Goal: Task Accomplishment & Management: Use online tool/utility

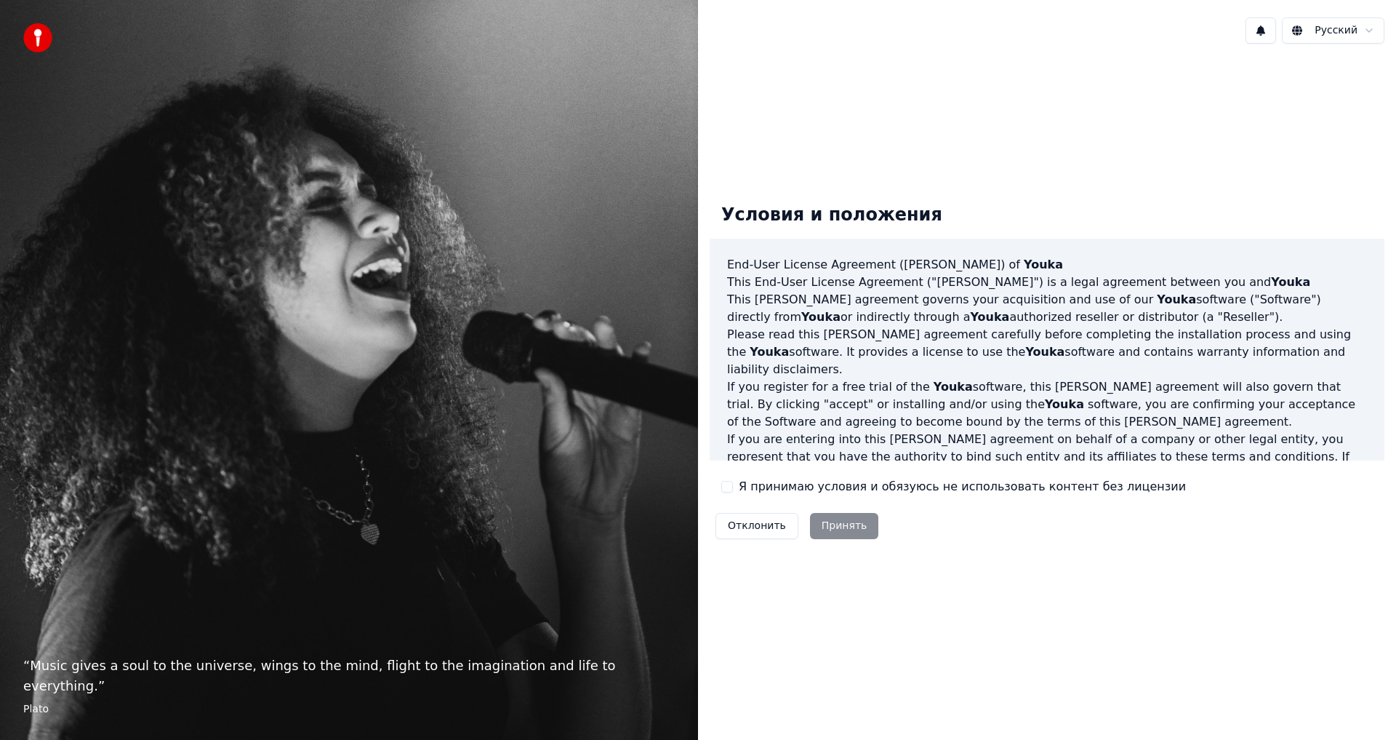
click at [729, 482] on button "Я принимаю условия и обязуюсь не использовать контент без лицензии" at bounding box center [727, 487] width 12 height 12
click at [833, 523] on button "Принять" at bounding box center [844, 526] width 69 height 26
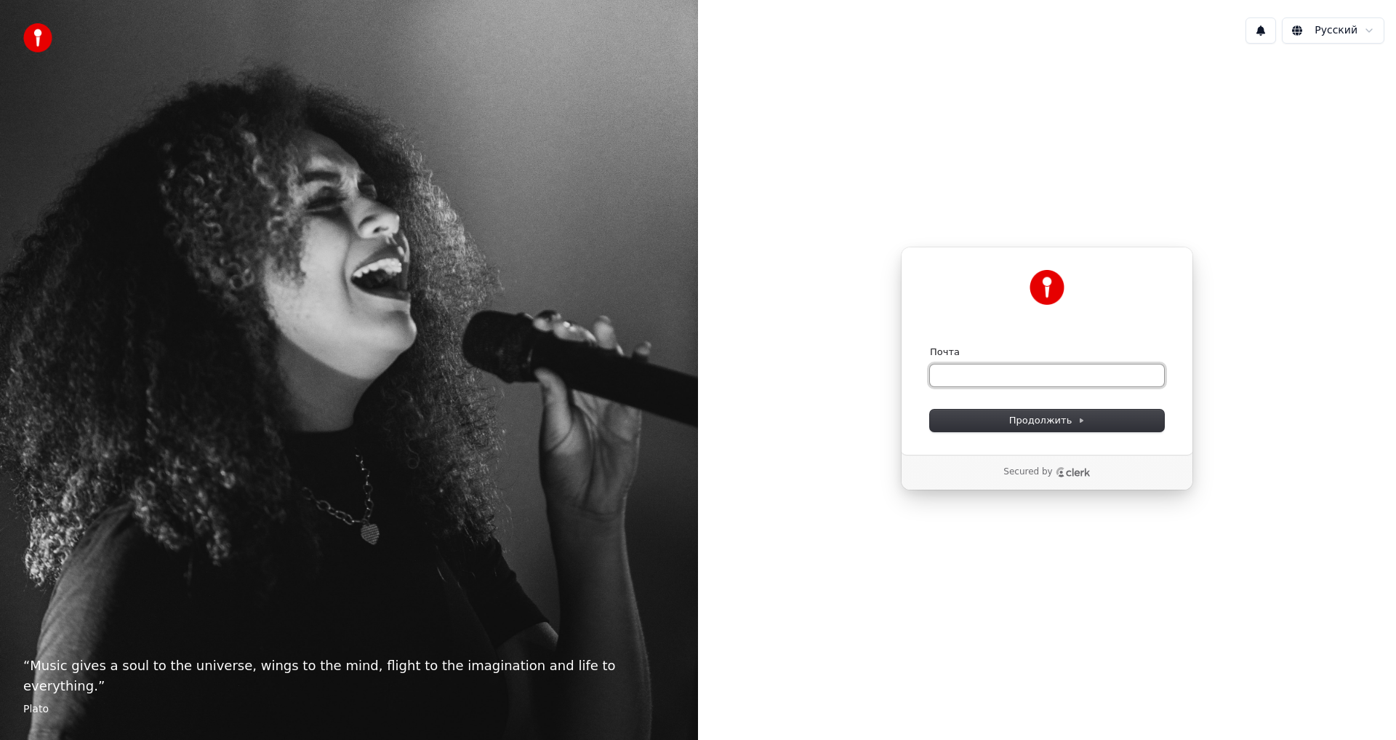
paste input "**********"
click at [1023, 421] on span "Продолжить" at bounding box center [1047, 420] width 76 height 13
type input "**********"
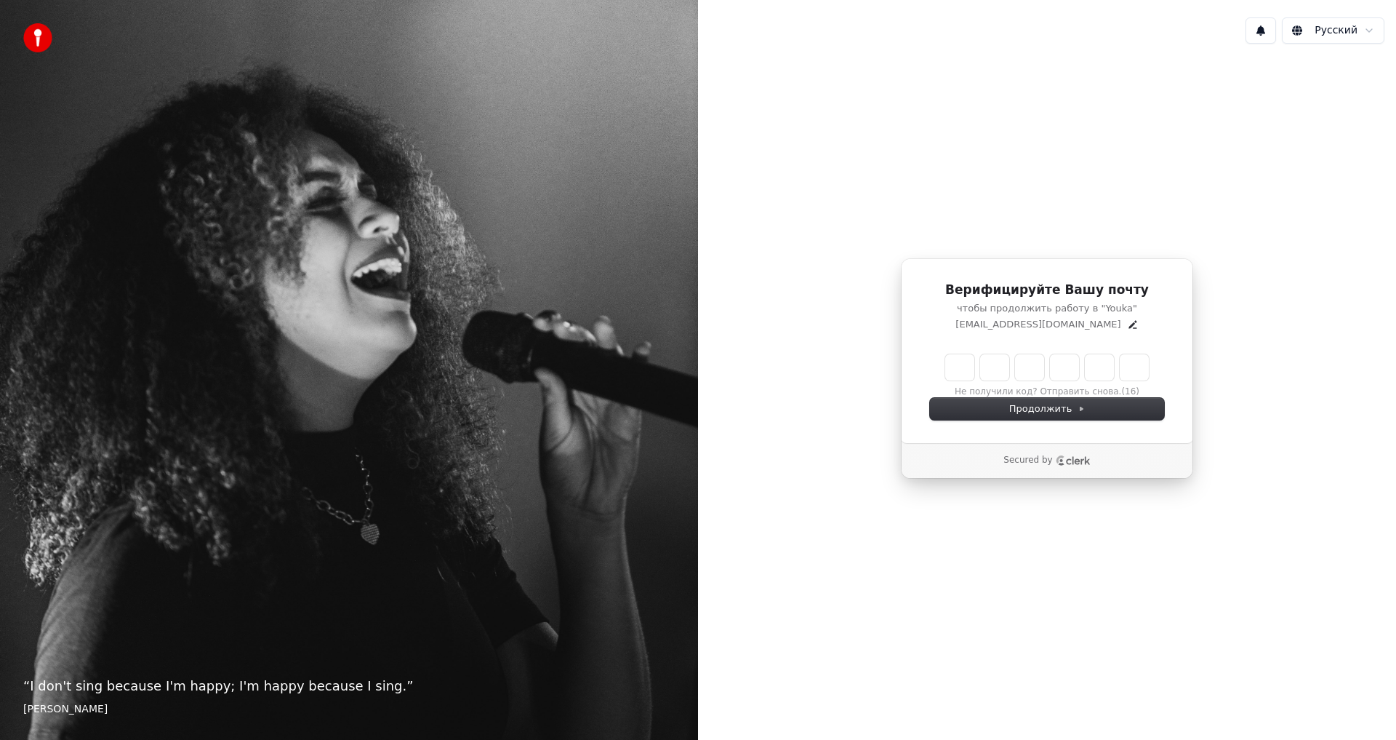
click at [957, 363] on input "Enter verification code" at bounding box center [1047, 367] width 204 height 26
type input "******"
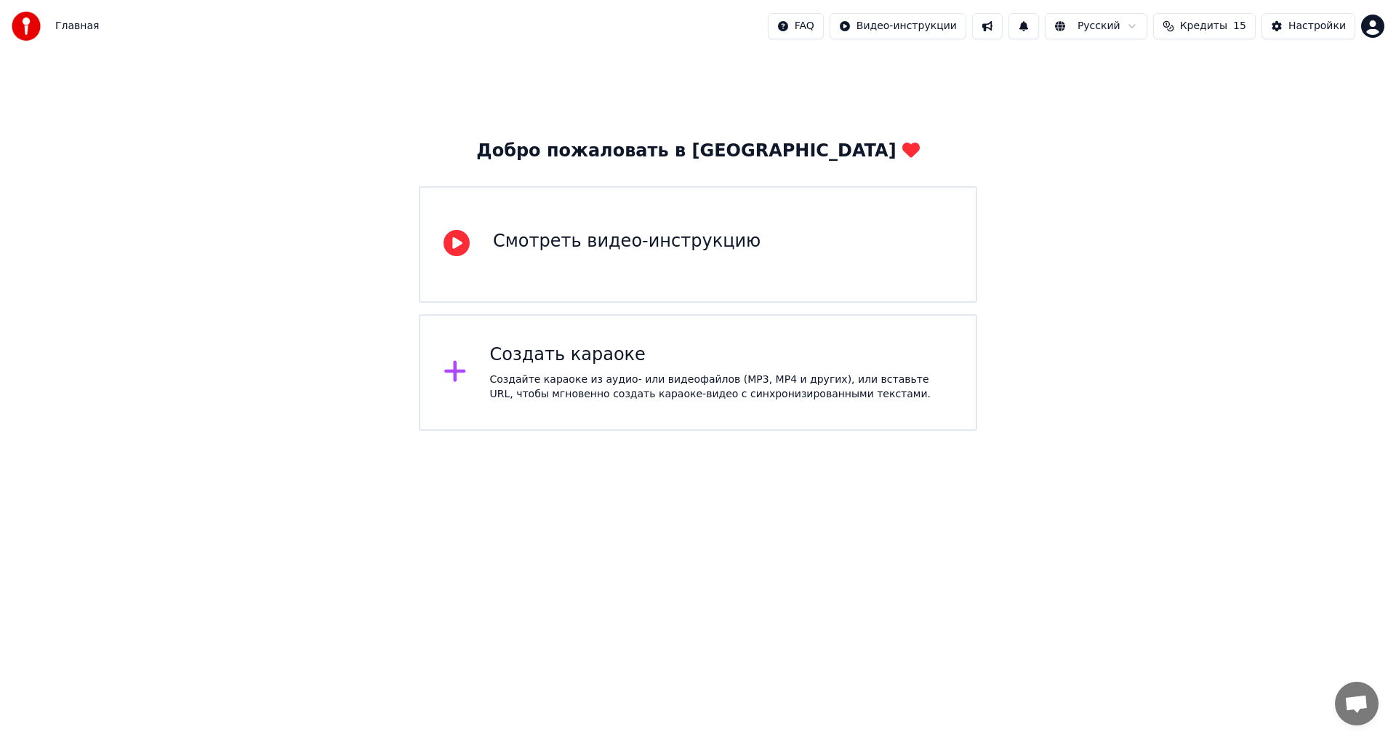
click at [547, 372] on div "Создайте караоке из аудио- или видеофайлов (MP3, MP4 и других), или вставьте UR…" at bounding box center [721, 386] width 463 height 29
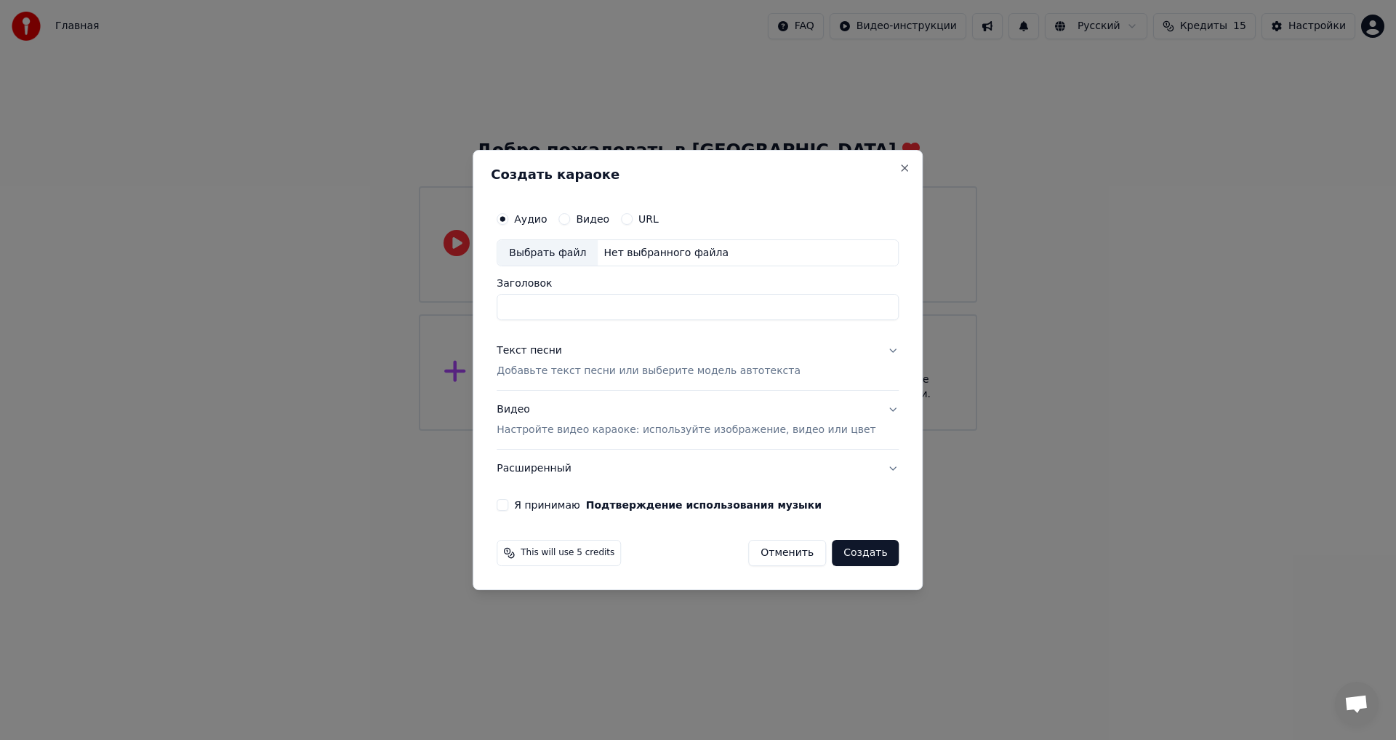
click at [579, 250] on div "Выбрать файл" at bounding box center [547, 253] width 100 height 26
type input "********"
click at [537, 352] on div "Текст песни" at bounding box center [529, 351] width 65 height 15
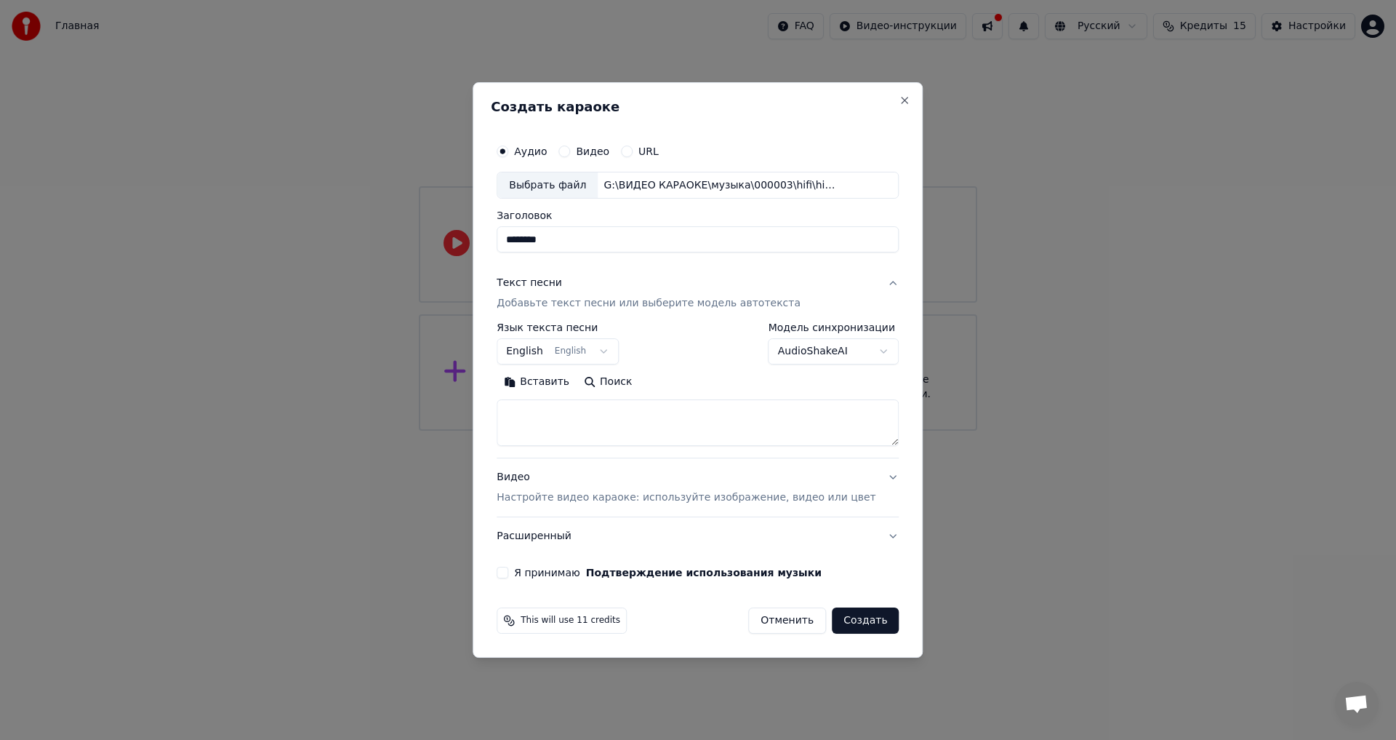
click at [546, 387] on button "Вставить" at bounding box center [537, 382] width 80 height 23
type textarea "**********"
click at [553, 352] on body "**********" at bounding box center [698, 215] width 1396 height 431
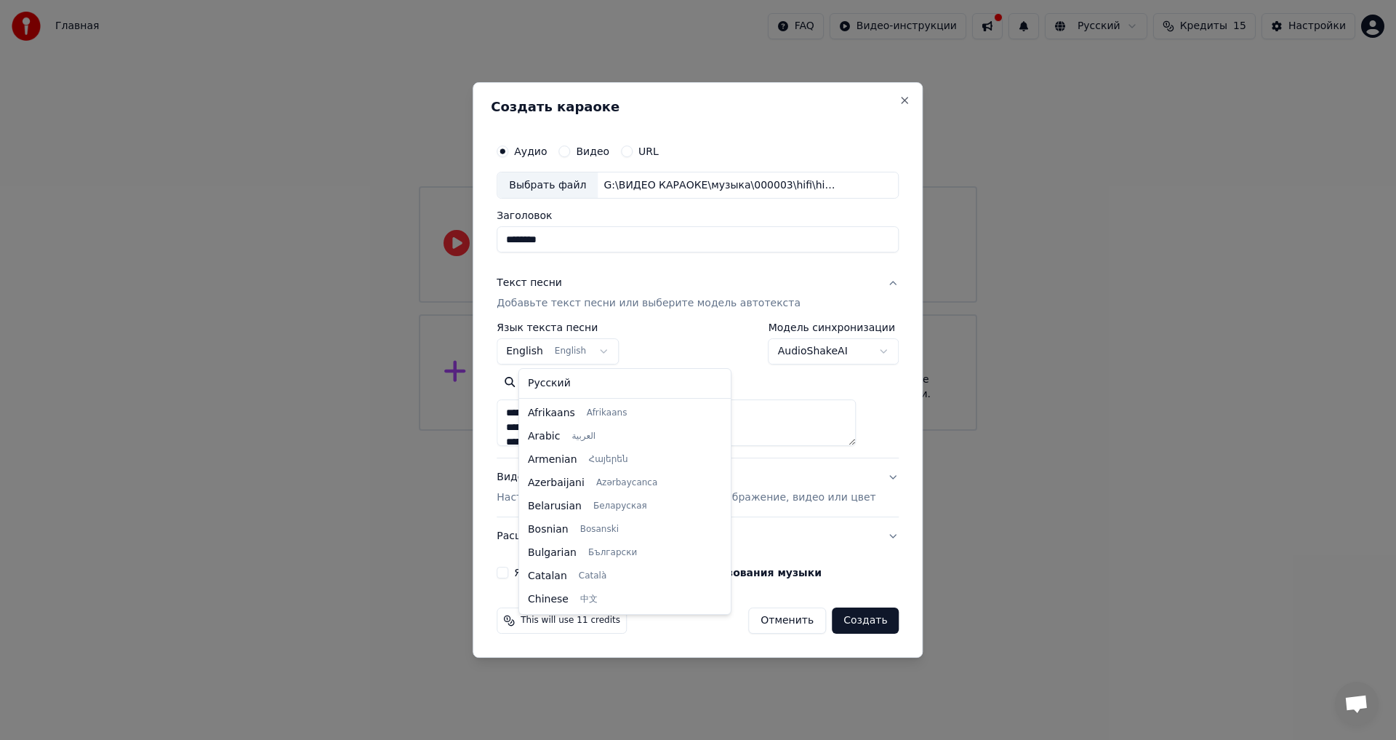
scroll to position [116, 0]
select select "**"
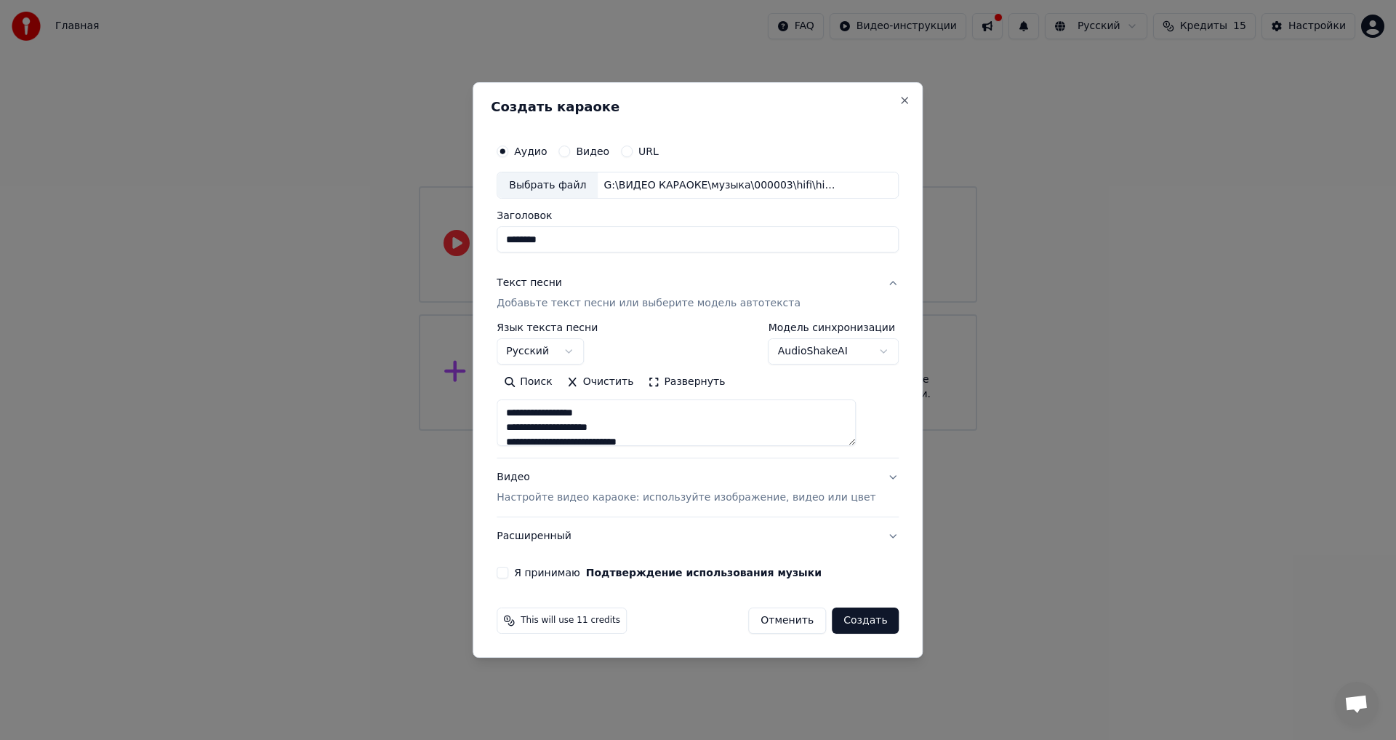
click at [535, 479] on div "Видео Настройте видео караоке: используйте изображение, видео или цвет" at bounding box center [686, 488] width 379 height 35
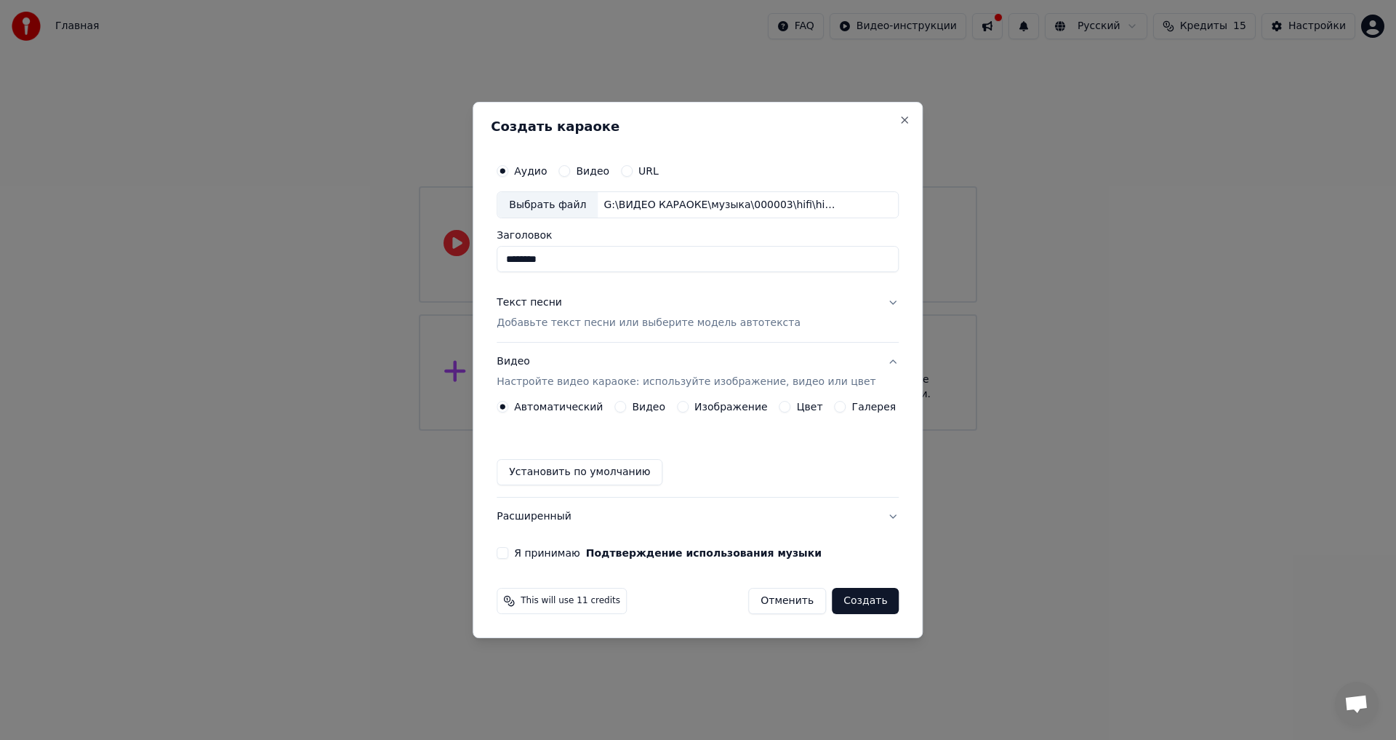
click at [780, 407] on button "Цвет" at bounding box center [786, 407] width 12 height 12
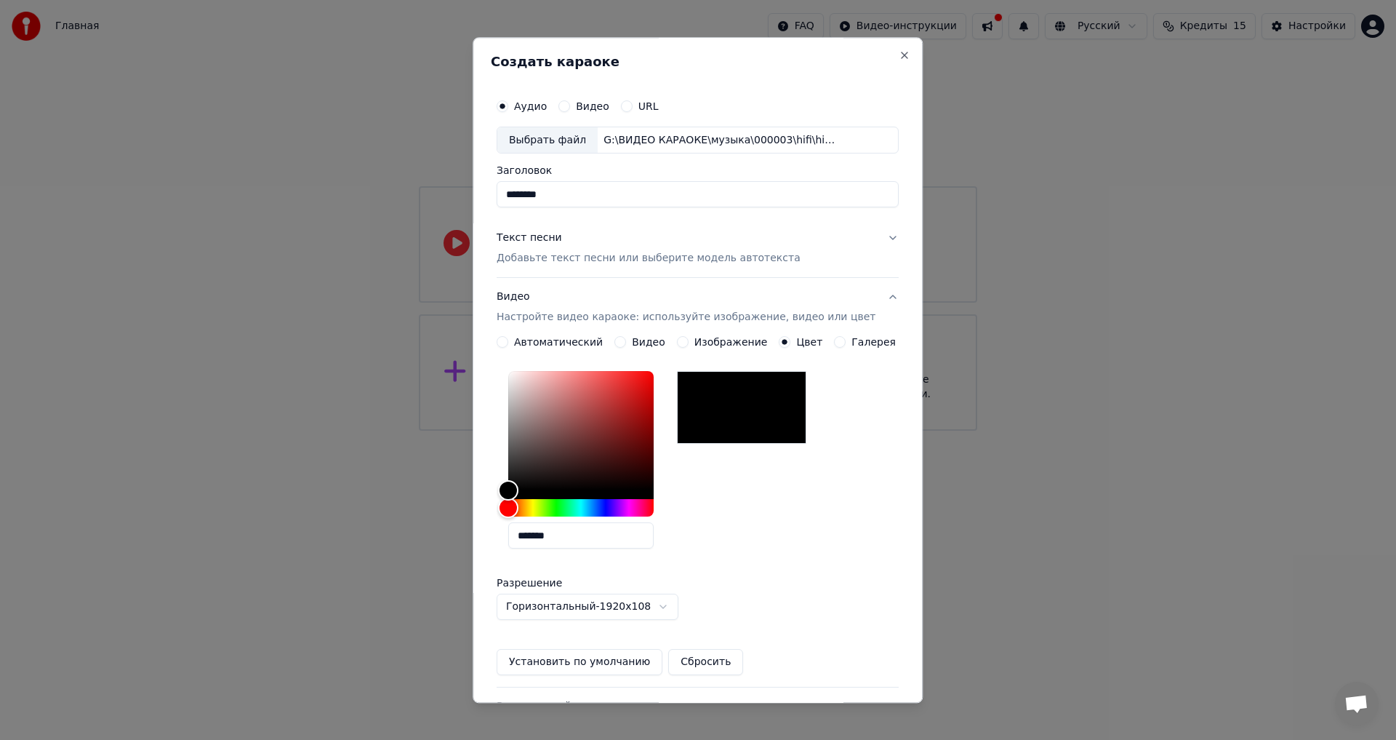
drag, startPoint x: 585, startPoint y: 535, endPoint x: 397, endPoint y: 532, distance: 187.7
click at [397, 431] on body "Главная FAQ Видео-инструкции Русский Кредиты 15 Настройки Добро пожаловать в Yo…" at bounding box center [698, 215] width 1396 height 431
paste input "text"
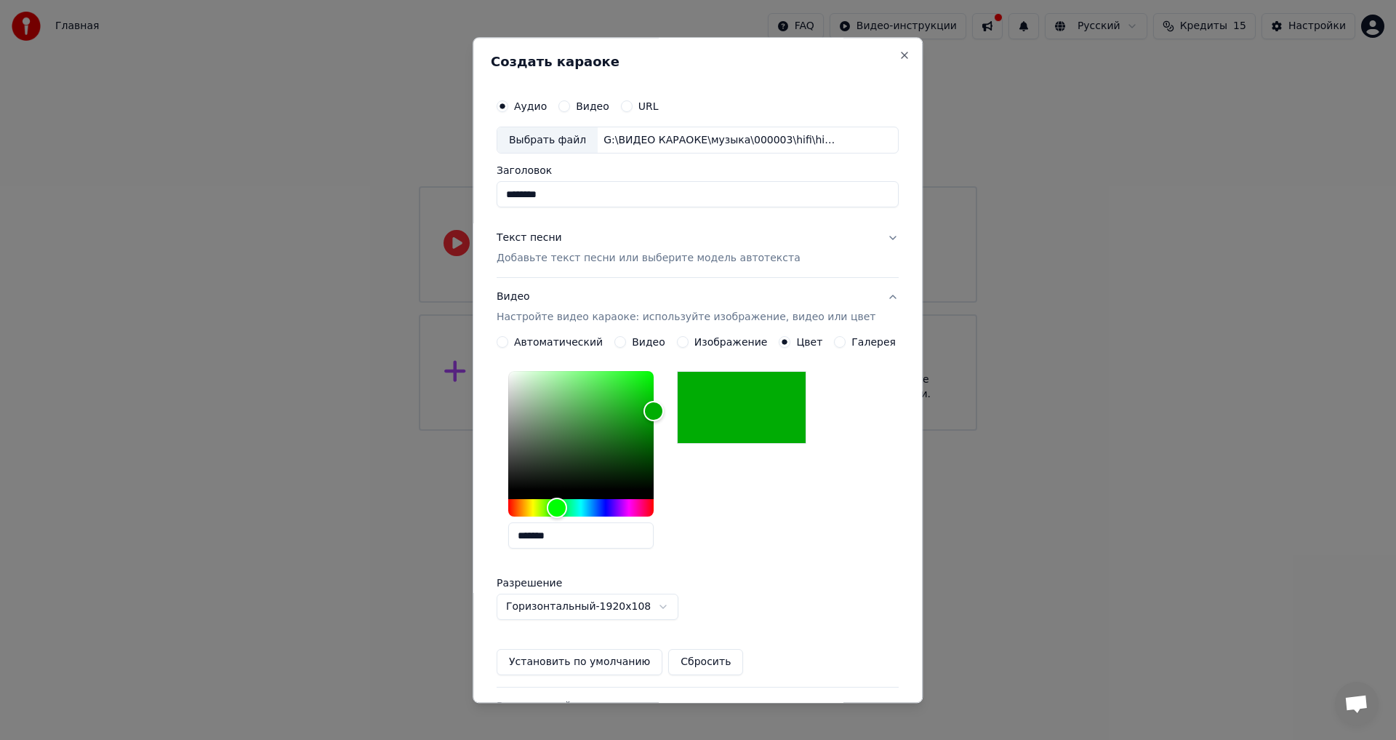
type input "*******"
click at [589, 664] on button "Установить по умолчанию" at bounding box center [580, 662] width 166 height 26
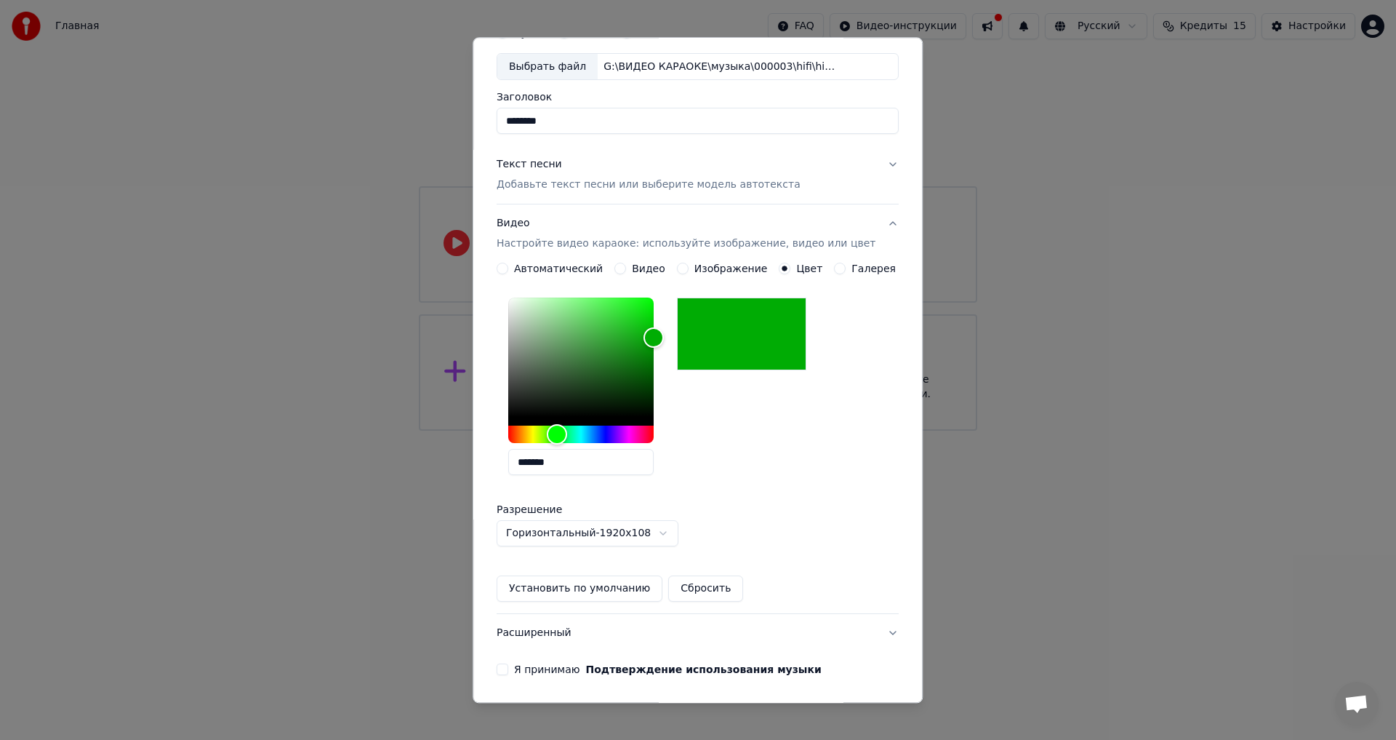
scroll to position [125, 0]
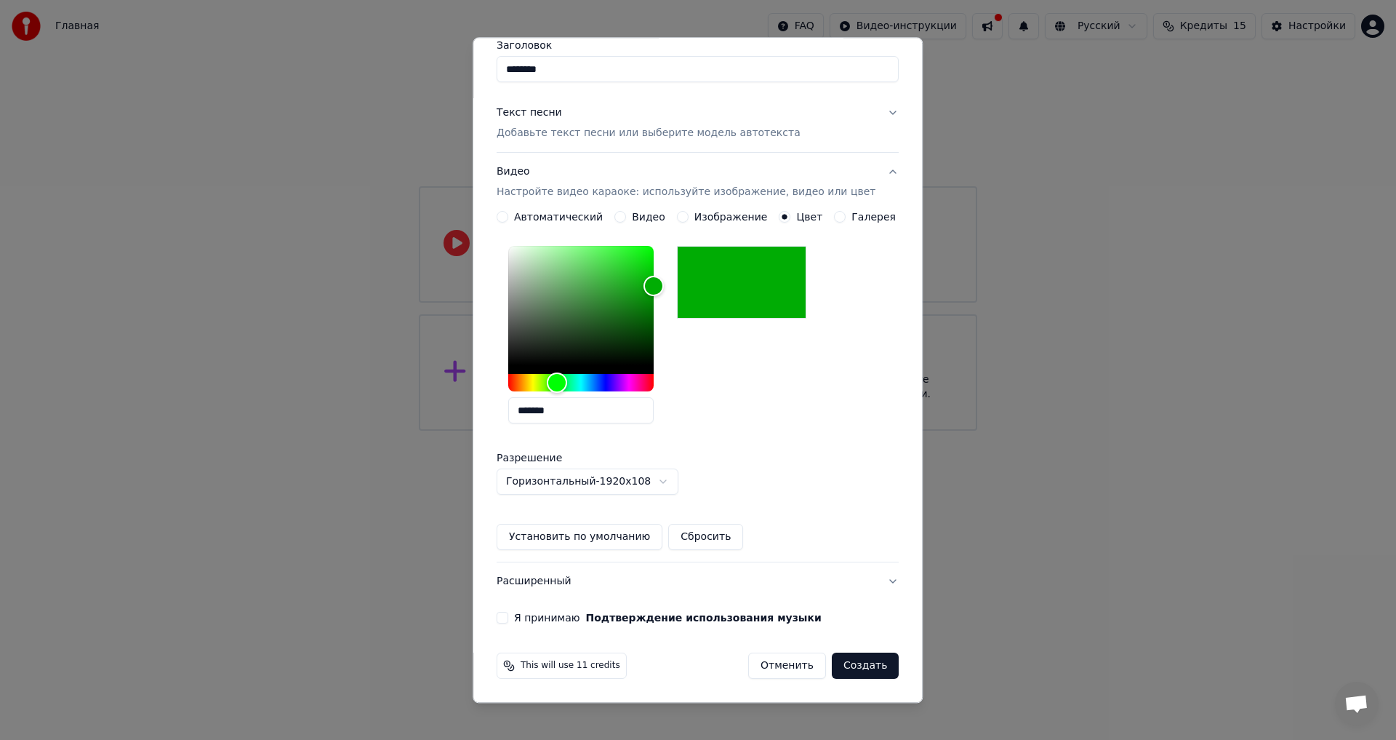
click at [508, 617] on button "Я принимаю Подтверждение использования музыки" at bounding box center [503, 618] width 12 height 12
click at [841, 663] on button "Создать" at bounding box center [865, 666] width 67 height 26
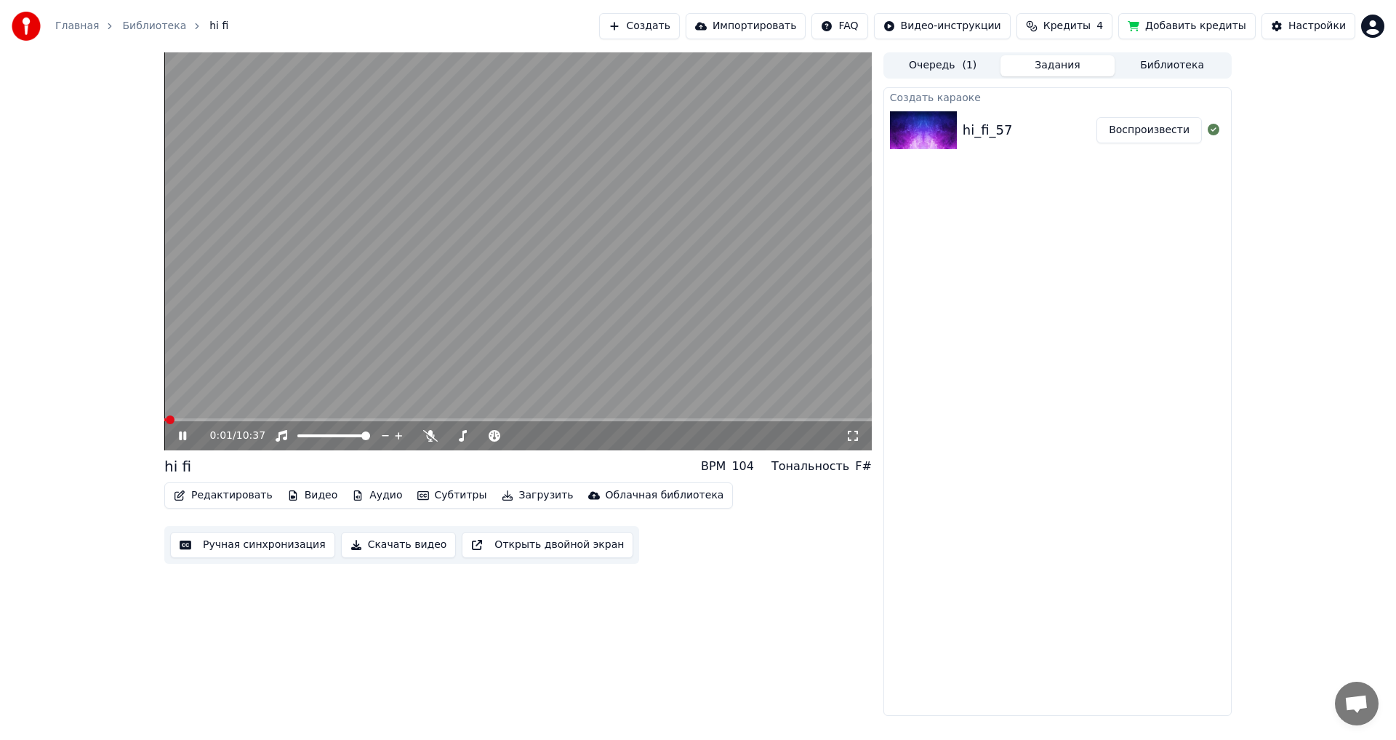
click at [229, 495] on button "Редактировать" at bounding box center [223, 495] width 111 height 20
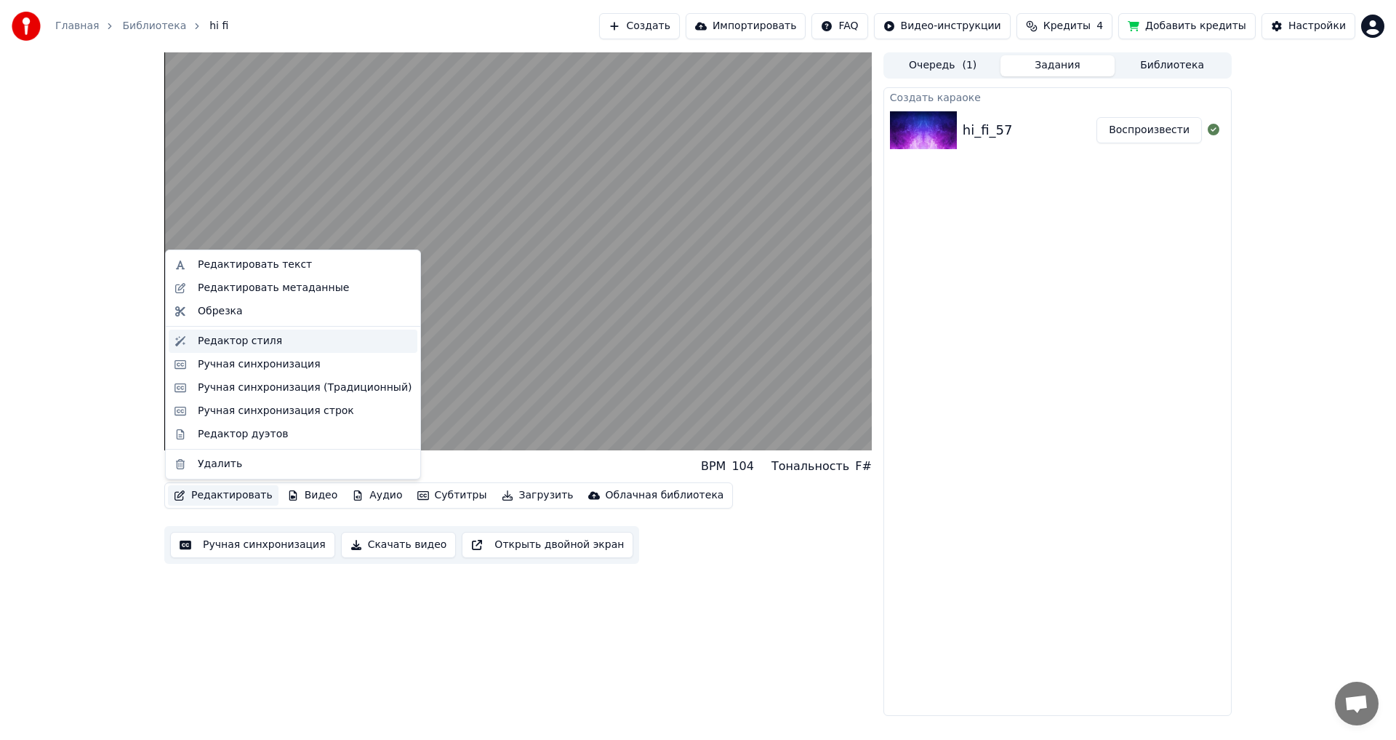
click at [236, 343] on div "Редактор стиля" at bounding box center [240, 341] width 84 height 15
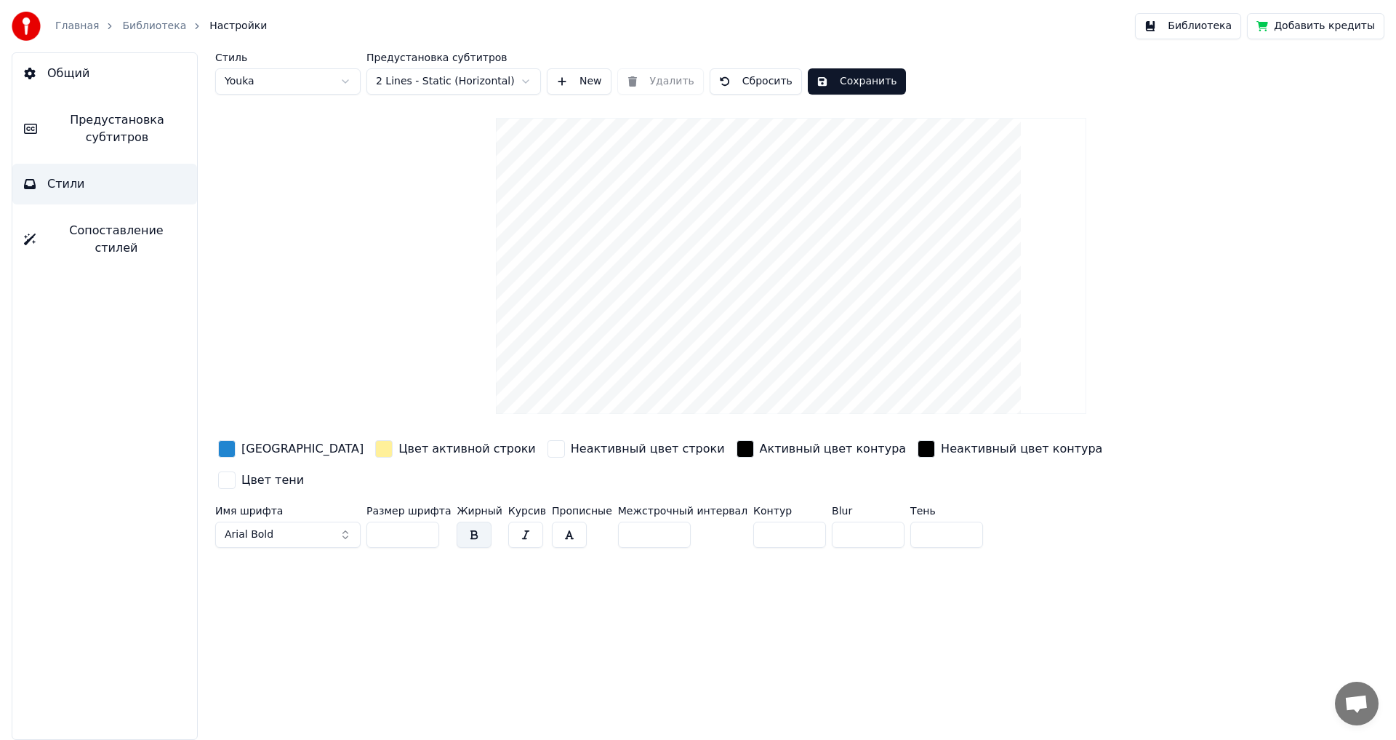
click at [225, 447] on div "button" at bounding box center [226, 448] width 17 height 17
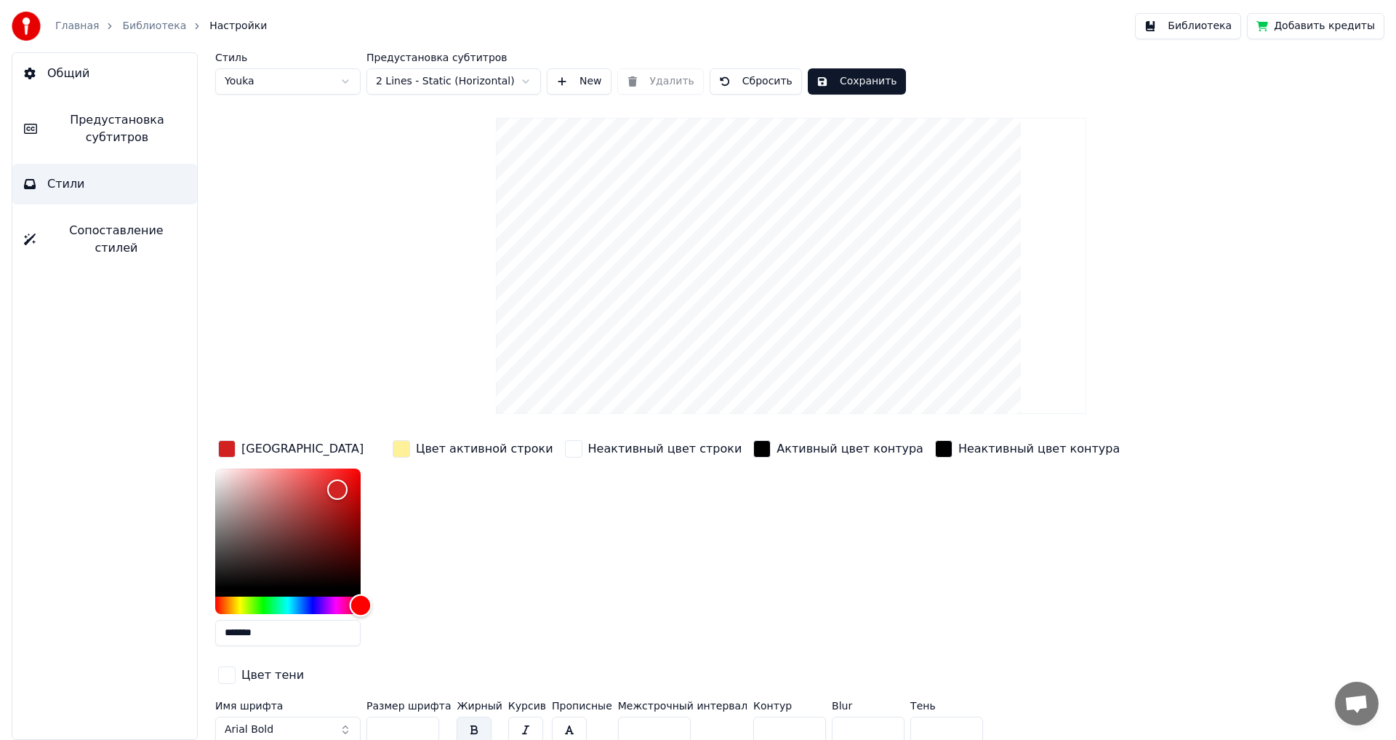
drag, startPoint x: 297, startPoint y: 598, endPoint x: 481, endPoint y: 608, distance: 183.6
click at [481, 608] on div "Цвет заливки ******* Цвет активной строки Неактивный цвет строки Активный цвет …" at bounding box center [703, 563] width 977 height 252
type input "*******"
drag, startPoint x: 338, startPoint y: 488, endPoint x: 403, endPoint y: 433, distance: 84.6
click at [403, 433] on div "Стиль Youka Предустановка субтитров 2 Lines - Static (Horizontal) New Удалить С…" at bounding box center [791, 400] width 1152 height 696
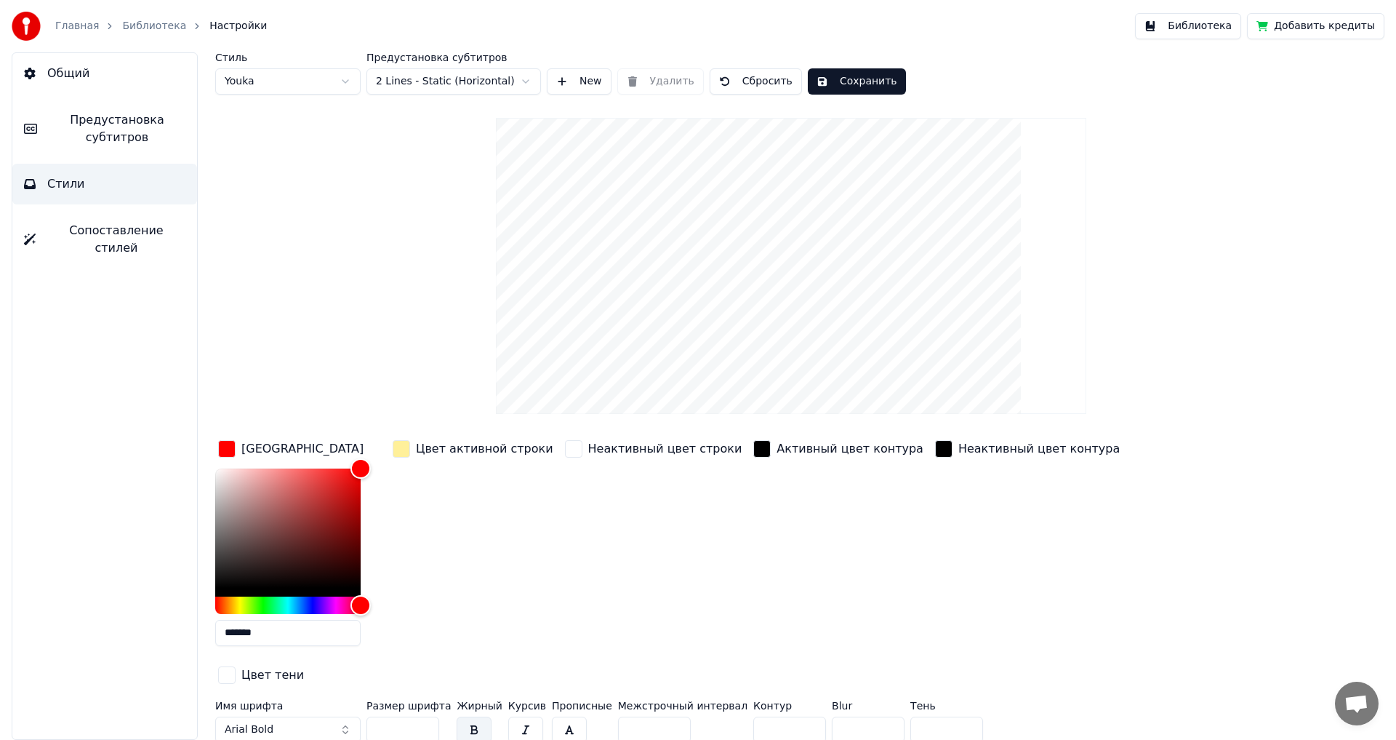
click at [397, 443] on div "button" at bounding box center [401, 448] width 17 height 17
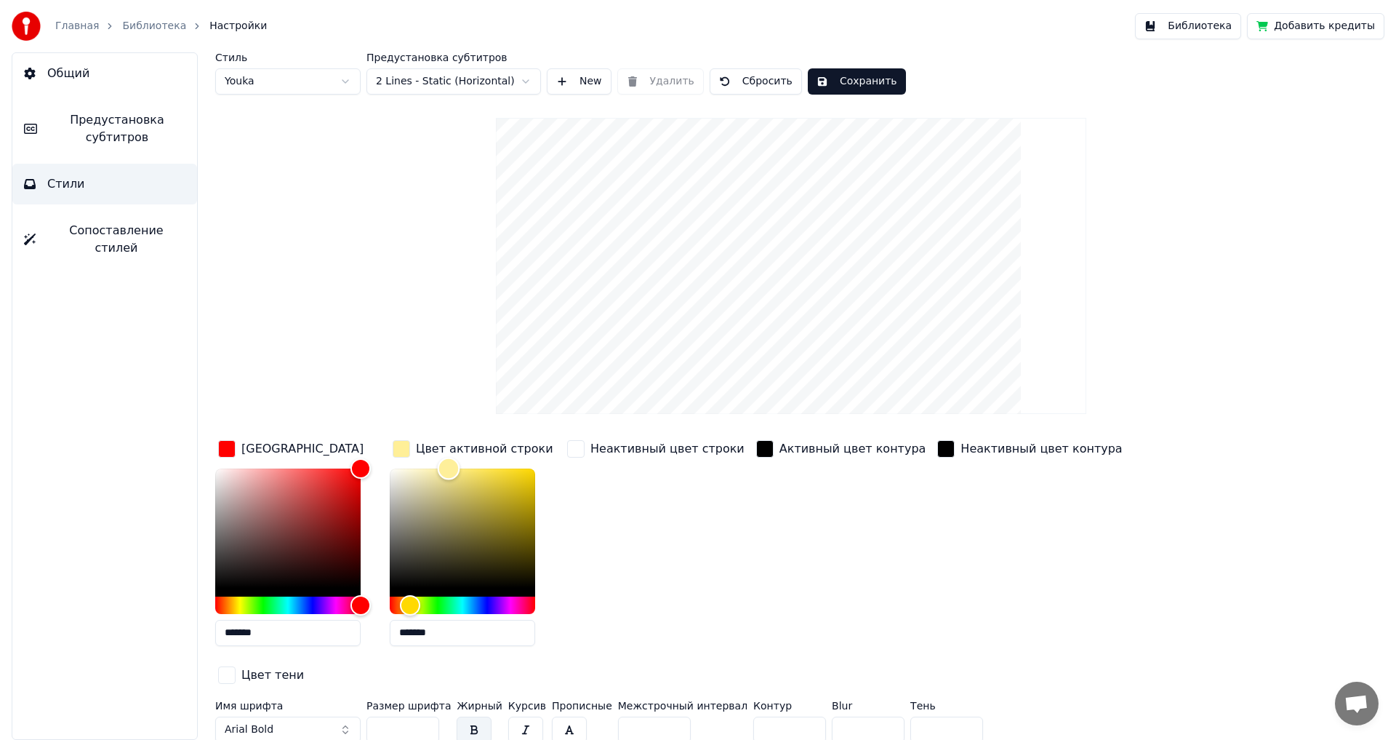
type input "*******"
drag, startPoint x: 449, startPoint y: 468, endPoint x: 342, endPoint y: 436, distance: 111.6
click at [342, 437] on div "Цвет заливки ******* Цвет активной строки ******* Неактивный цвет строки Активн…" at bounding box center [703, 563] width 977 height 252
drag, startPoint x: 392, startPoint y: 699, endPoint x: 275, endPoint y: 685, distance: 117.9
click at [275, 700] on div "Имя шрифта Arial Bold Размер шрифта ** Жирный Курсив Прописные Межстрочный инте…" at bounding box center [703, 724] width 977 height 48
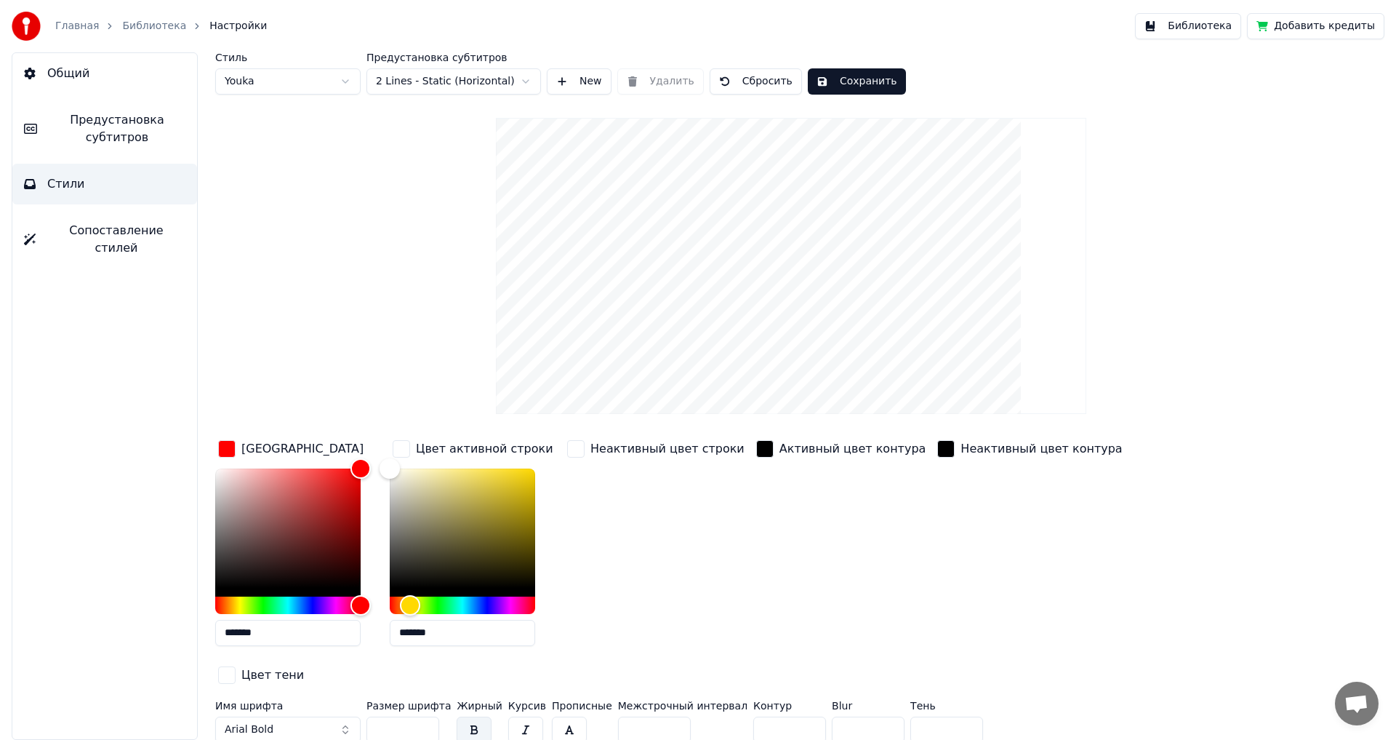
type input "**"
click at [780, 716] on input "*" at bounding box center [789, 729] width 73 height 26
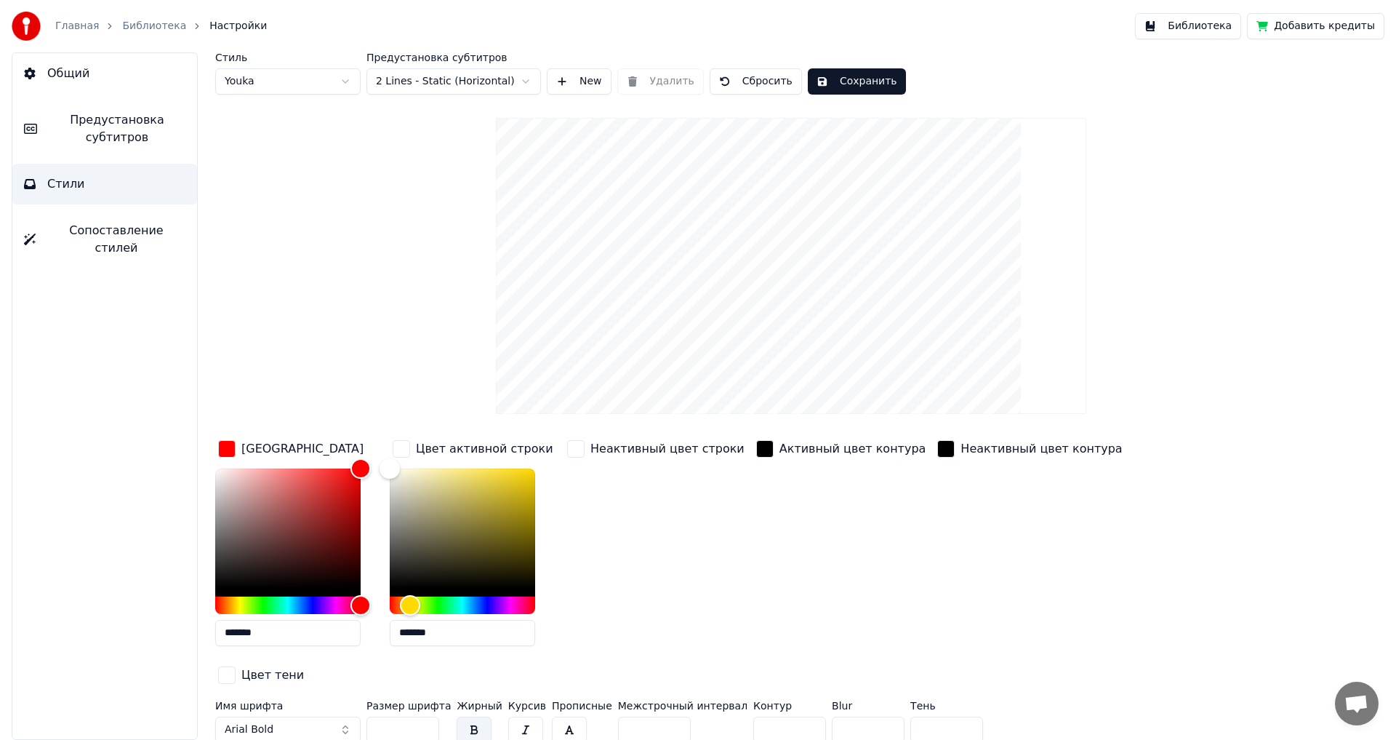
click at [780, 716] on input "*" at bounding box center [789, 729] width 73 height 26
type input "*"
click at [780, 716] on input "*" at bounding box center [789, 729] width 73 height 26
click at [833, 77] on button "Сохранить" at bounding box center [857, 81] width 98 height 26
click at [95, 128] on span "Предустановка субтитров" at bounding box center [117, 128] width 137 height 35
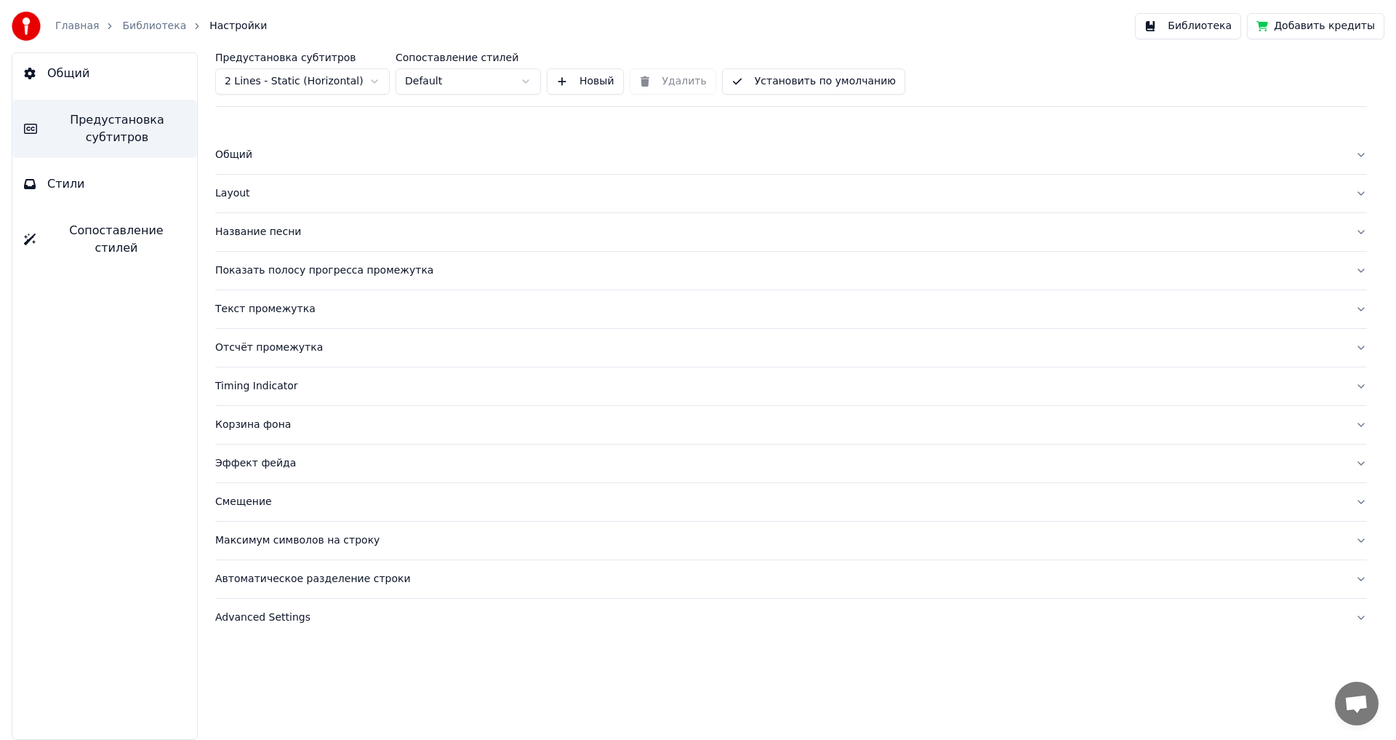
click at [238, 193] on div "Layout" at bounding box center [779, 193] width 1129 height 15
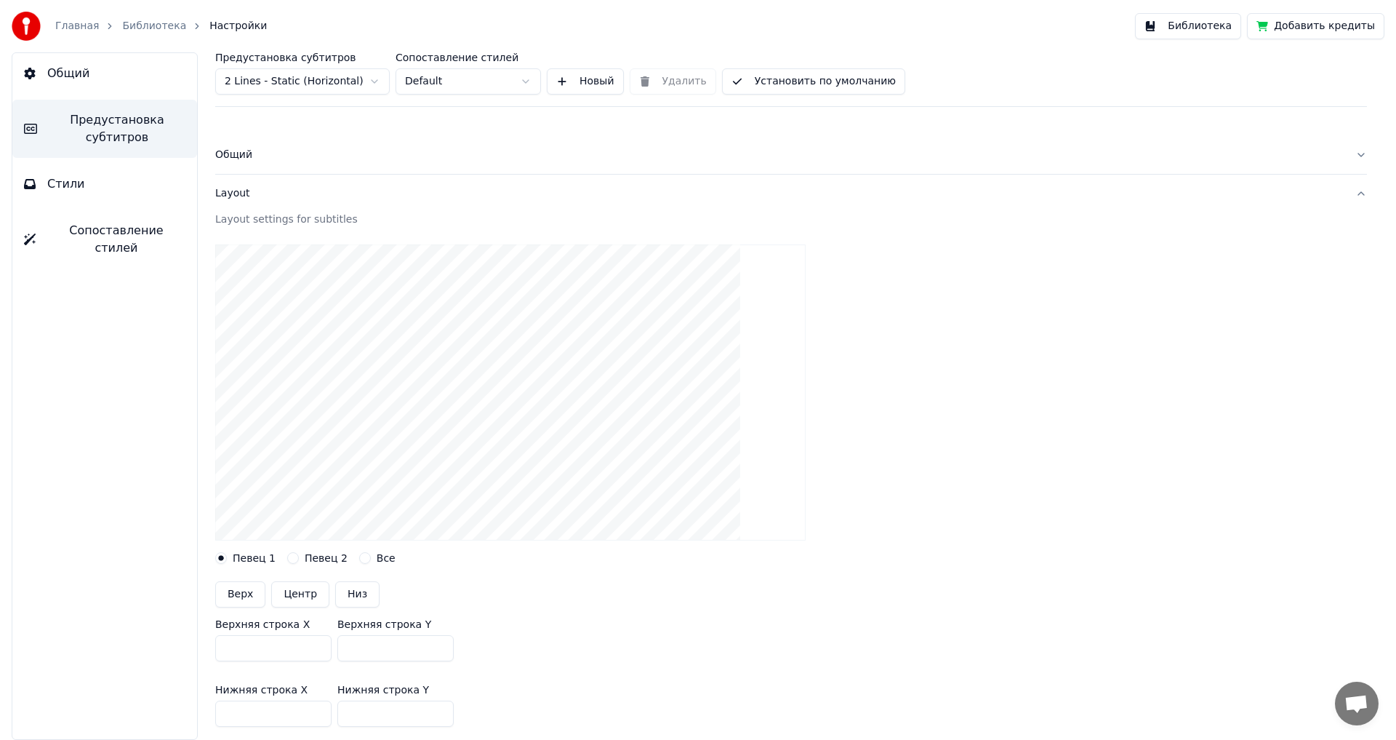
scroll to position [218, 0]
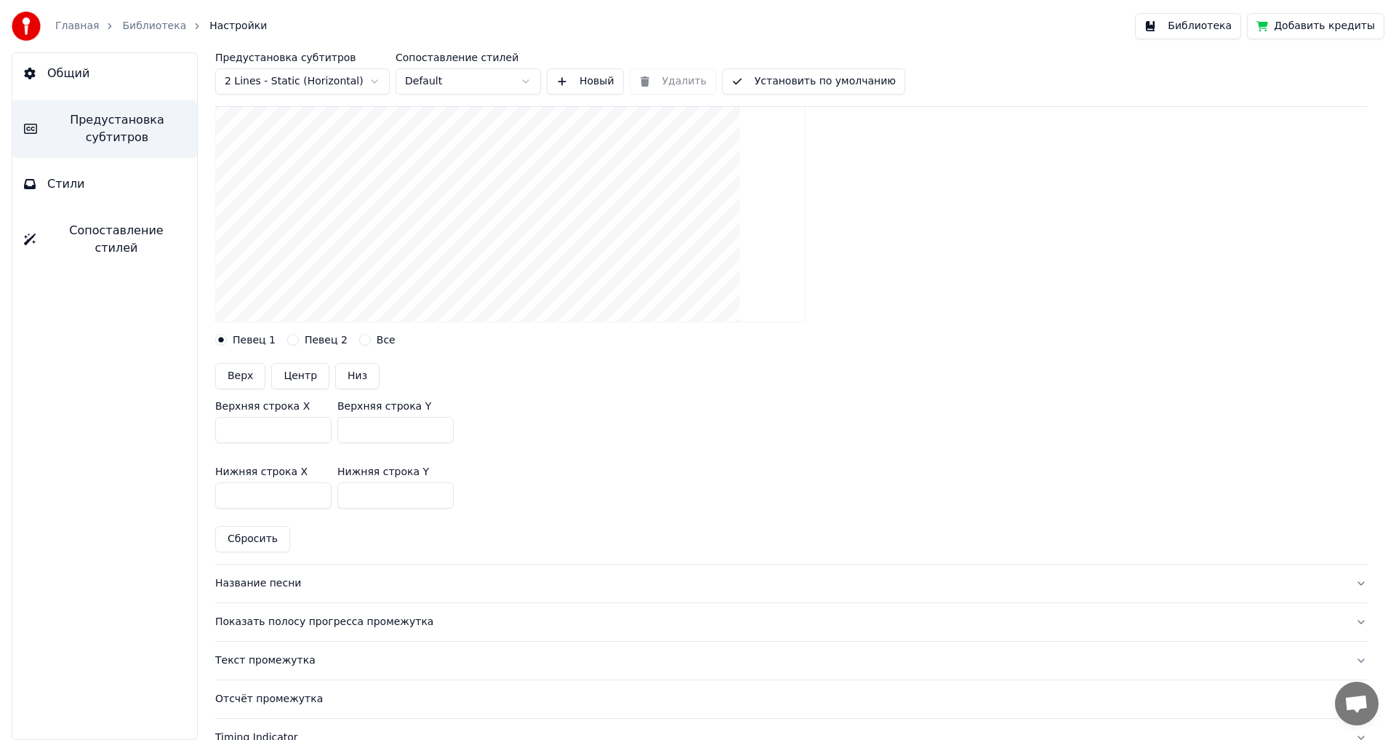
drag, startPoint x: 385, startPoint y: 428, endPoint x: 275, endPoint y: 422, distance: 110.7
click at [275, 422] on div "Верхняя строка X *** Верхняя строка Y ***" at bounding box center [791, 421] width 1152 height 65
type input "***"
drag, startPoint x: 368, startPoint y: 504, endPoint x: 276, endPoint y: 488, distance: 93.7
click at [276, 488] on div "Нижняя строка X *** Нижняя строка Y ***" at bounding box center [791, 487] width 1152 height 65
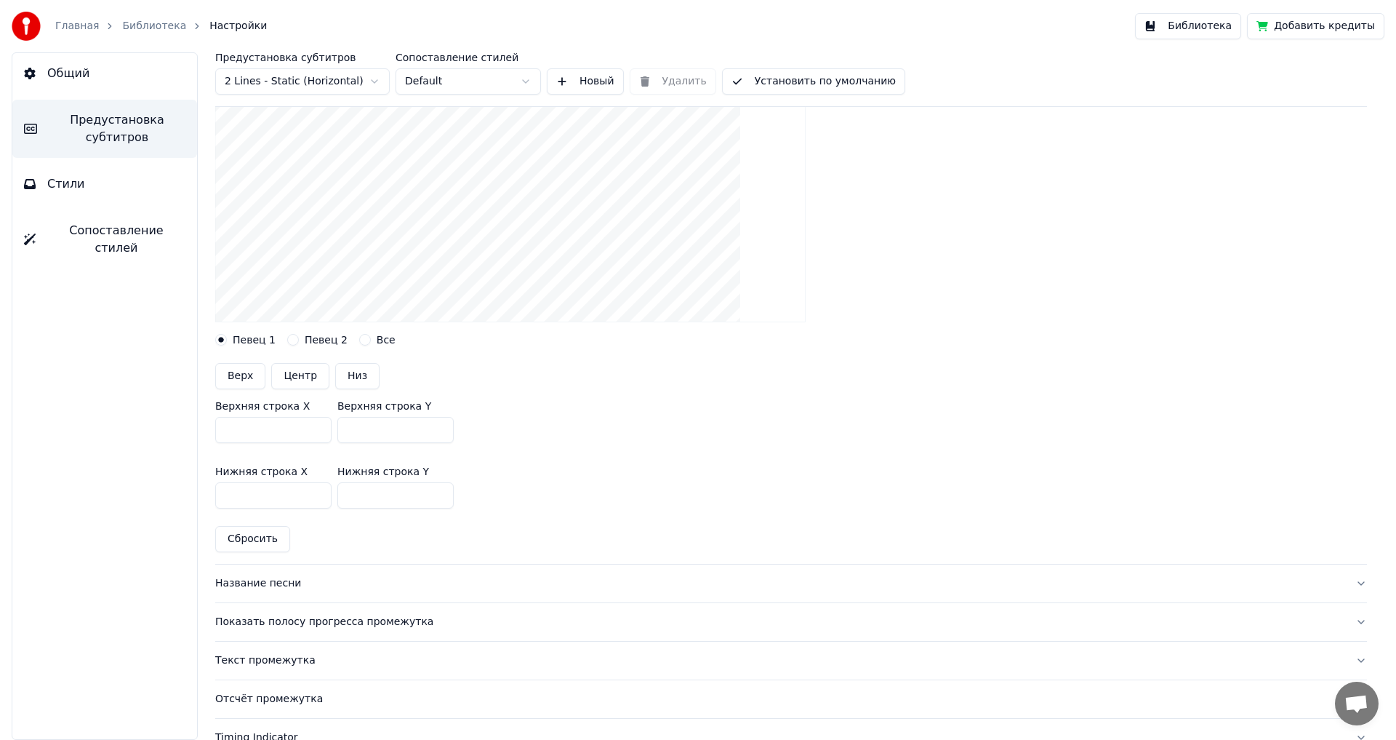
type input "***"
click at [255, 589] on div "Название песни" at bounding box center [779, 583] width 1129 height 15
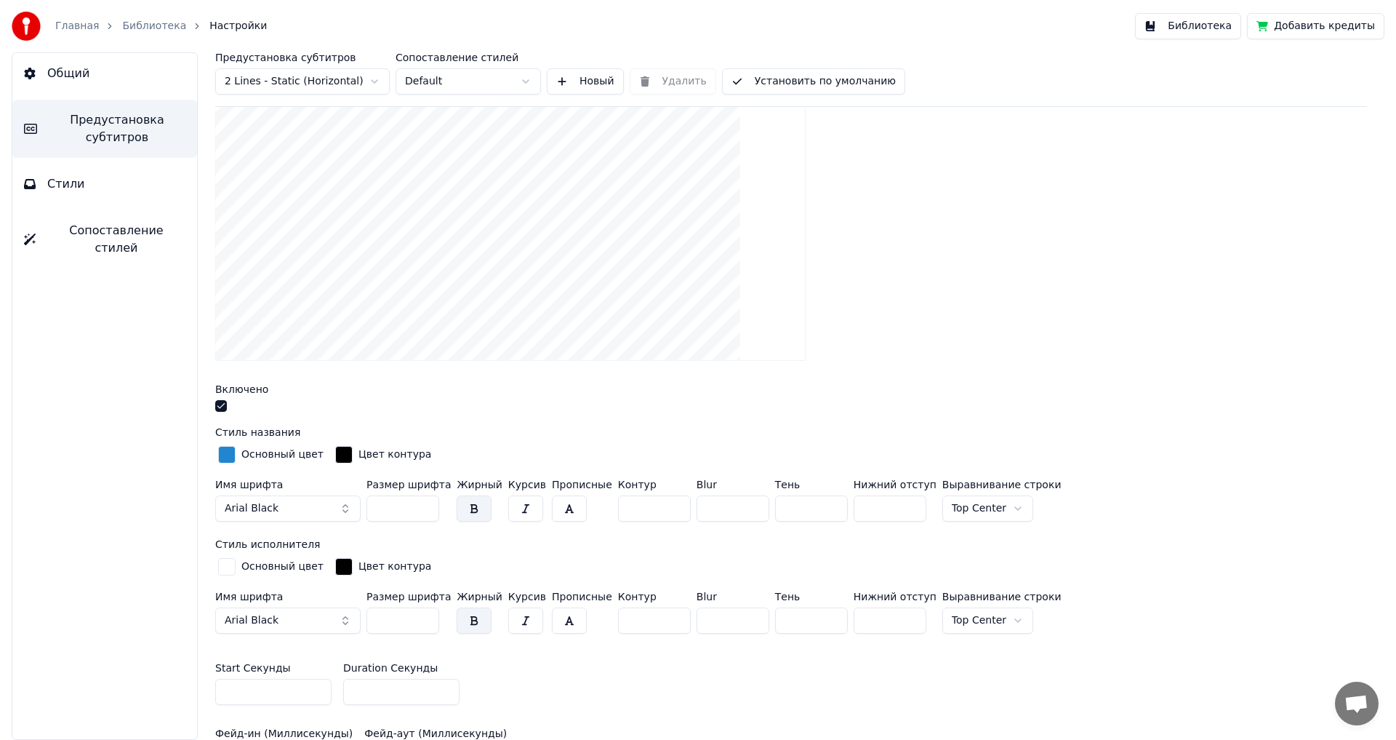
click at [218, 407] on button "button" at bounding box center [221, 406] width 12 height 12
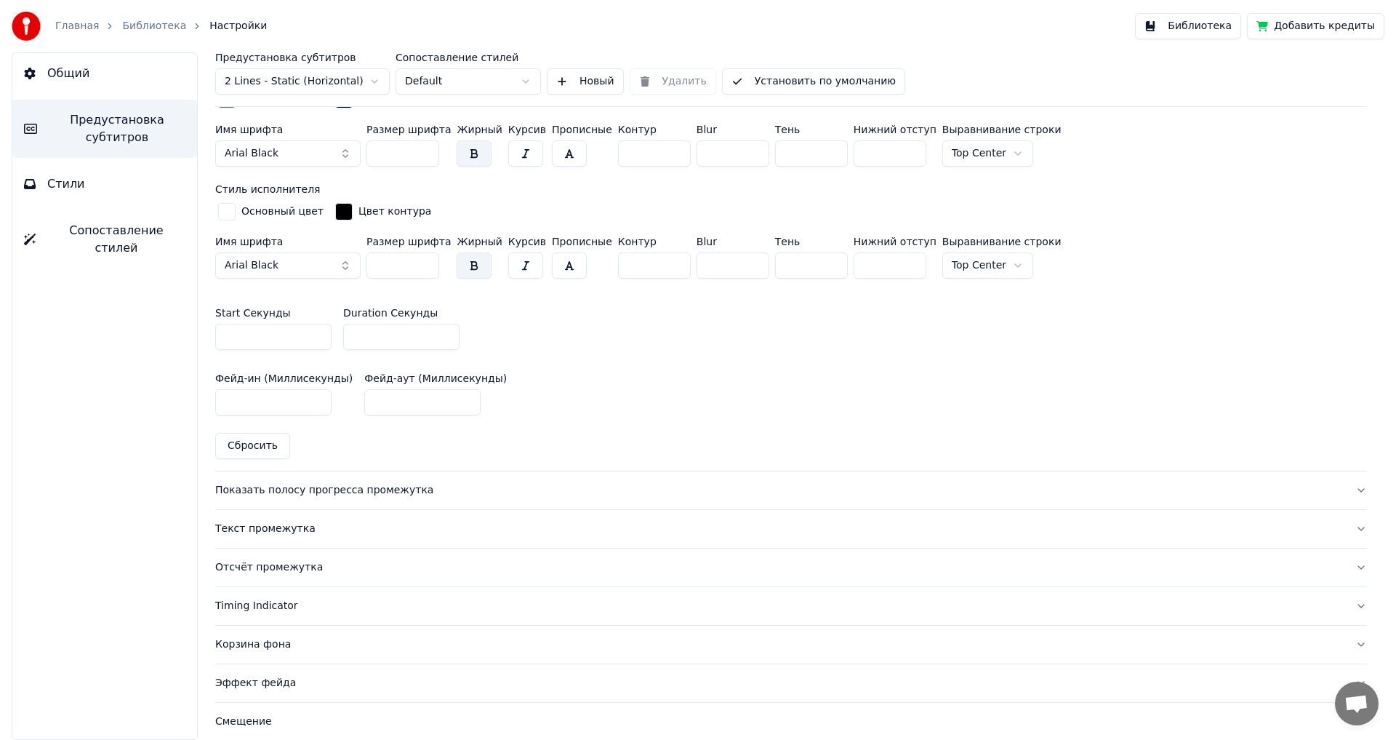
scroll to position [655, 0]
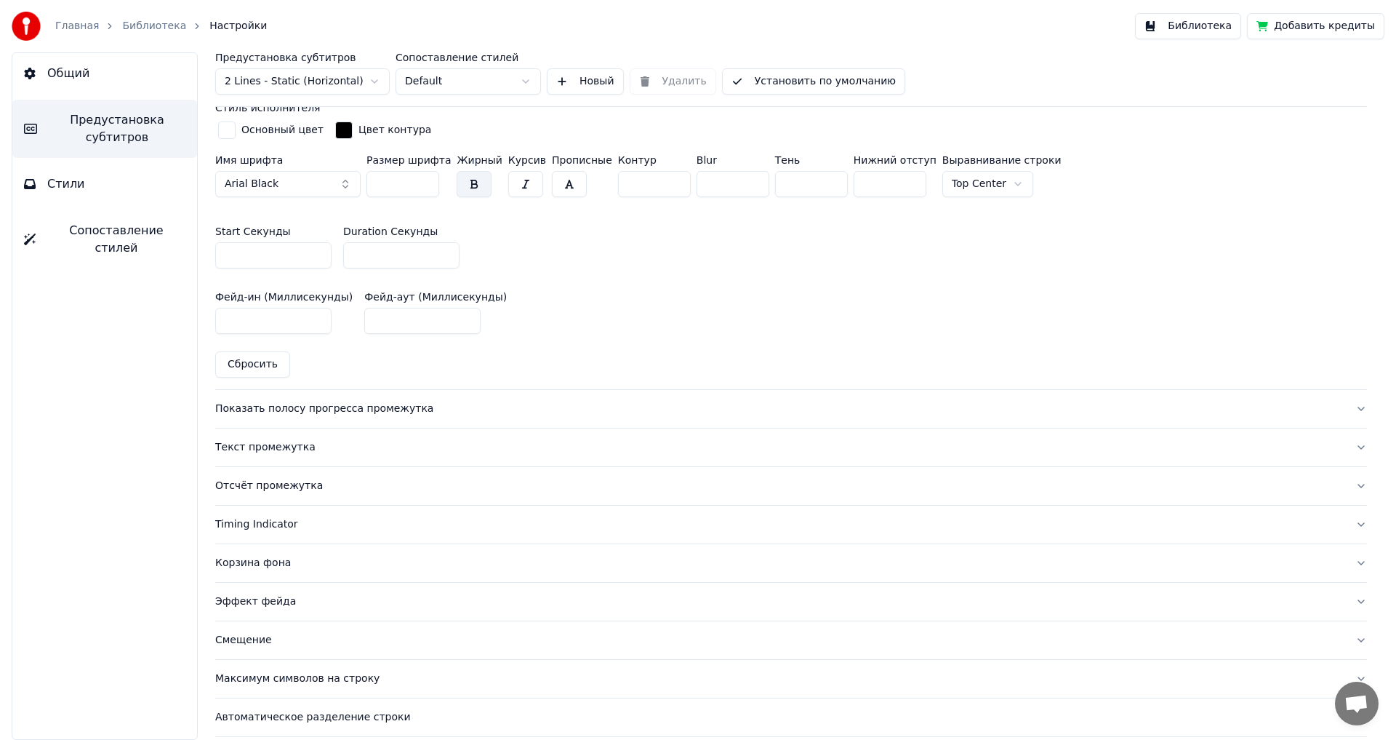
click at [300, 404] on div "Показать полосу прогресса промежутка" at bounding box center [779, 408] width 1129 height 15
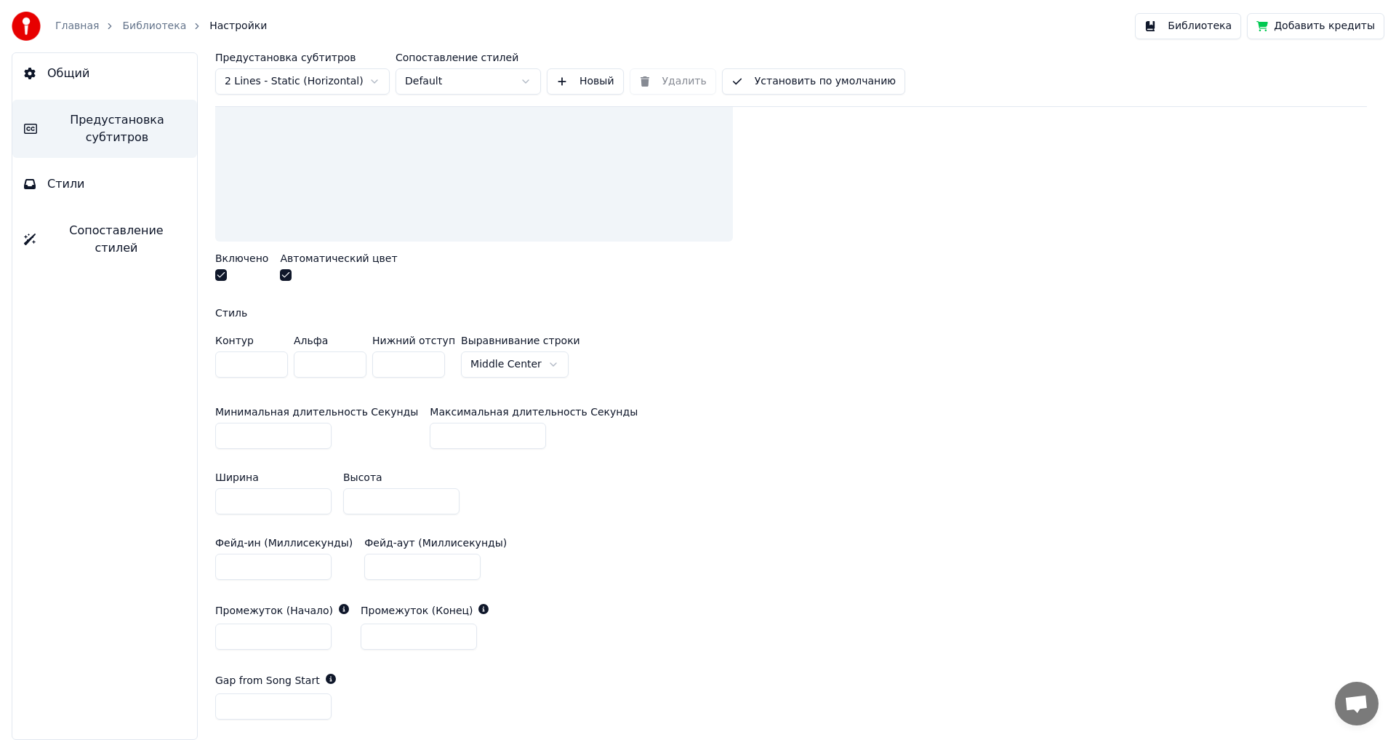
scroll to position [364, 0]
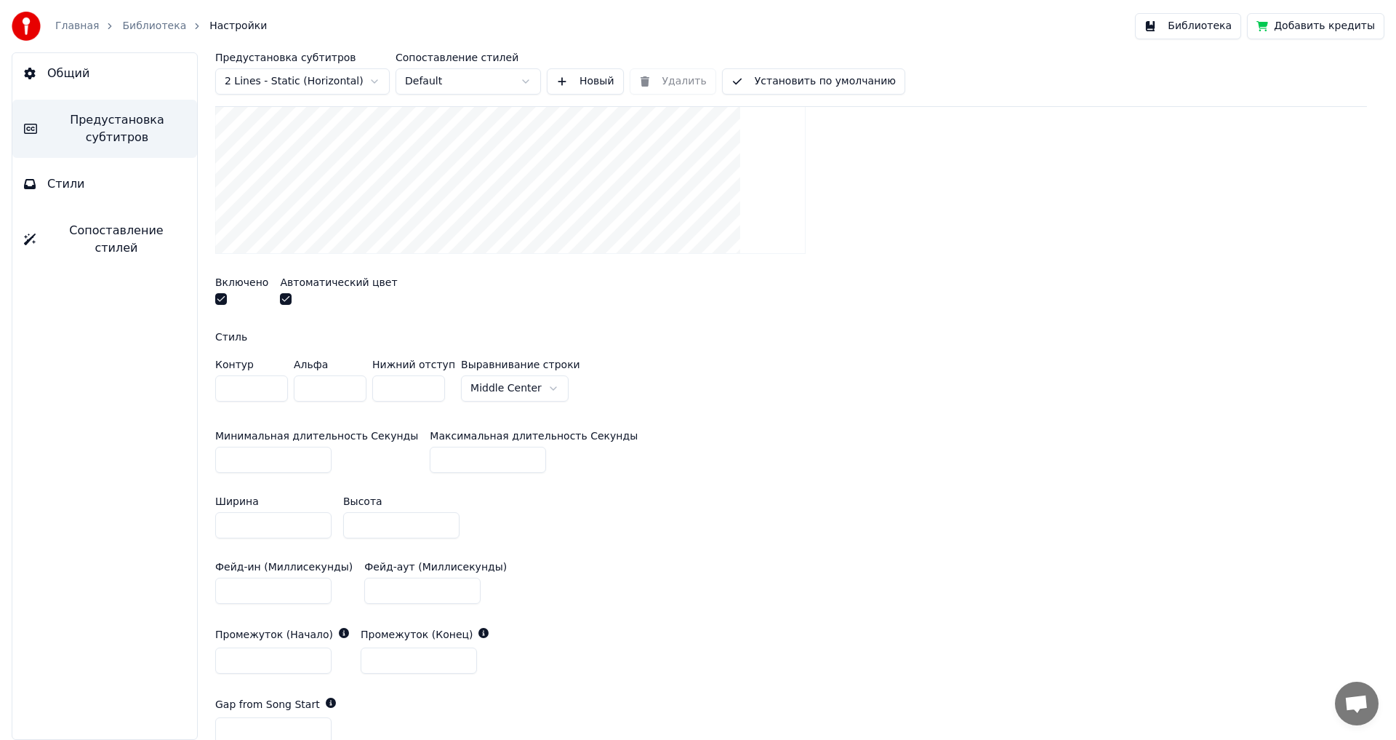
click at [220, 292] on div "Включено" at bounding box center [241, 292] width 53 height 31
click at [224, 298] on button "button" at bounding box center [221, 299] width 12 height 12
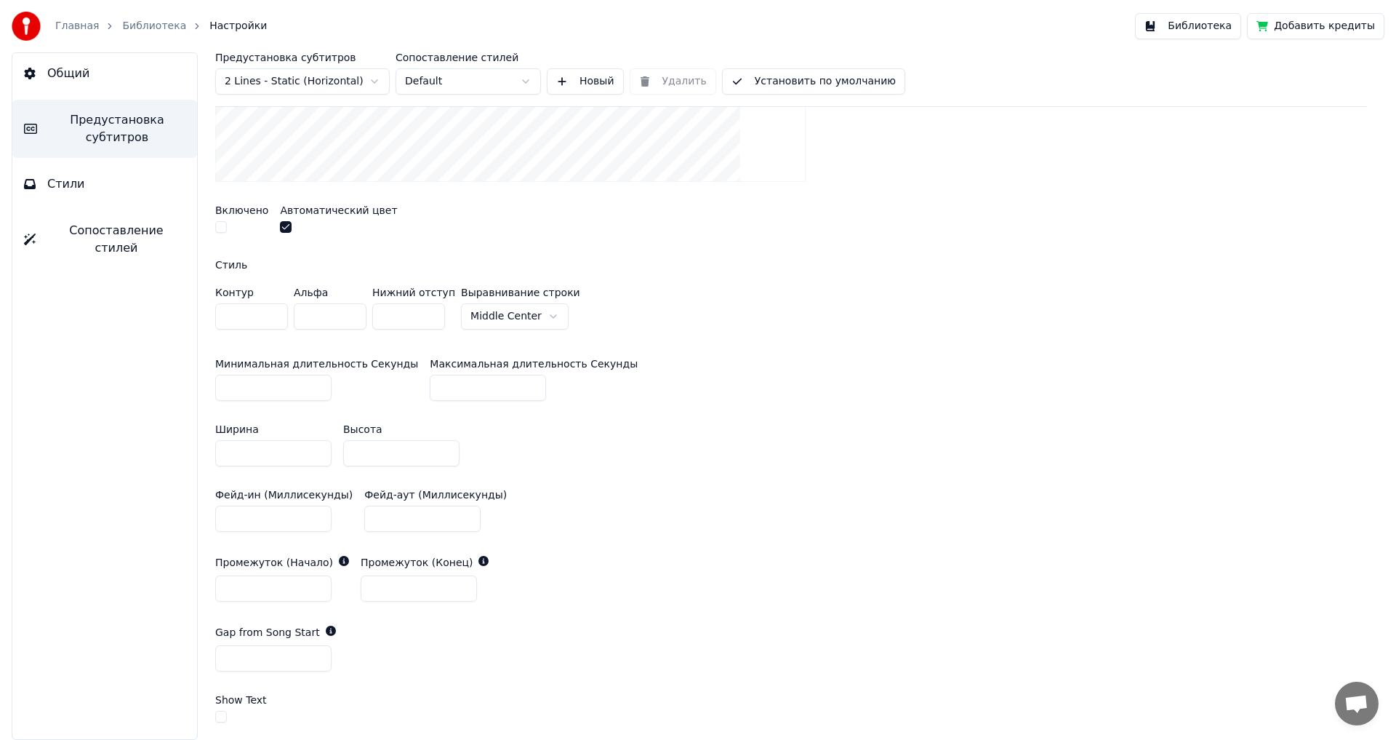
scroll to position [582, 0]
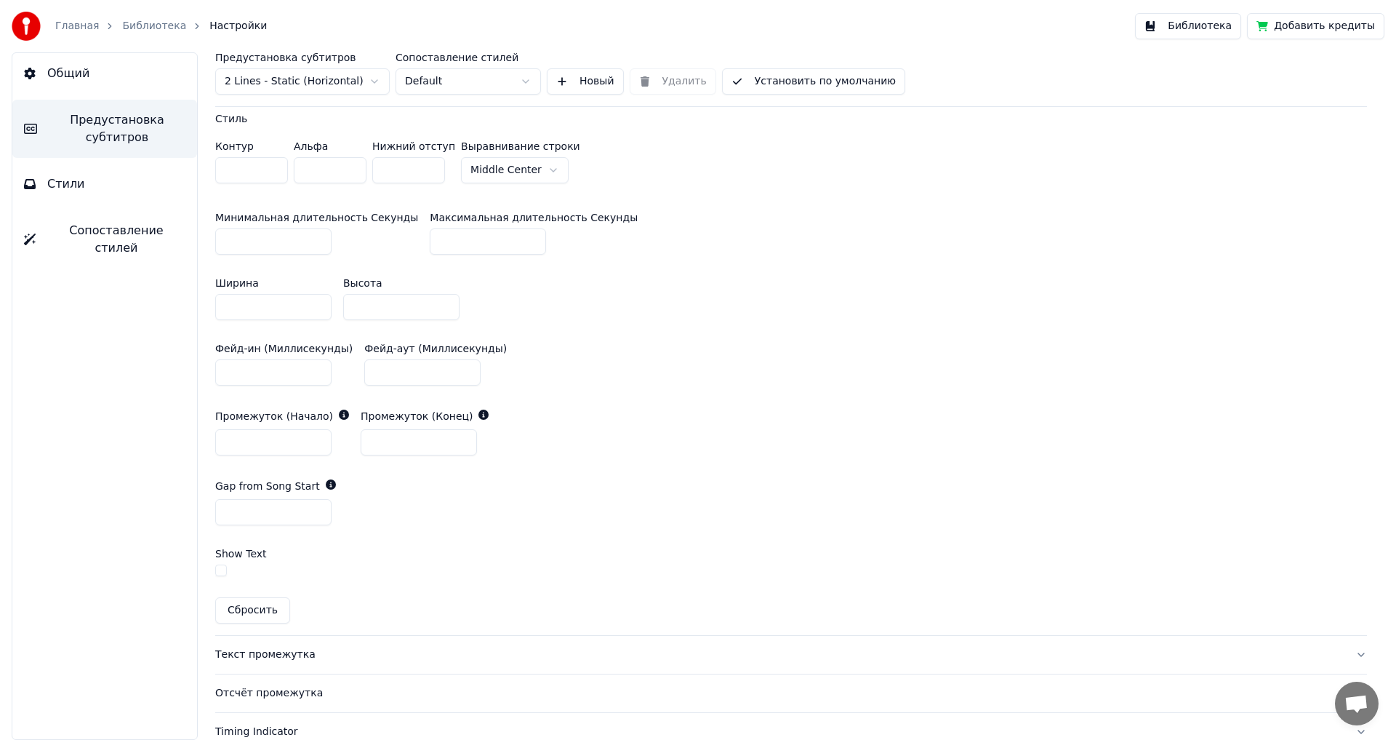
click at [248, 654] on div "Текст промежутка" at bounding box center [779, 654] width 1129 height 15
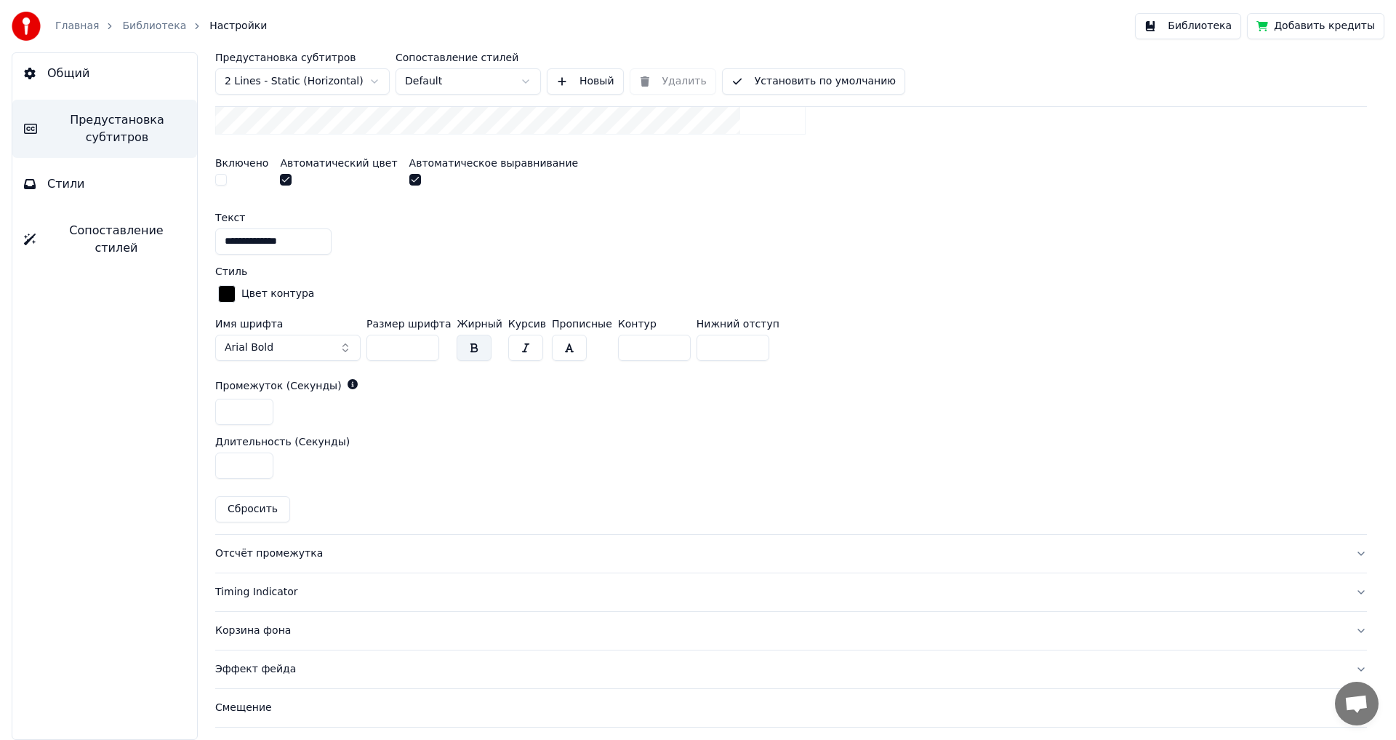
scroll to position [634, 0]
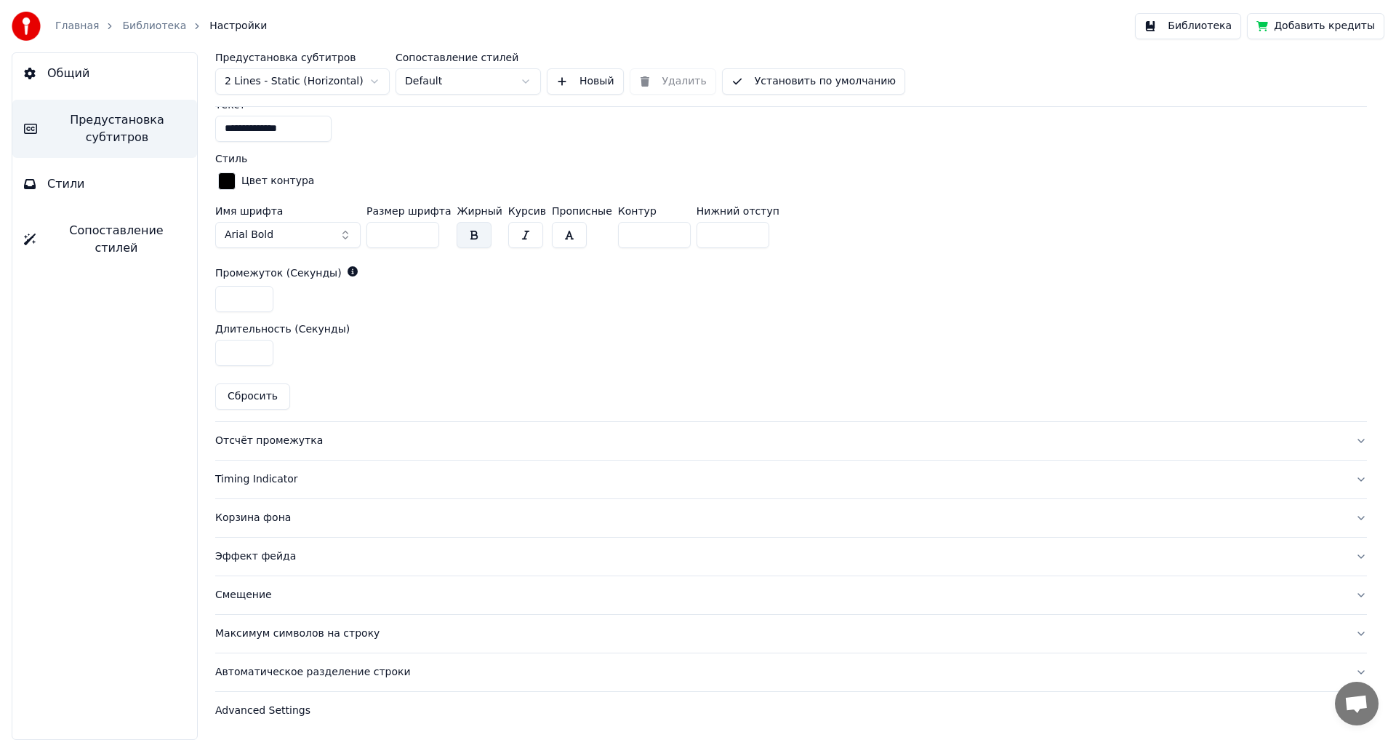
click at [292, 441] on div "Отсчёт промежутка" at bounding box center [779, 440] width 1129 height 15
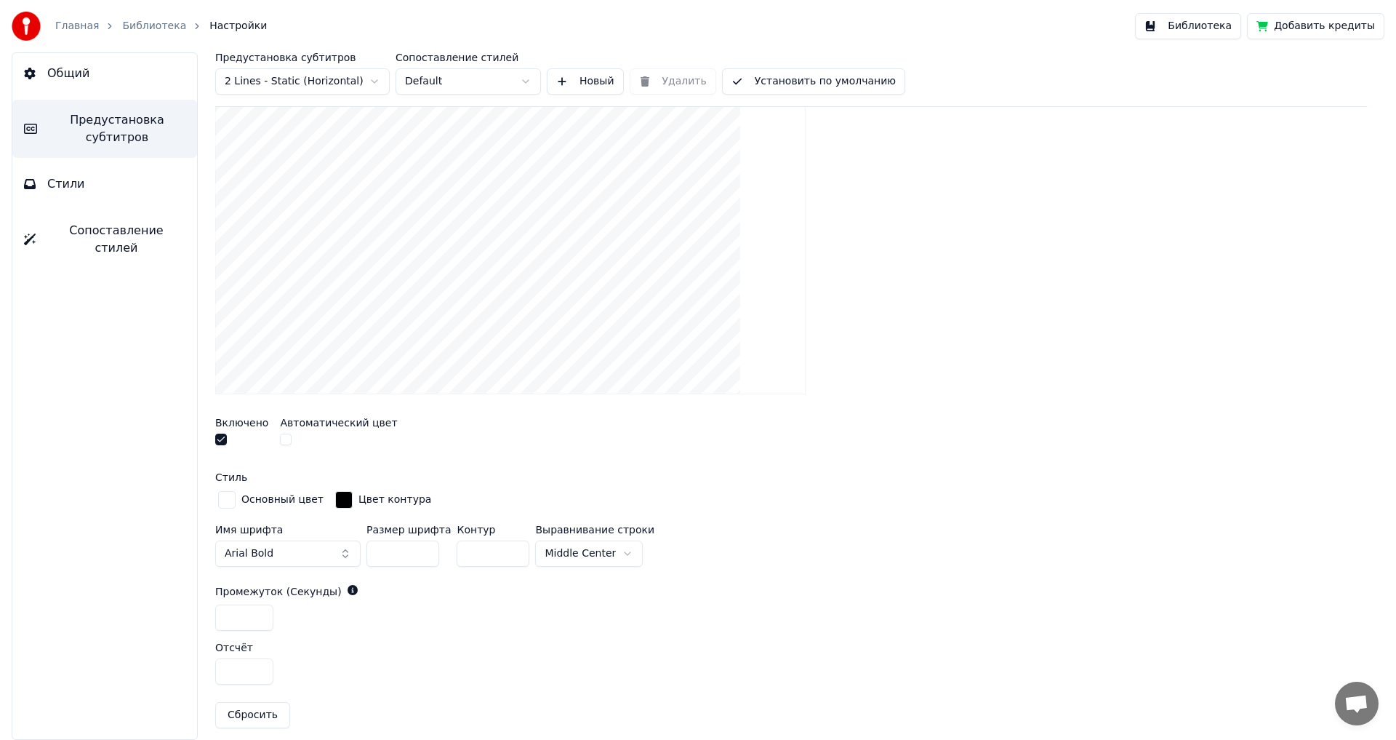
scroll to position [292, 0]
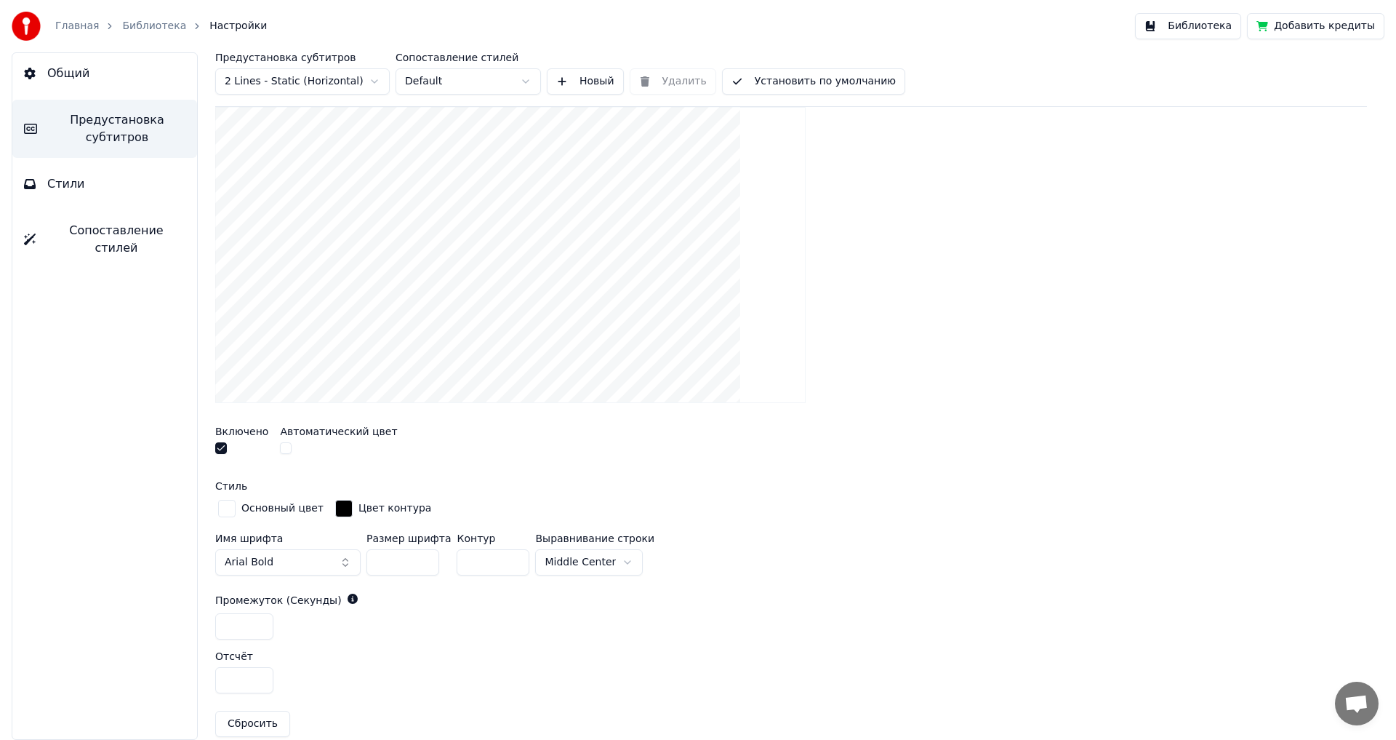
click at [225, 448] on button "button" at bounding box center [221, 448] width 12 height 12
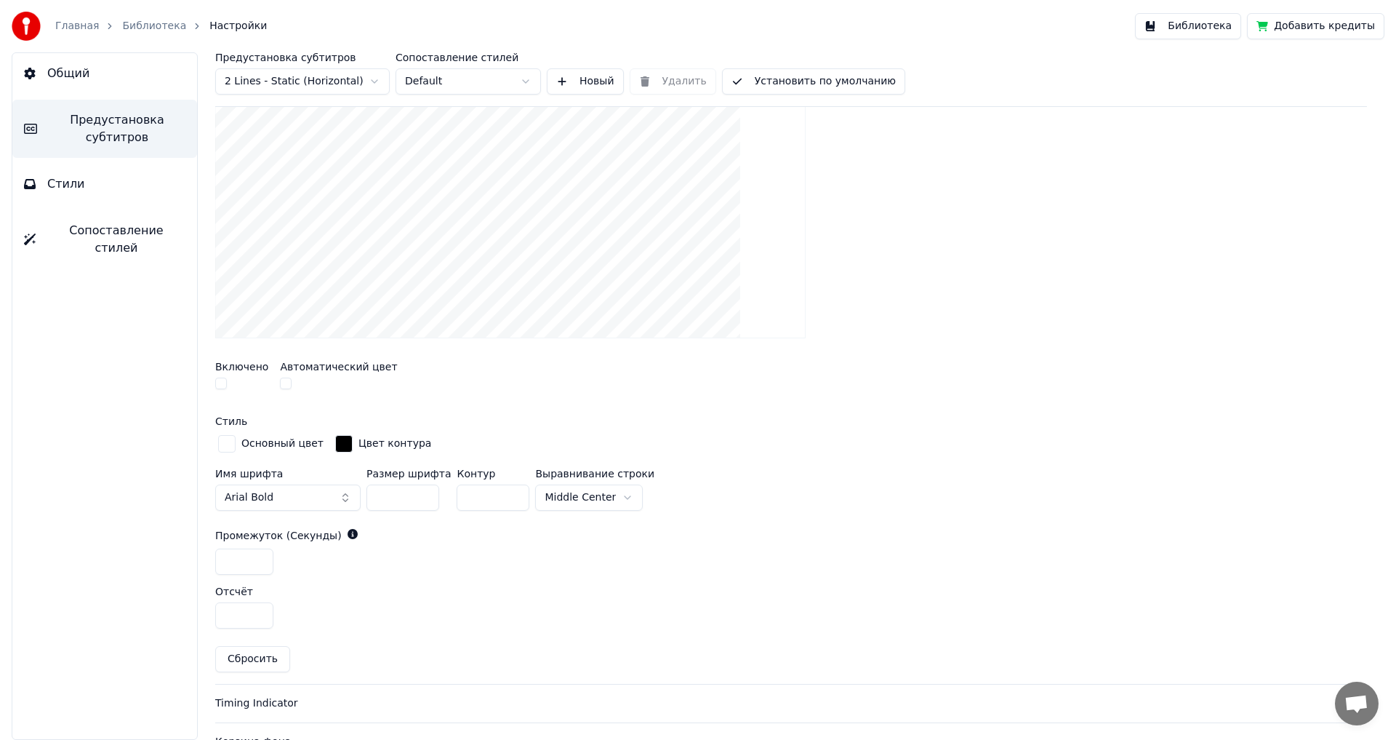
scroll to position [580, 0]
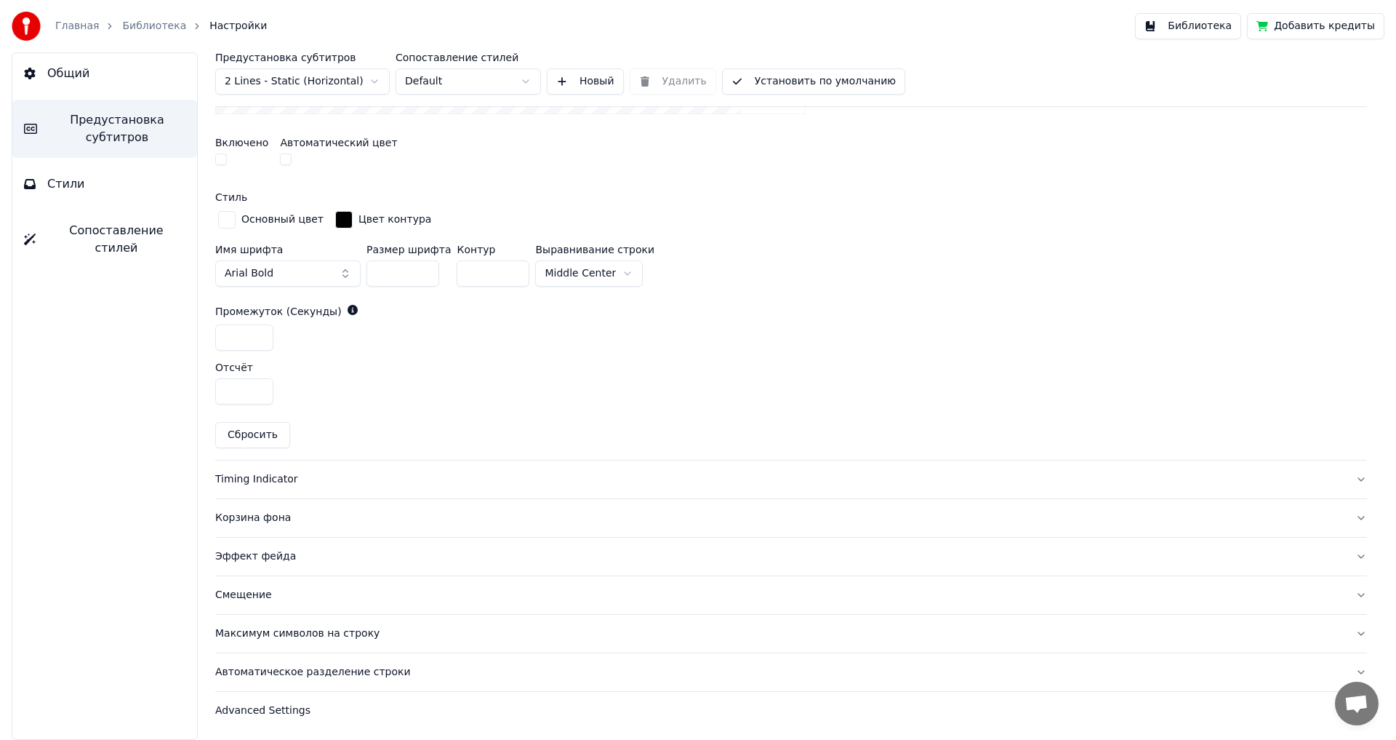
click at [258, 478] on div "Timing Indicator" at bounding box center [779, 479] width 1129 height 15
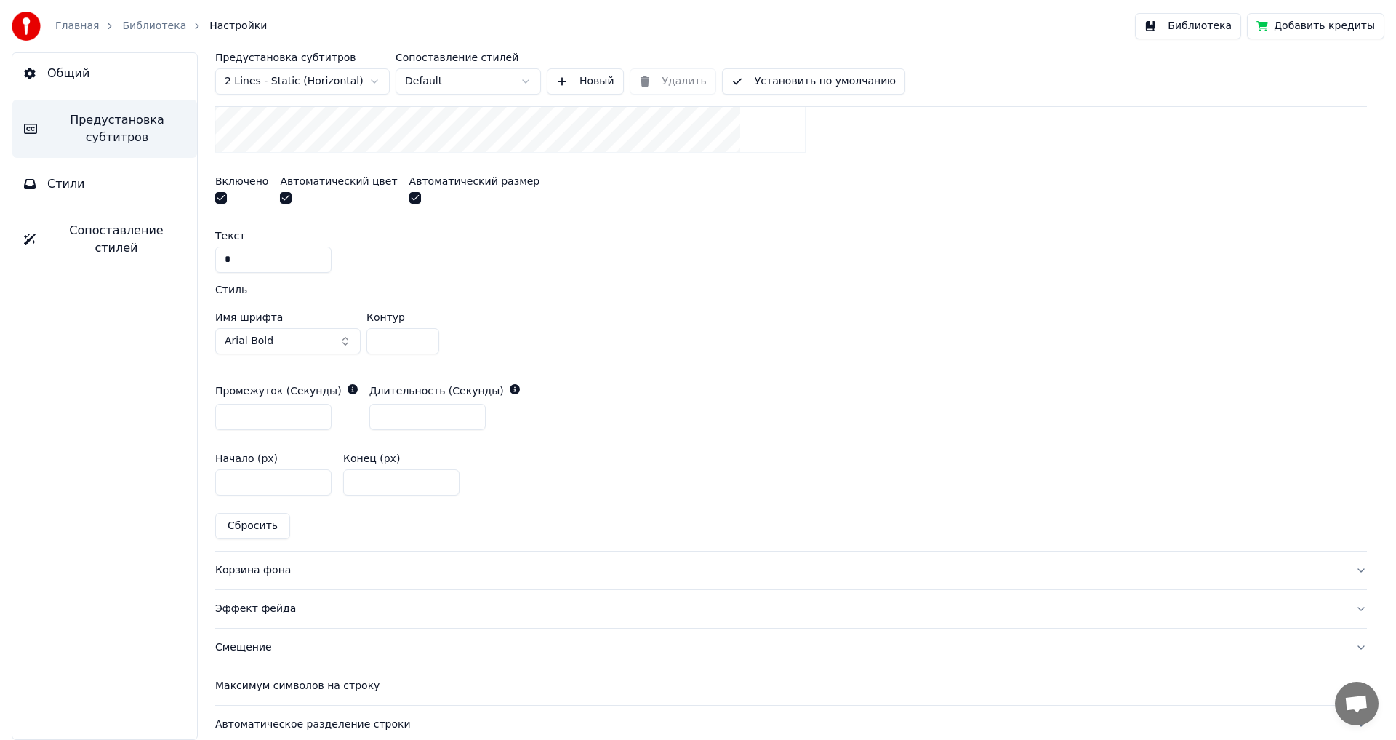
click at [221, 196] on button "button" at bounding box center [221, 198] width 12 height 12
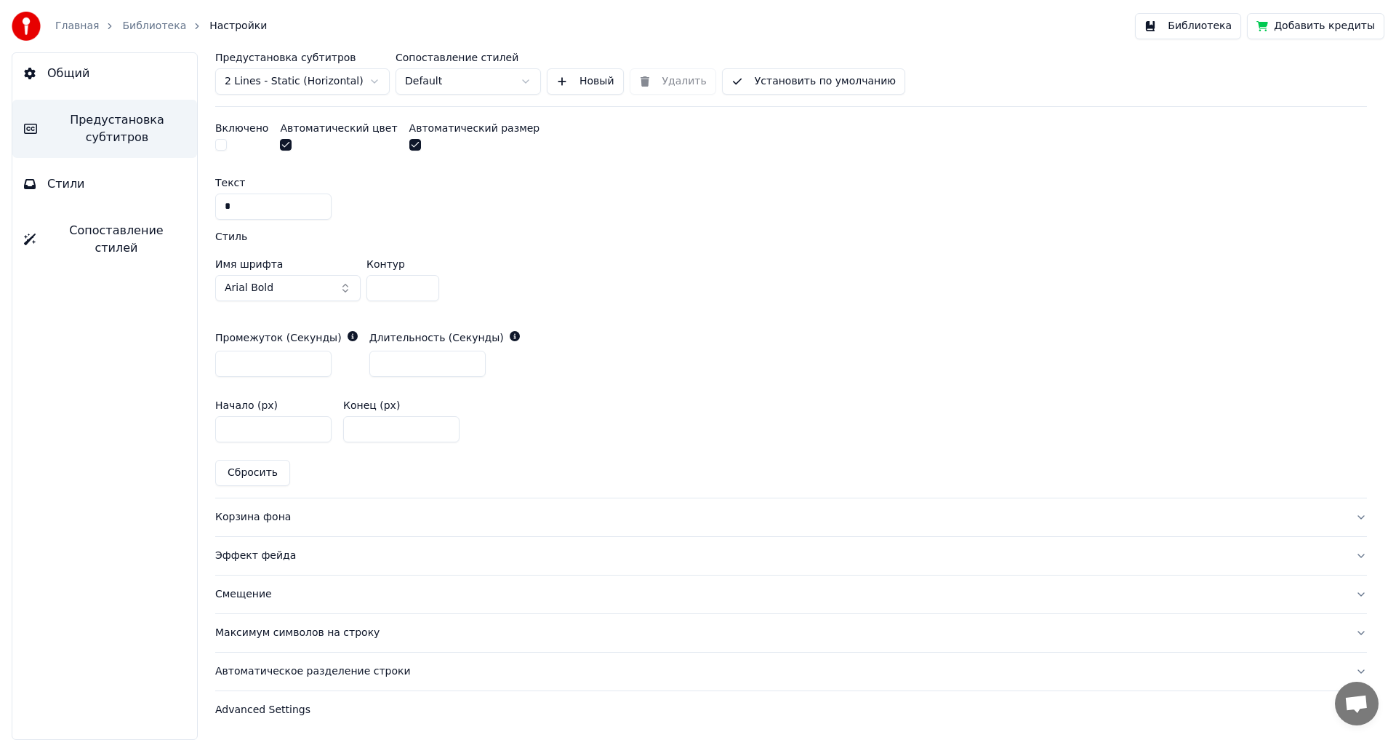
click at [257, 524] on button "Корзина фона" at bounding box center [791, 517] width 1152 height 38
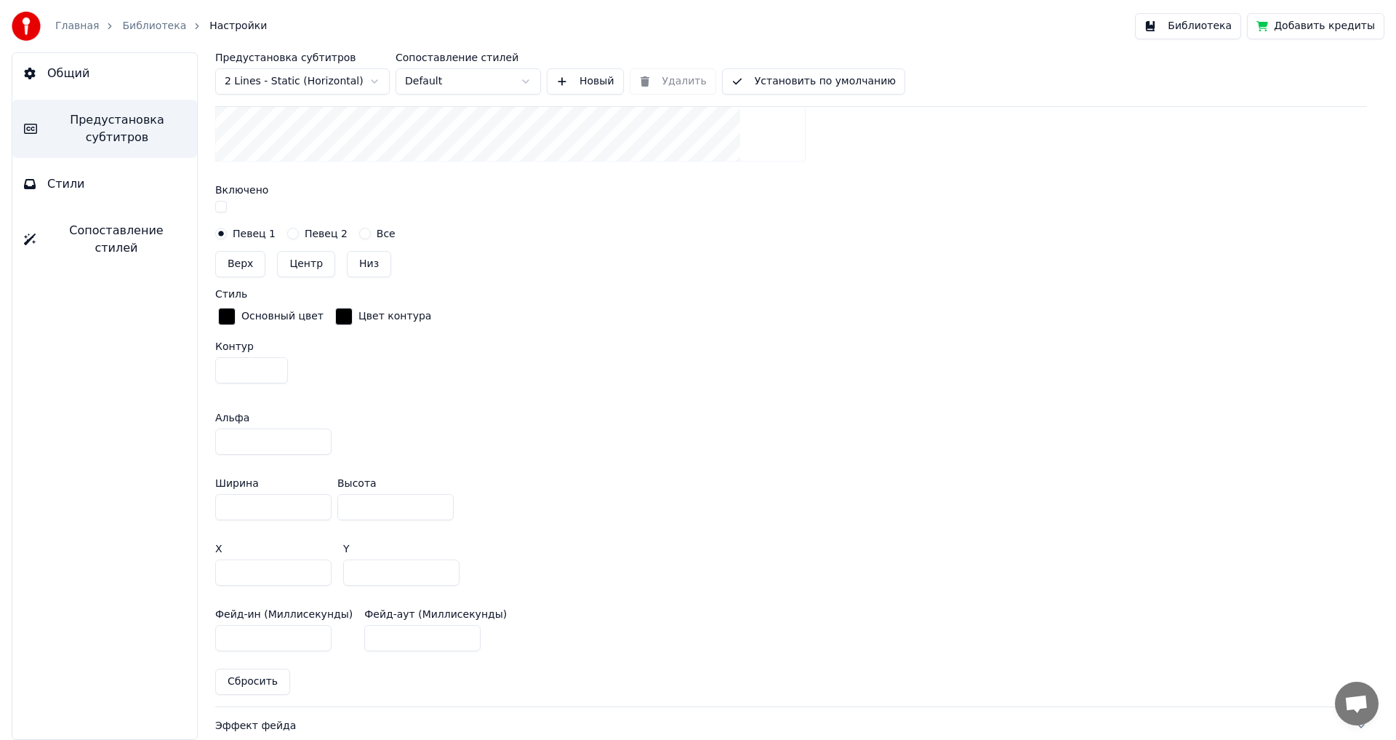
scroll to position [780, 0]
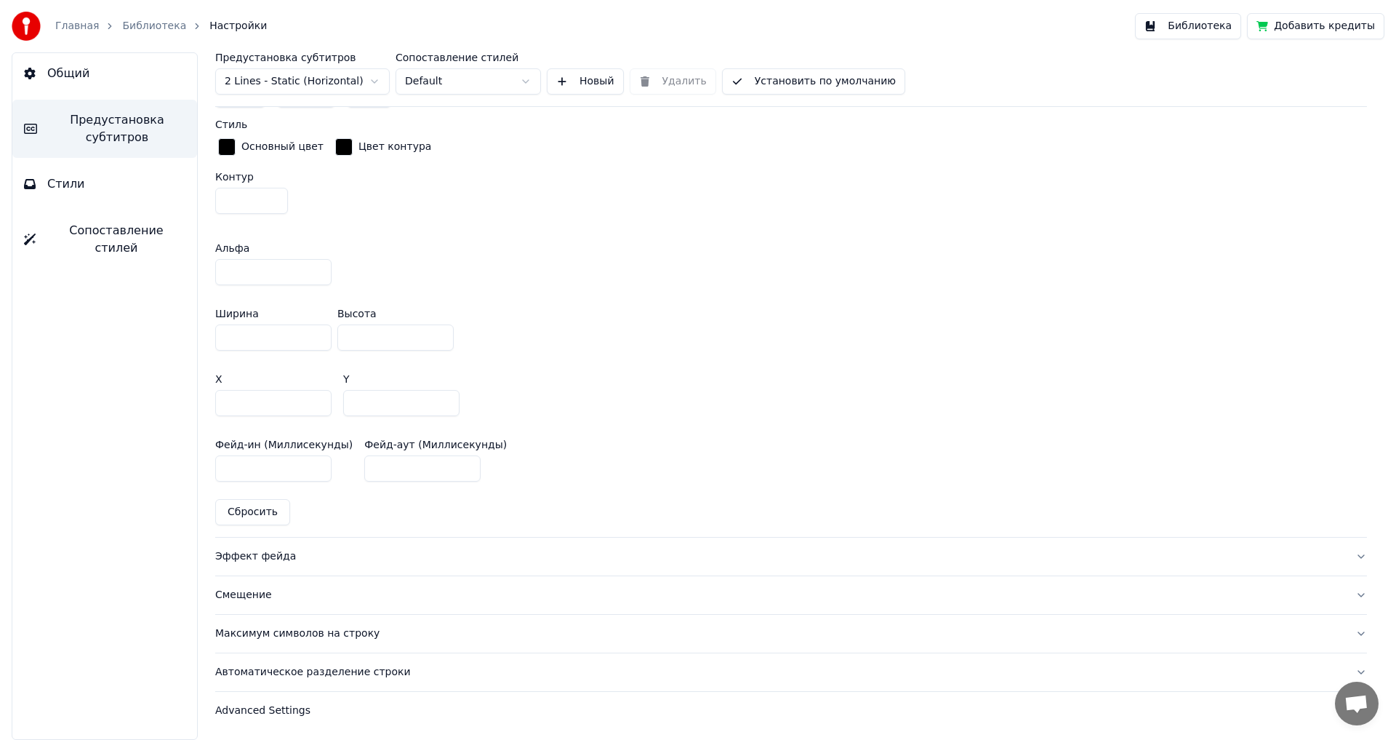
click at [251, 555] on div "Эффект фейда" at bounding box center [779, 556] width 1129 height 15
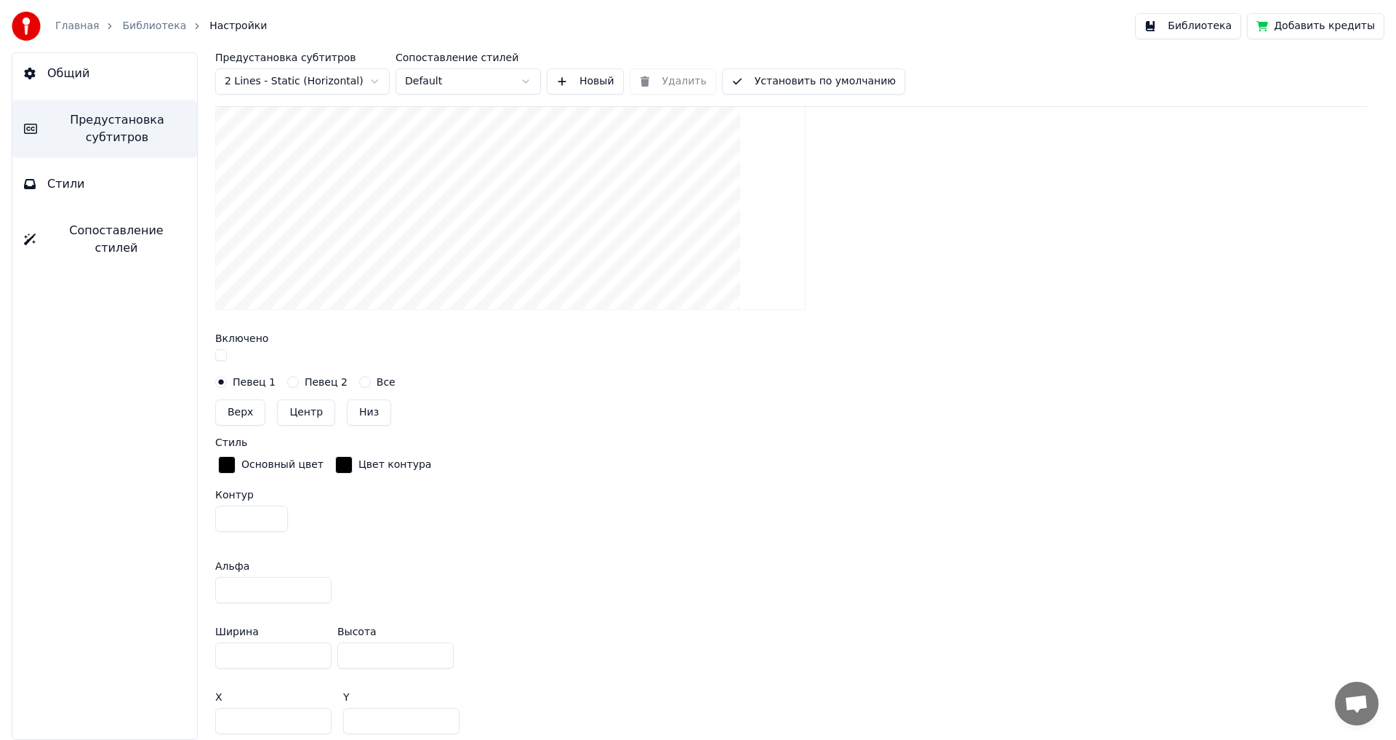
scroll to position [407, 0]
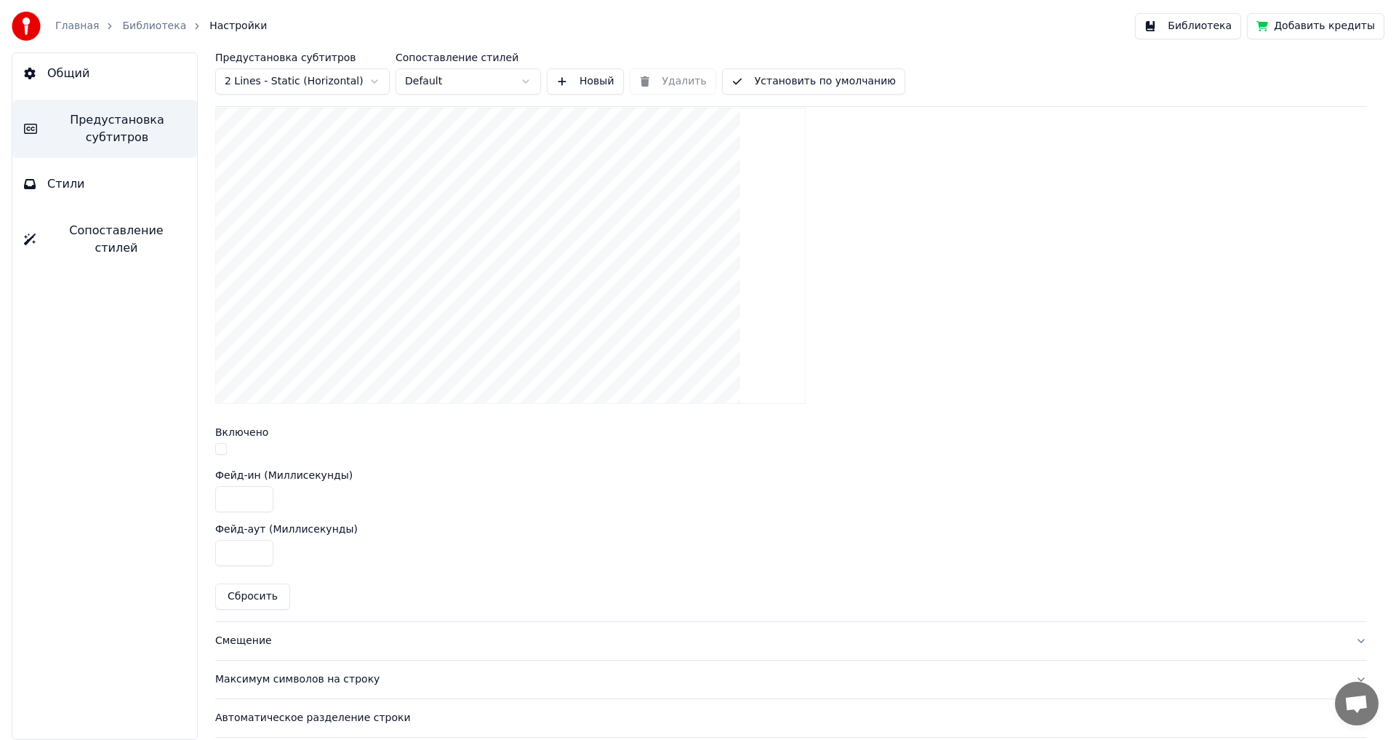
click at [221, 447] on button "button" at bounding box center [221, 449] width 12 height 12
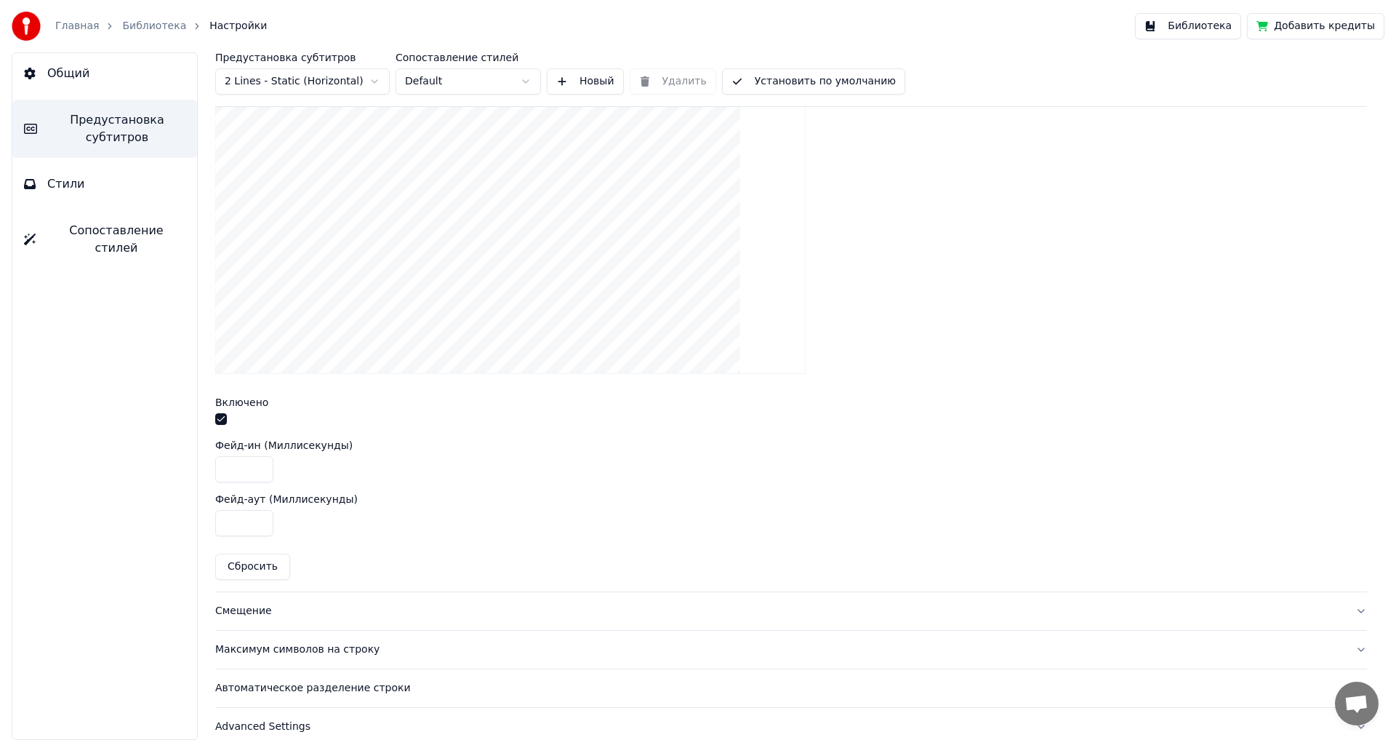
scroll to position [453, 0]
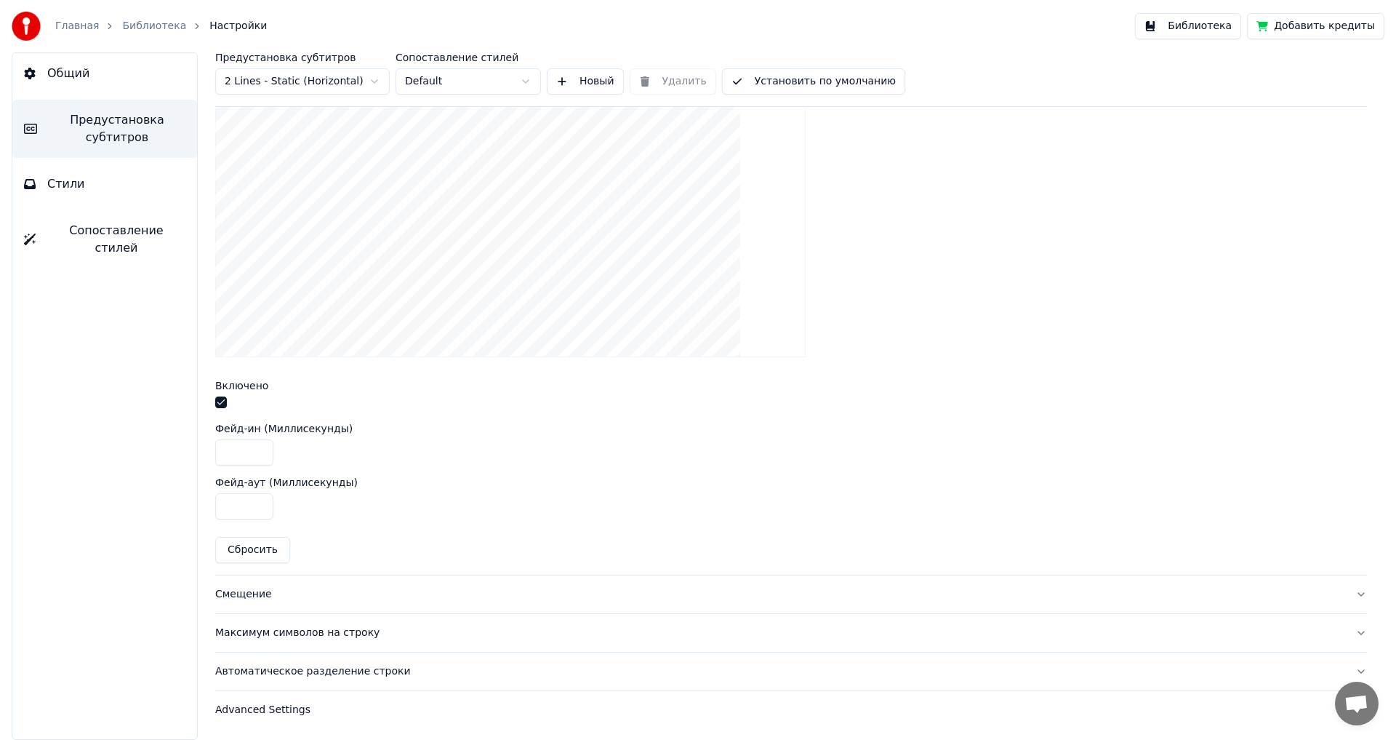
click at [242, 593] on div "Смещение" at bounding box center [779, 594] width 1129 height 15
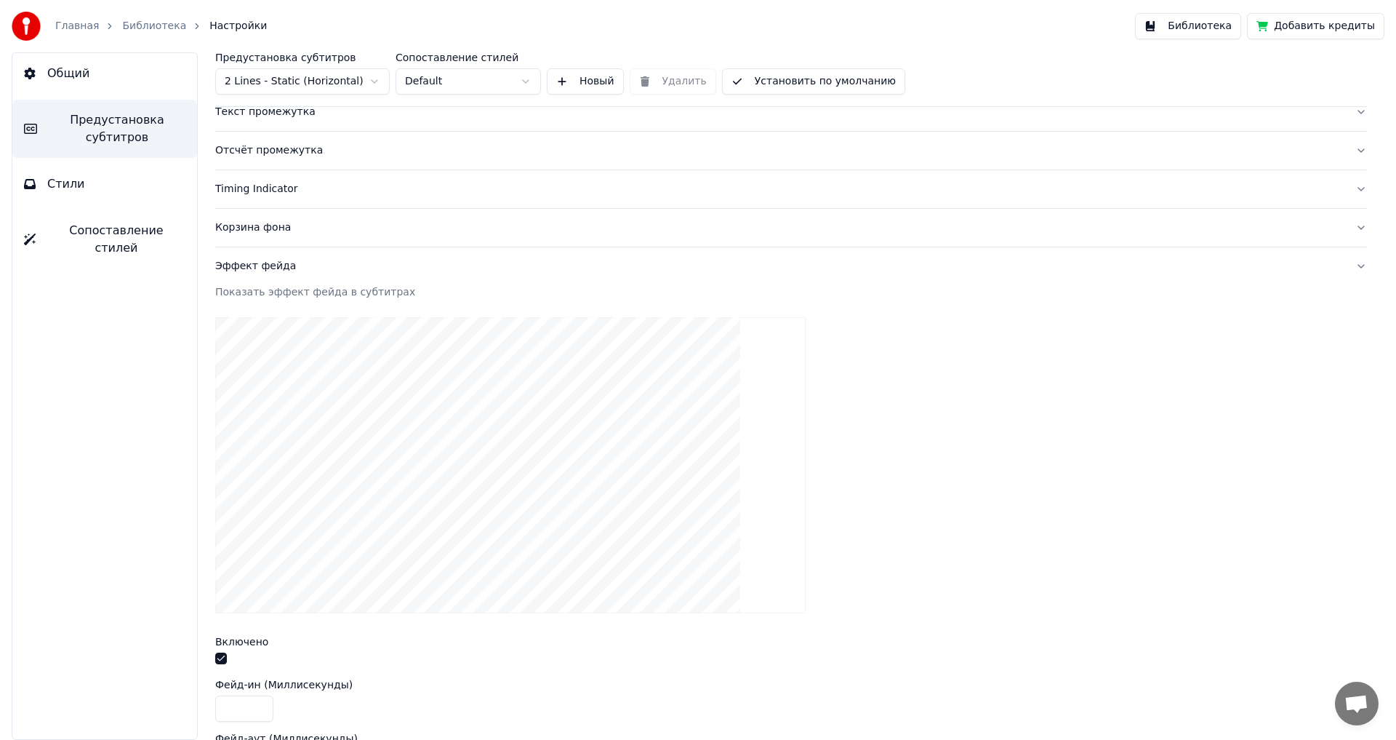
scroll to position [80, 0]
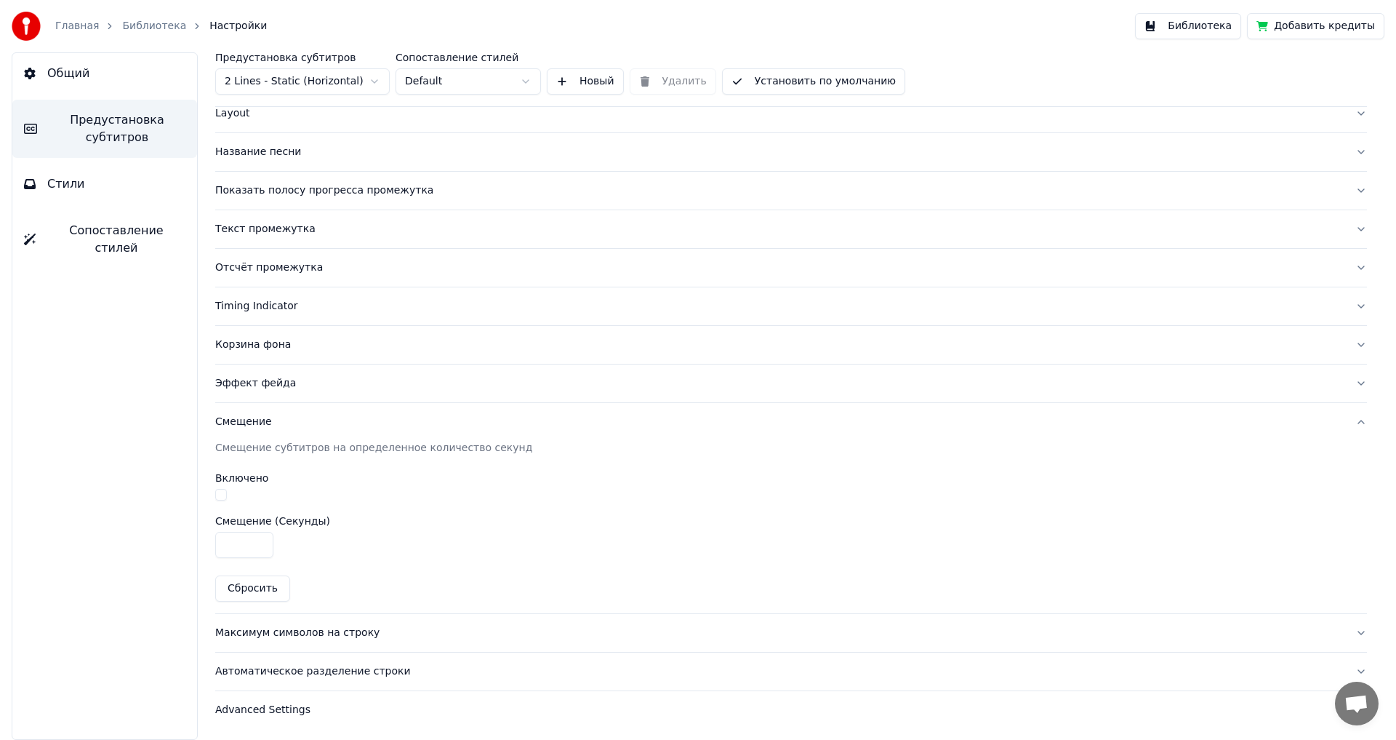
click at [220, 491] on button "button" at bounding box center [221, 495] width 12 height 12
click at [277, 633] on div "Максимум символов на строку" at bounding box center [779, 632] width 1129 height 15
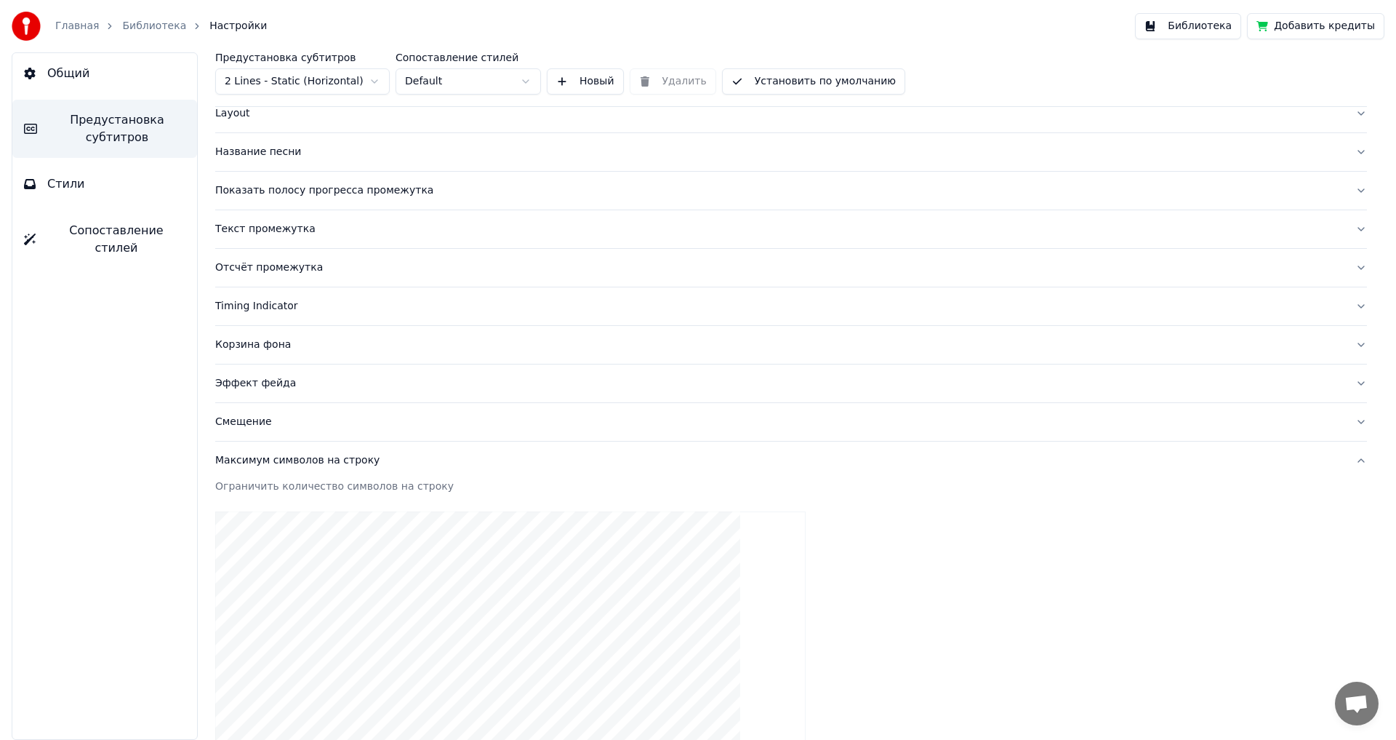
scroll to position [399, 0]
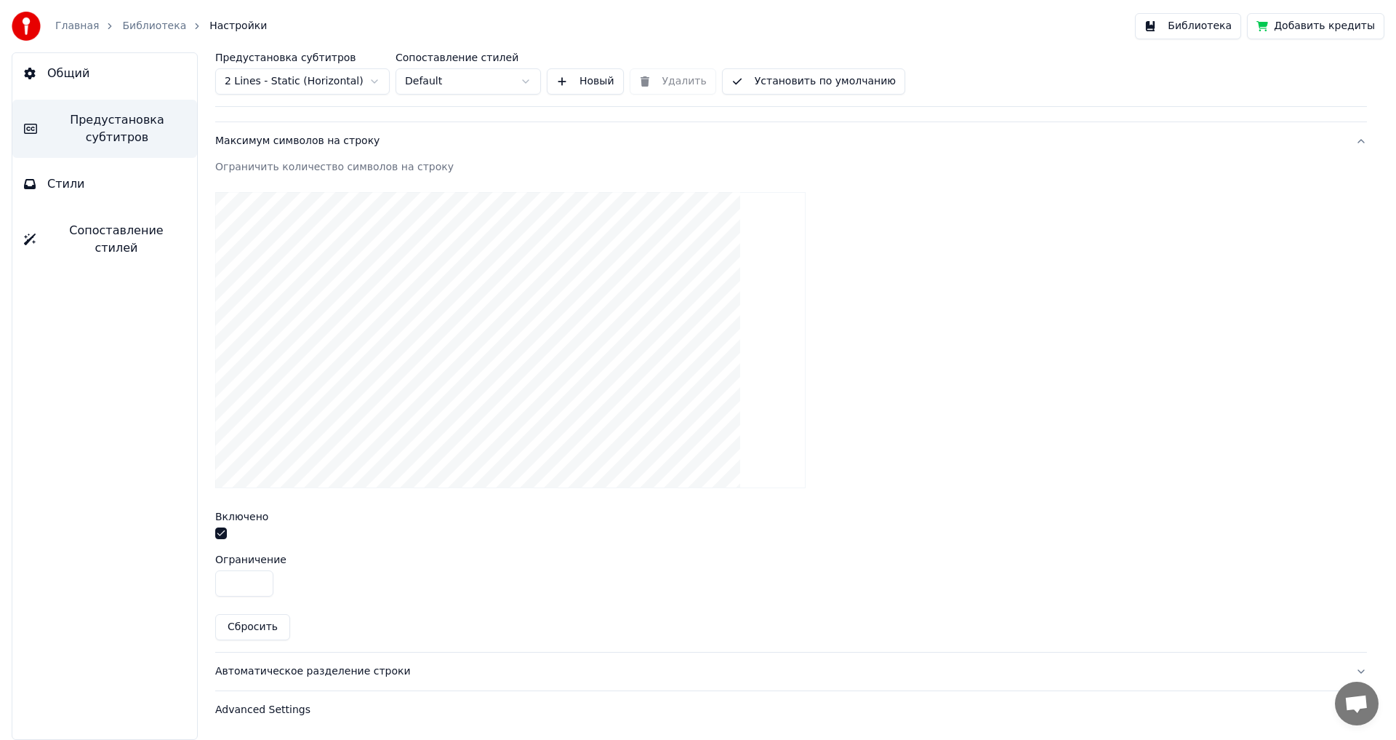
drag, startPoint x: 240, startPoint y: 582, endPoint x: 140, endPoint y: 577, distance: 99.7
click at [140, 577] on div "Общий Предустановка субтитров Стили Сопоставление стилей Предустановка субтитро…" at bounding box center [698, 395] width 1396 height 687
type input "**"
click at [261, 670] on div "Автоматическое разделение строки" at bounding box center [779, 671] width 1129 height 15
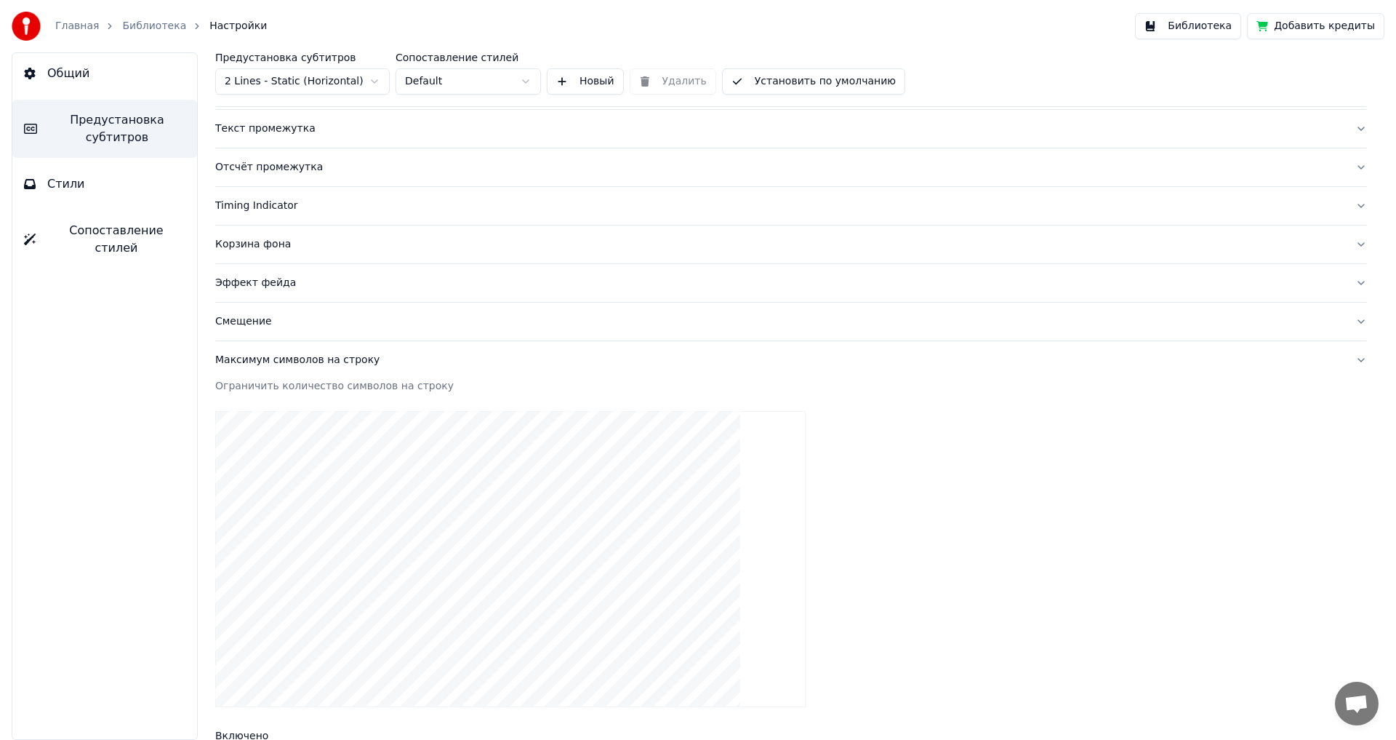
scroll to position [80, 0]
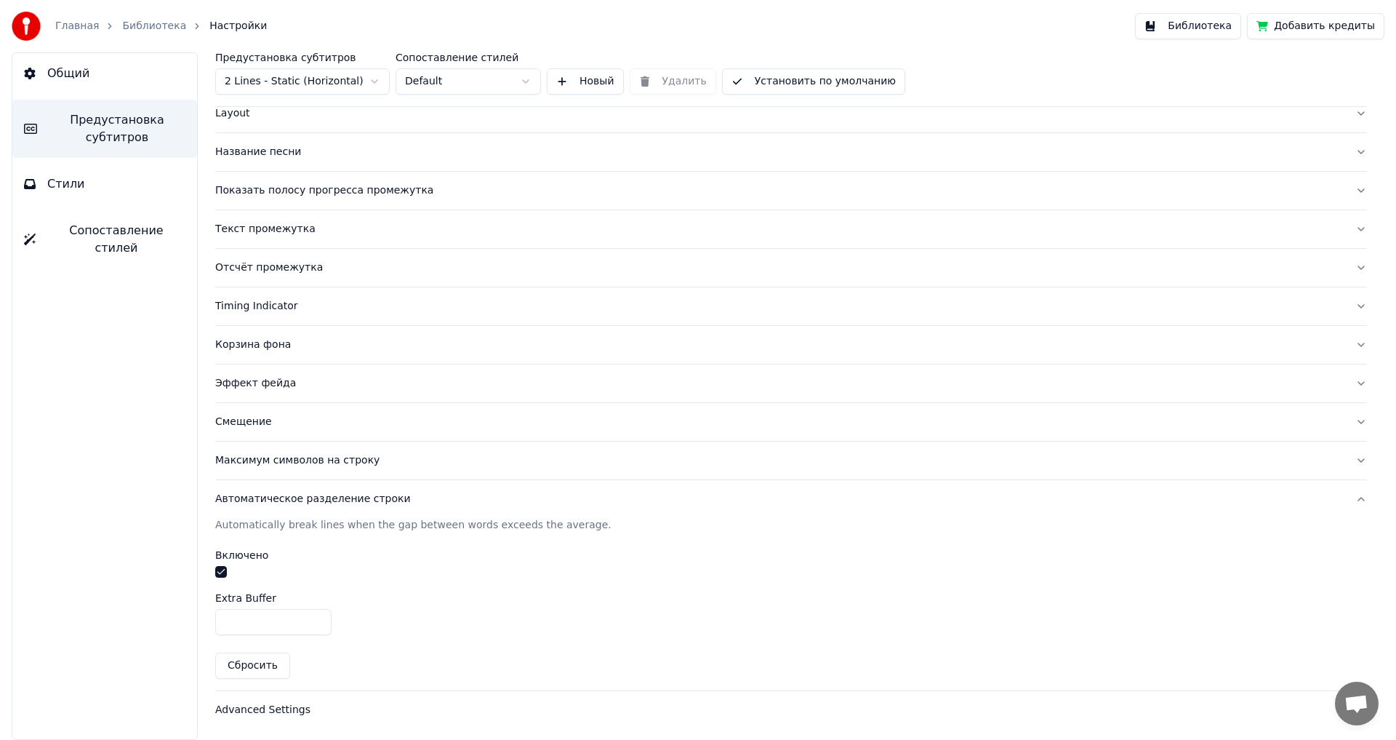
type input "*"
click at [317, 617] on input "*" at bounding box center [273, 622] width 116 height 26
click at [249, 711] on div "Advanced Settings" at bounding box center [779, 710] width 1129 height 15
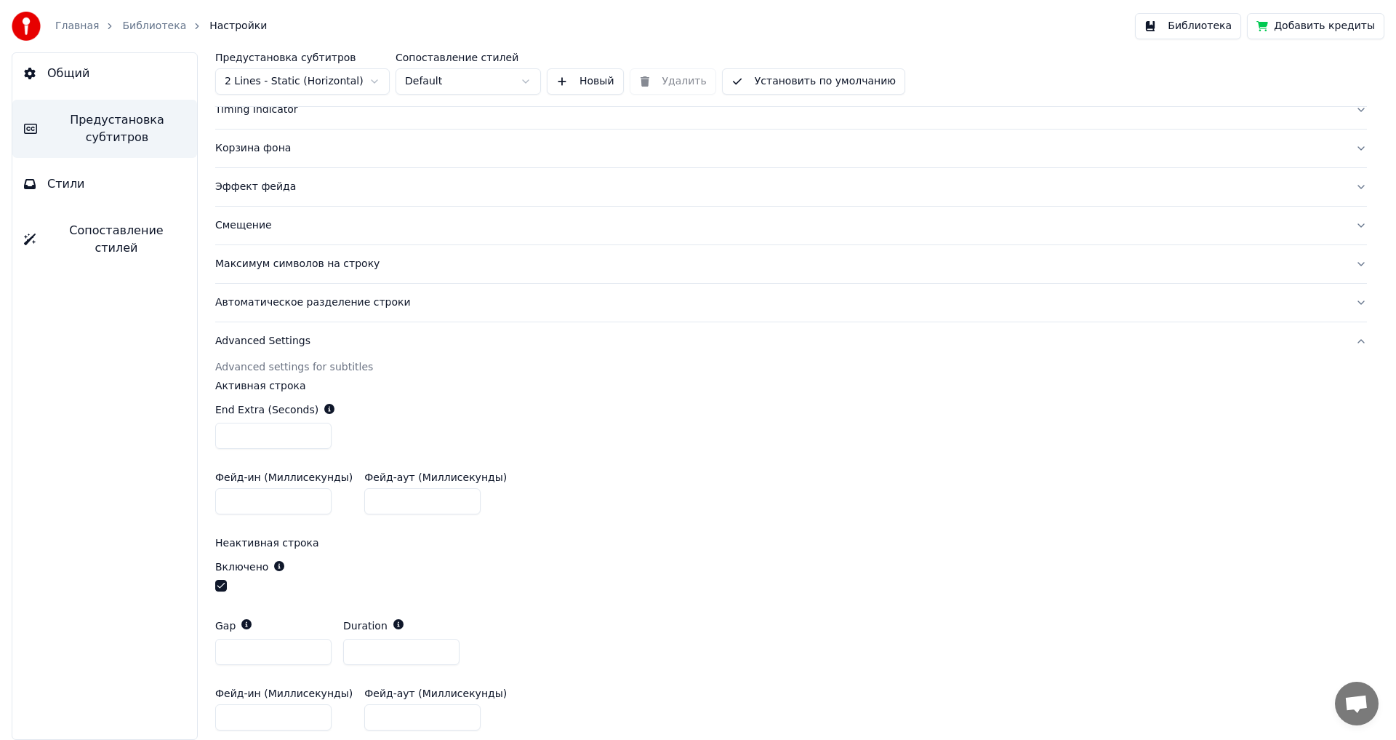
scroll to position [333, 0]
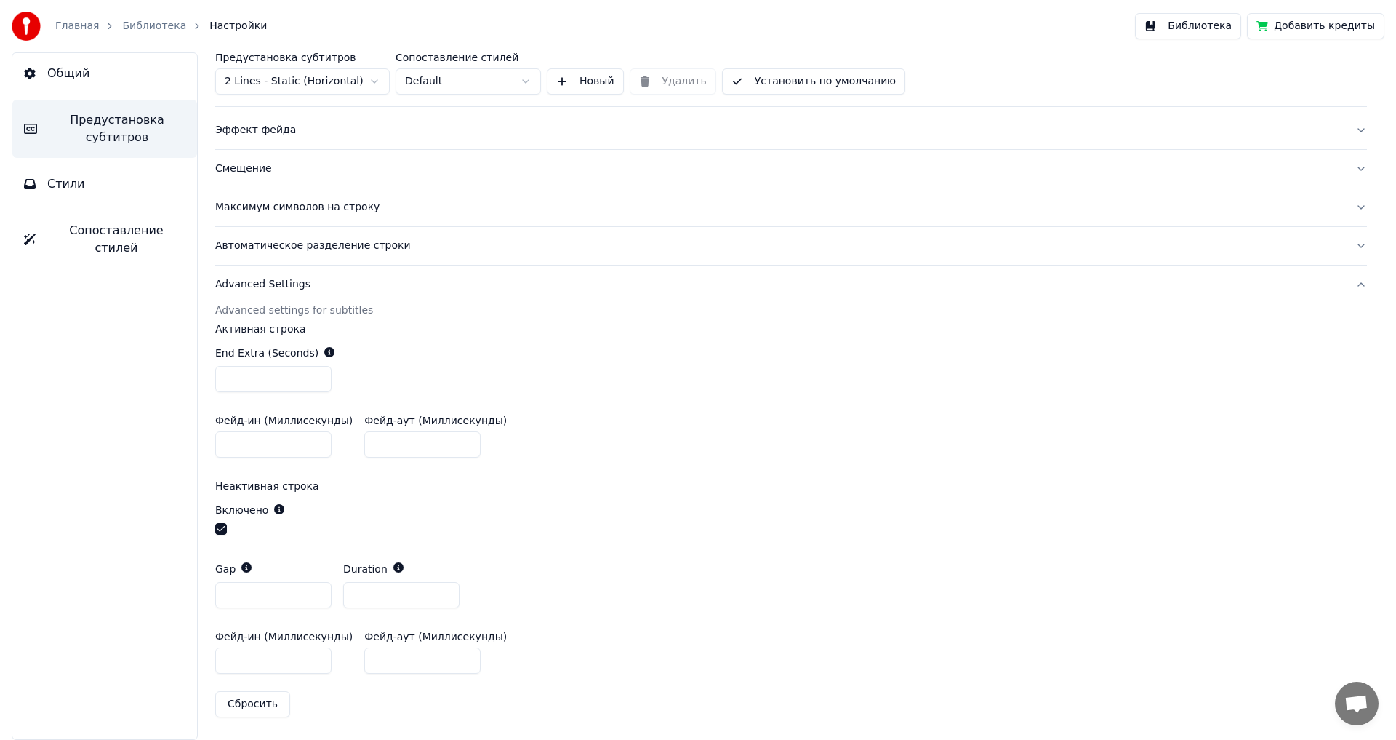
click at [220, 525] on button "button" at bounding box center [221, 529] width 12 height 12
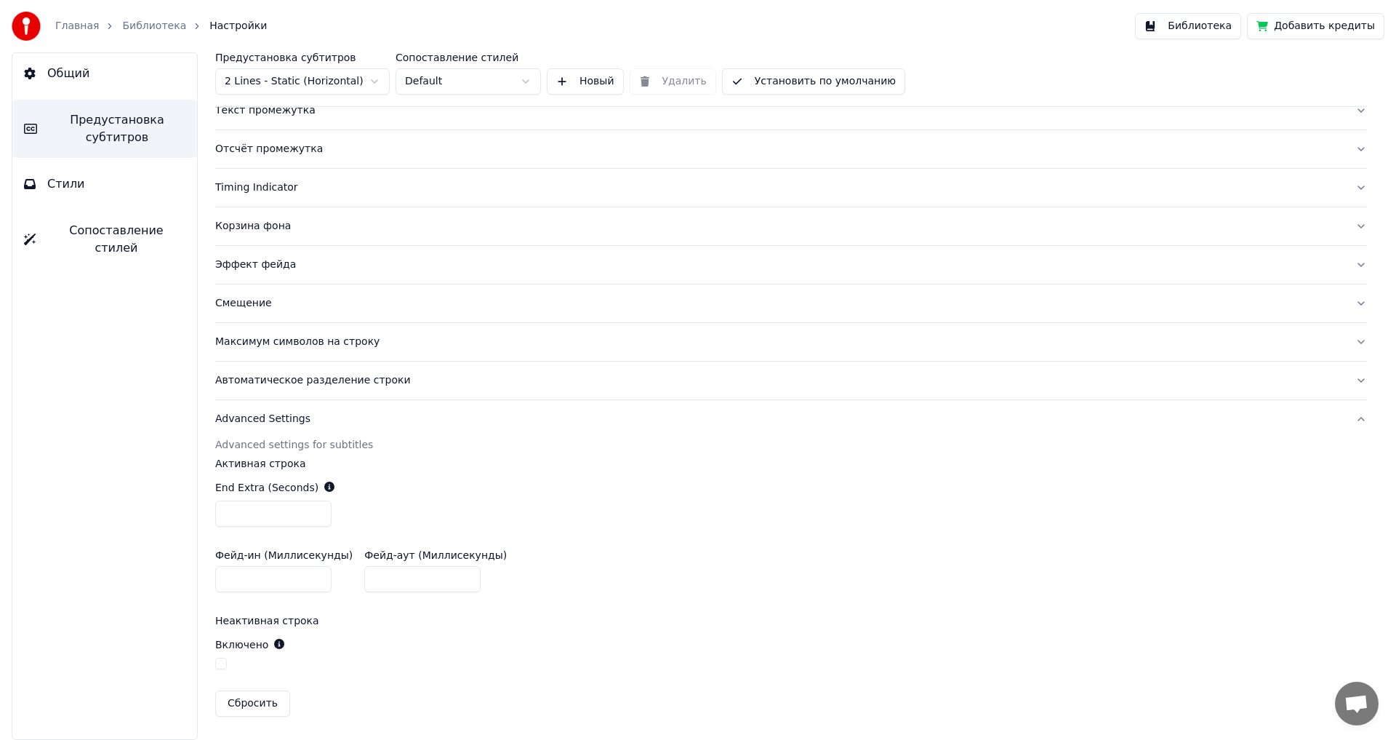
scroll to position [198, 0]
click at [671, 561] on div "Фейд-ин (Миллисекунды) * Фейд-аут (Миллисекунды) *" at bounding box center [791, 571] width 1152 height 65
click at [1190, 28] on button "Библиотека" at bounding box center [1188, 26] width 106 height 26
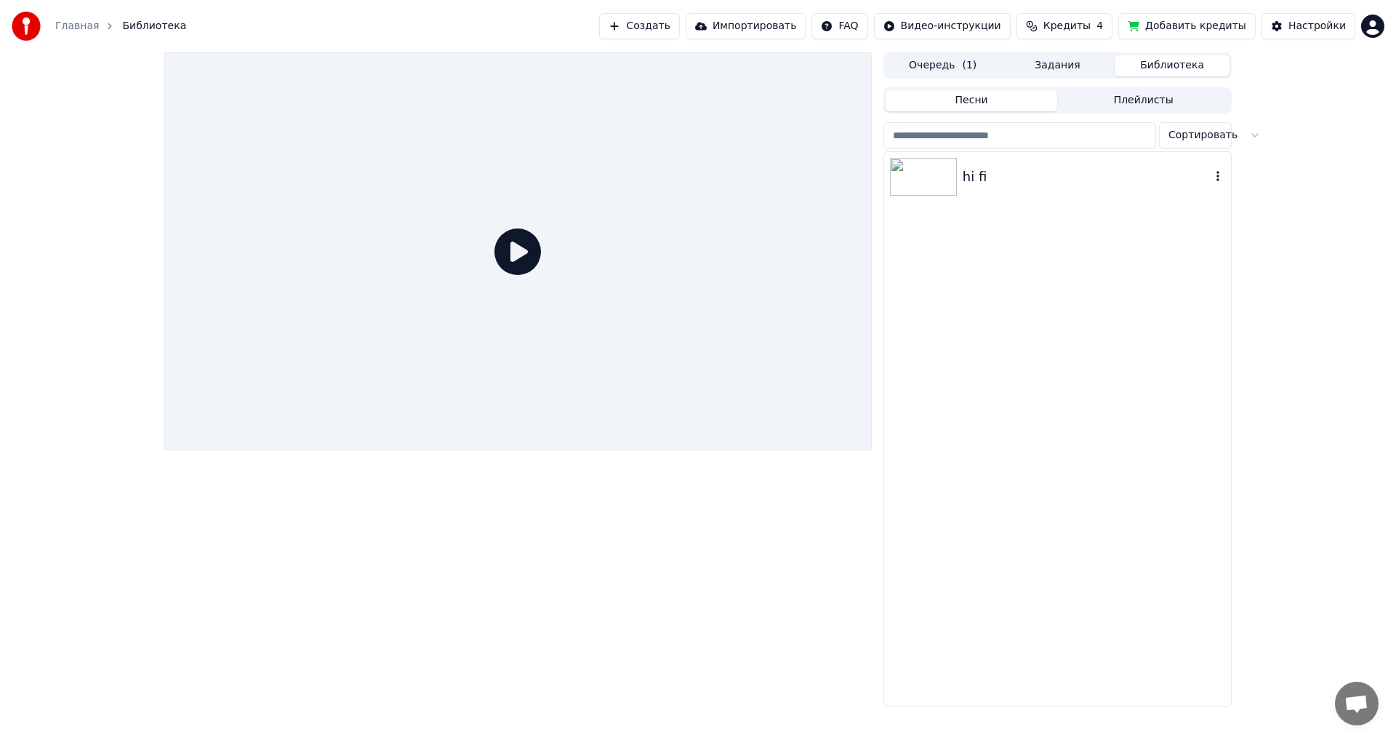
click at [919, 175] on img at bounding box center [923, 177] width 67 height 38
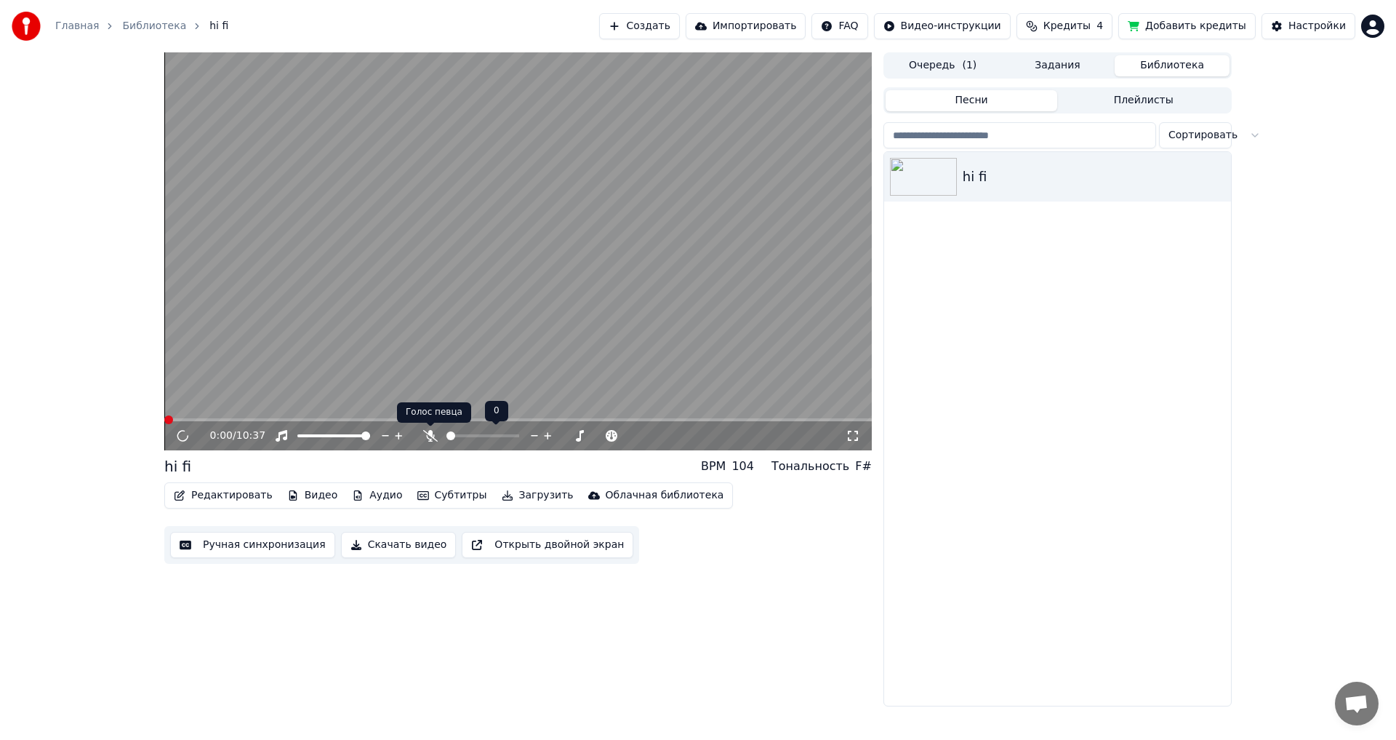
click at [425, 433] on icon at bounding box center [430, 436] width 15 height 12
click at [483, 438] on span at bounding box center [483, 435] width 9 height 9
click at [179, 434] on icon at bounding box center [193, 436] width 34 height 12
click at [215, 490] on button "Редактировать" at bounding box center [223, 495] width 111 height 20
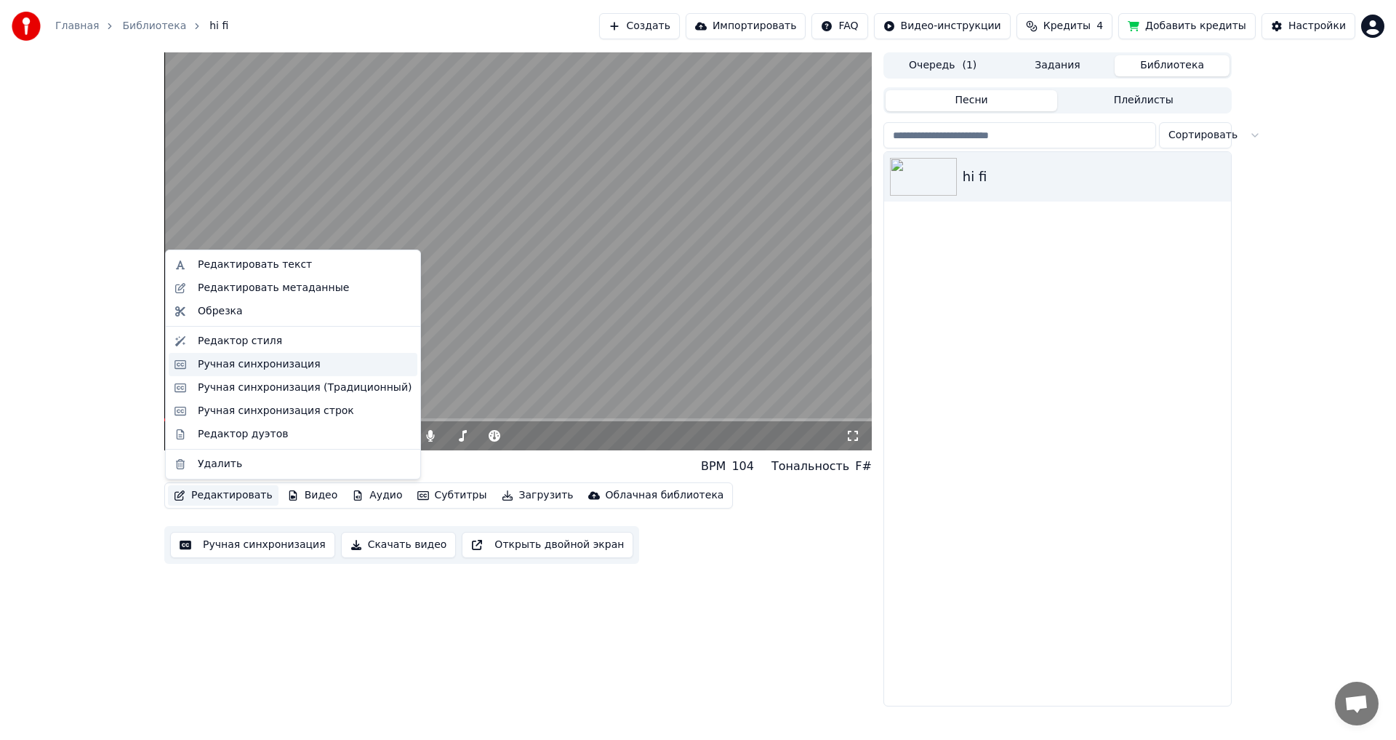
click at [248, 367] on div "Ручная синхронизация" at bounding box center [259, 364] width 123 height 15
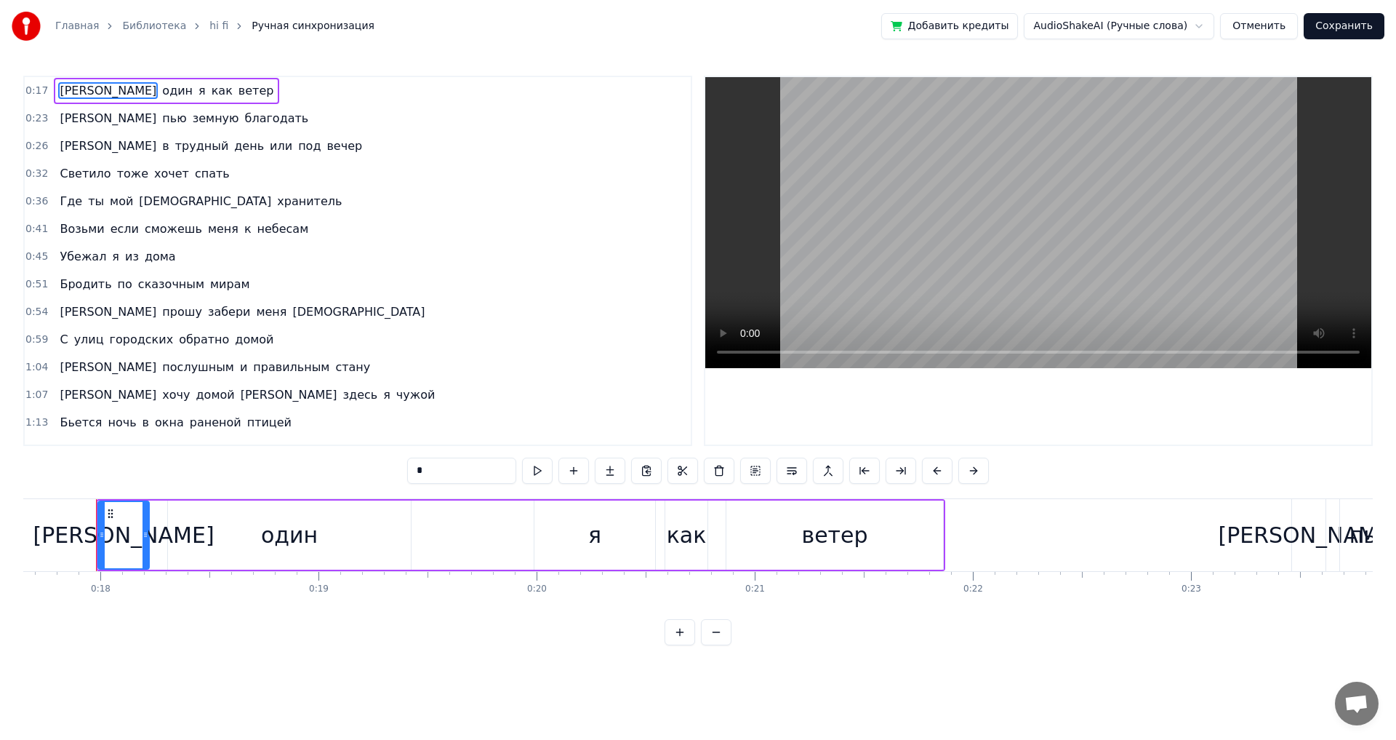
click at [58, 146] on span "[PERSON_NAME]" at bounding box center [108, 145] width 100 height 17
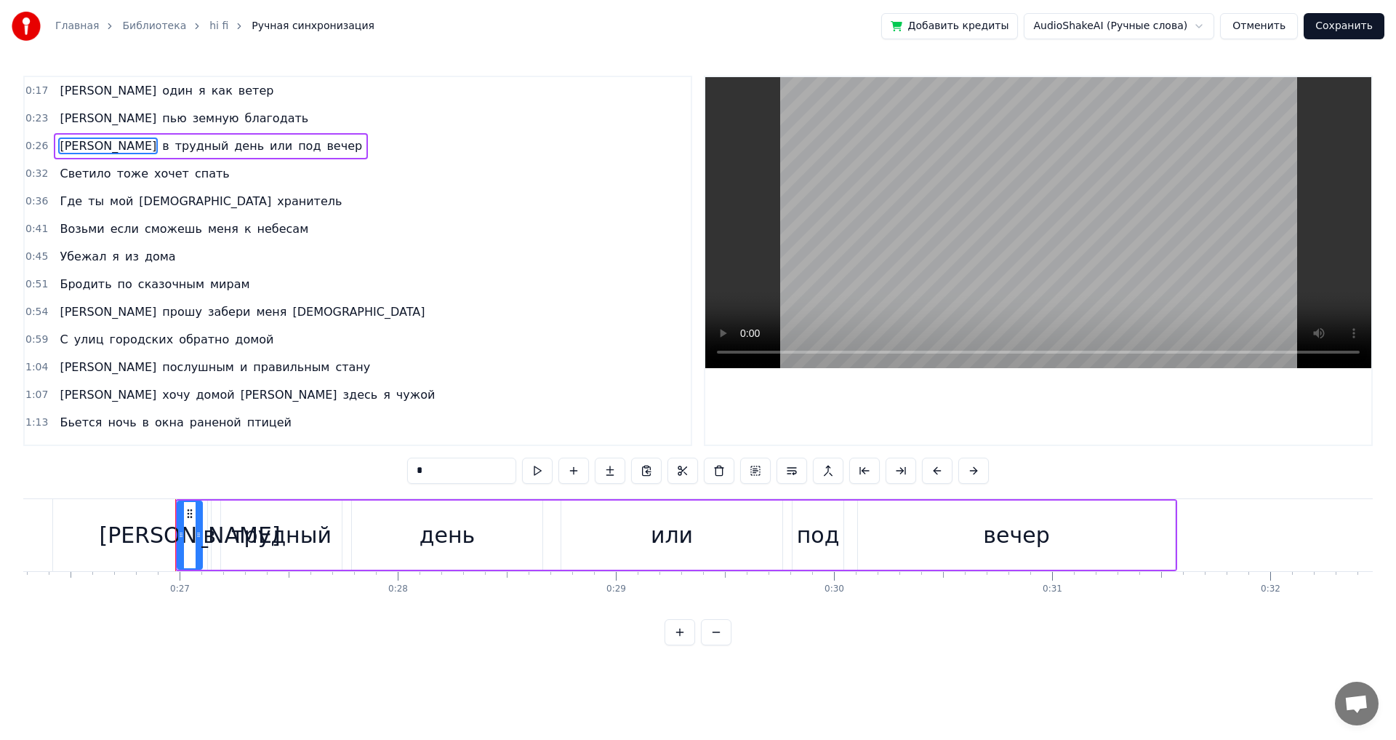
scroll to position [0, 5814]
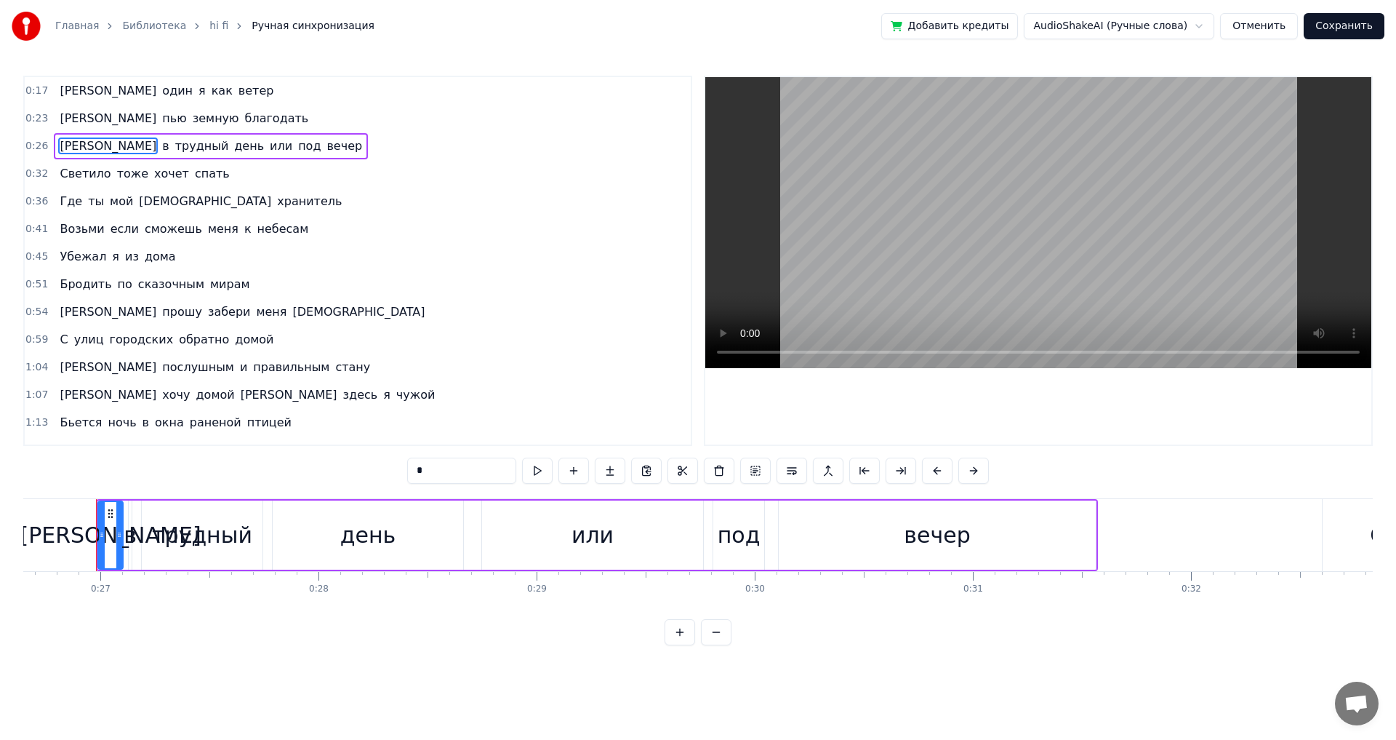
click at [129, 546] on div "в" at bounding box center [130, 535] width 13 height 33
type input "*"
click at [140, 543] on div at bounding box center [137, 535] width 6 height 66
drag, startPoint x: 129, startPoint y: 541, endPoint x: 119, endPoint y: 543, distance: 9.6
click at [119, 543] on div "А в трудный день или под вечер" at bounding box center [597, 535] width 1002 height 72
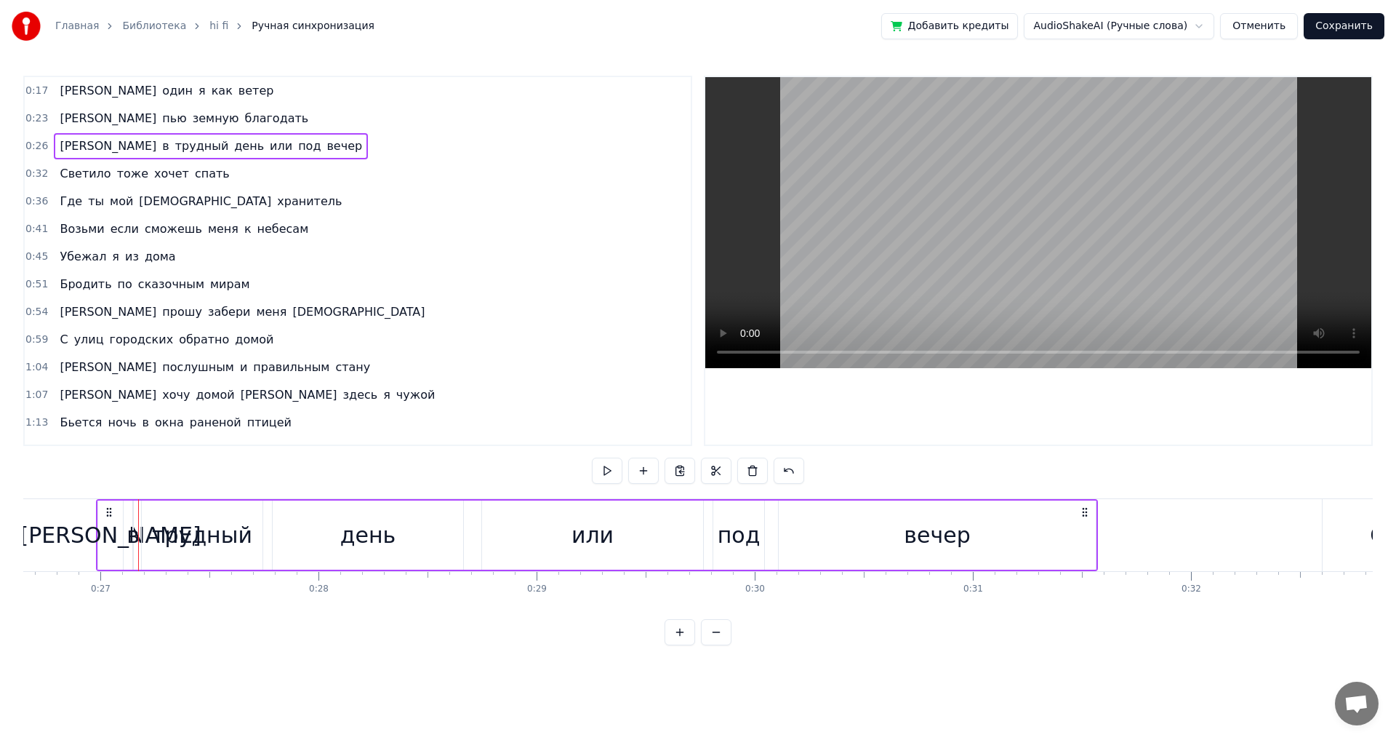
click at [135, 540] on div "в" at bounding box center [133, 535] width 13 height 33
drag, startPoint x: 136, startPoint y: 540, endPoint x: 124, endPoint y: 541, distance: 12.4
click at [124, 541] on div at bounding box center [124, 535] width 6 height 66
drag, startPoint x: 128, startPoint y: 536, endPoint x: 137, endPoint y: 536, distance: 9.5
click at [137, 536] on icon at bounding box center [138, 535] width 6 height 12
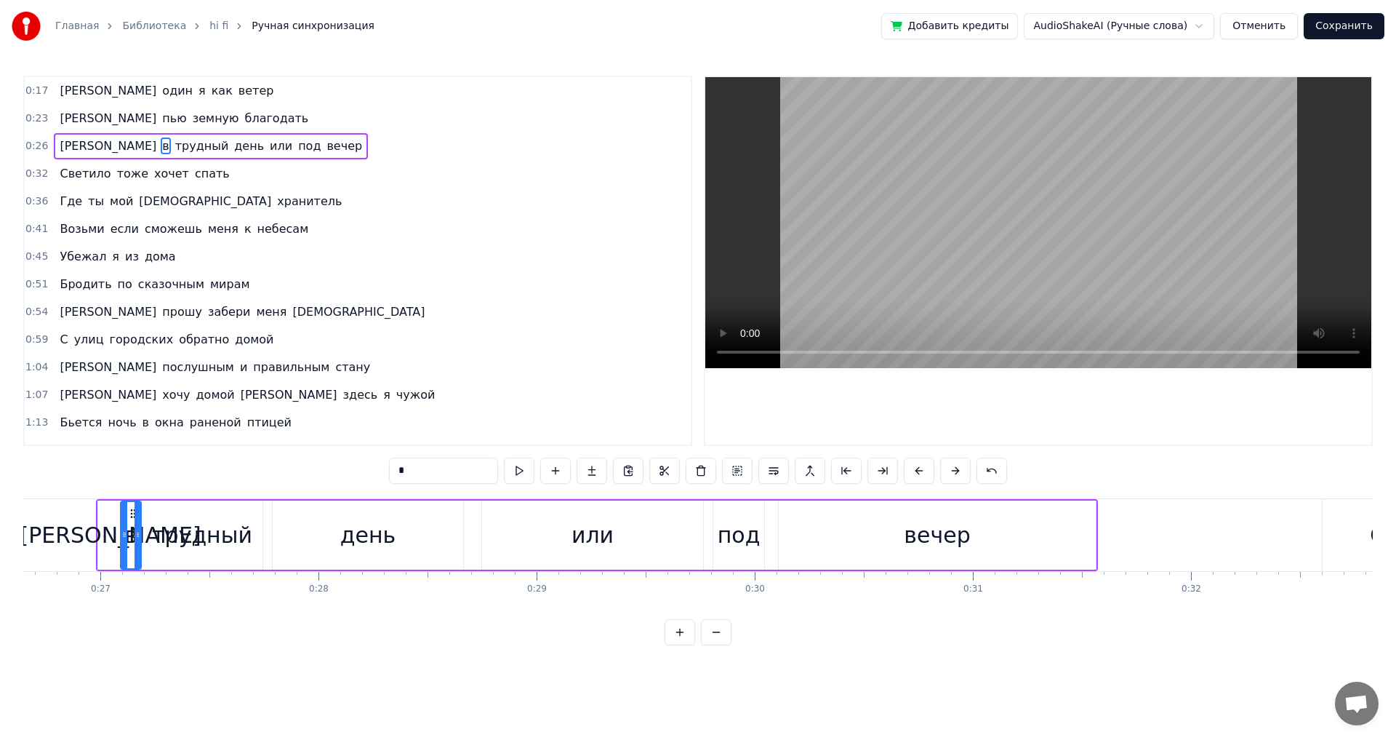
click at [113, 540] on div "[PERSON_NAME]" at bounding box center [110, 535] width 181 height 33
type input "*"
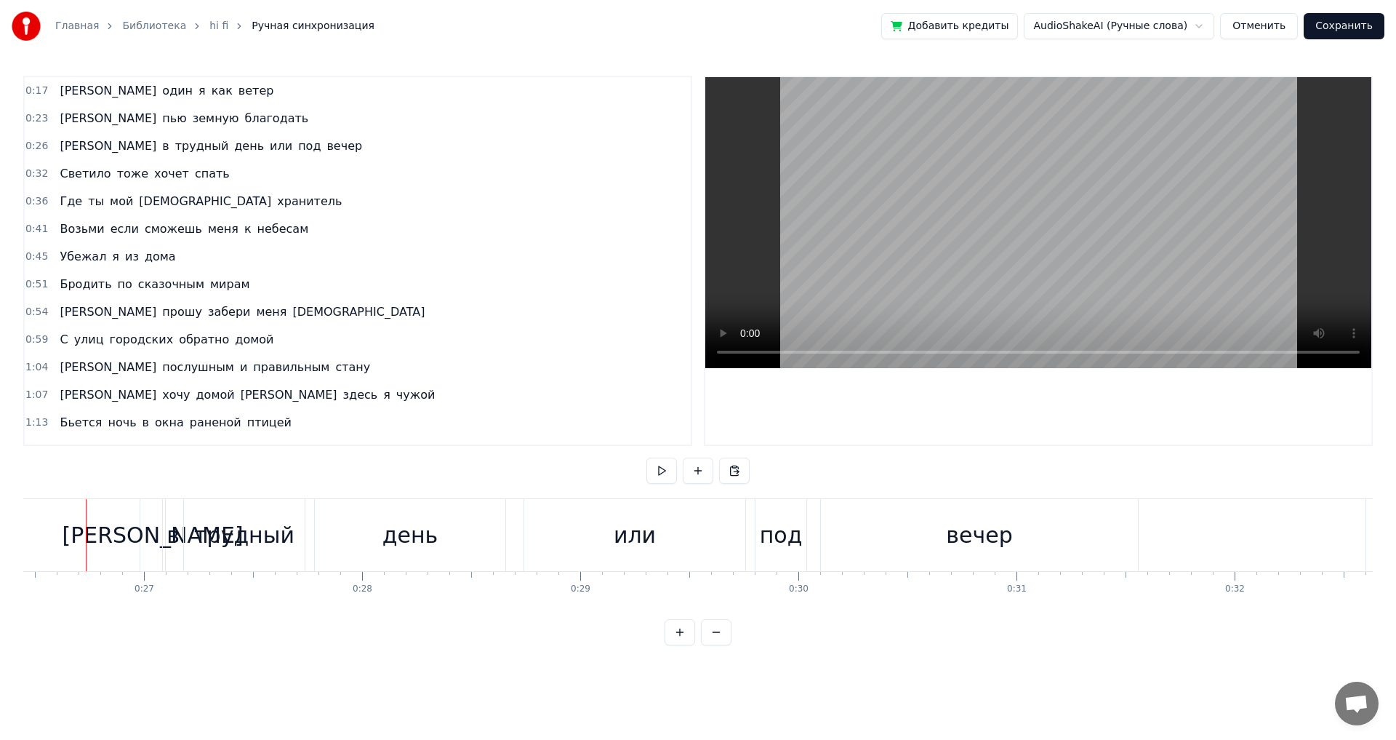
scroll to position [0, 5760]
click at [546, 543] on div "или" at bounding box center [645, 535] width 221 height 72
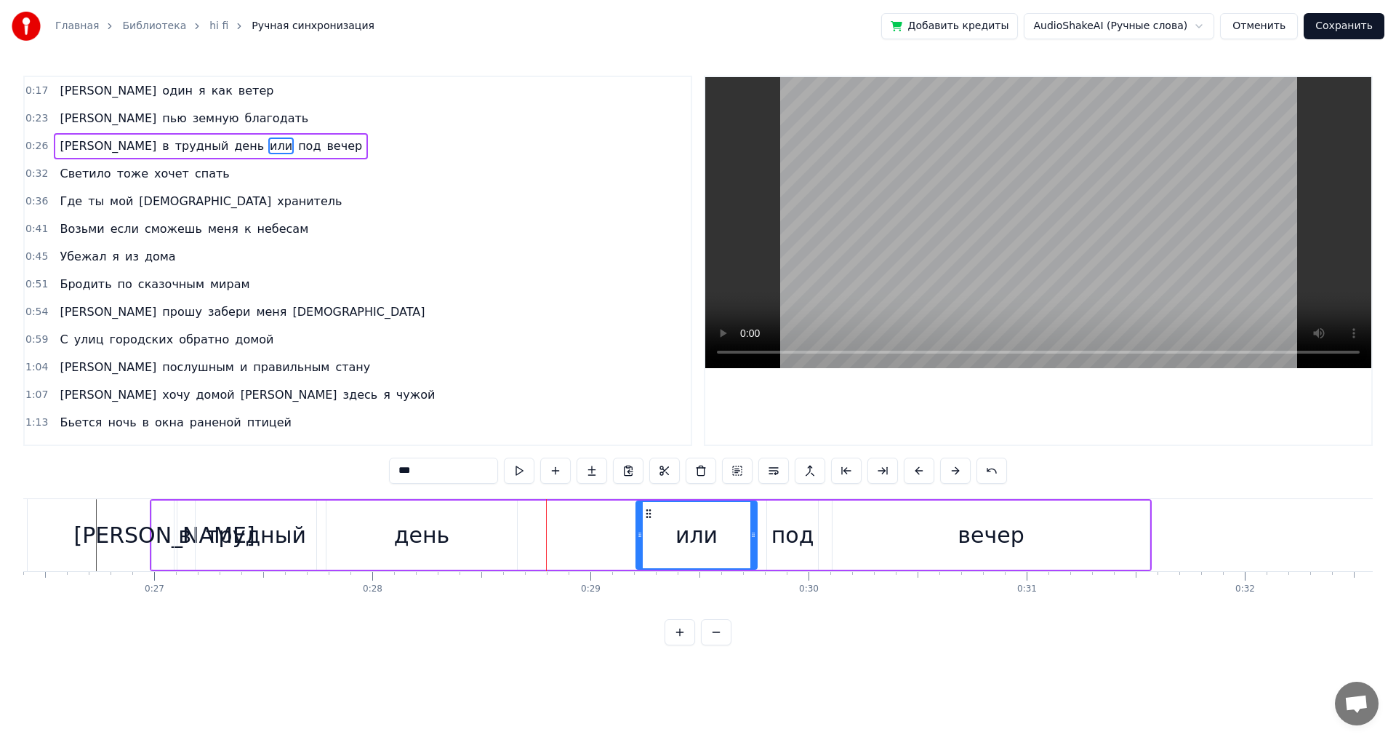
drag, startPoint x: 537, startPoint y: 542, endPoint x: 638, endPoint y: 542, distance: 100.4
click at [638, 542] on div at bounding box center [640, 535] width 6 height 66
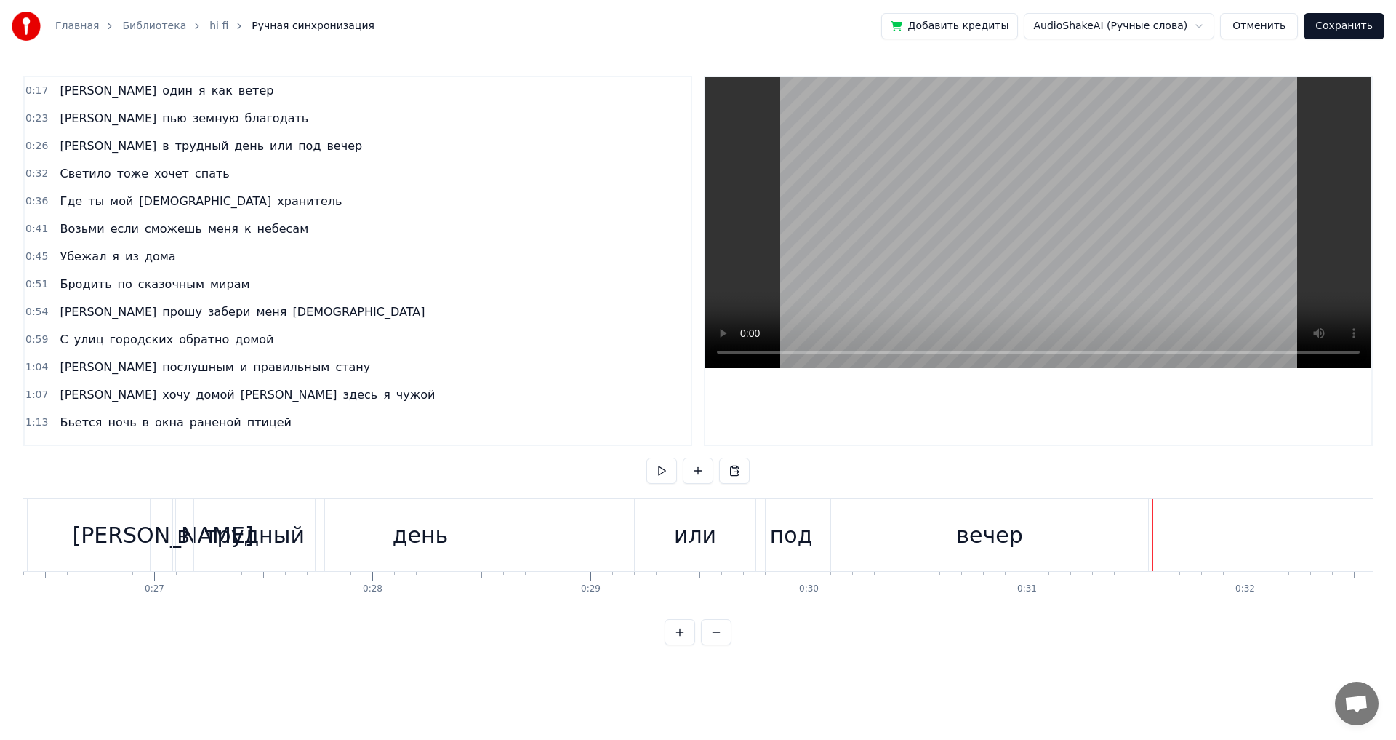
click at [1127, 534] on div "вечер" at bounding box center [989, 535] width 317 height 72
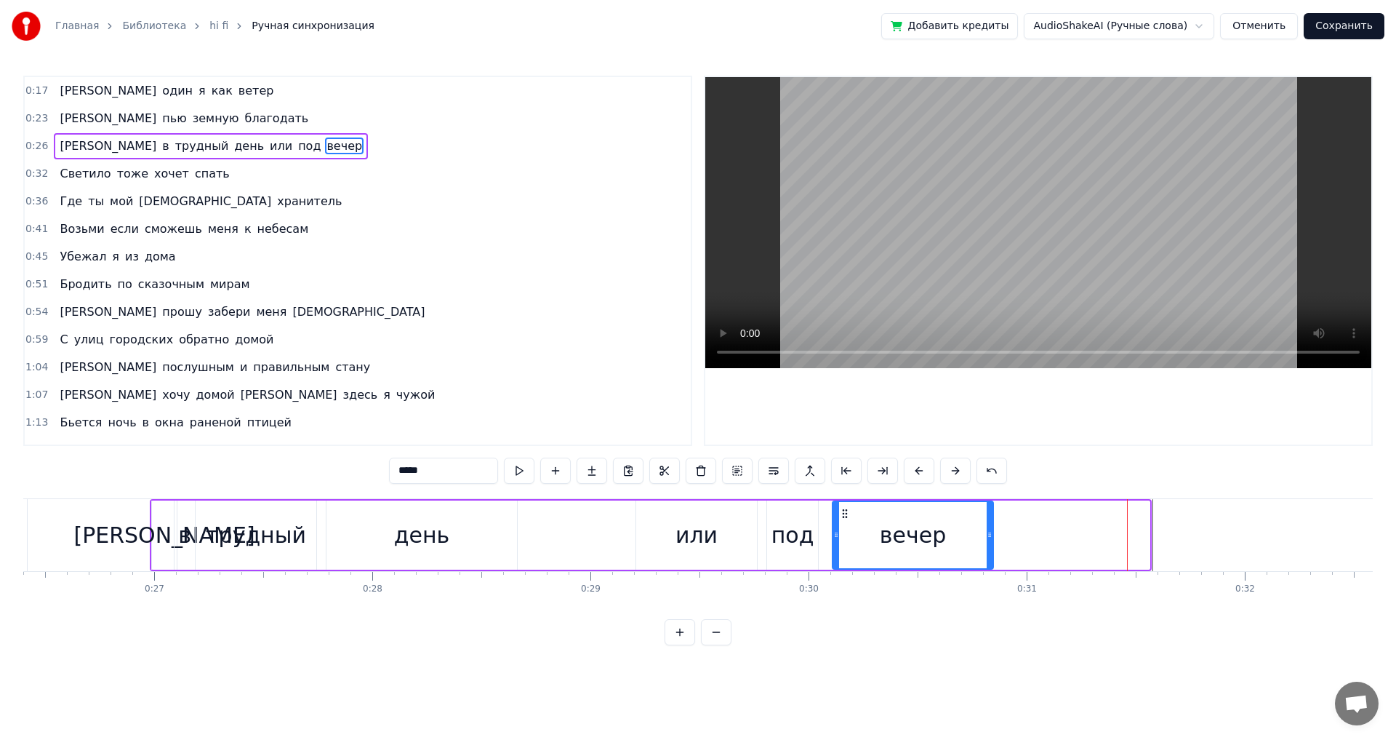
drag, startPoint x: 1147, startPoint y: 535, endPoint x: 991, endPoint y: 538, distance: 156.4
click at [991, 538] on icon at bounding box center [990, 535] width 6 height 12
click at [890, 542] on div "вечер" at bounding box center [913, 535] width 66 height 33
click at [525, 468] on button at bounding box center [519, 470] width 31 height 26
click at [526, 468] on button at bounding box center [519, 470] width 31 height 26
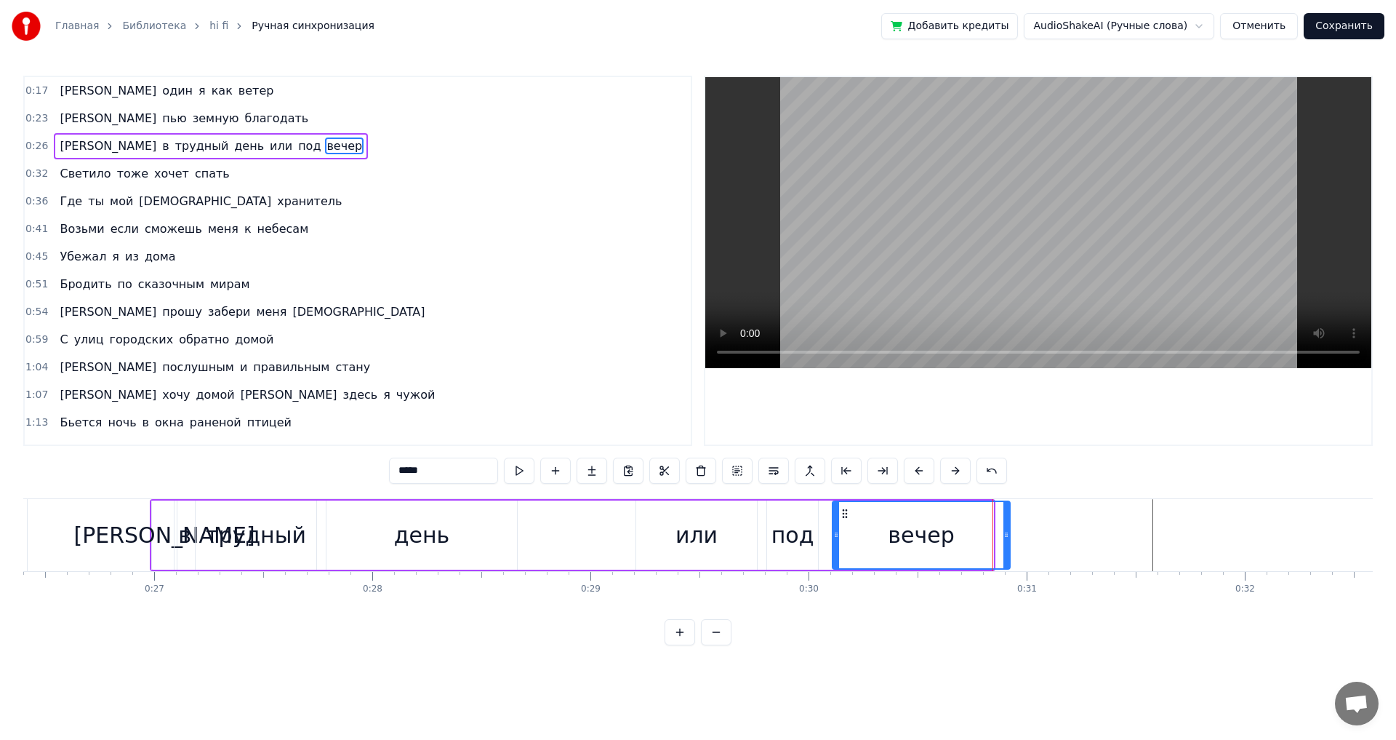
drag, startPoint x: 989, startPoint y: 542, endPoint x: 1006, endPoint y: 543, distance: 16.8
click at [1006, 543] on div at bounding box center [1007, 535] width 6 height 66
click at [517, 473] on button at bounding box center [519, 470] width 31 height 26
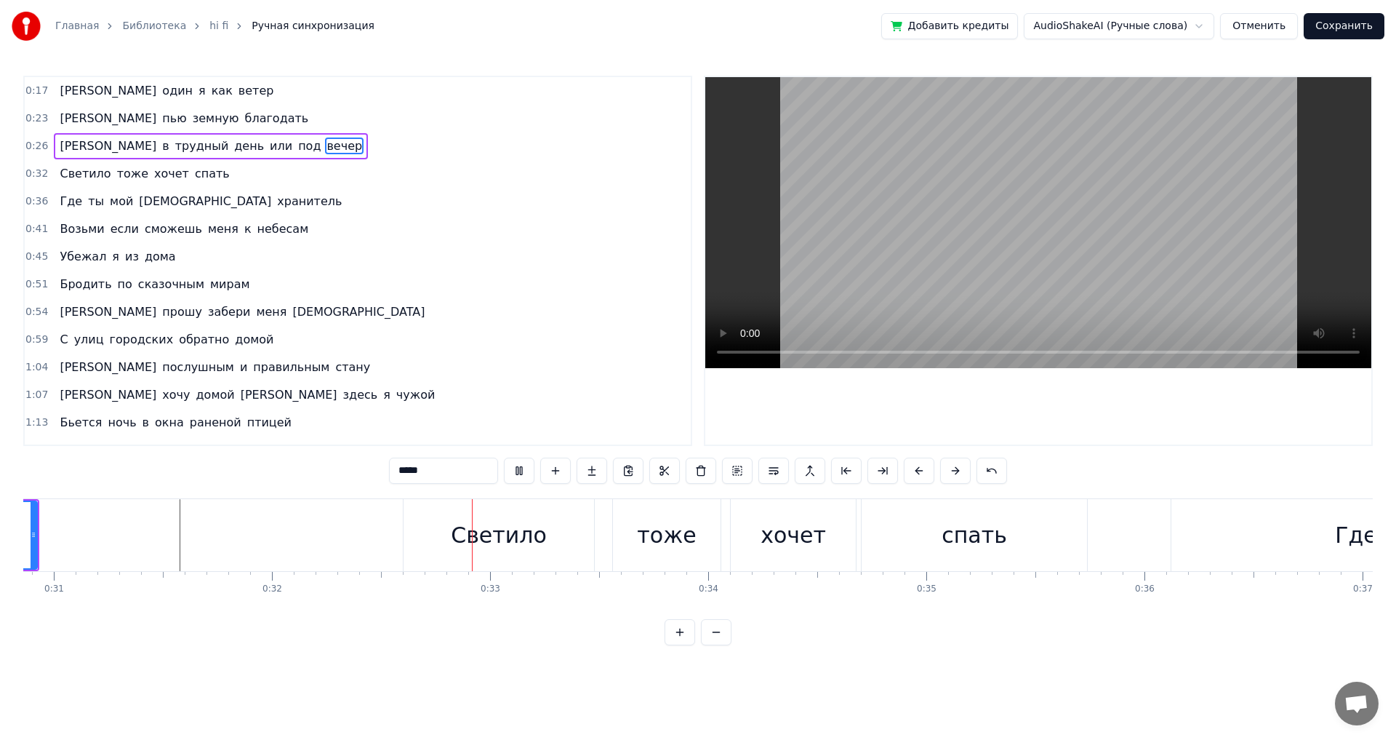
scroll to position [0, 7001]
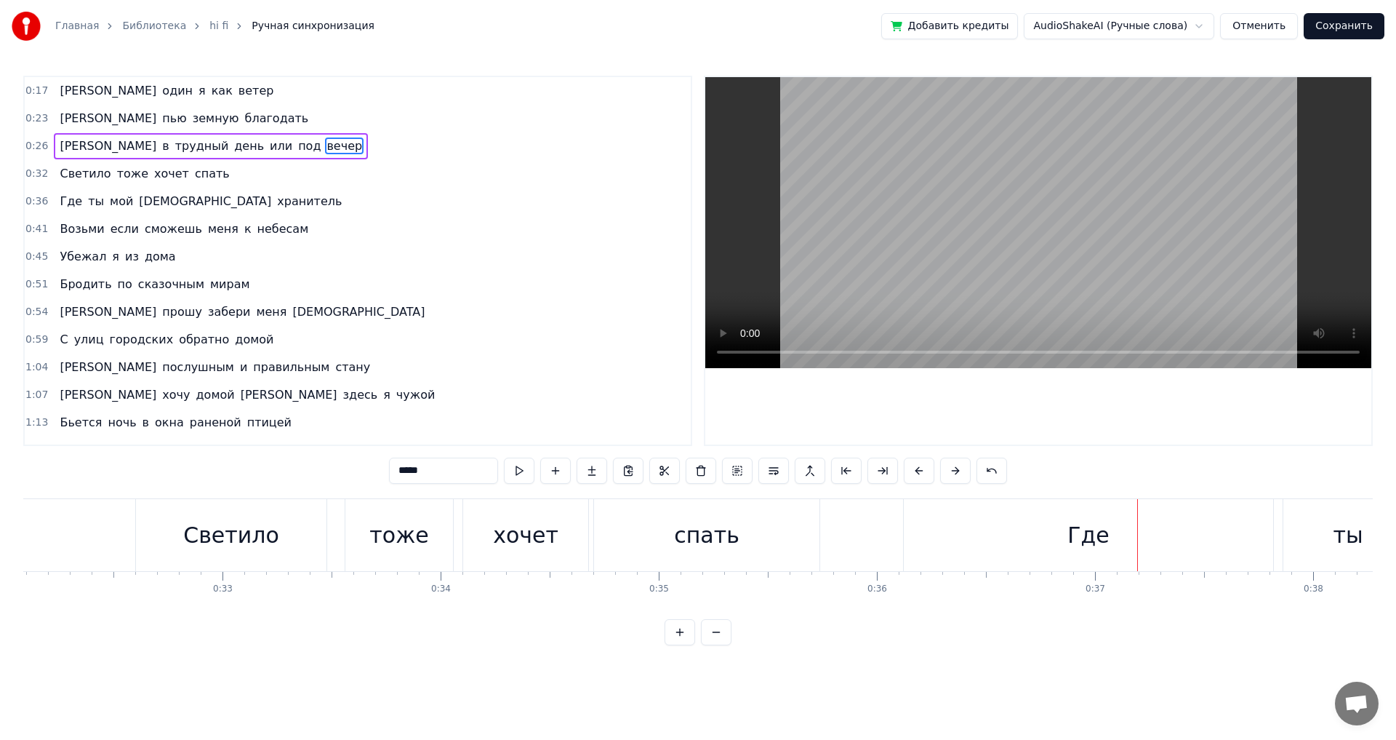
click at [1013, 549] on div "Где" at bounding box center [1088, 535] width 369 height 72
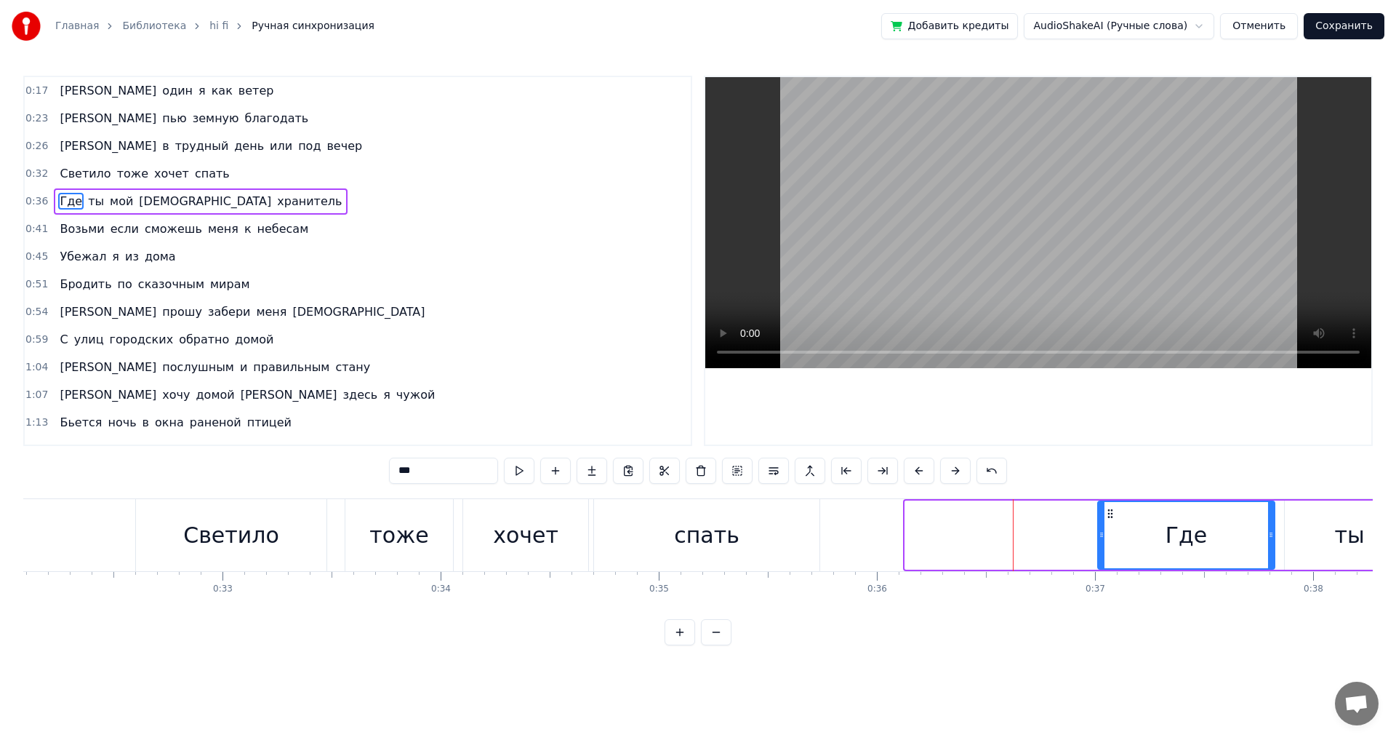
drag, startPoint x: 908, startPoint y: 540, endPoint x: 1100, endPoint y: 553, distance: 193.2
click at [1100, 553] on div at bounding box center [1102, 535] width 6 height 66
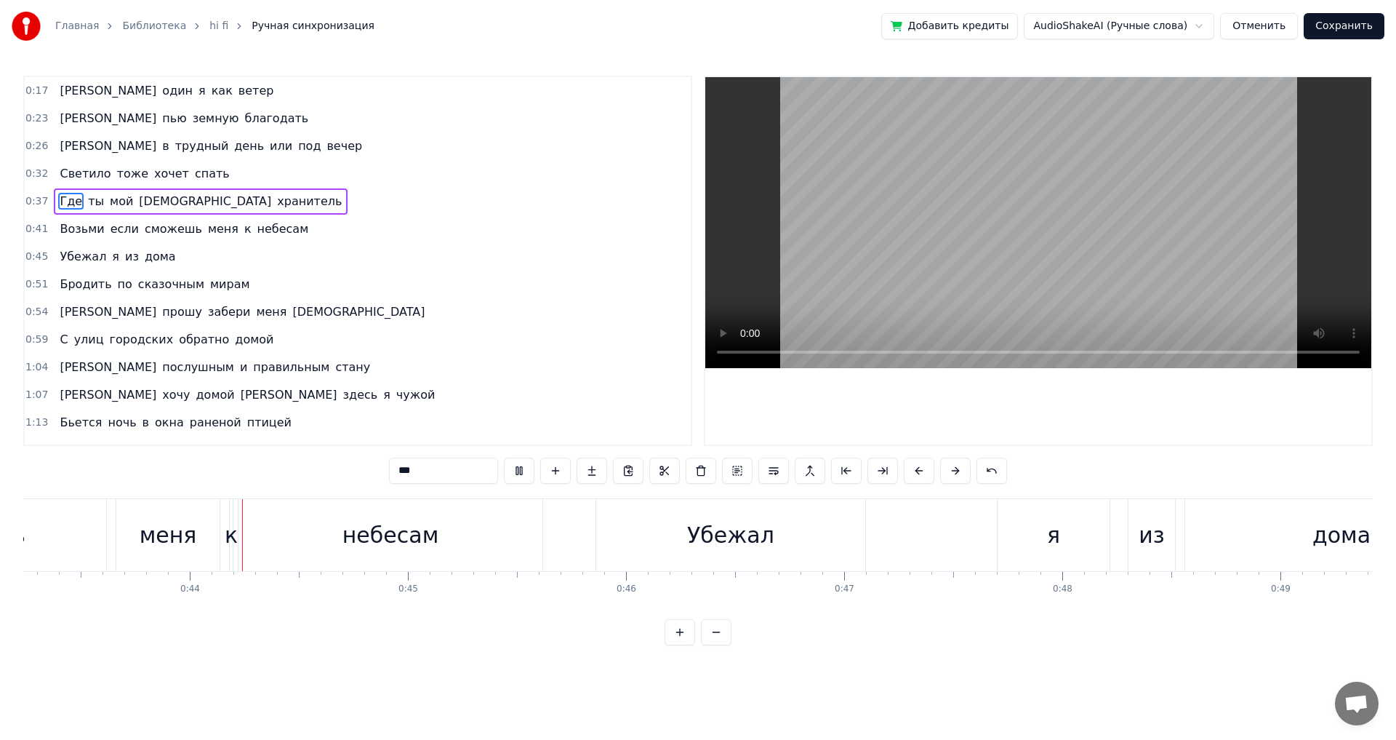
scroll to position [0, 9435]
click at [610, 552] on div "Убежал" at bounding box center [729, 535] width 269 height 72
type input "******"
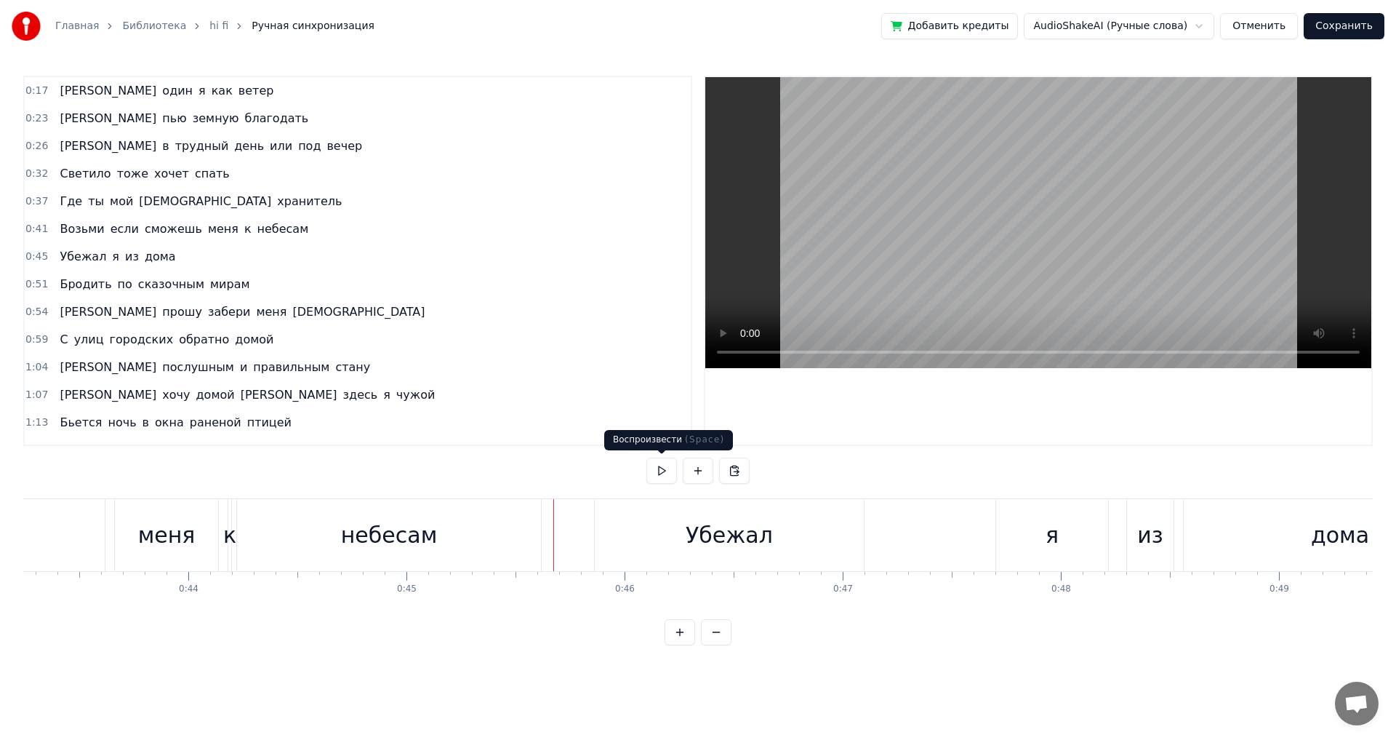
click at [660, 470] on button at bounding box center [662, 470] width 31 height 26
click at [618, 542] on div "Убежал" at bounding box center [729, 535] width 269 height 72
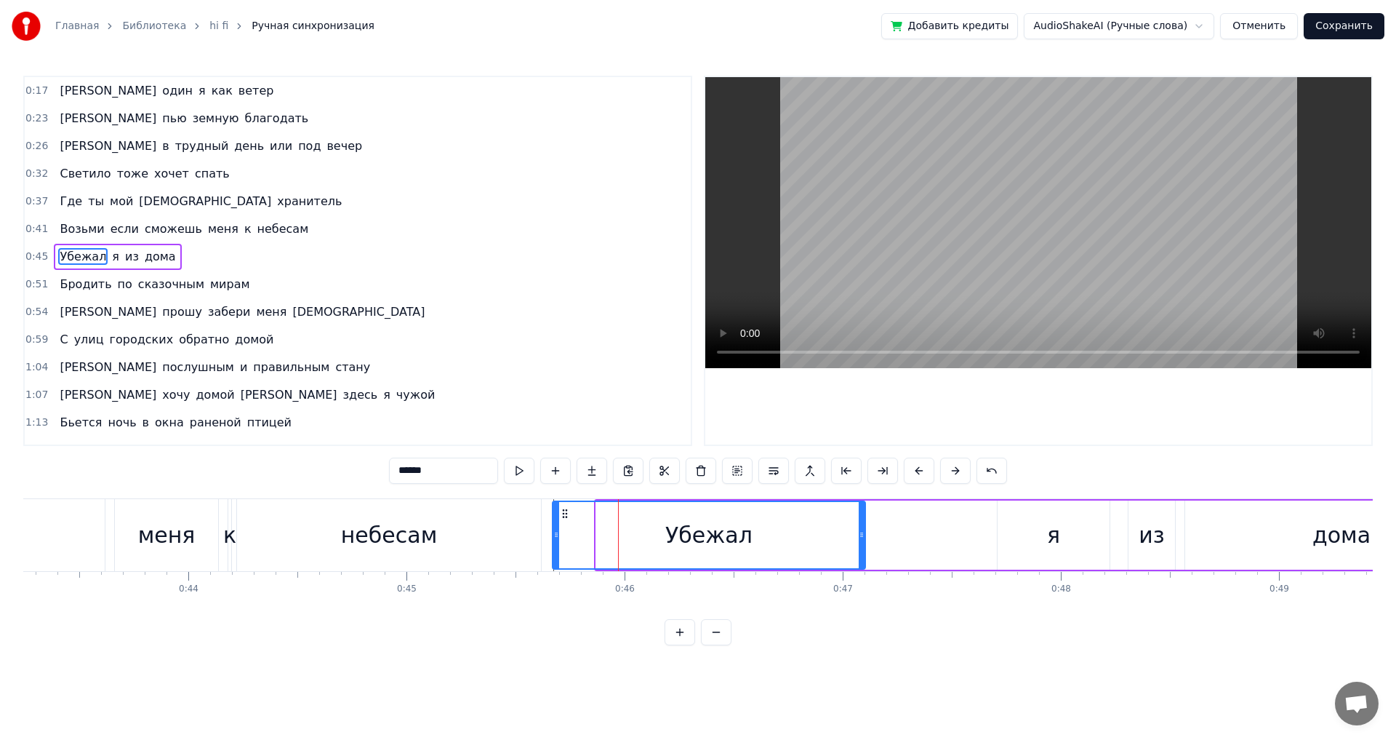
drag, startPoint x: 597, startPoint y: 537, endPoint x: 553, endPoint y: 537, distance: 43.6
click at [553, 537] on icon at bounding box center [556, 535] width 6 height 12
click at [436, 540] on div "небесам" at bounding box center [389, 535] width 304 height 72
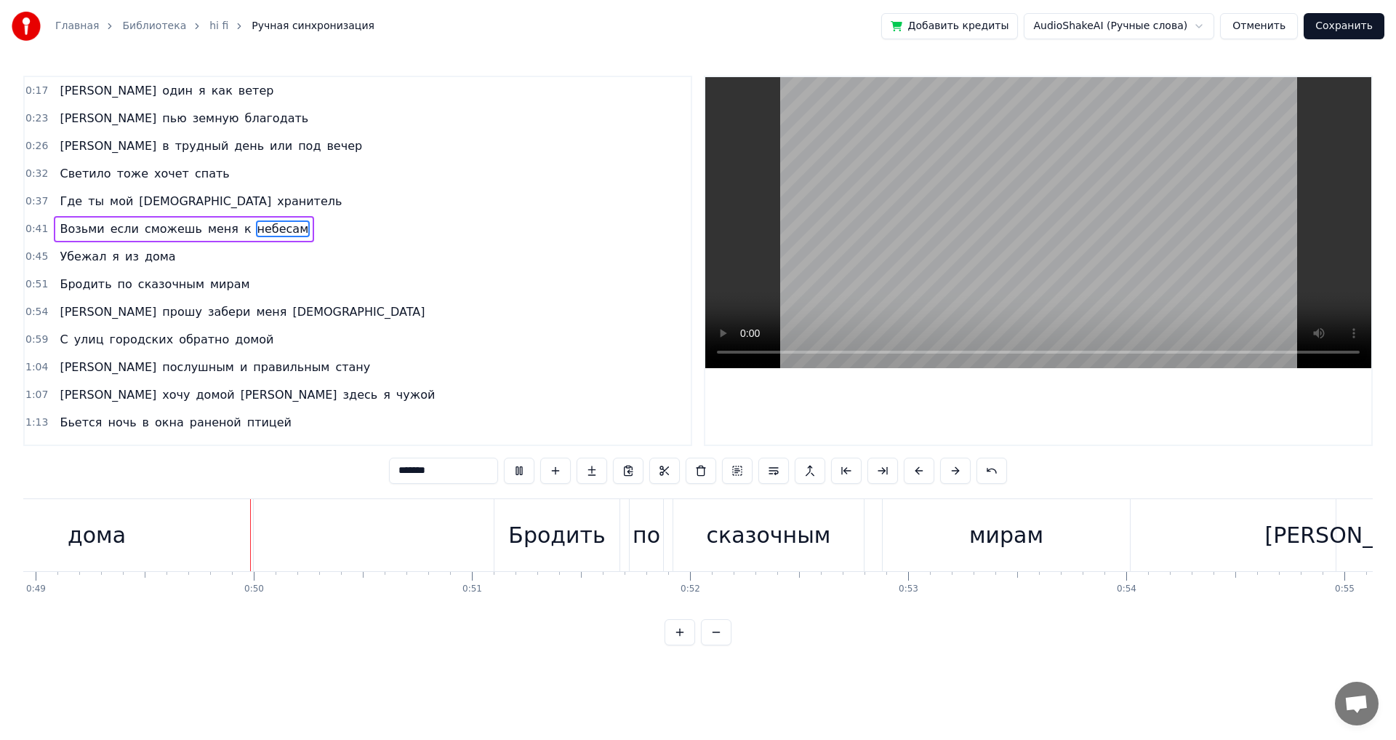
scroll to position [0, 10681]
click at [223, 537] on div "дома" at bounding box center [94, 535] width 313 height 72
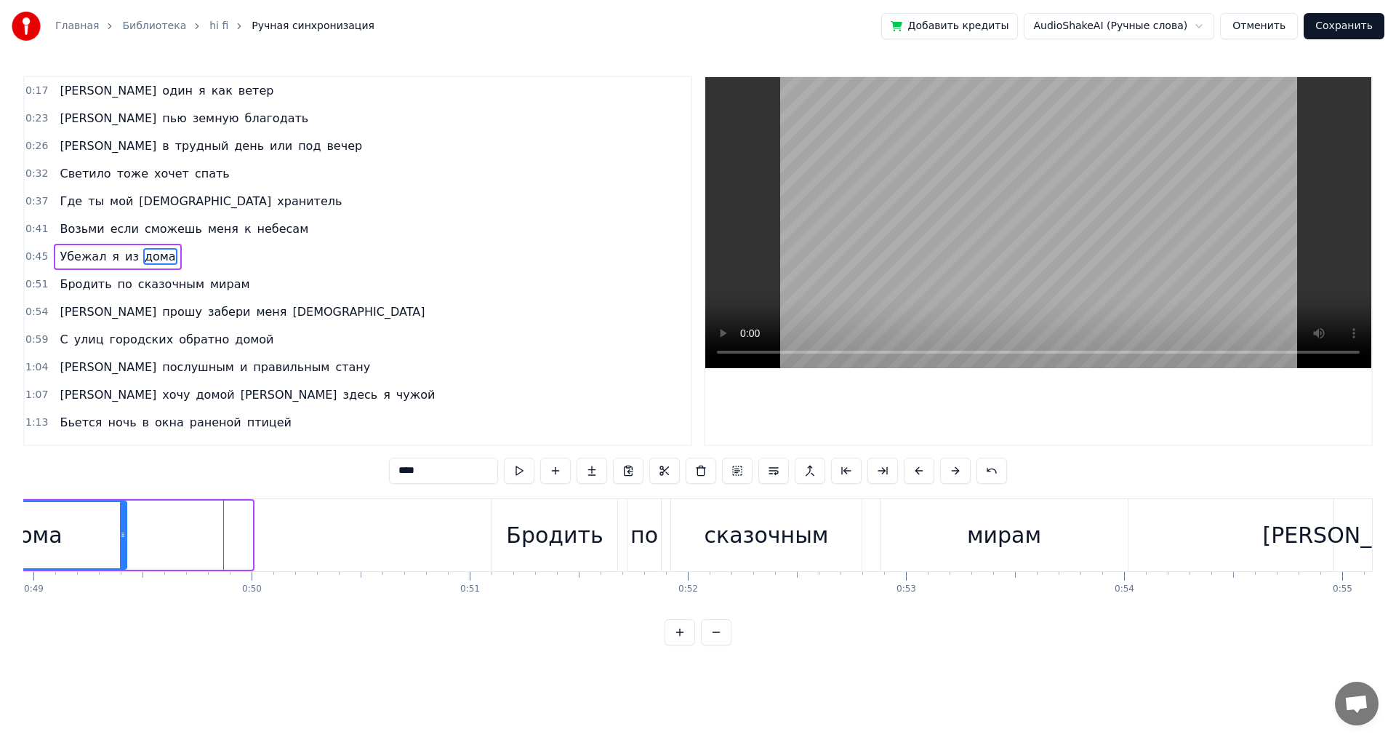
drag, startPoint x: 249, startPoint y: 540, endPoint x: 123, endPoint y: 546, distance: 126.0
click at [123, 546] on div at bounding box center [123, 535] width 6 height 66
click at [505, 539] on div "Бродить" at bounding box center [554, 535] width 125 height 72
type input "*******"
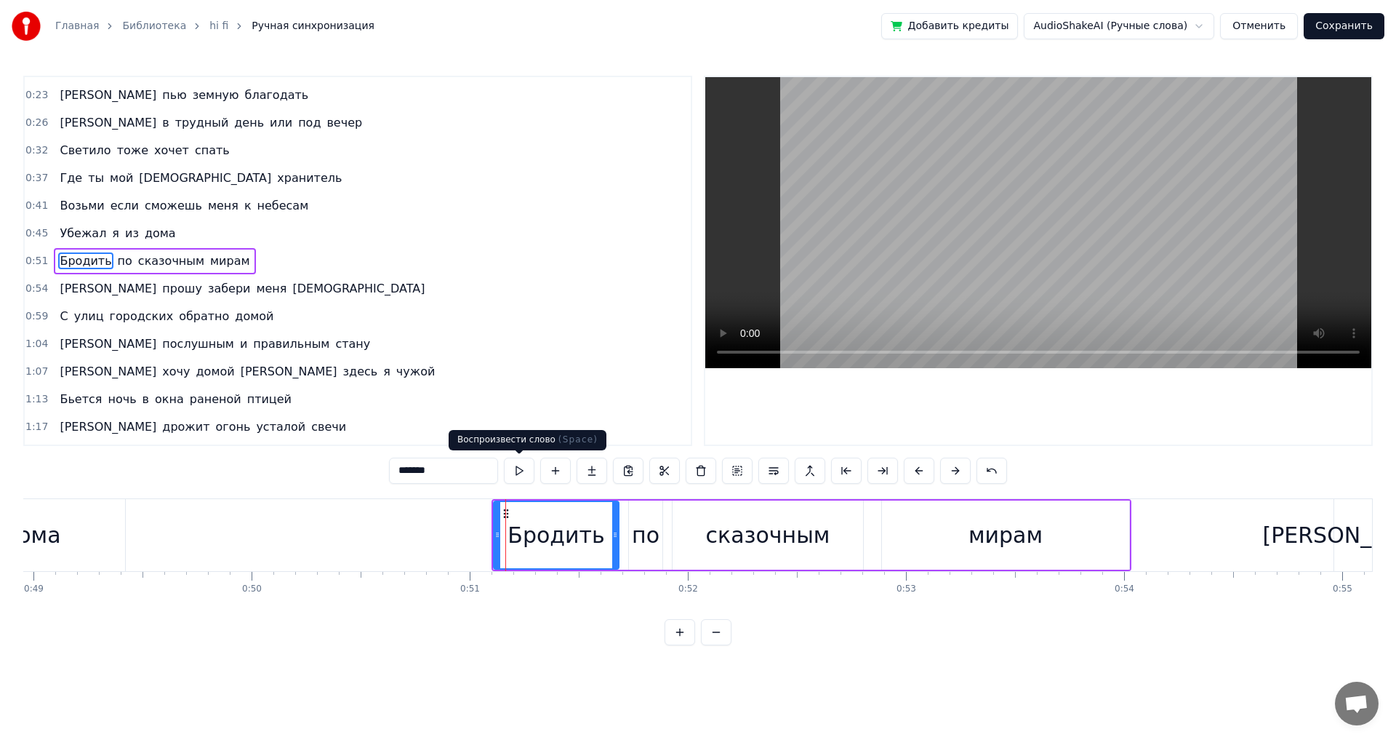
click at [520, 473] on button at bounding box center [519, 470] width 31 height 26
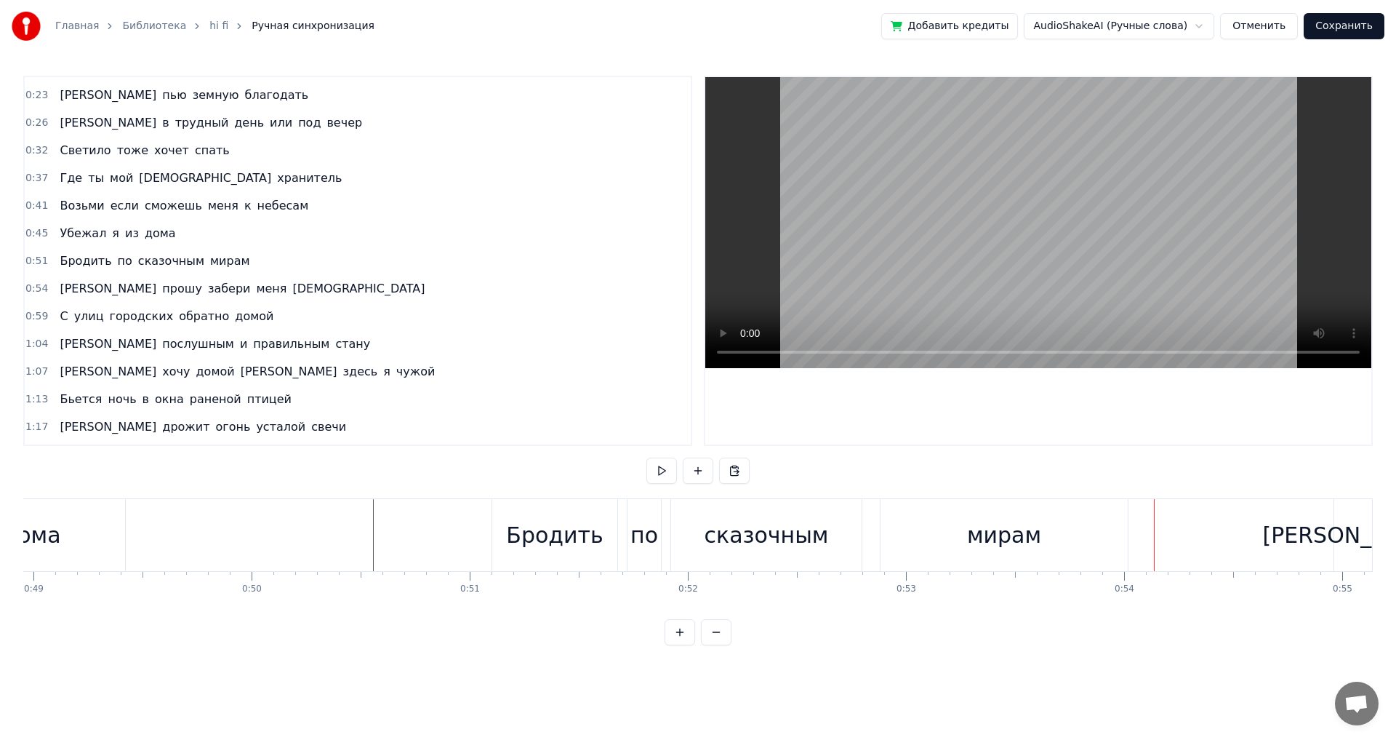
click at [1107, 564] on div "мирам" at bounding box center [1004, 535] width 247 height 72
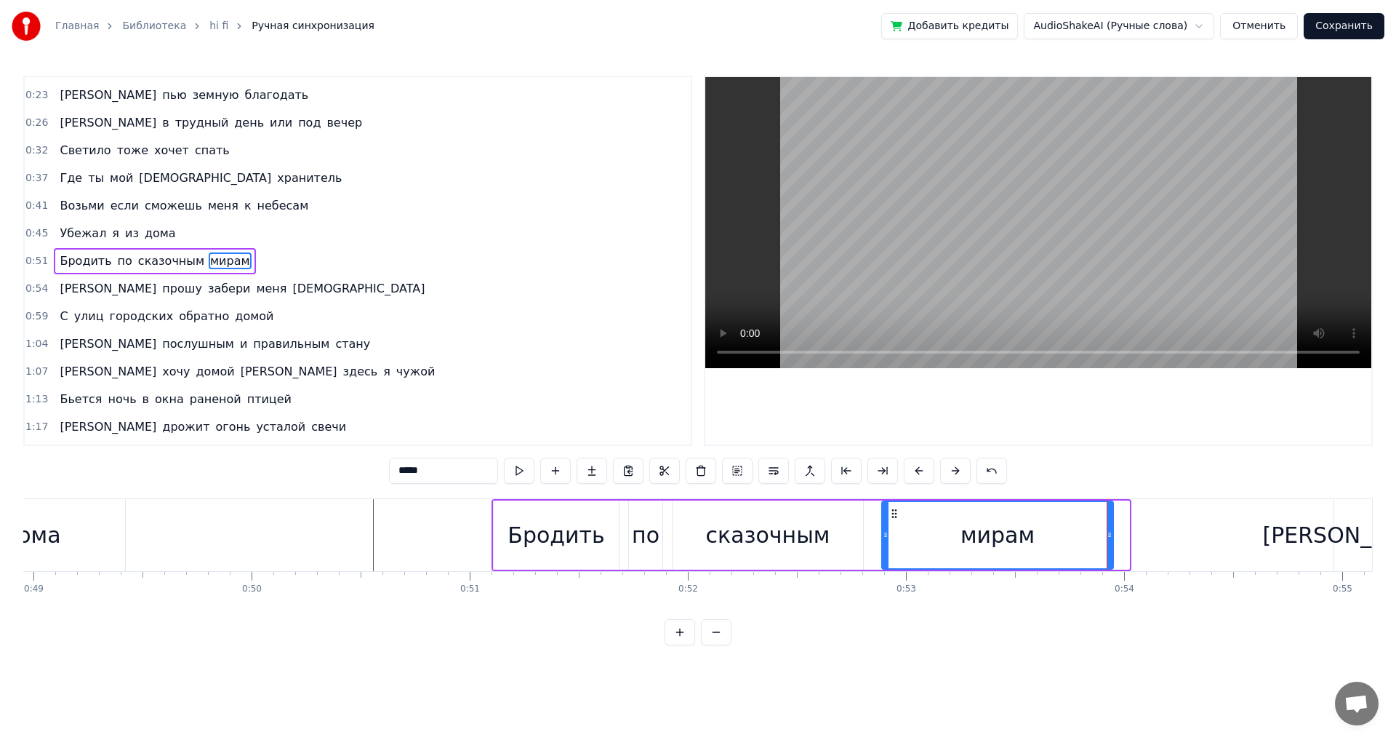
drag, startPoint x: 1126, startPoint y: 537, endPoint x: 1110, endPoint y: 537, distance: 16.0
click at [1110, 537] on icon at bounding box center [1110, 535] width 6 height 12
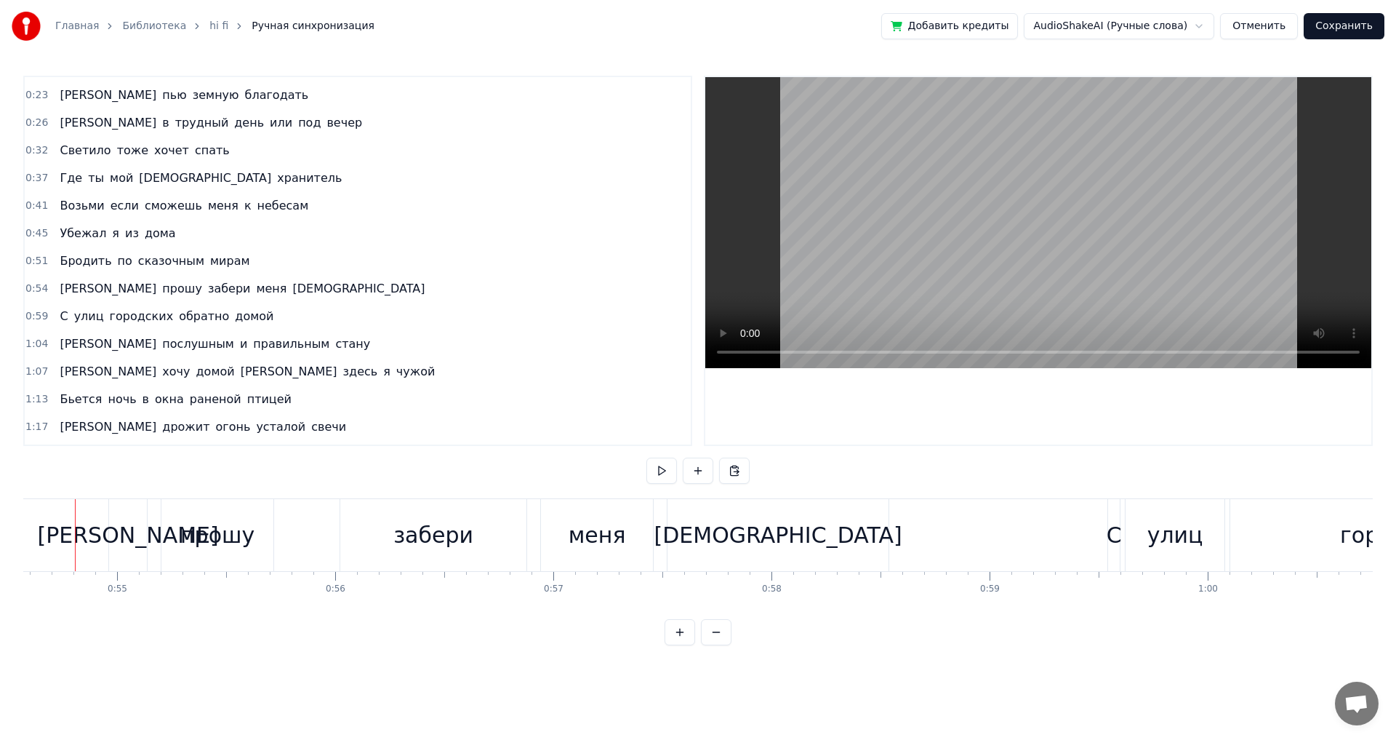
scroll to position [0, 11885]
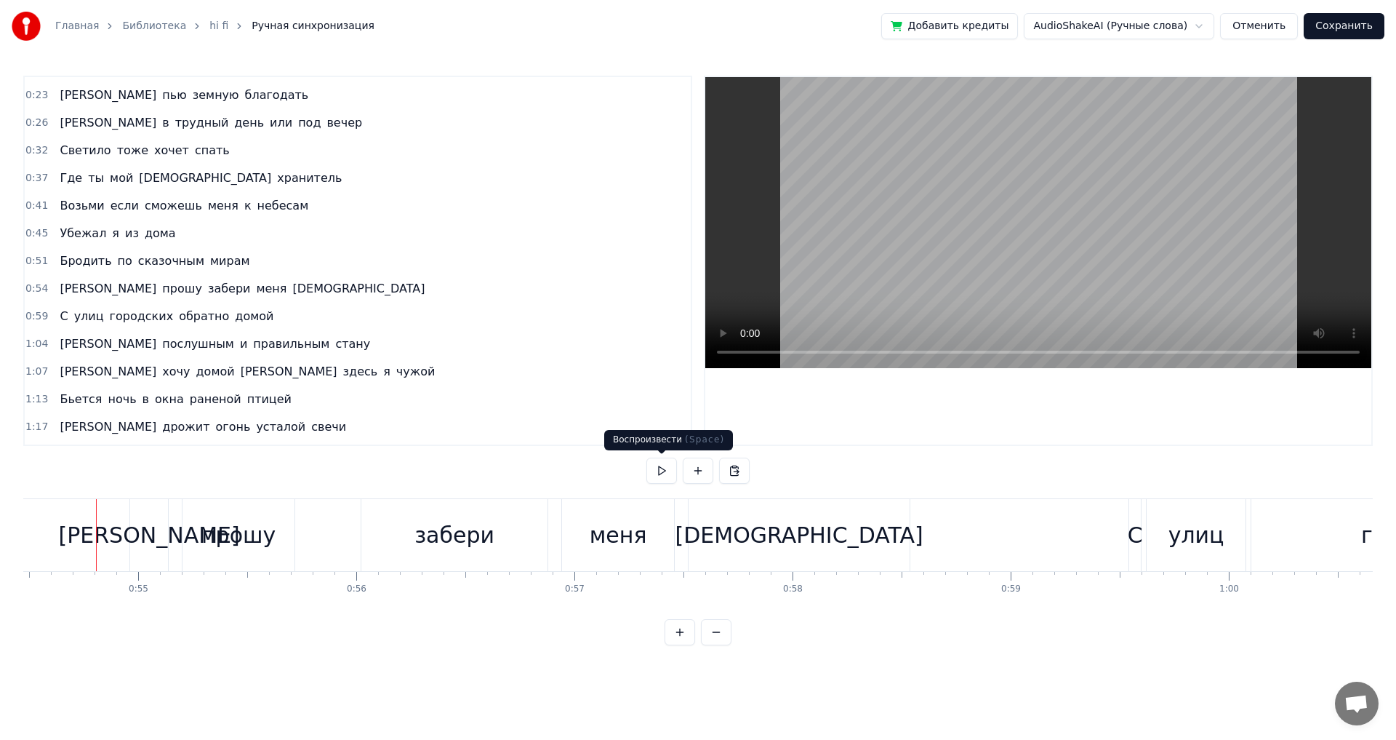
click at [660, 468] on button at bounding box center [662, 470] width 31 height 26
click at [661, 468] on button at bounding box center [662, 470] width 31 height 26
click at [148, 539] on div "[PERSON_NAME]" at bounding box center [149, 535] width 181 height 33
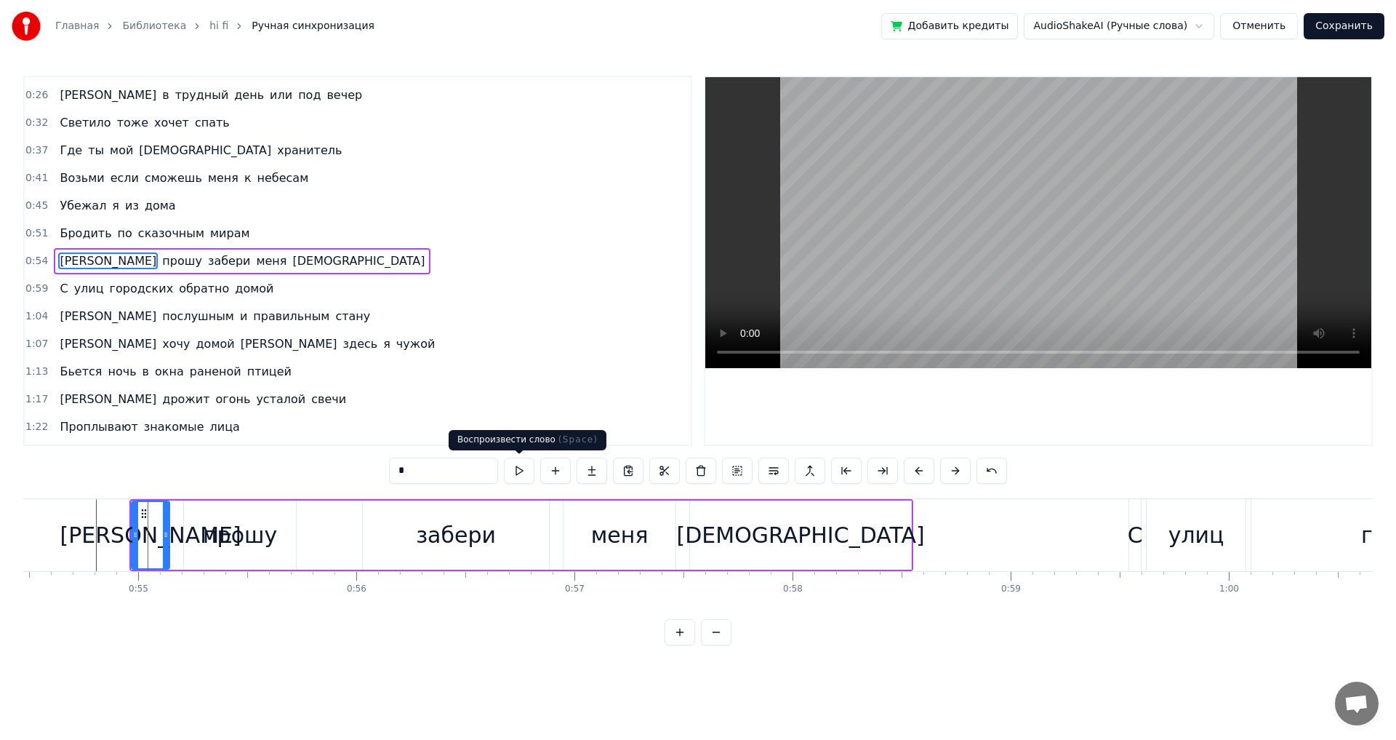
click at [524, 471] on button at bounding box center [519, 470] width 31 height 26
click at [520, 470] on button at bounding box center [519, 470] width 31 height 26
drag, startPoint x: 132, startPoint y: 534, endPoint x: 106, endPoint y: 534, distance: 26.2
click at [106, 534] on icon at bounding box center [109, 535] width 6 height 12
click at [125, 534] on div "[PERSON_NAME]" at bounding box center [137, 535] width 63 height 66
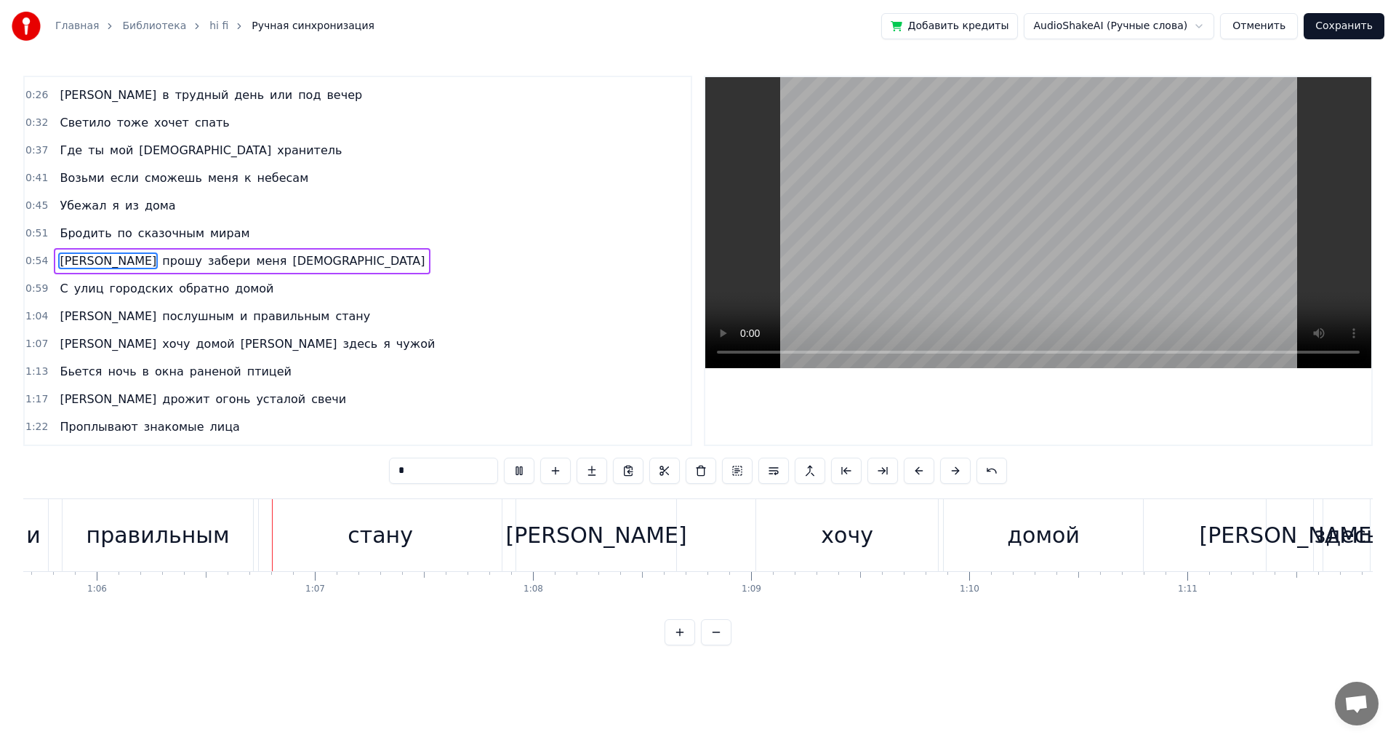
scroll to position [0, 14328]
click at [627, 542] on div "[PERSON_NAME]" at bounding box center [595, 535] width 160 height 72
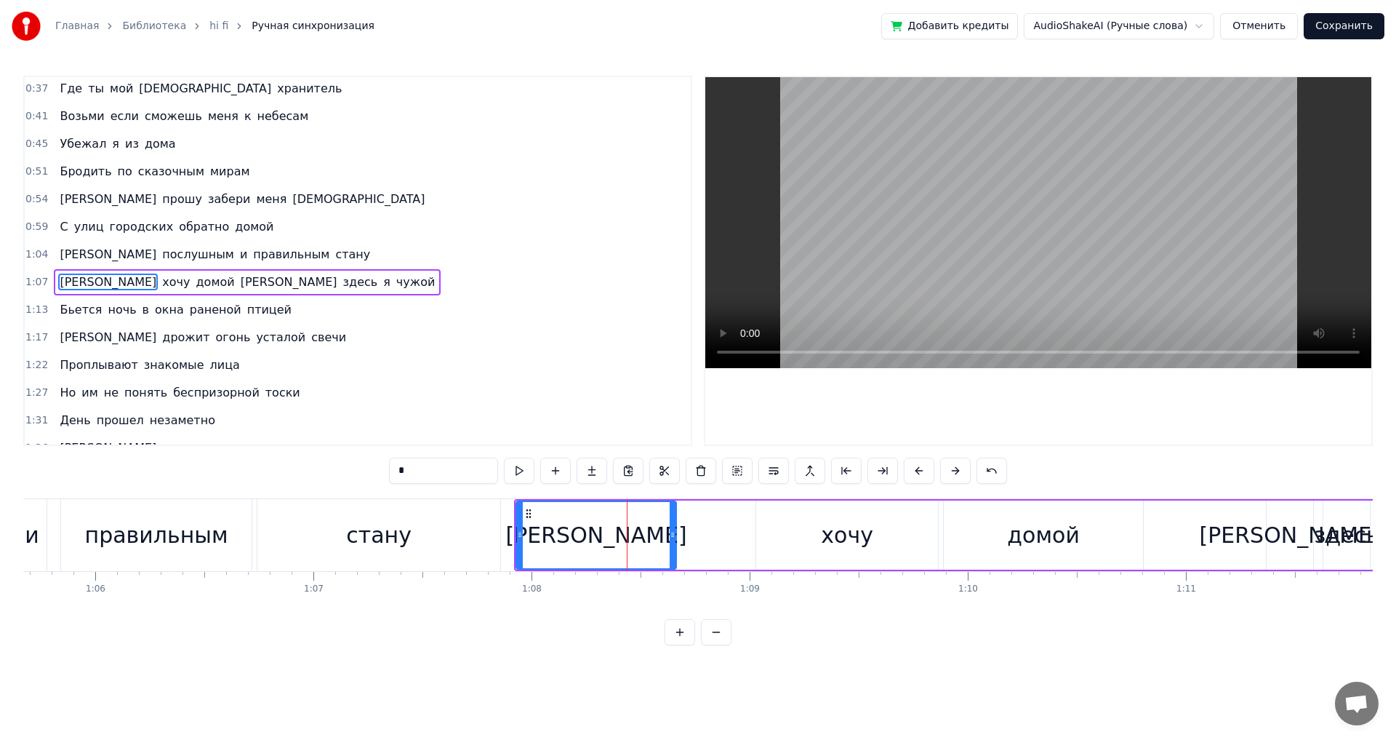
scroll to position [134, 0]
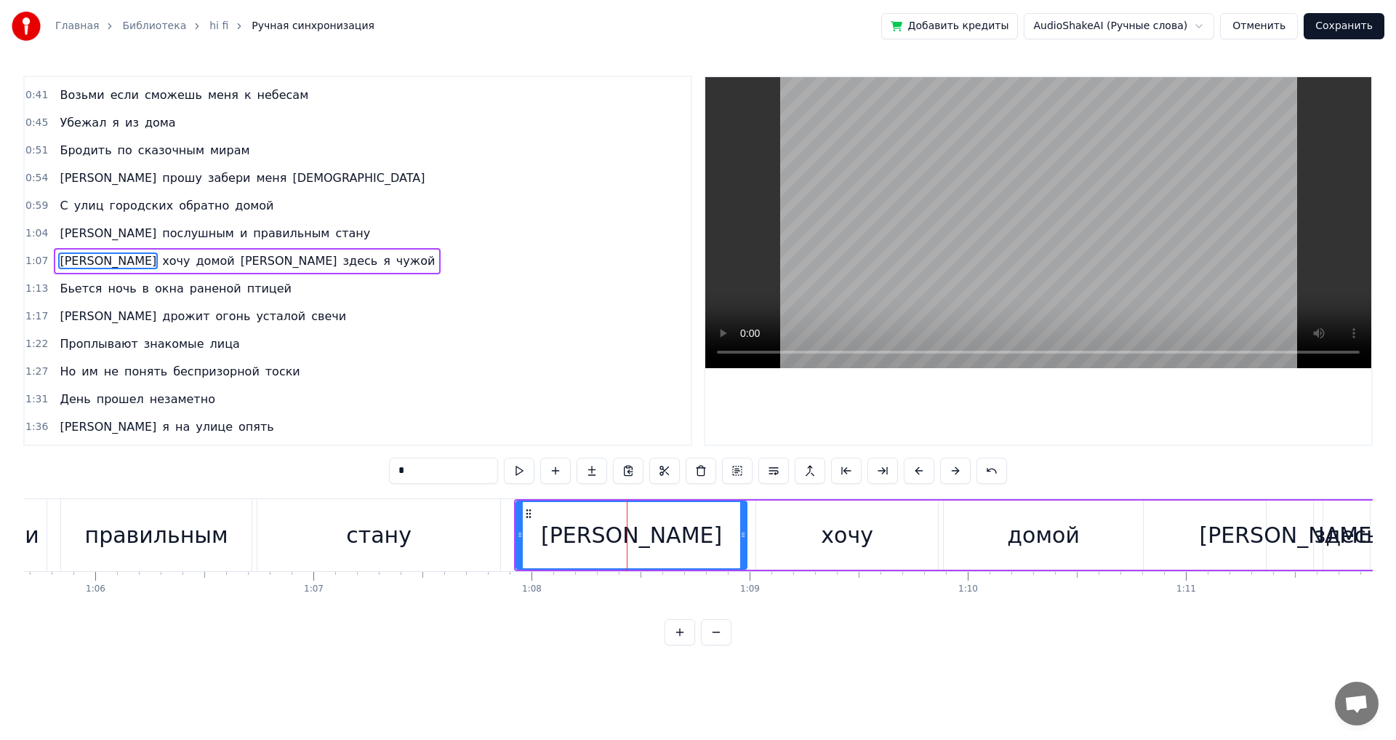
drag, startPoint x: 673, startPoint y: 539, endPoint x: 743, endPoint y: 539, distance: 70.5
click at [743, 539] on icon at bounding box center [743, 535] width 6 height 12
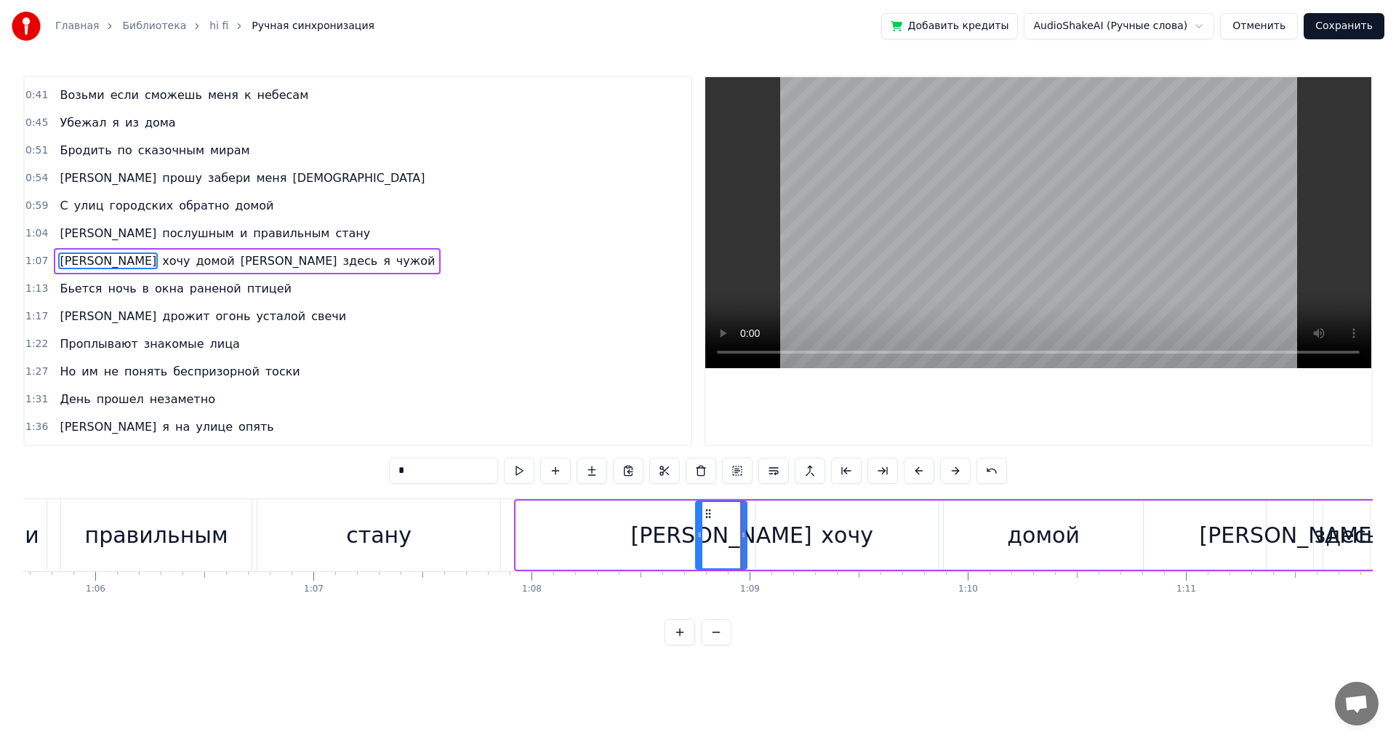
drag, startPoint x: 520, startPoint y: 537, endPoint x: 700, endPoint y: 539, distance: 179.7
click at [700, 539] on icon at bounding box center [700, 535] width 6 height 12
click at [724, 545] on div "[PERSON_NAME]" at bounding box center [721, 535] width 181 height 33
click at [519, 468] on button at bounding box center [519, 470] width 31 height 26
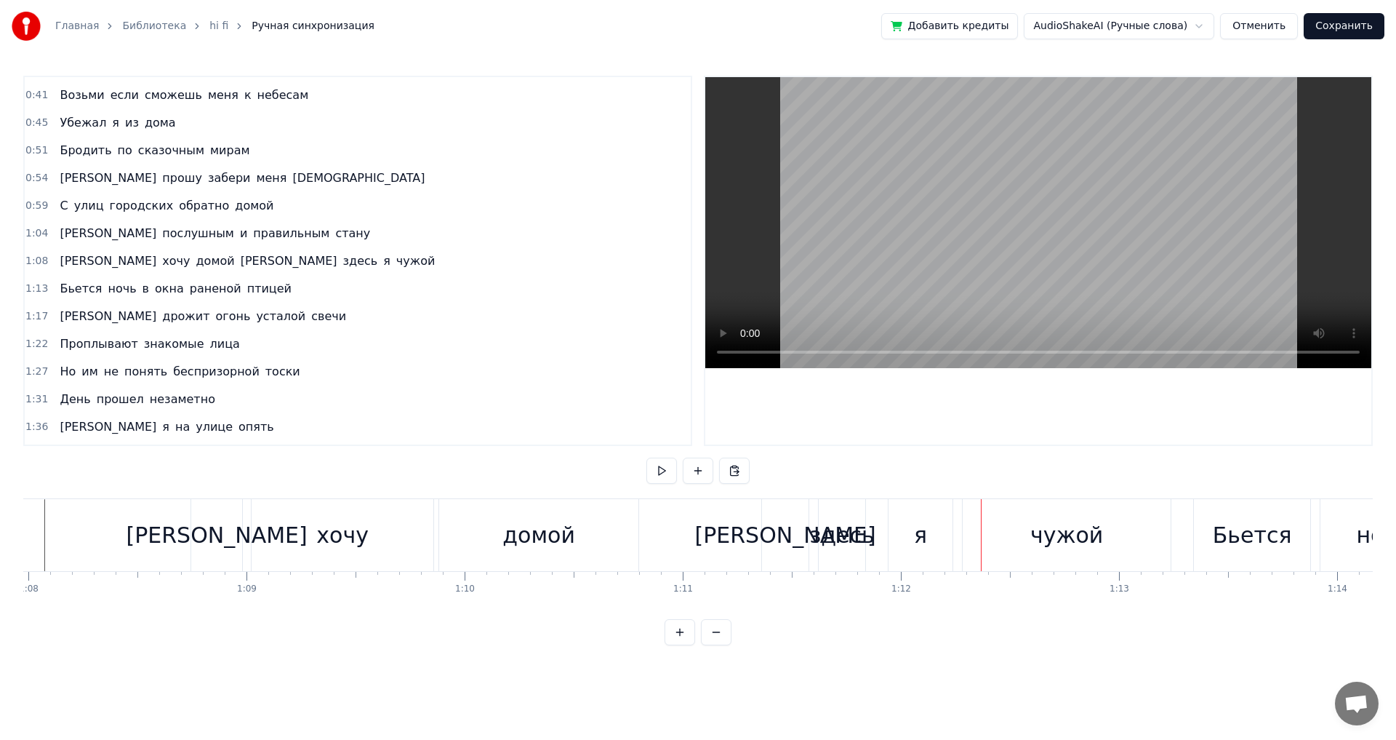
scroll to position [0, 14679]
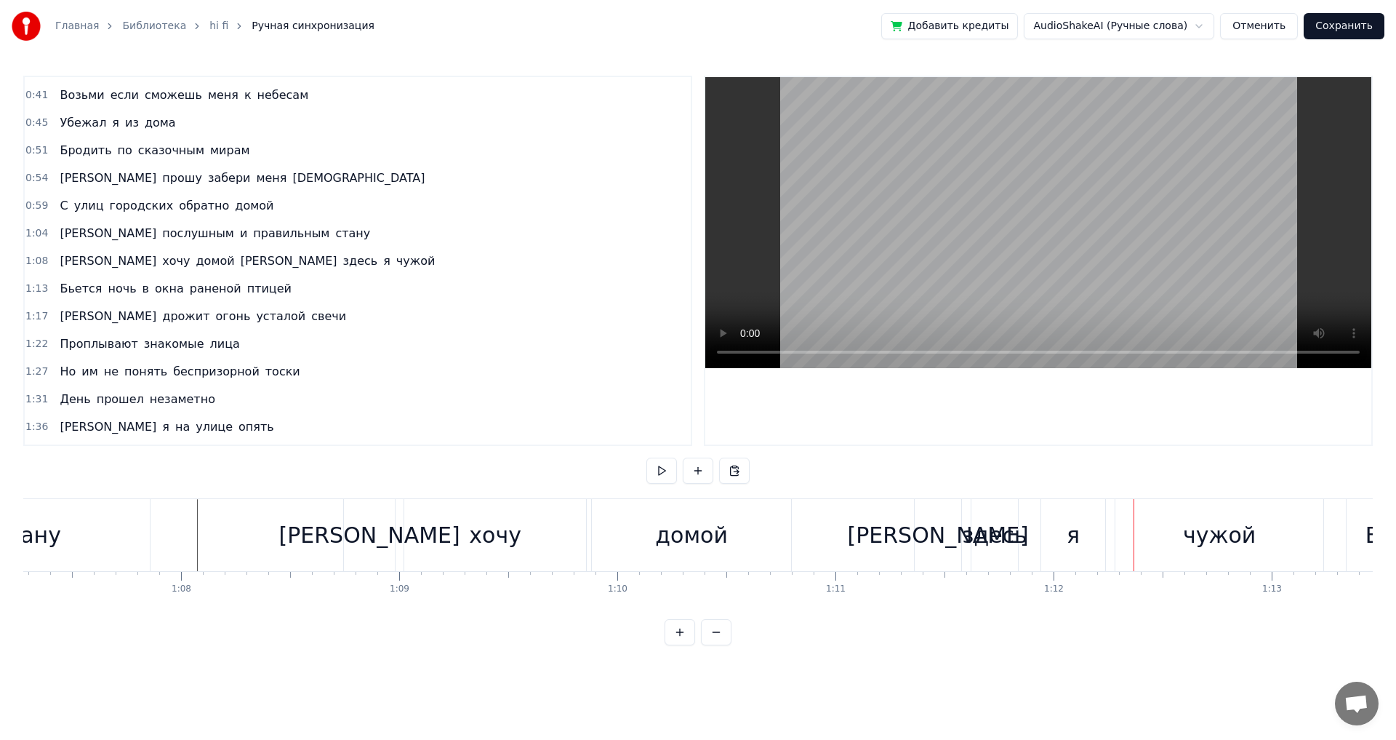
click at [936, 547] on div "[PERSON_NAME]" at bounding box center [938, 535] width 181 height 33
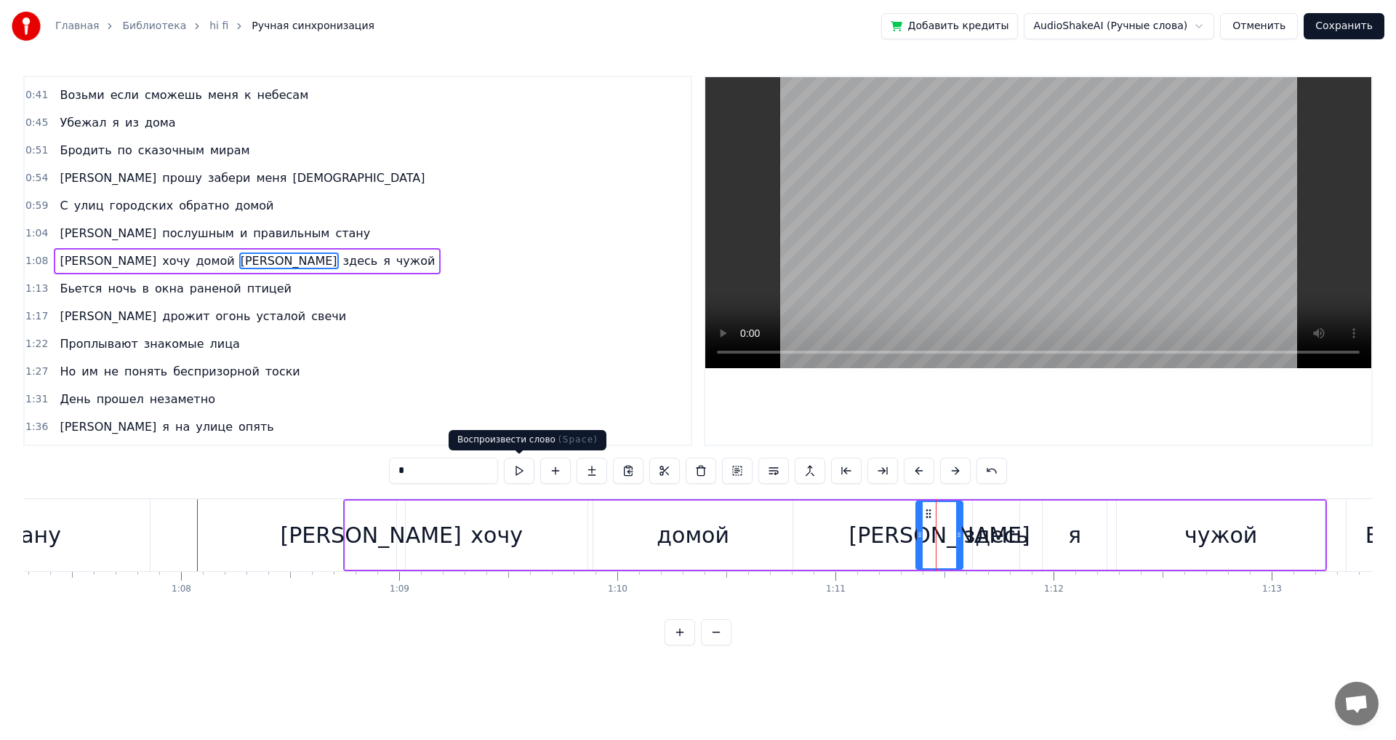
click at [522, 469] on button at bounding box center [519, 470] width 31 height 26
click at [1003, 551] on div "здесь" at bounding box center [996, 535] width 65 height 33
click at [518, 471] on button at bounding box center [519, 470] width 31 height 26
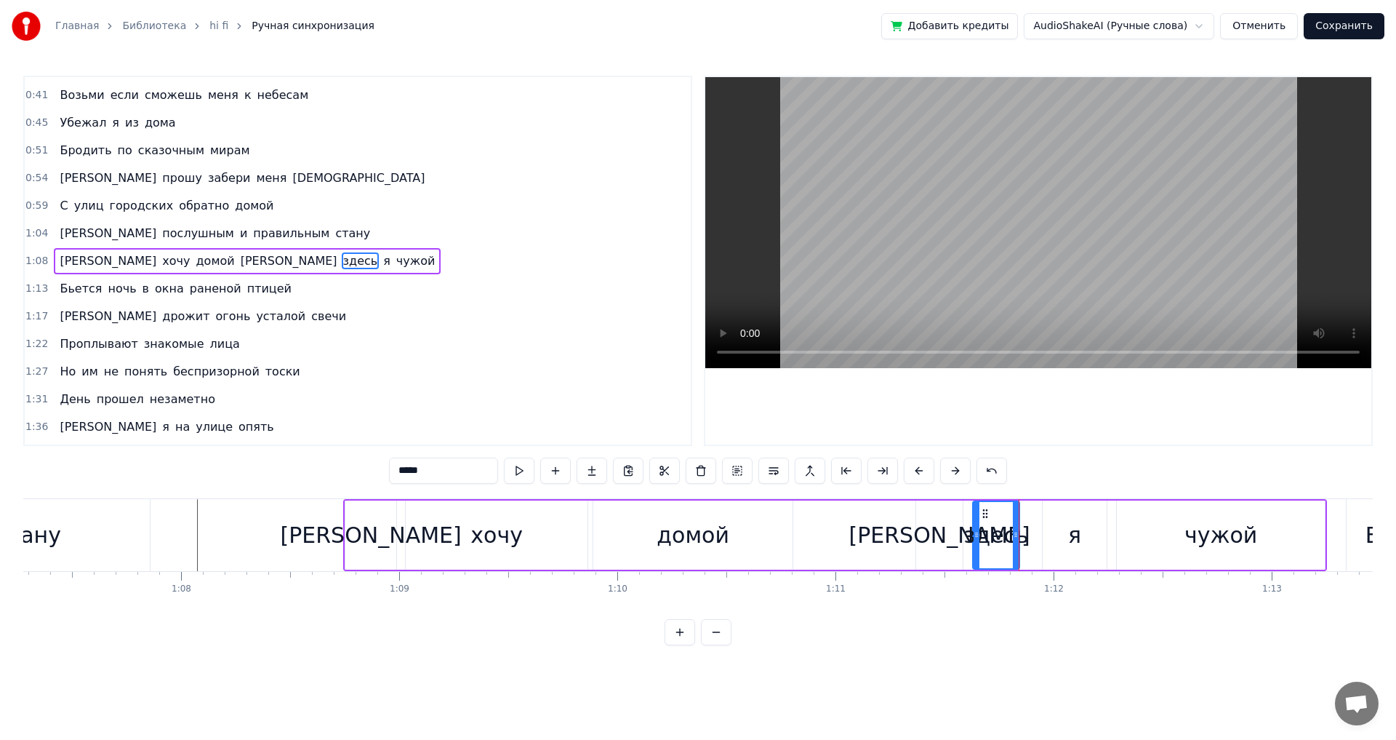
click at [1057, 546] on div "я" at bounding box center [1075, 534] width 64 height 69
click at [1008, 529] on div "здесь" at bounding box center [996, 535] width 65 height 33
drag, startPoint x: 1017, startPoint y: 540, endPoint x: 1033, endPoint y: 540, distance: 16.0
click at [1033, 540] on div at bounding box center [1032, 535] width 6 height 66
click at [1086, 547] on div "я" at bounding box center [1075, 534] width 64 height 69
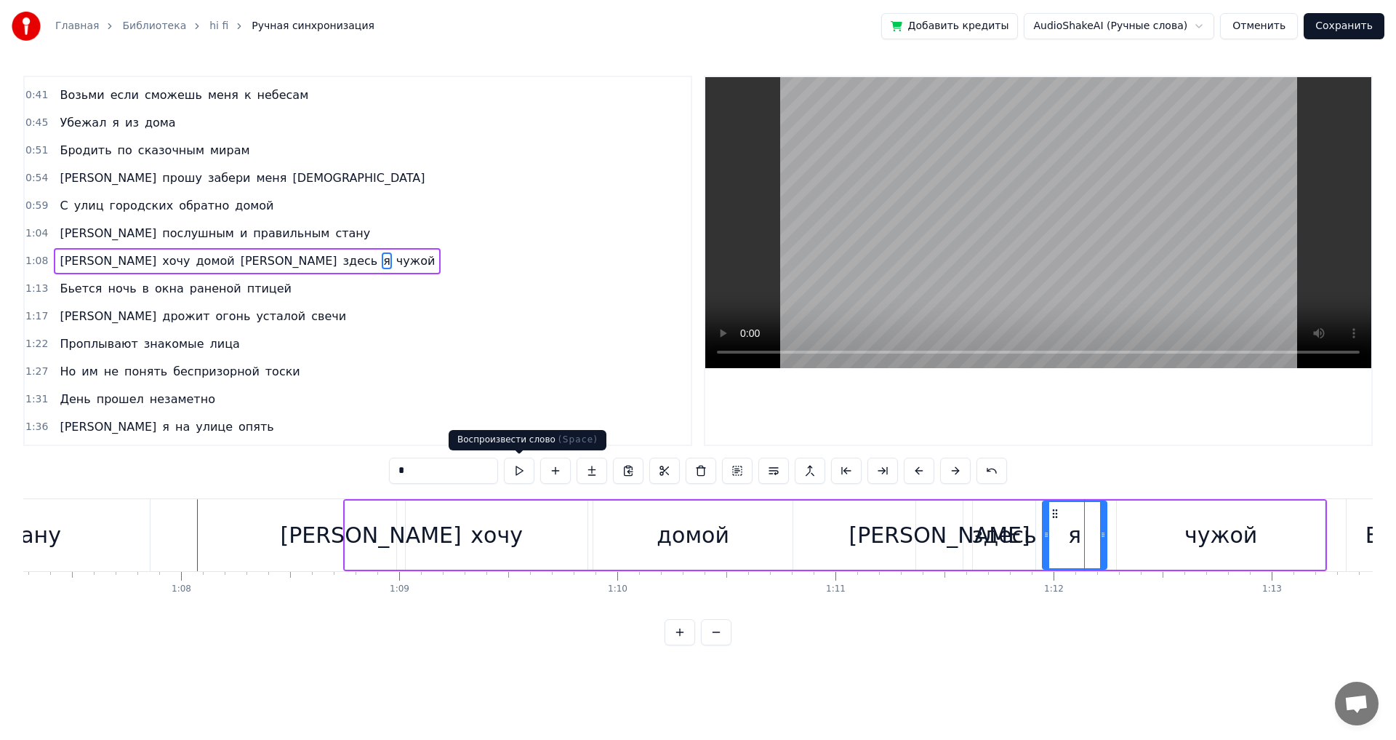
click at [528, 468] on button at bounding box center [519, 470] width 31 height 26
click at [527, 468] on button at bounding box center [519, 470] width 31 height 26
click at [369, 551] on div "[PERSON_NAME]" at bounding box center [370, 534] width 51 height 69
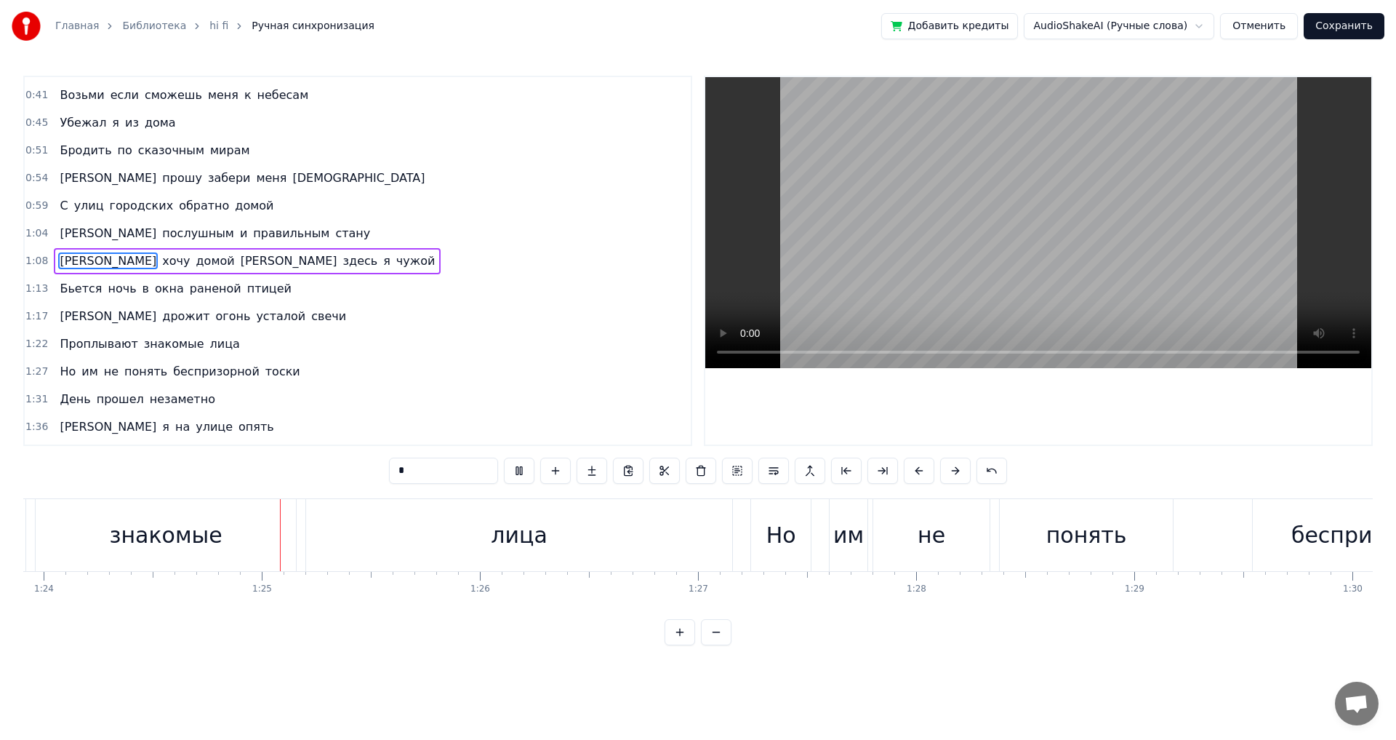
scroll to position [0, 18357]
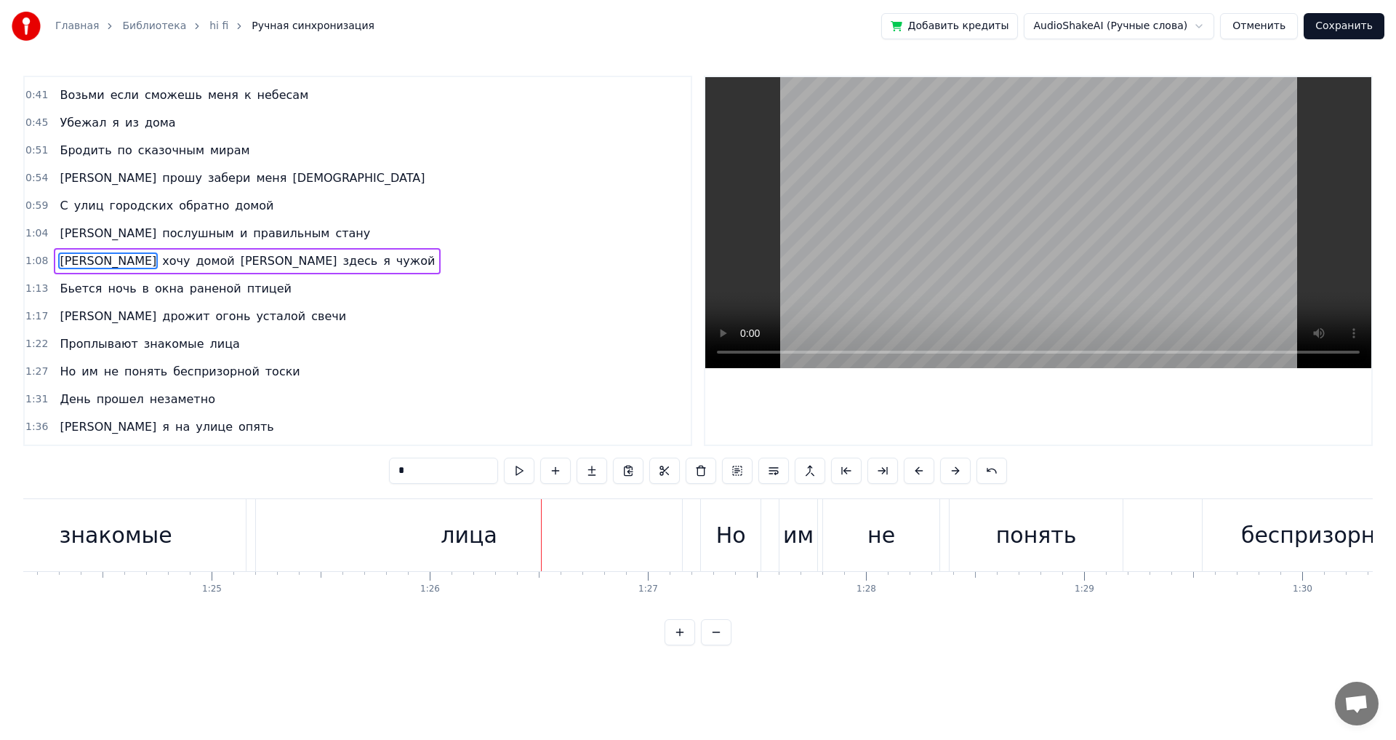
click at [673, 538] on div "лица" at bounding box center [469, 535] width 426 height 72
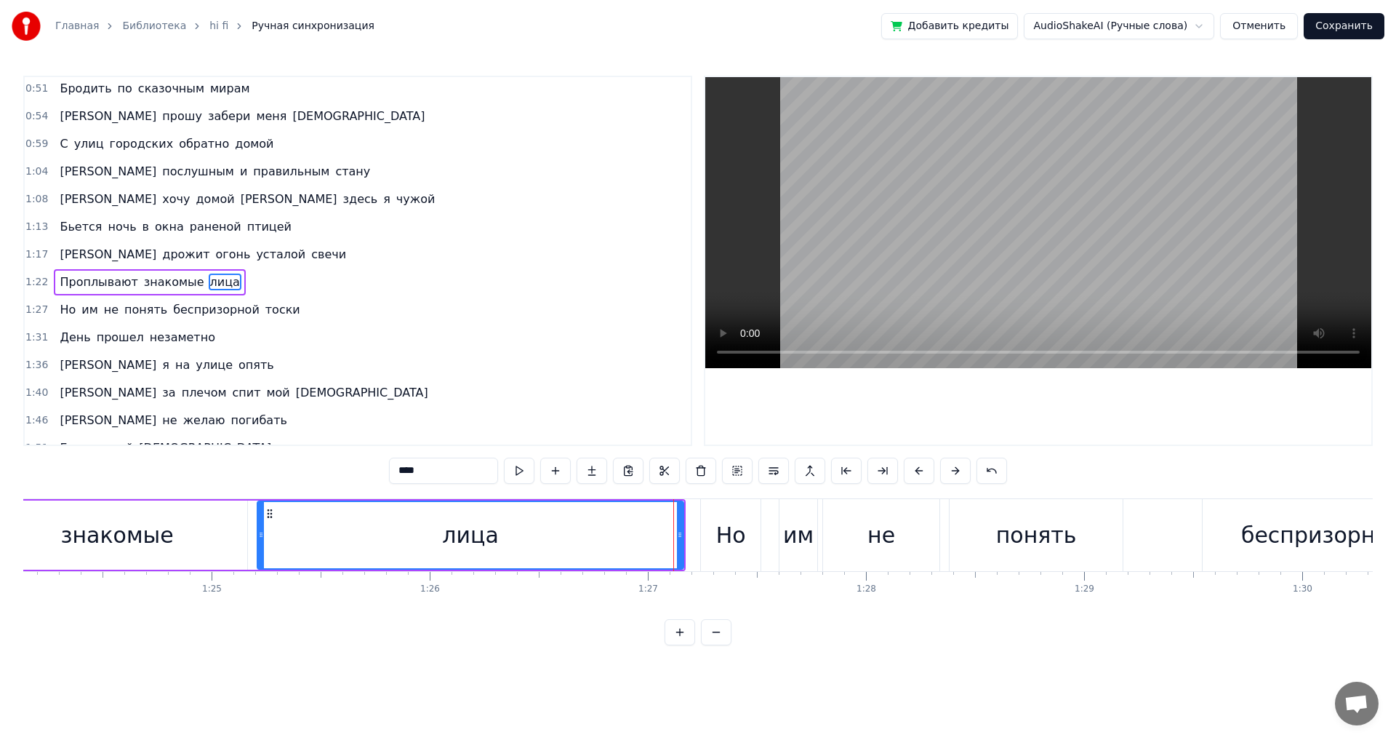
scroll to position [217, 0]
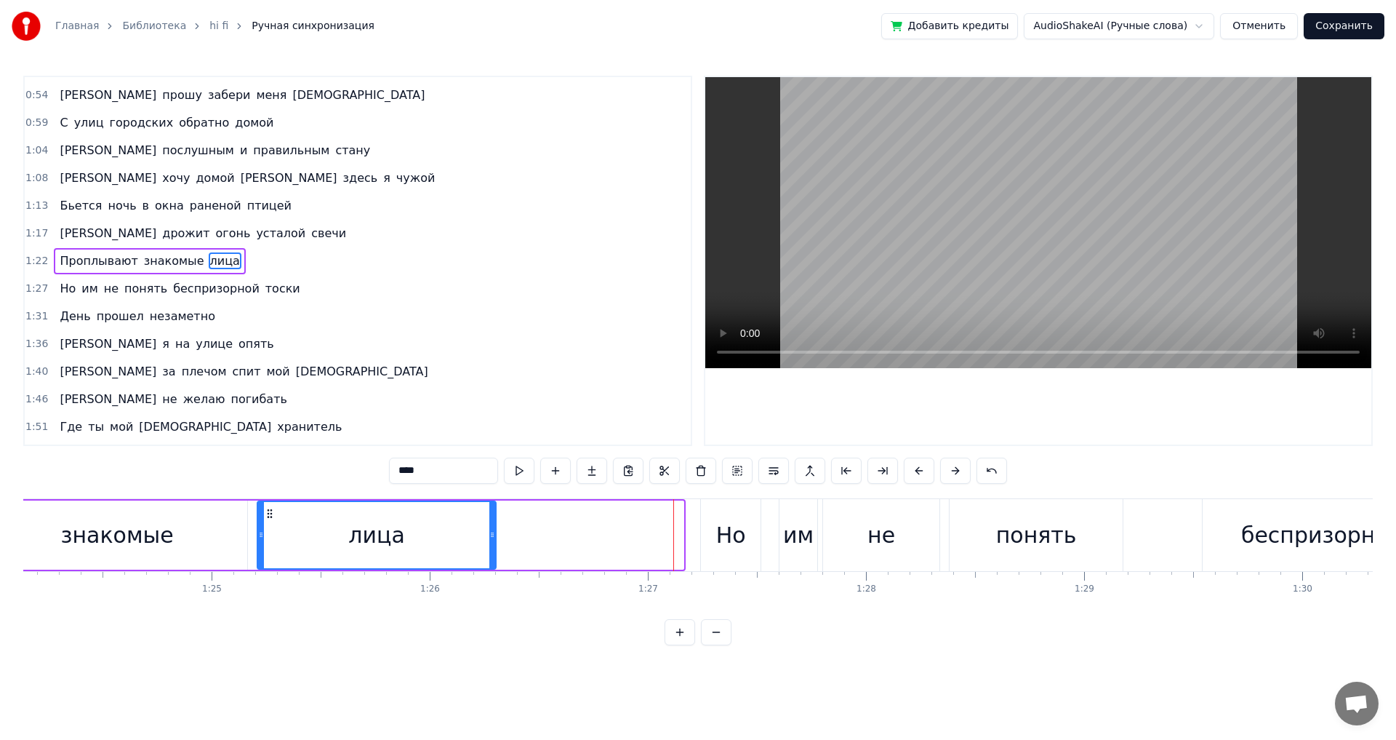
drag, startPoint x: 676, startPoint y: 537, endPoint x: 492, endPoint y: 543, distance: 184.1
click at [492, 543] on div at bounding box center [492, 535] width 6 height 66
click at [92, 535] on div "знакомые" at bounding box center [116, 535] width 113 height 33
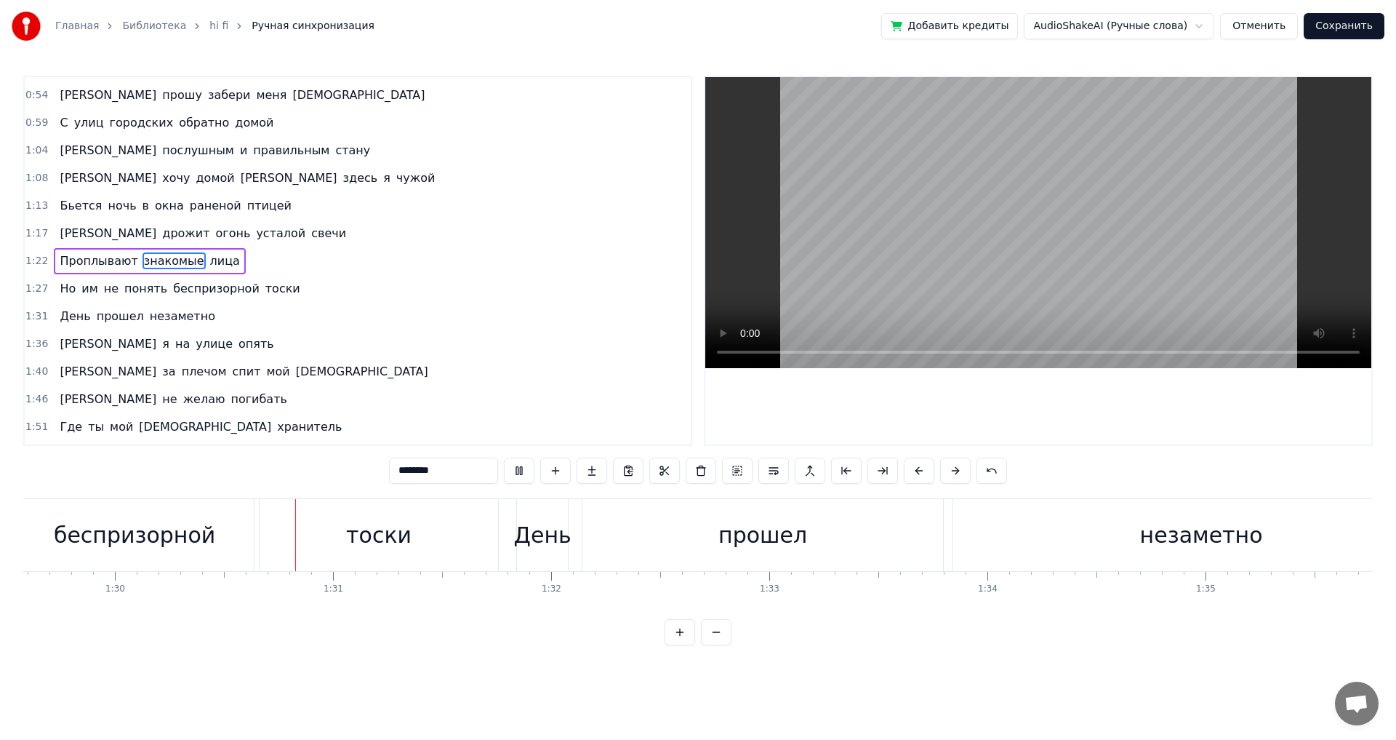
scroll to position [0, 19608]
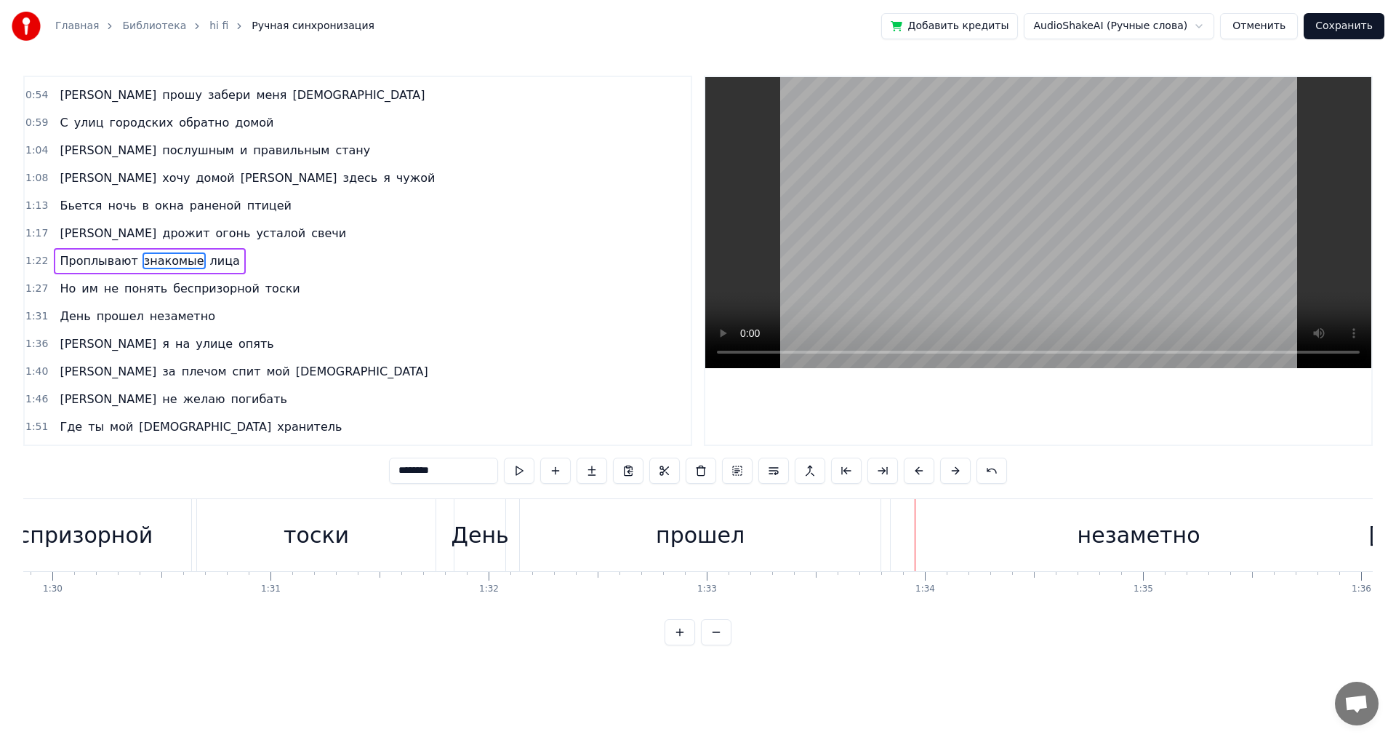
click at [811, 532] on div "прошел" at bounding box center [700, 535] width 361 height 72
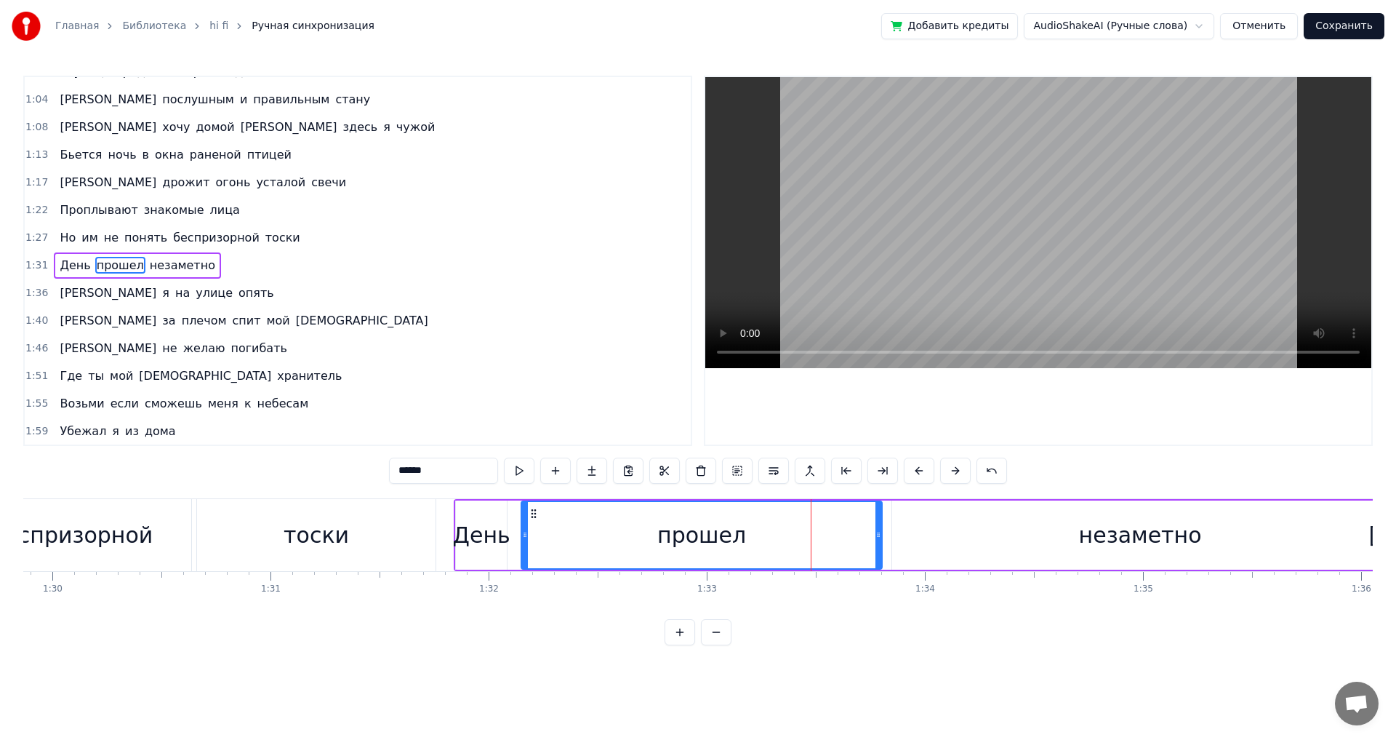
scroll to position [272, 0]
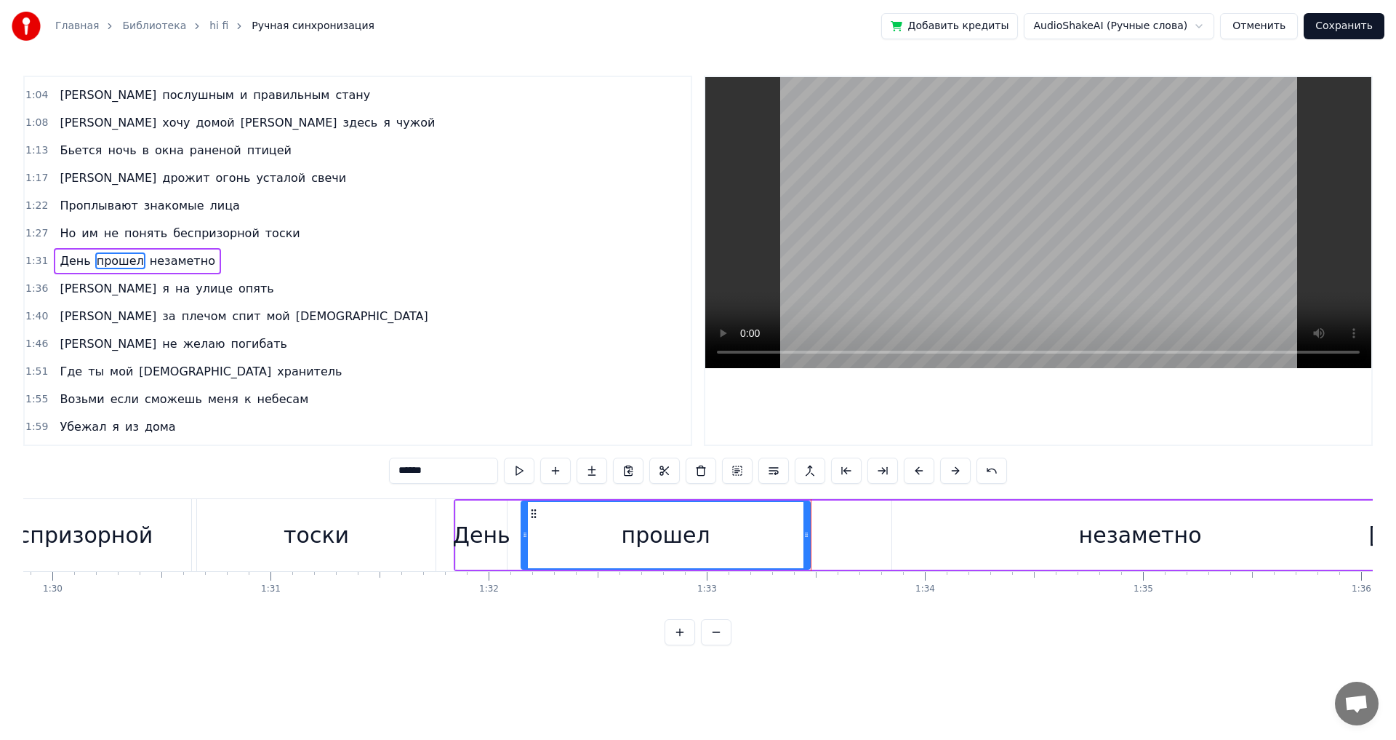
drag, startPoint x: 879, startPoint y: 537, endPoint x: 807, endPoint y: 535, distance: 72.0
click at [807, 535] on icon at bounding box center [807, 535] width 6 height 12
click at [132, 527] on div "беспризорной" at bounding box center [71, 535] width 161 height 33
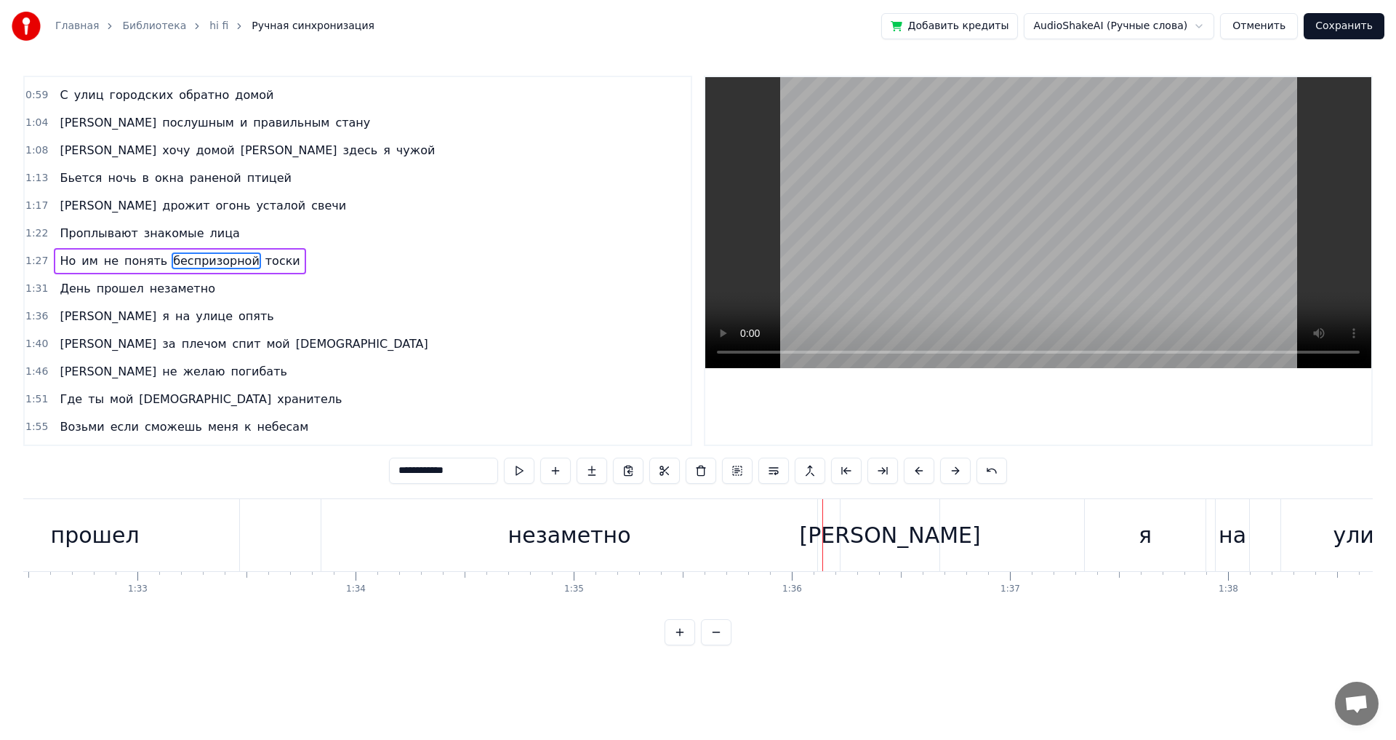
scroll to position [0, 20146]
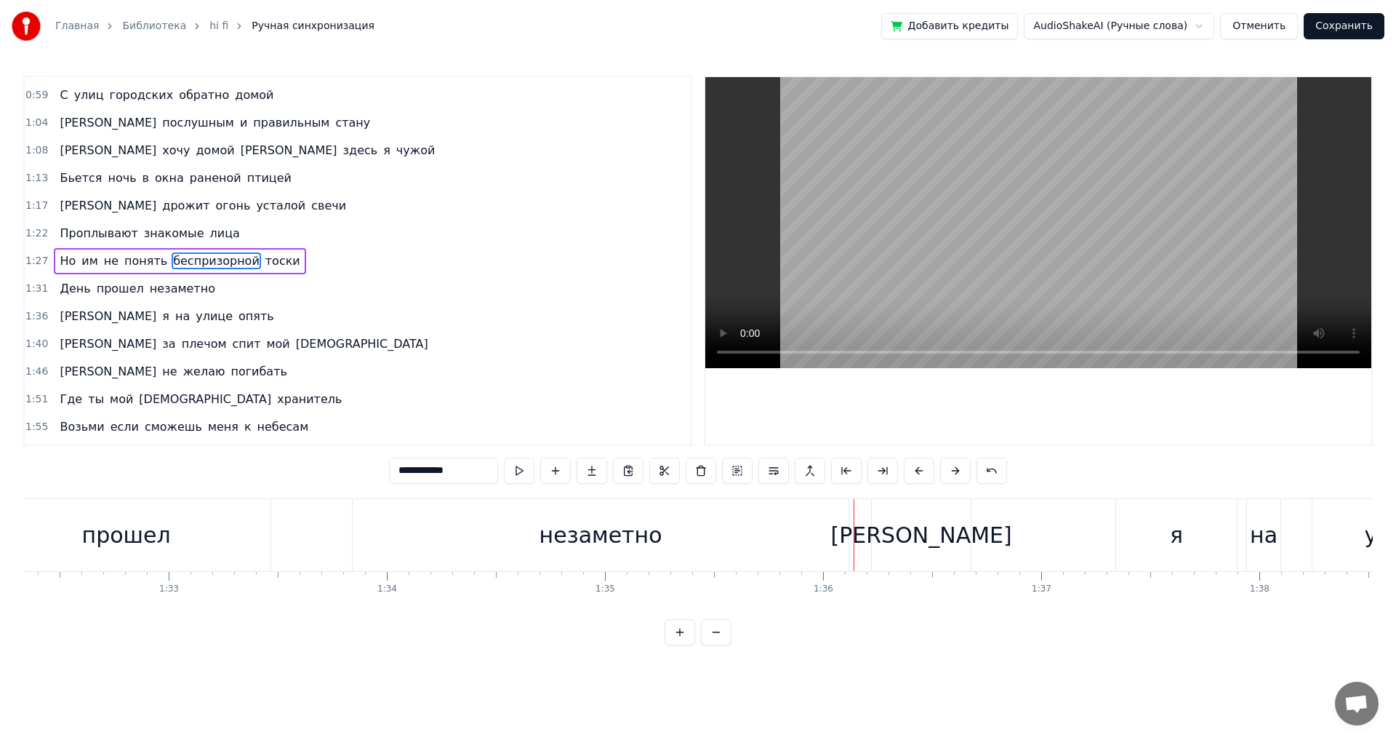
click at [457, 542] on div "незаметно" at bounding box center [601, 535] width 496 height 72
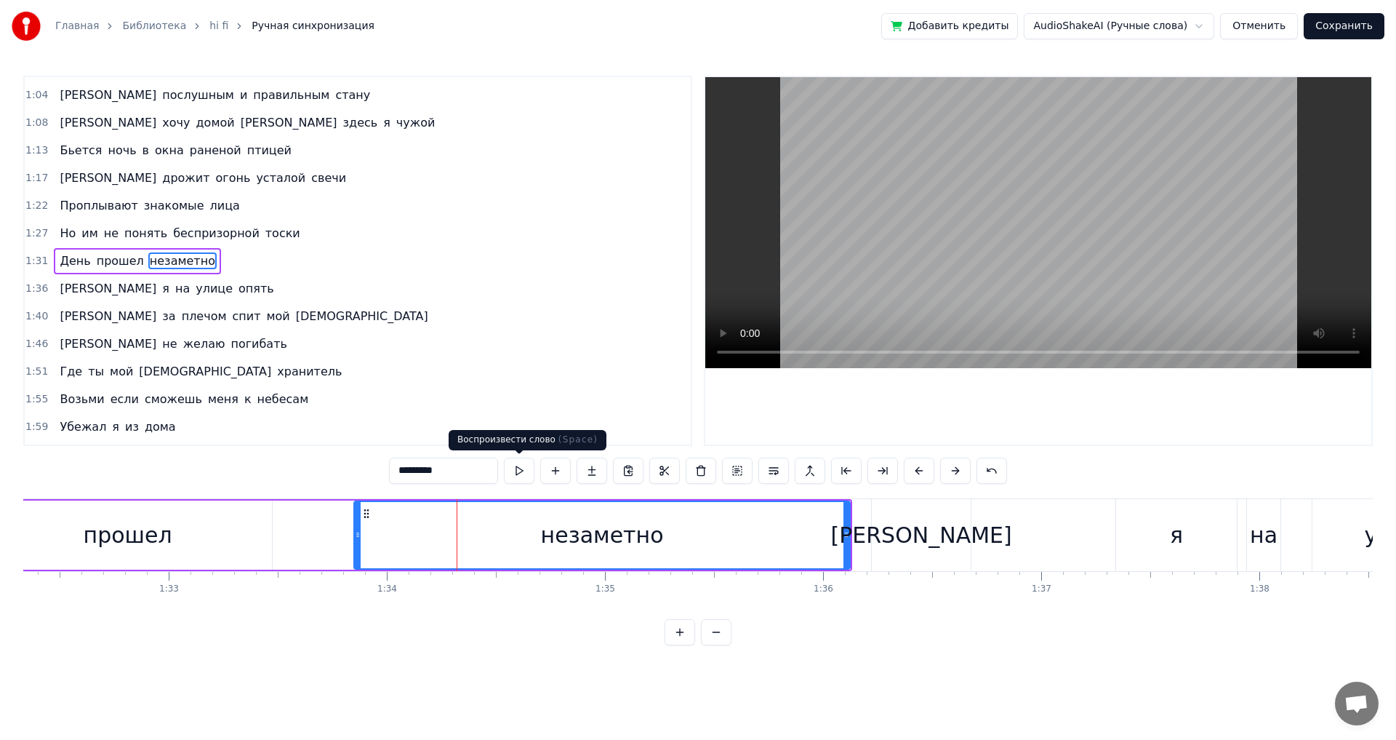
click at [519, 466] on button at bounding box center [519, 470] width 31 height 26
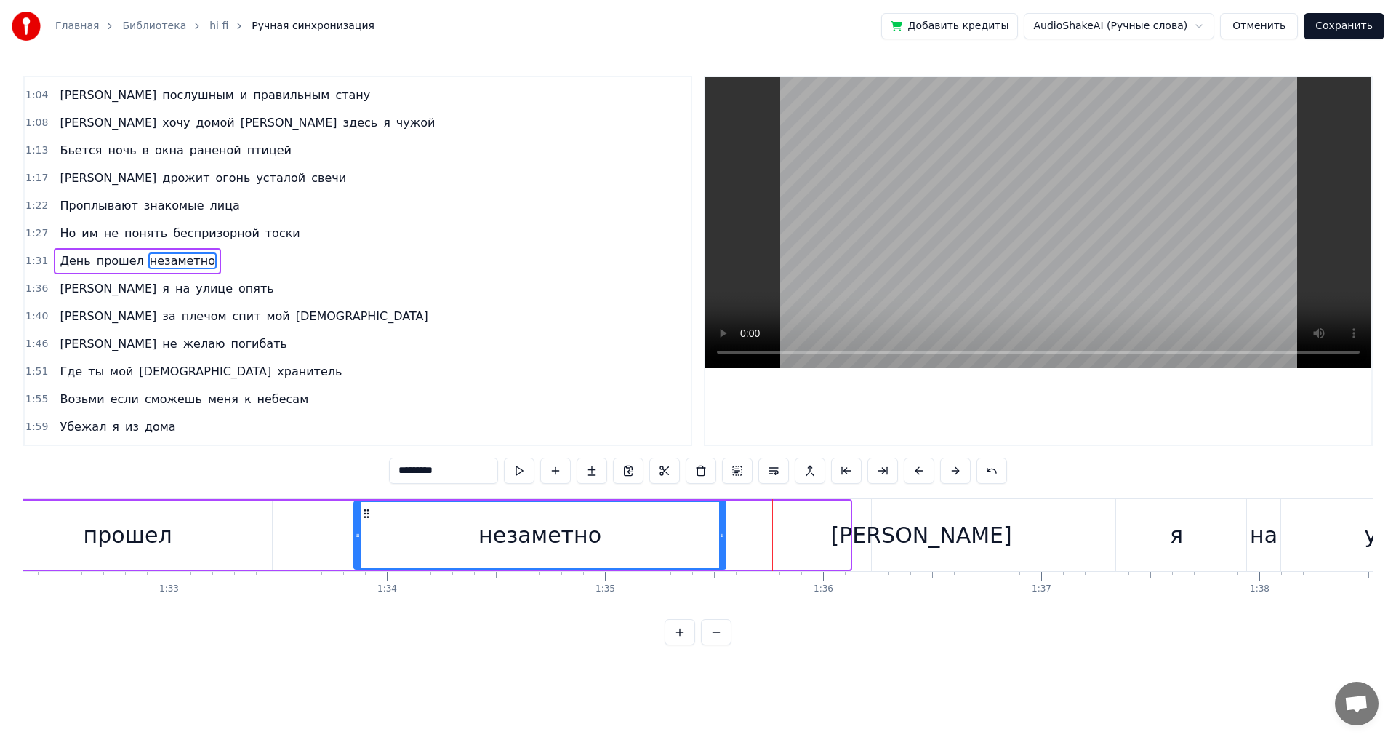
drag, startPoint x: 847, startPoint y: 535, endPoint x: 722, endPoint y: 539, distance: 124.4
click at [722, 539] on icon at bounding box center [722, 535] width 6 height 12
click at [913, 548] on div "[PERSON_NAME]" at bounding box center [921, 535] width 99 height 72
type input "*"
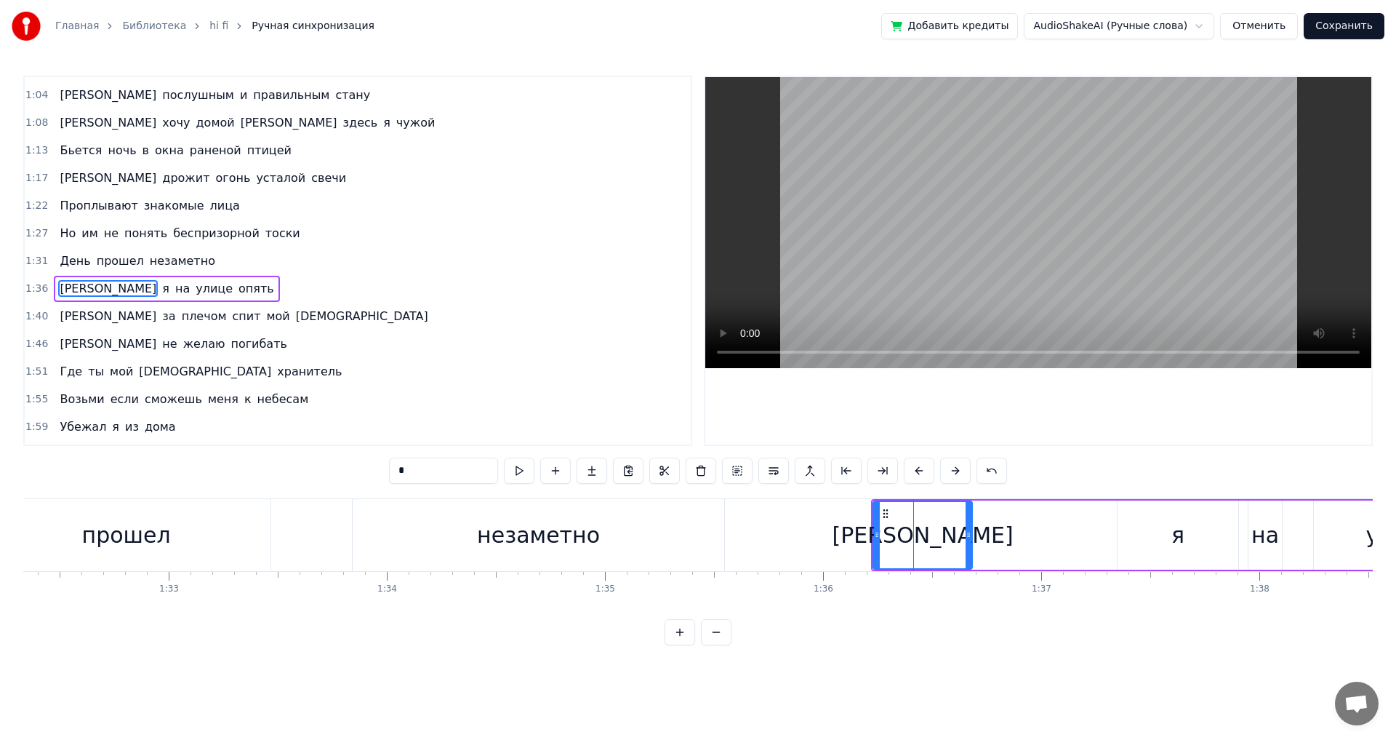
scroll to position [300, 0]
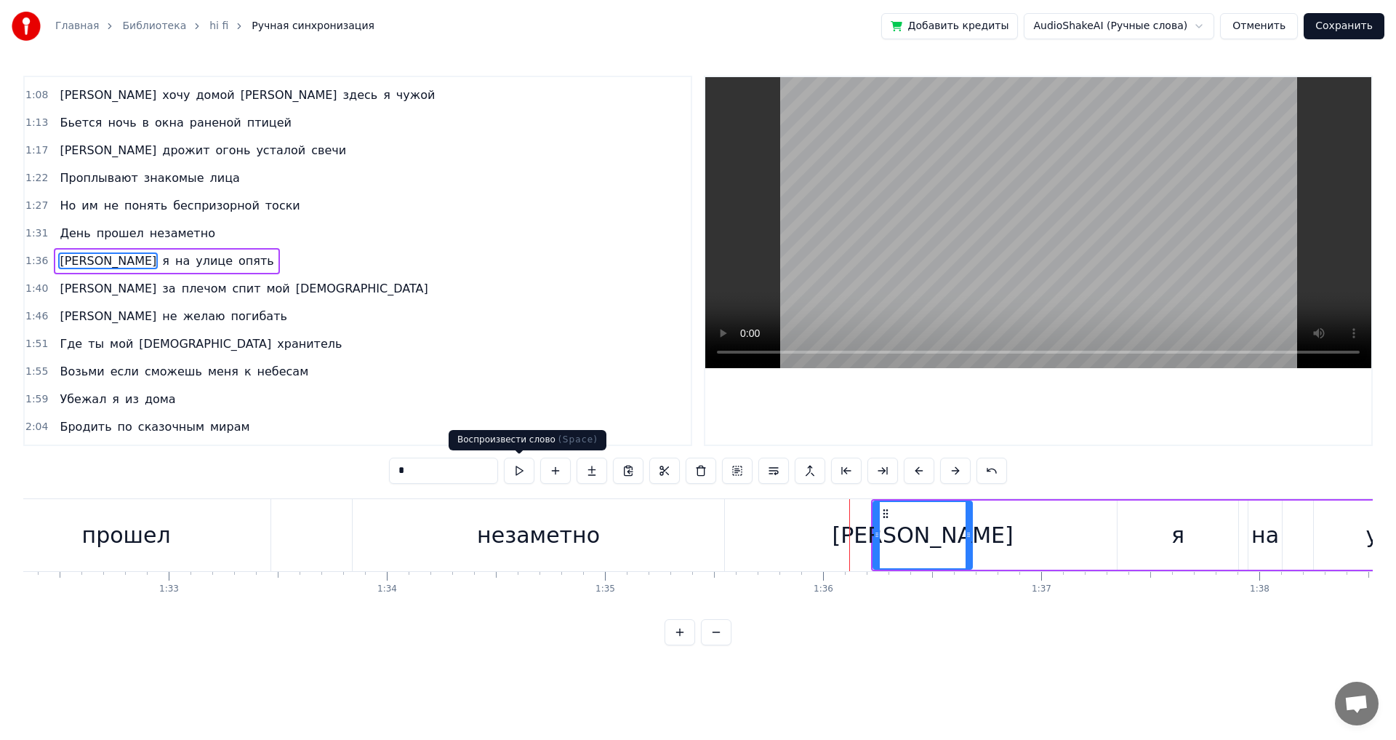
click at [521, 473] on button at bounding box center [519, 470] width 31 height 26
click at [1014, 538] on div "А я на улице опять" at bounding box center [1322, 535] width 902 height 72
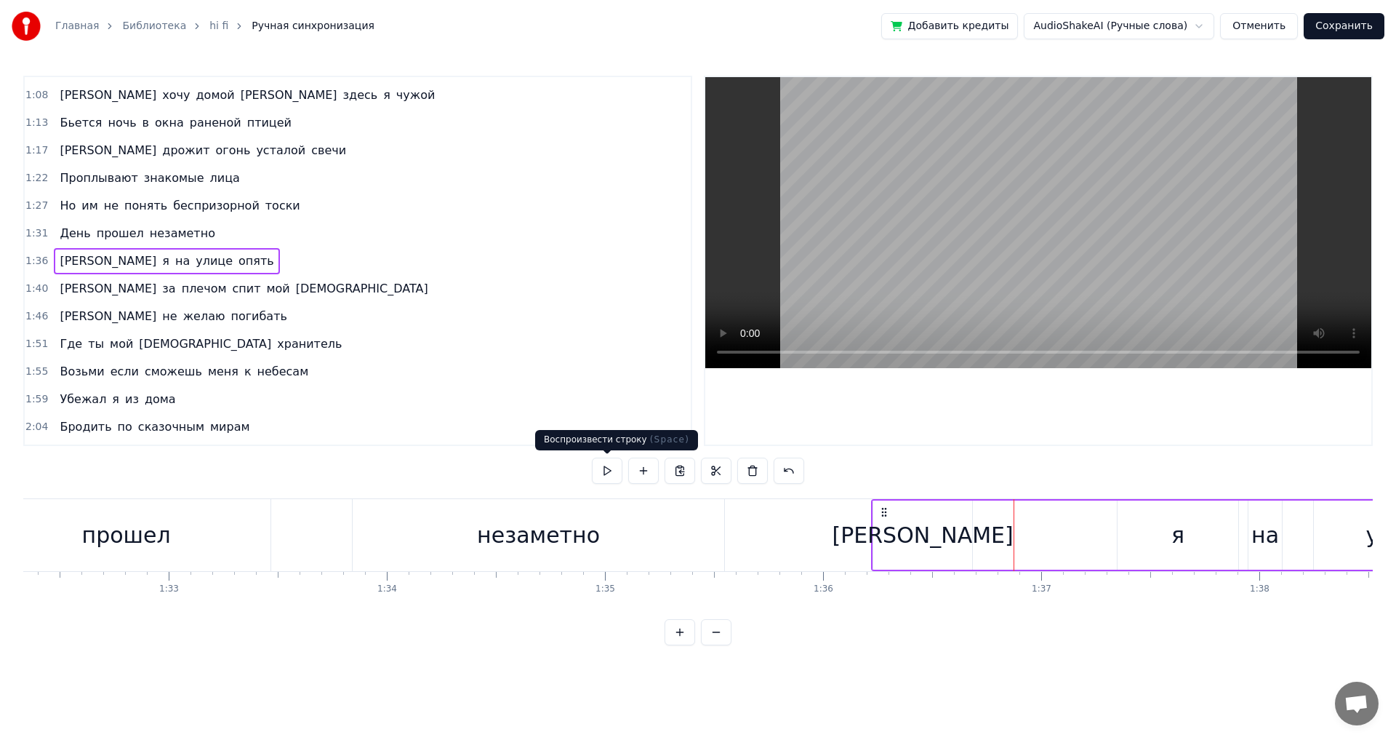
click at [609, 471] on button at bounding box center [607, 470] width 31 height 26
click at [1138, 553] on div "я" at bounding box center [1178, 534] width 121 height 69
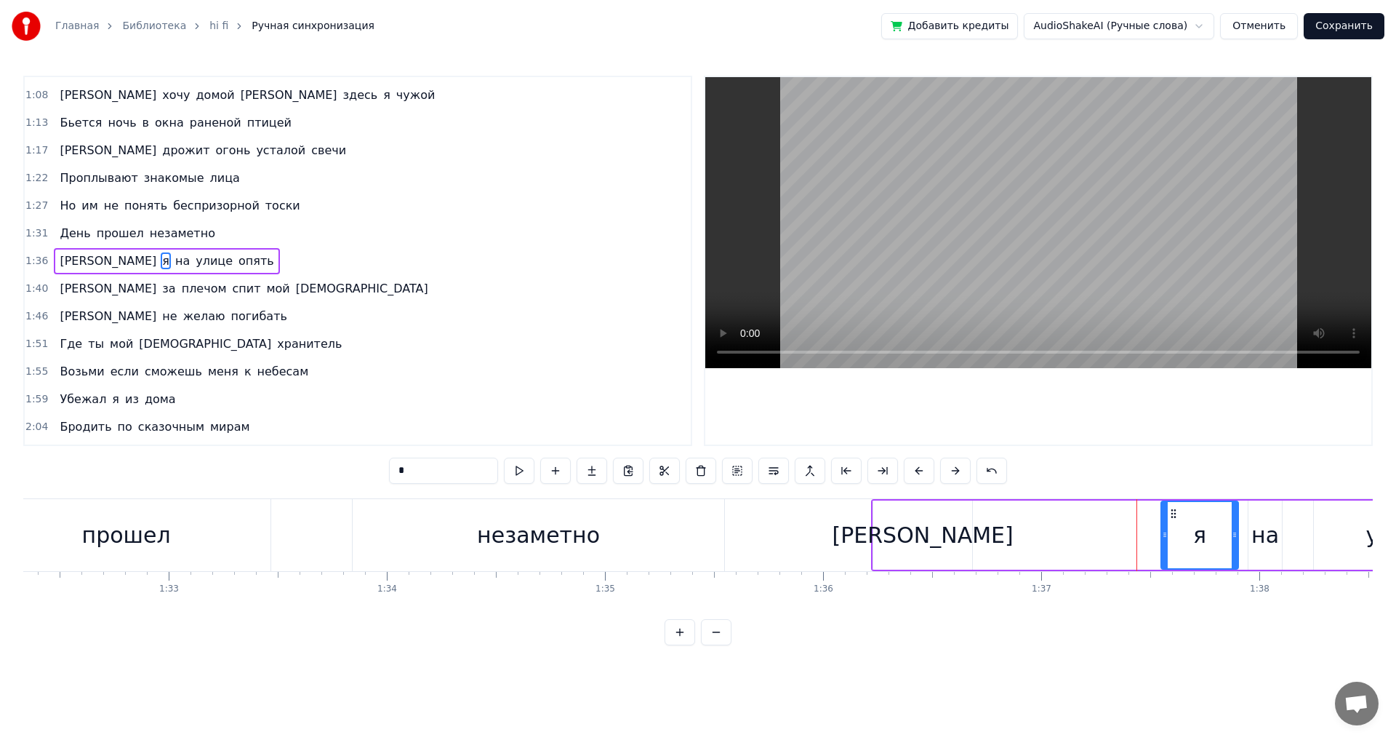
drag, startPoint x: 1119, startPoint y: 545, endPoint x: 1163, endPoint y: 545, distance: 43.6
click at [1163, 545] on div at bounding box center [1165, 535] width 6 height 66
click at [929, 535] on div "[PERSON_NAME]" at bounding box center [923, 535] width 181 height 33
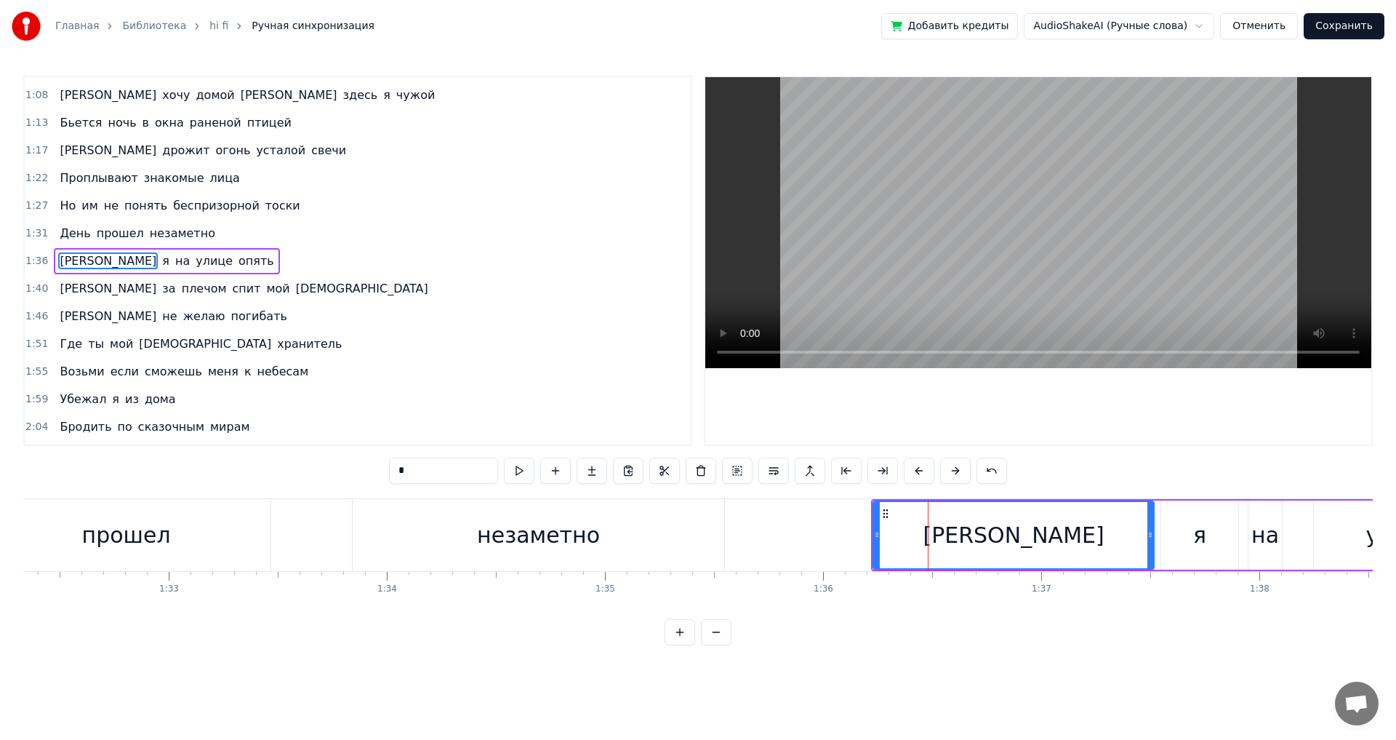
drag, startPoint x: 970, startPoint y: 536, endPoint x: 1152, endPoint y: 553, distance: 182.6
click at [1152, 553] on div at bounding box center [1151, 535] width 6 height 66
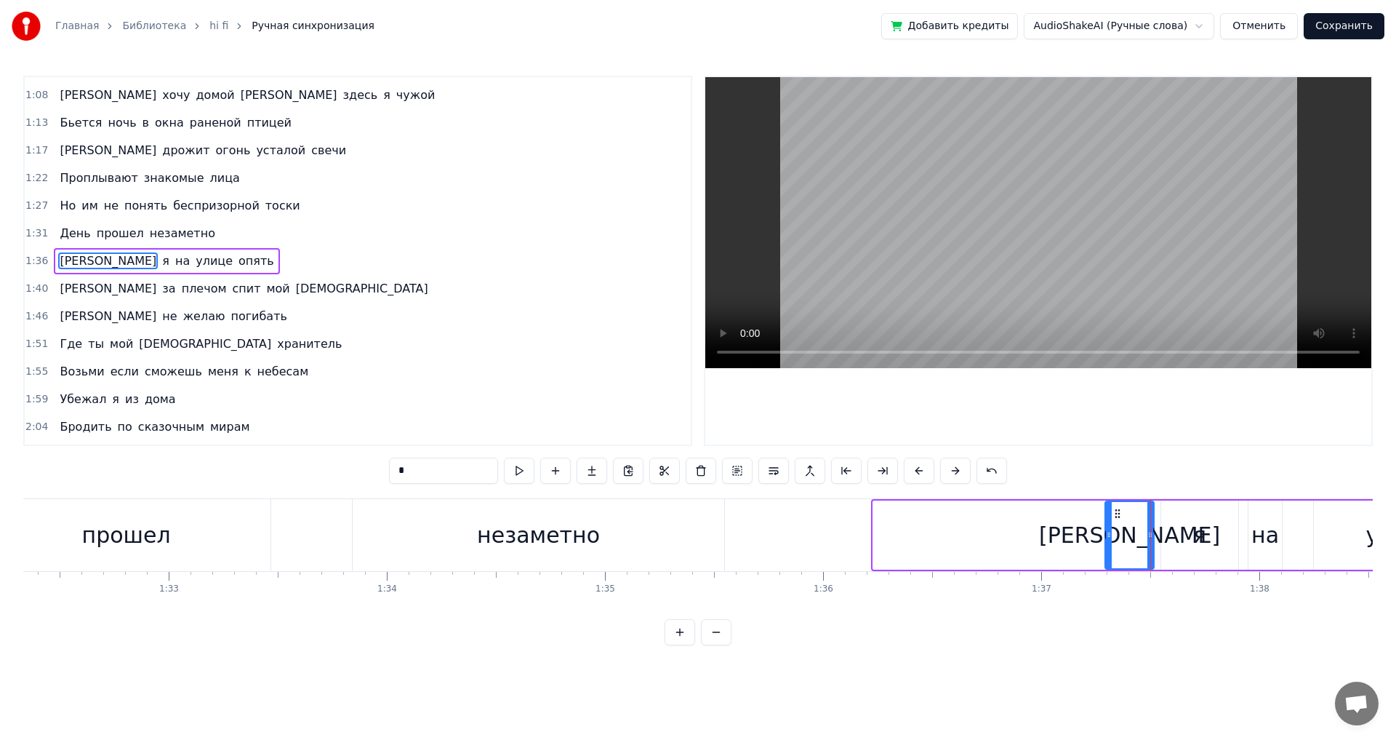
drag, startPoint x: 876, startPoint y: 537, endPoint x: 1108, endPoint y: 551, distance: 232.4
click at [1108, 551] on div at bounding box center [1109, 535] width 6 height 66
click at [174, 534] on div "прошел" at bounding box center [126, 535] width 289 height 72
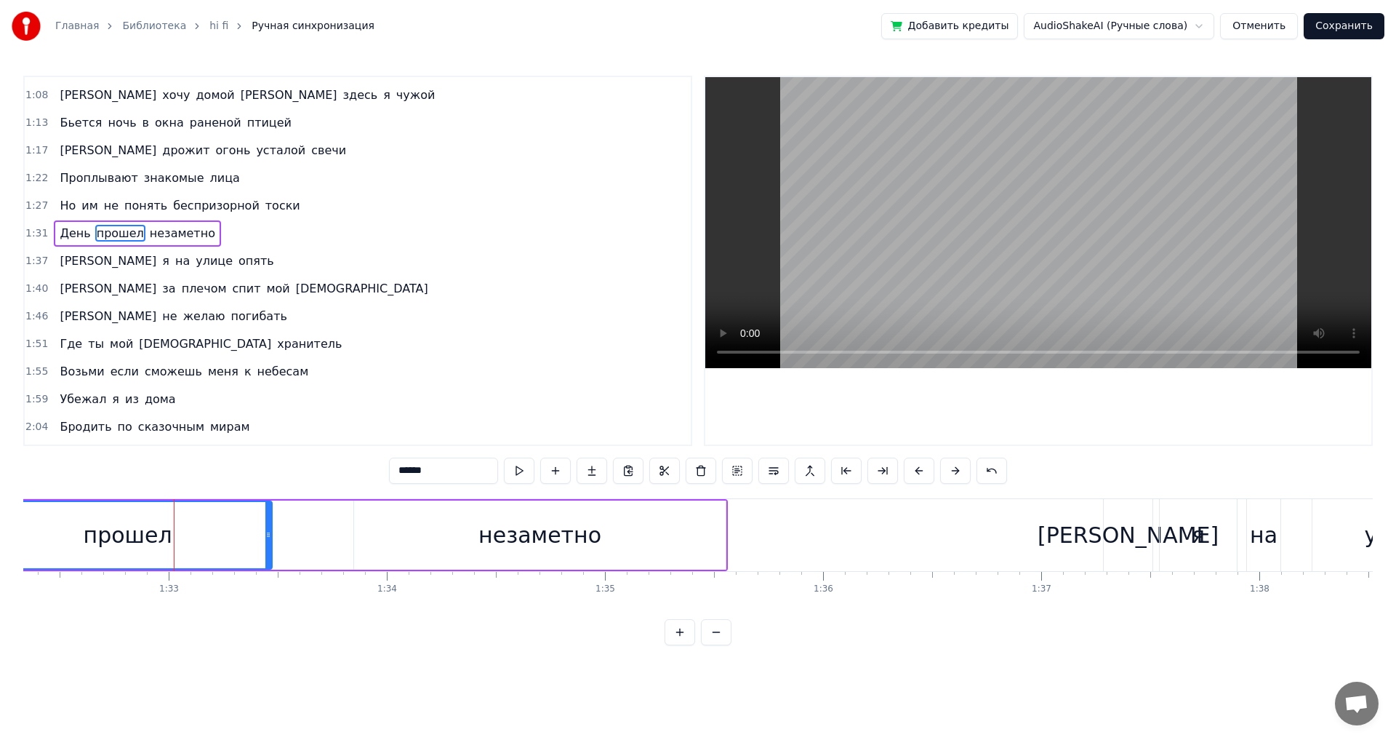
scroll to position [272, 0]
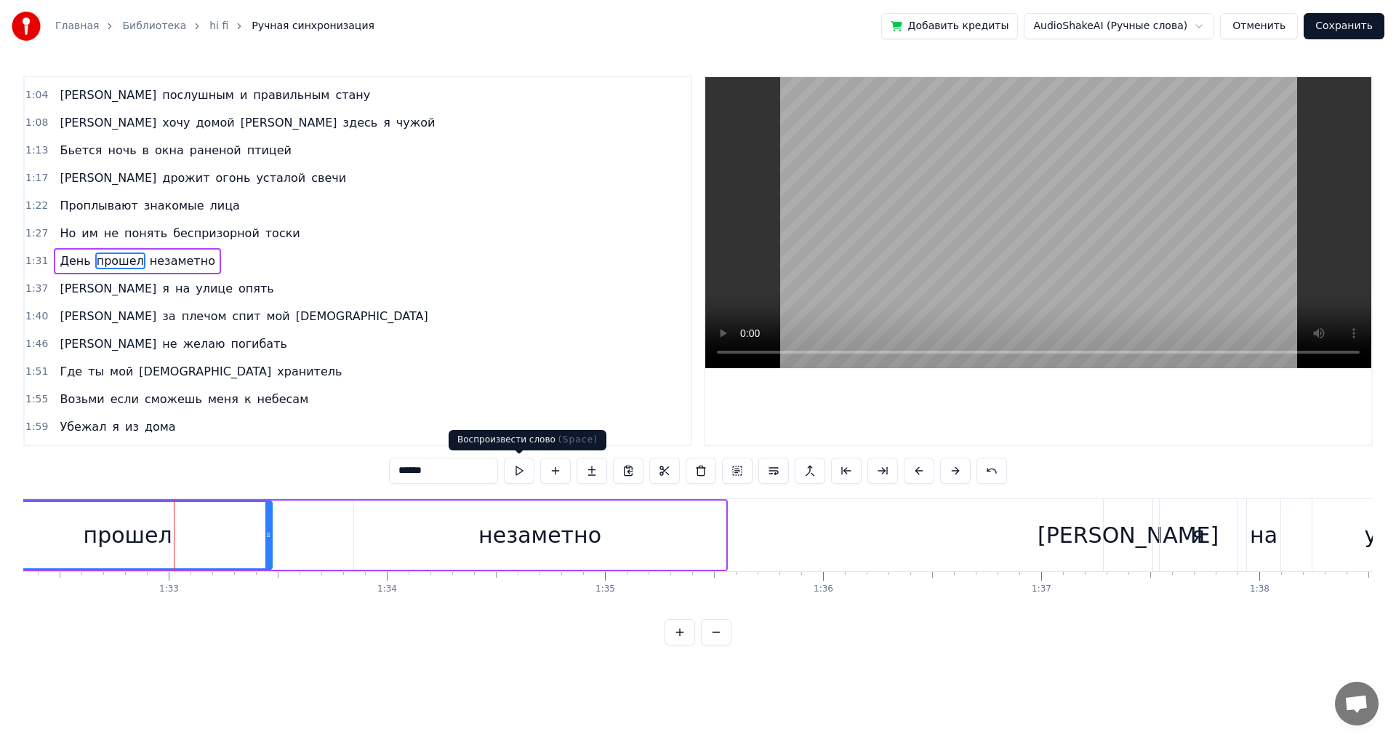
click at [521, 468] on button at bounding box center [519, 470] width 31 height 26
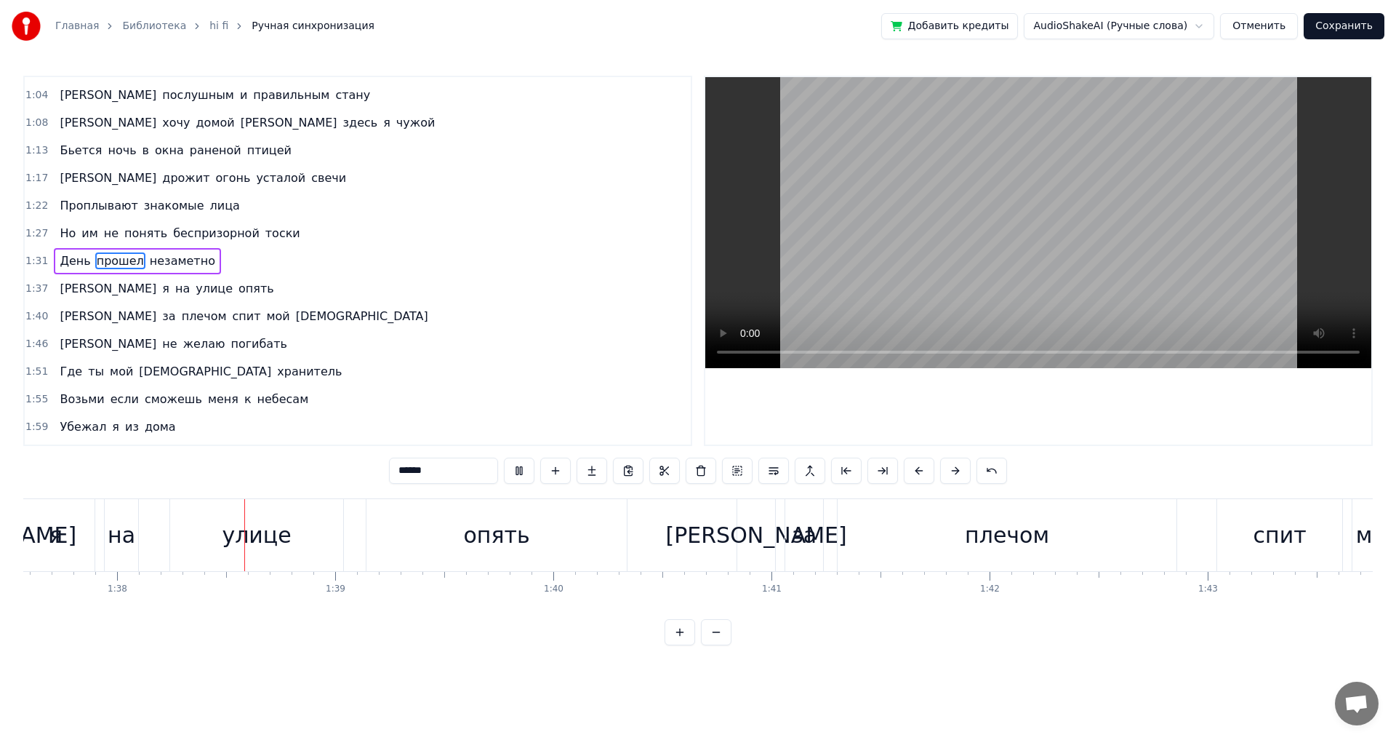
scroll to position [0, 21292]
click at [257, 532] on div "улице" at bounding box center [252, 535] width 69 height 33
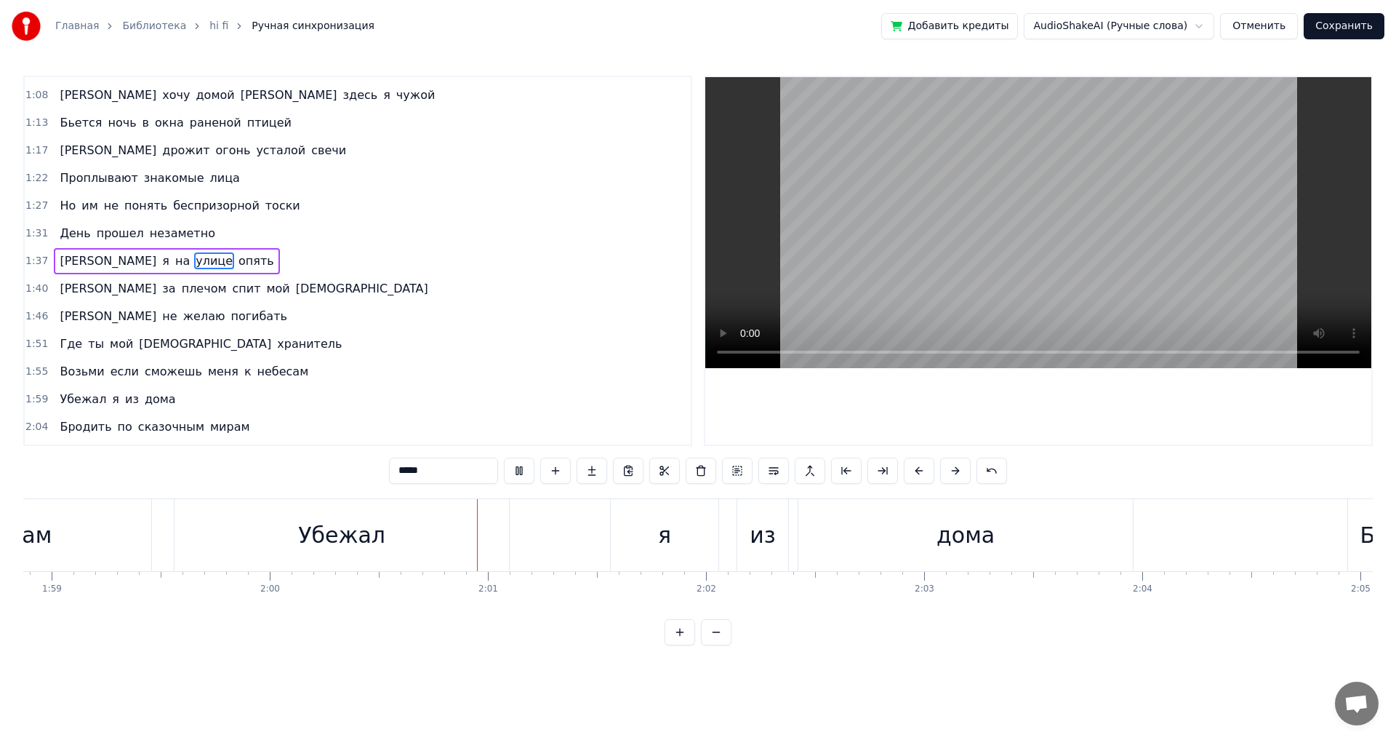
scroll to position [0, 26187]
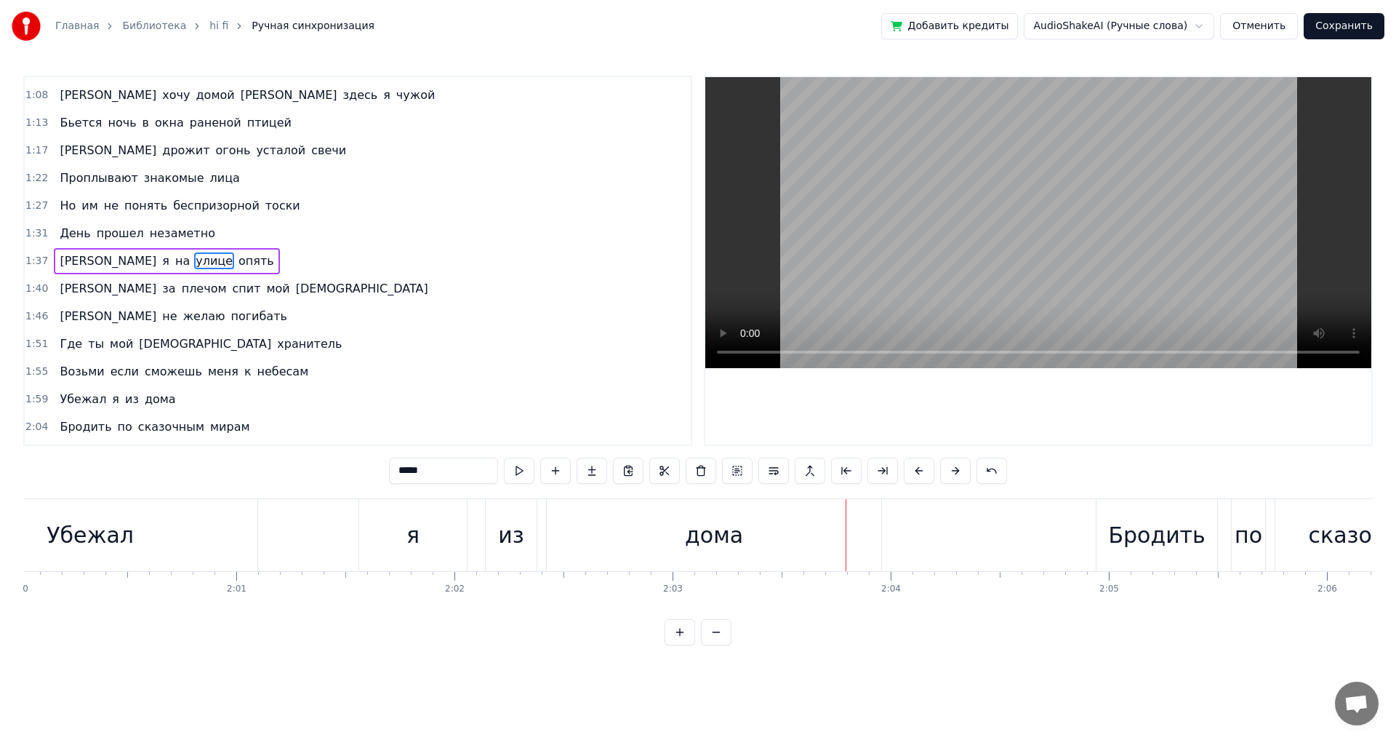
click at [729, 547] on div "дома" at bounding box center [714, 535] width 58 height 33
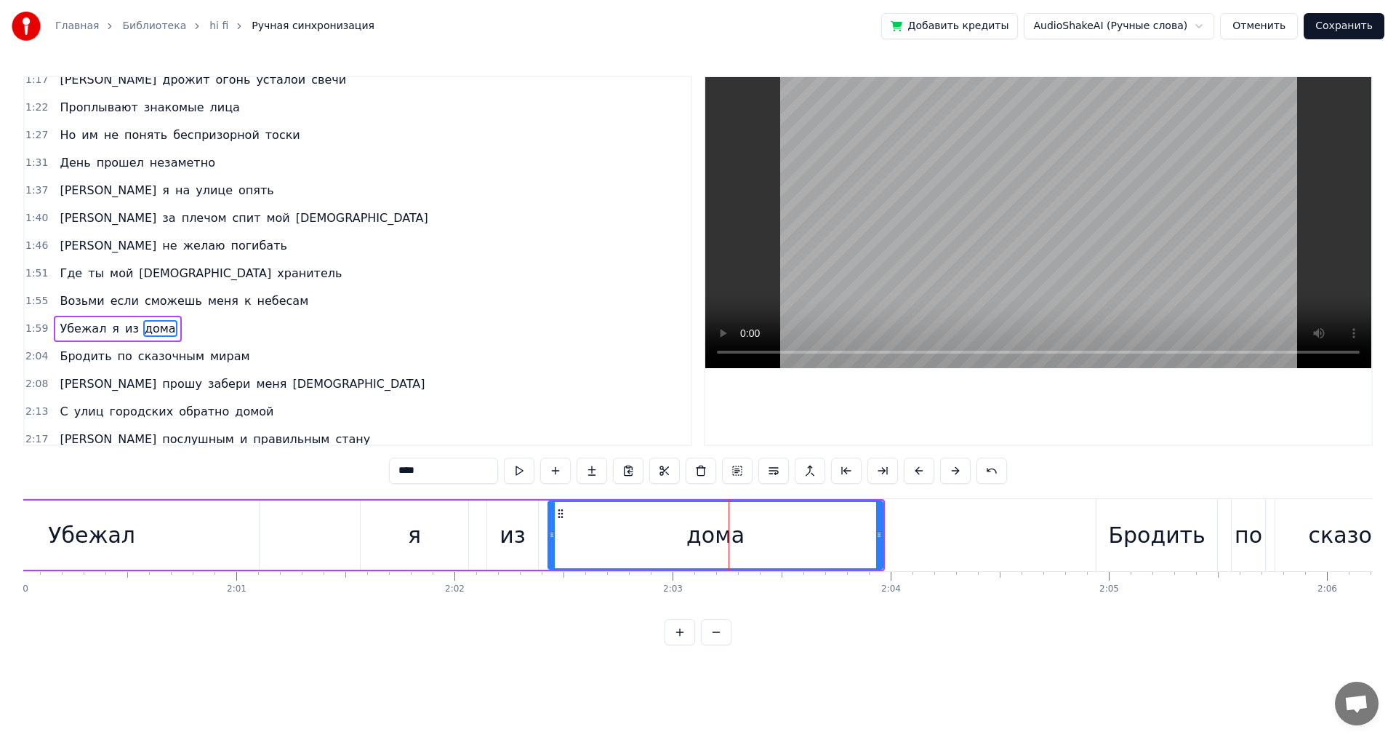
scroll to position [438, 0]
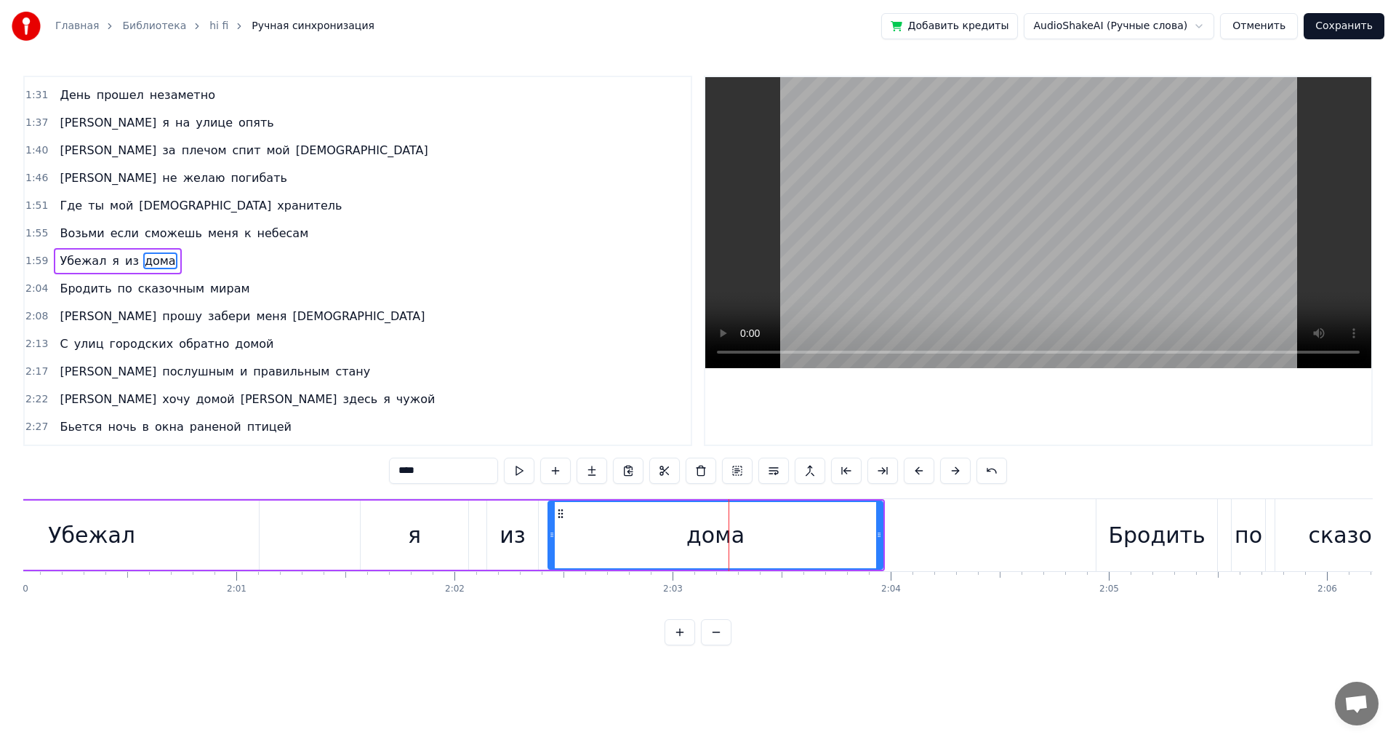
drag, startPoint x: 883, startPoint y: 537, endPoint x: 748, endPoint y: 537, distance: 134.5
click at [748, 537] on div "дома" at bounding box center [716, 534] width 336 height 69
drag, startPoint x: 880, startPoint y: 535, endPoint x: 731, endPoint y: 535, distance: 149.1
click at [732, 535] on circle at bounding box center [732, 535] width 1 height 1
click at [154, 535] on div "Убежал" at bounding box center [91, 534] width 335 height 69
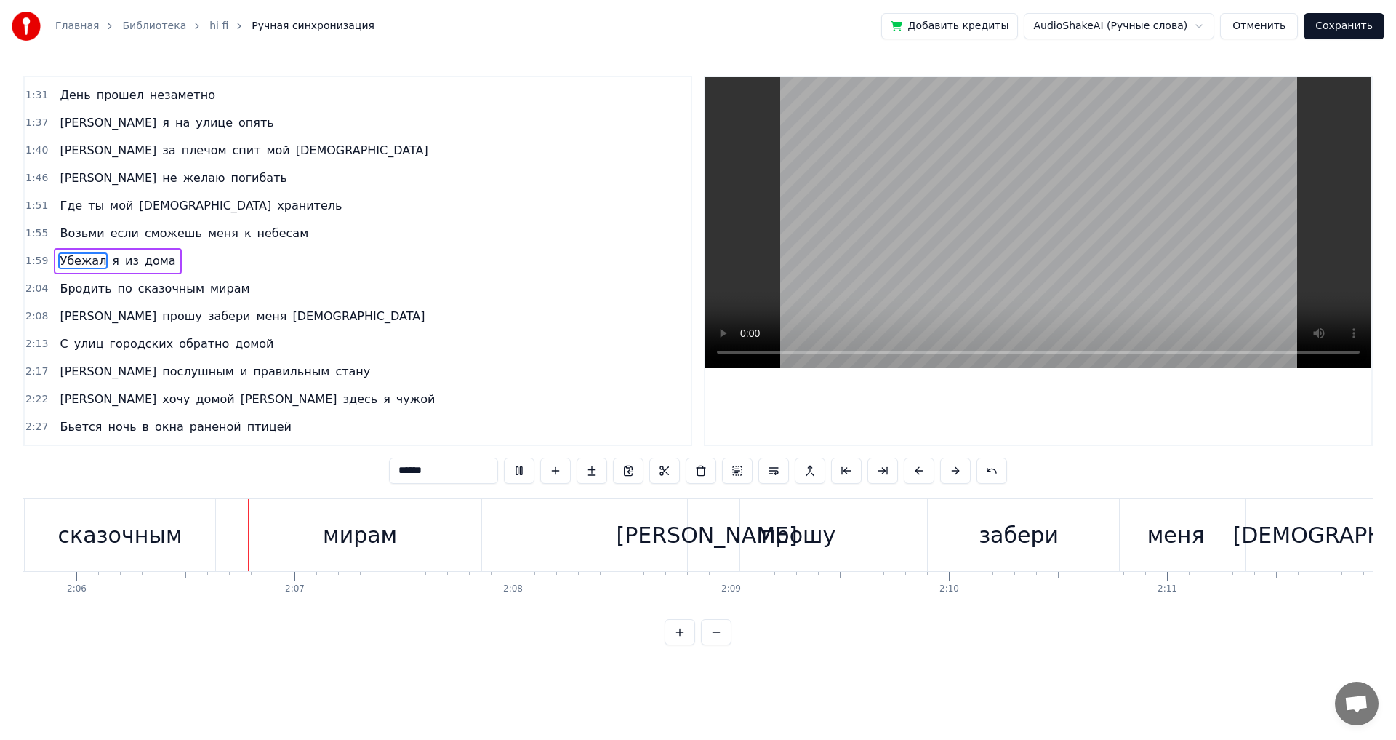
scroll to position [0, 27442]
click at [412, 546] on div "мирам" at bounding box center [356, 535] width 243 height 72
type input "*****"
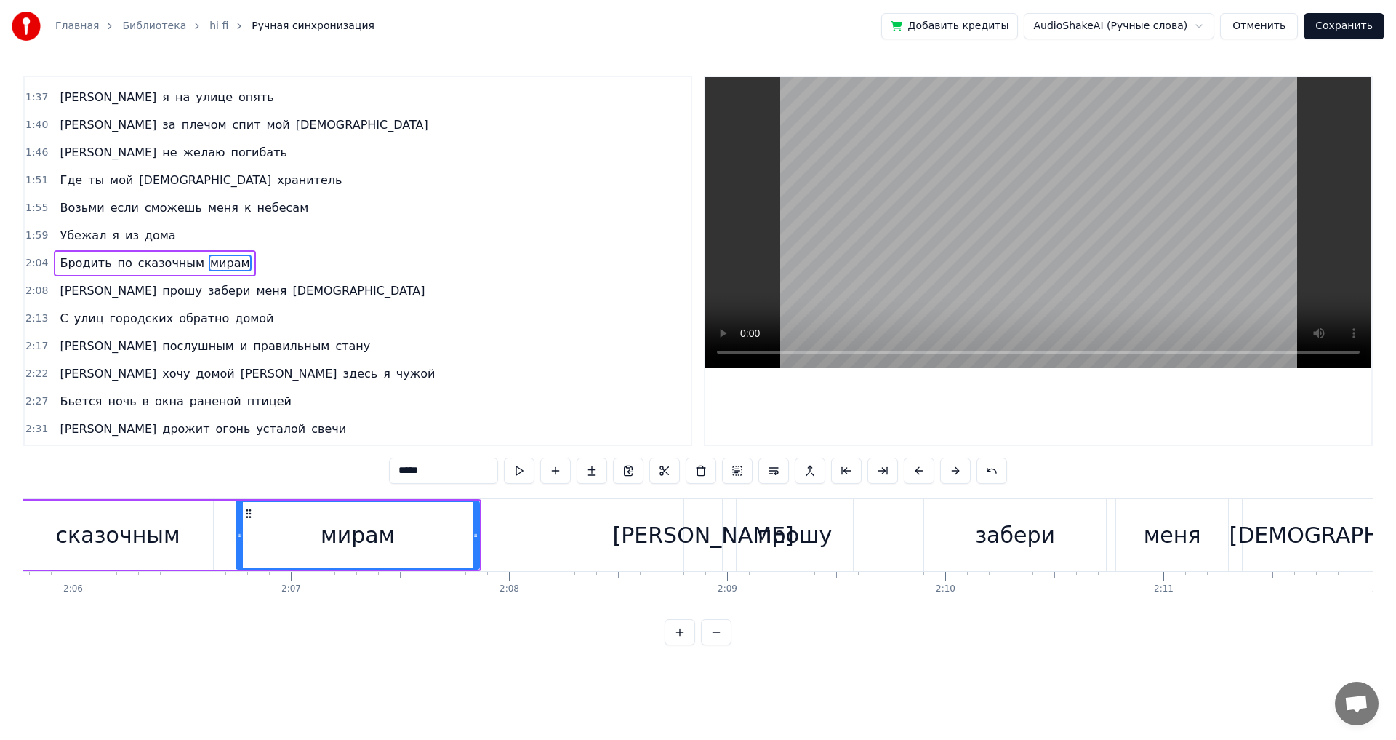
scroll to position [465, 0]
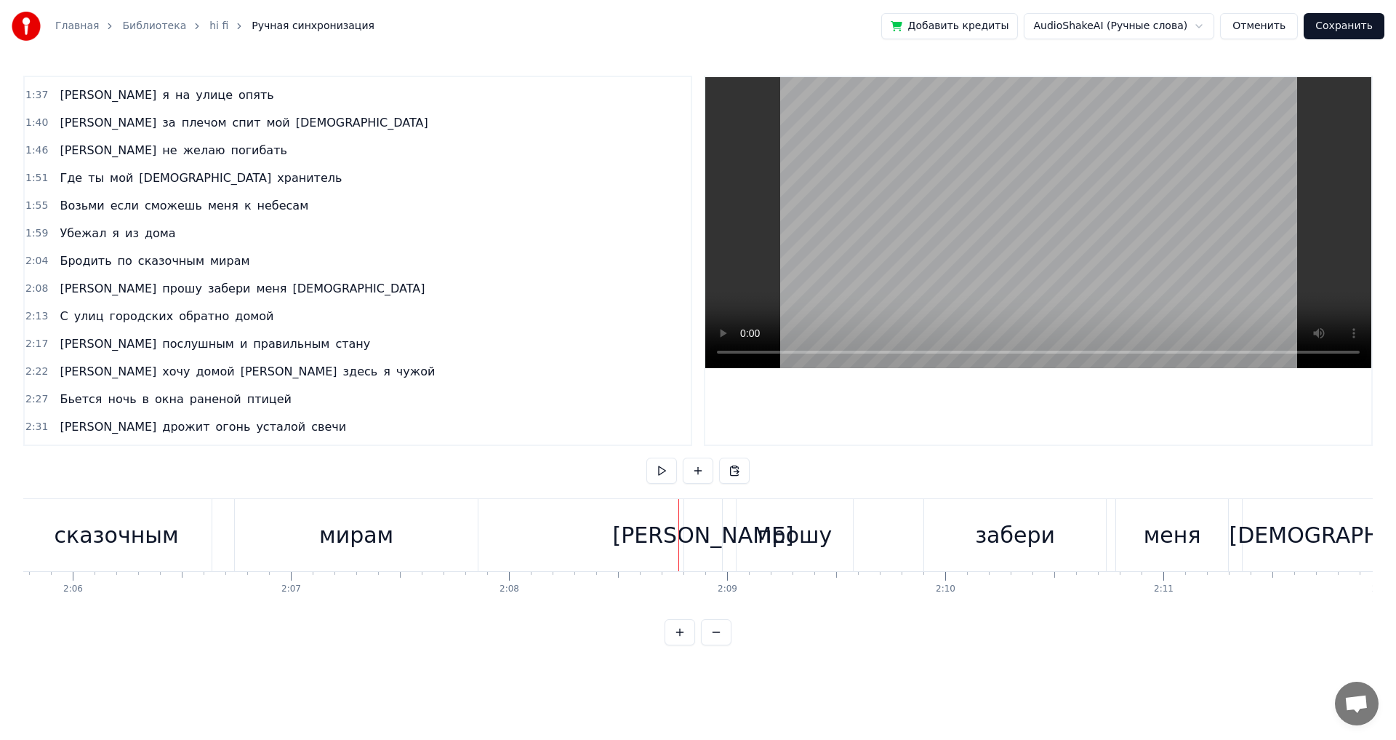
click at [699, 536] on div "[PERSON_NAME]" at bounding box center [703, 535] width 181 height 33
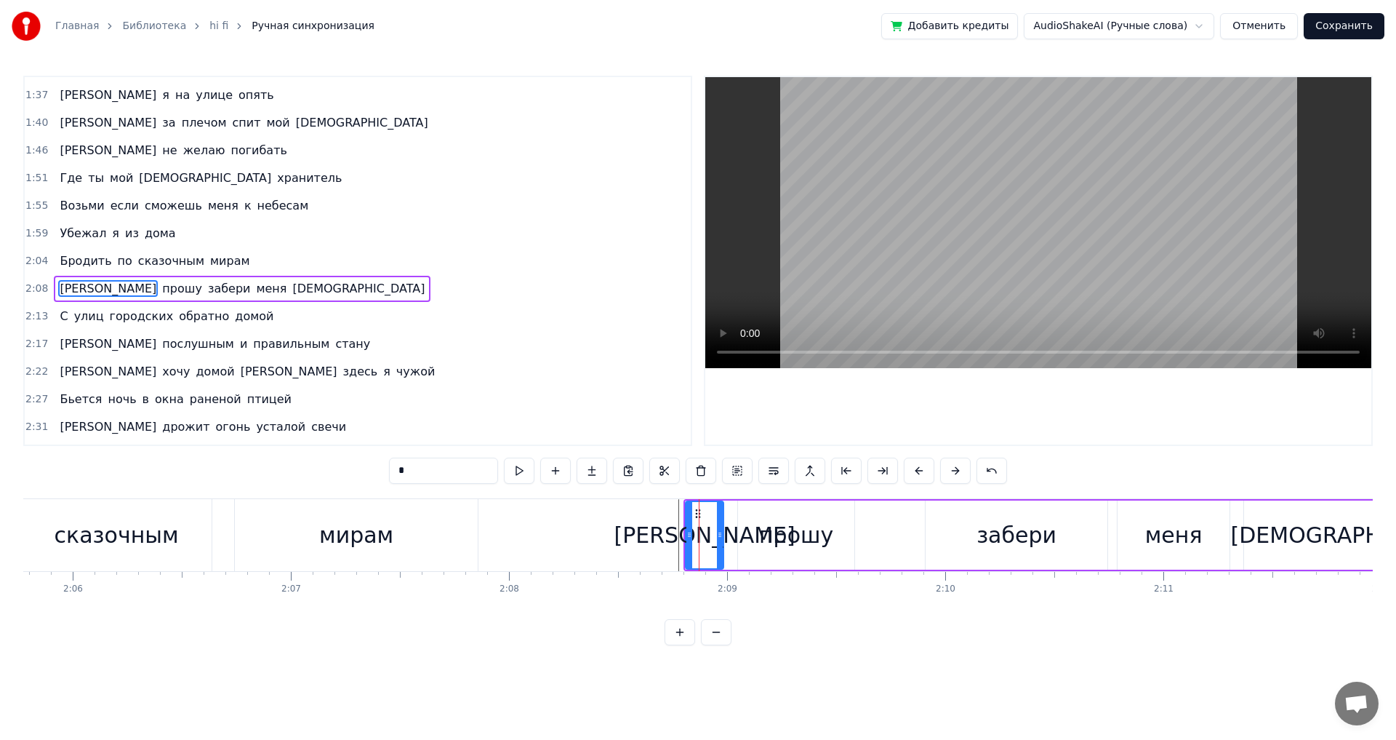
scroll to position [493, 0]
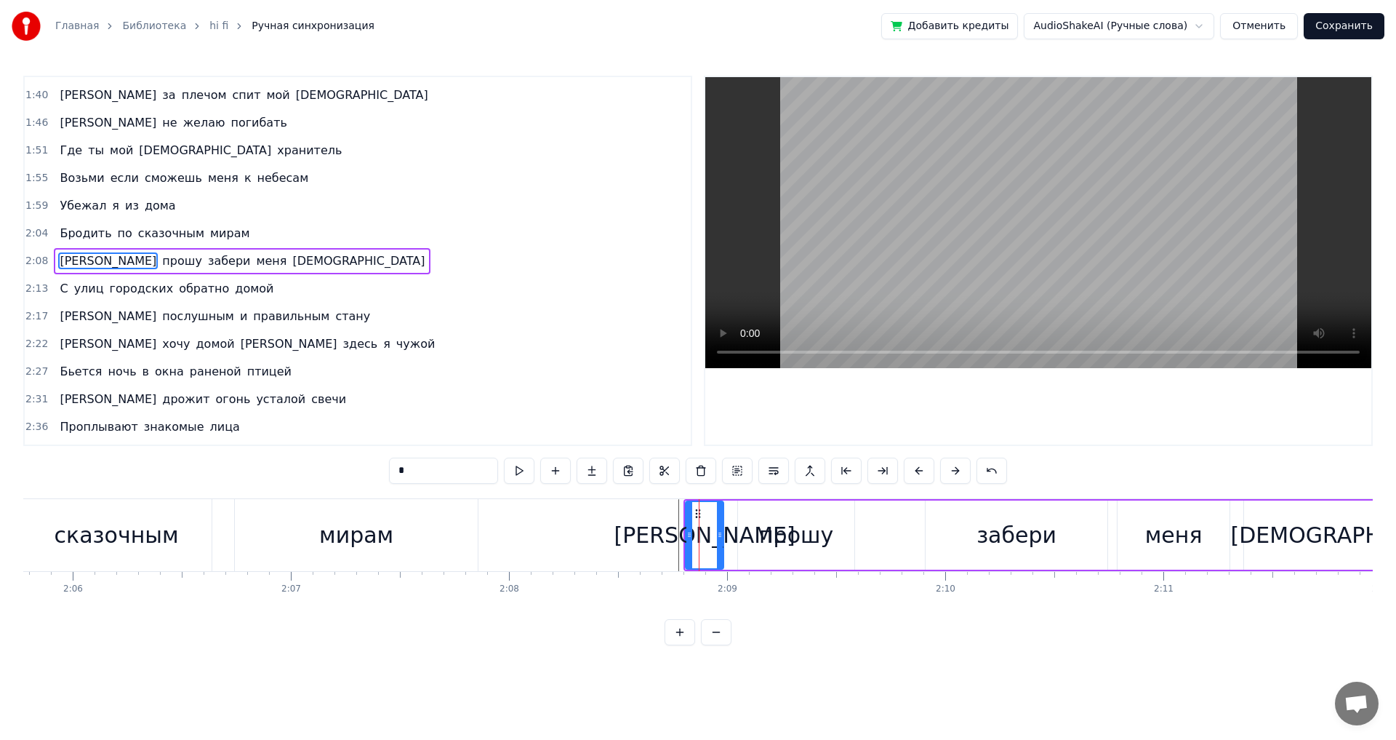
click at [684, 538] on div "Я прошу забери меня [PERSON_NAME]" at bounding box center [1076, 535] width 784 height 72
click at [689, 535] on div "[PERSON_NAME]" at bounding box center [705, 534] width 38 height 69
drag, startPoint x: 689, startPoint y: 535, endPoint x: 657, endPoint y: 535, distance: 32.0
click at [657, 535] on icon at bounding box center [658, 535] width 6 height 12
click at [336, 534] on div "мирам" at bounding box center [356, 535] width 74 height 33
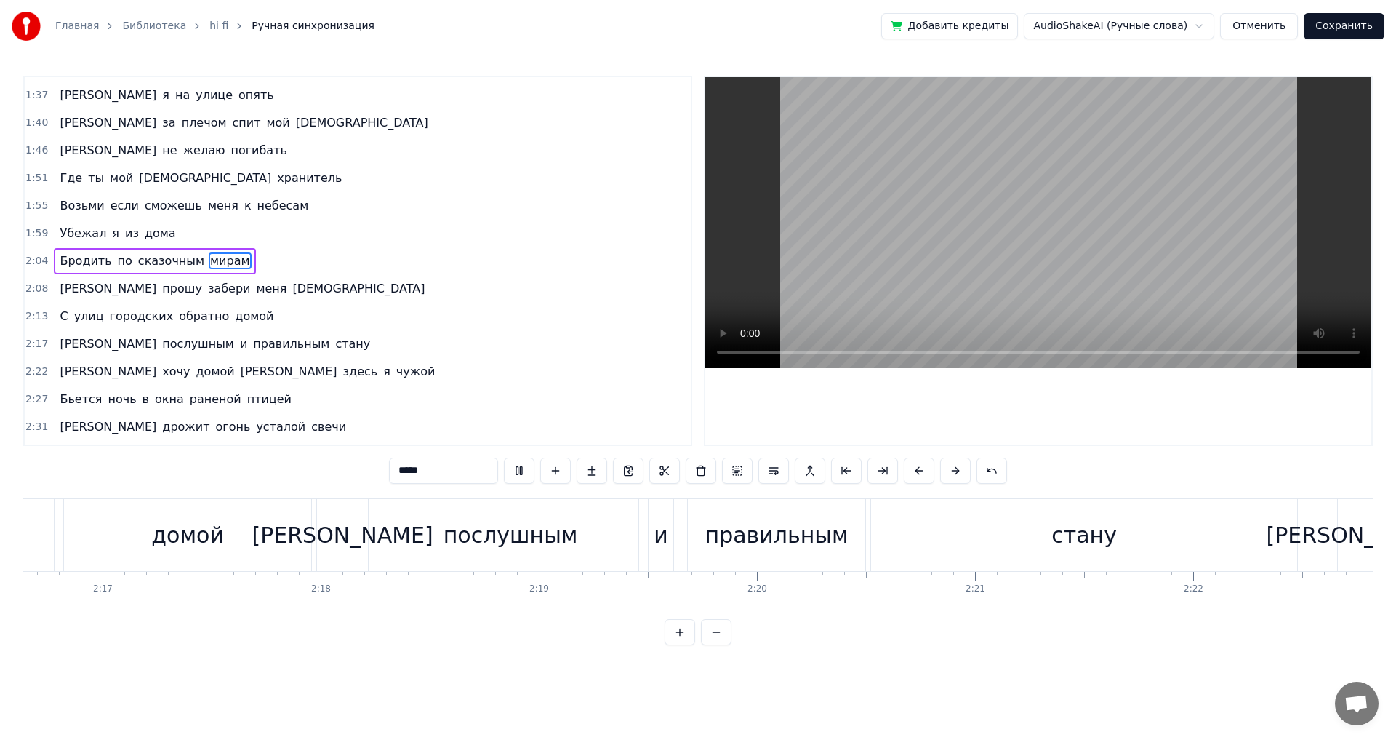
scroll to position [0, 29862]
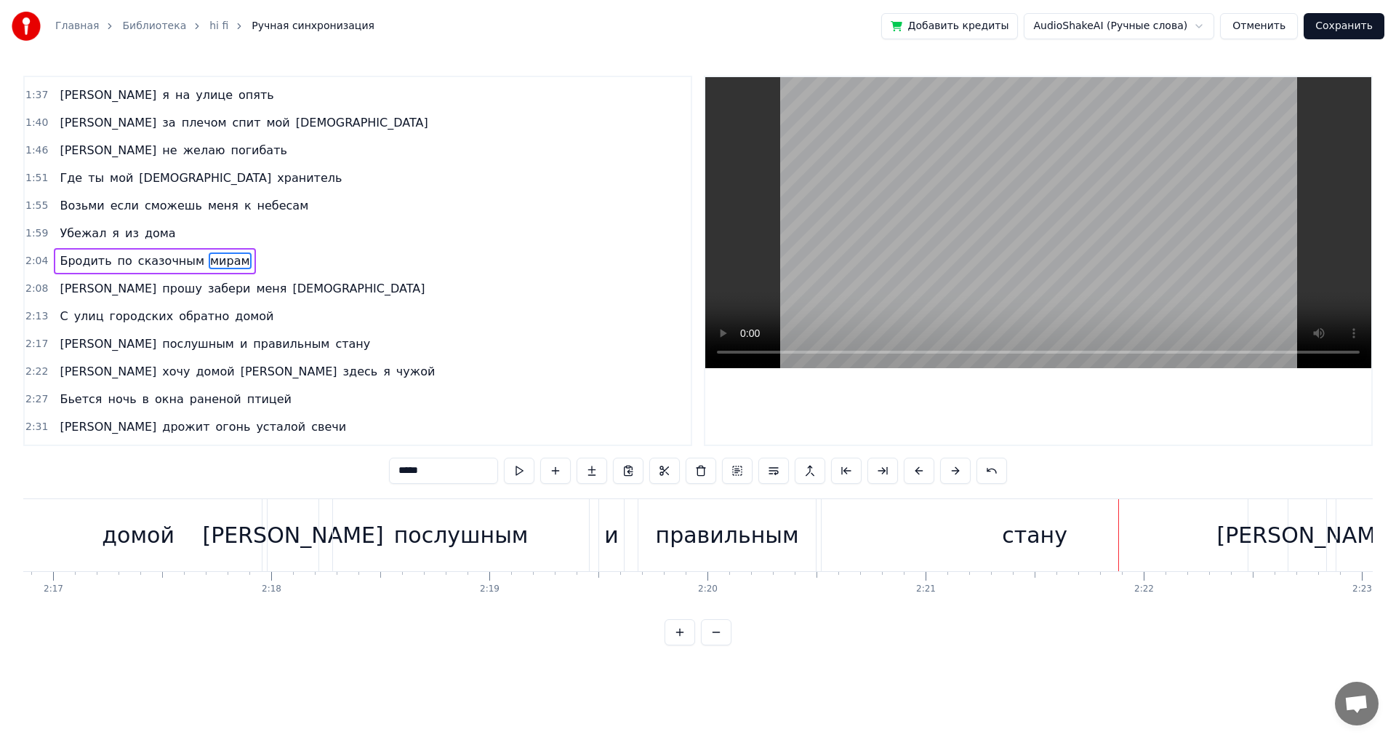
click at [1225, 542] on div "стану" at bounding box center [1035, 535] width 426 height 72
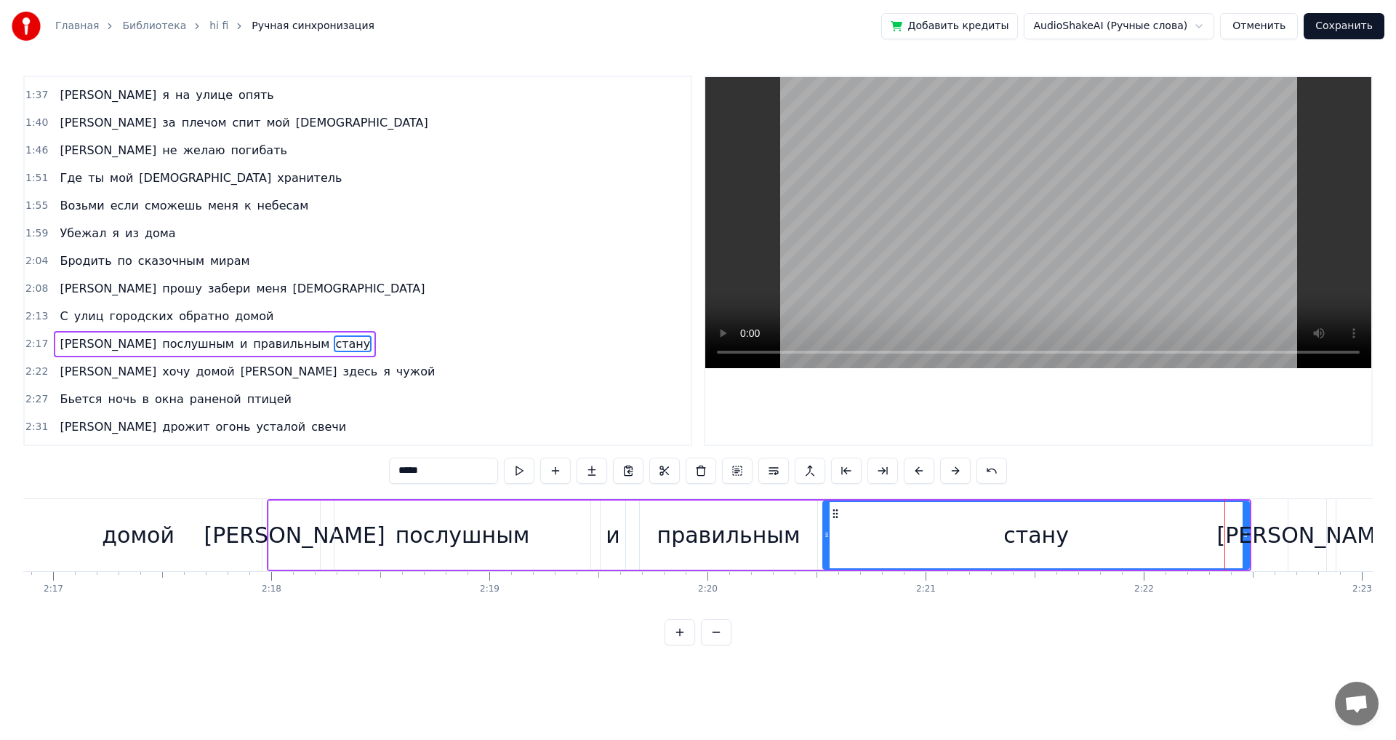
scroll to position [548, 0]
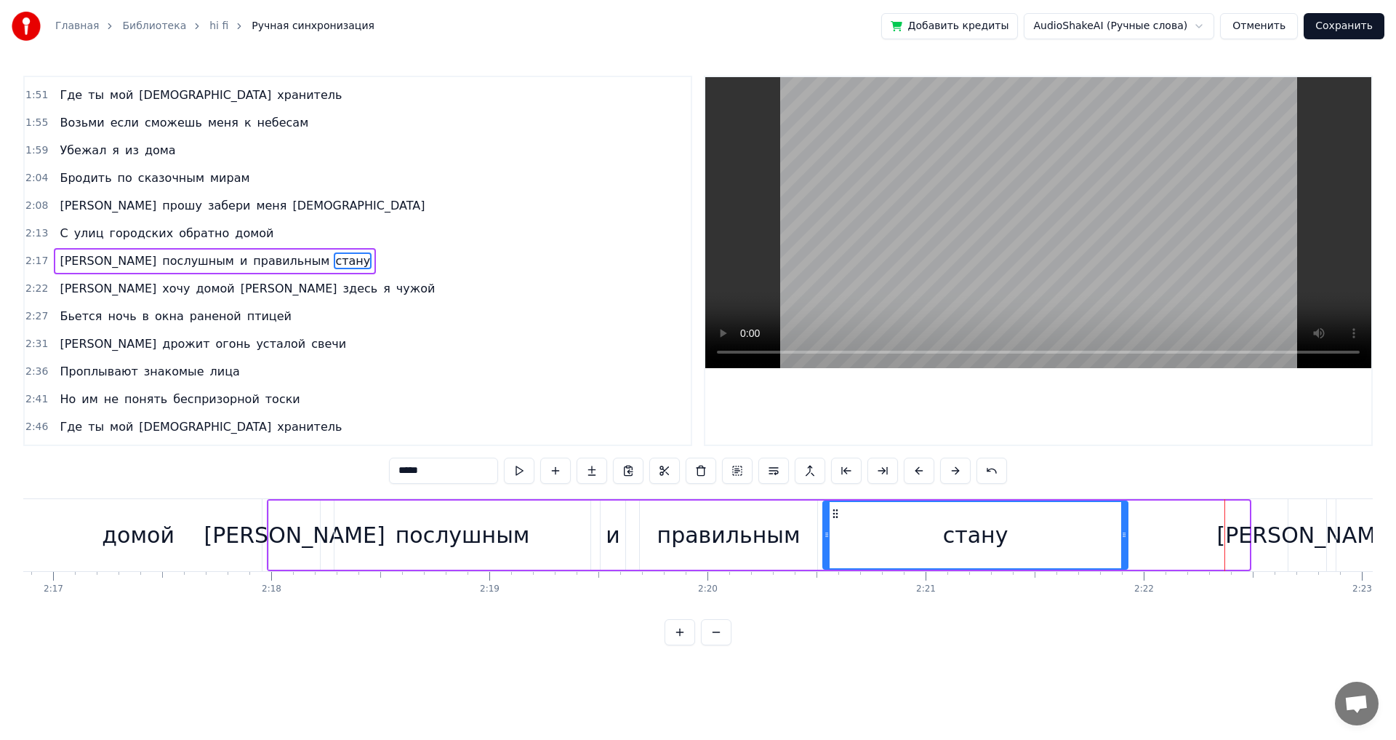
drag, startPoint x: 1246, startPoint y: 536, endPoint x: 1124, endPoint y: 536, distance: 121.5
click at [1124, 536] on icon at bounding box center [1124, 535] width 6 height 12
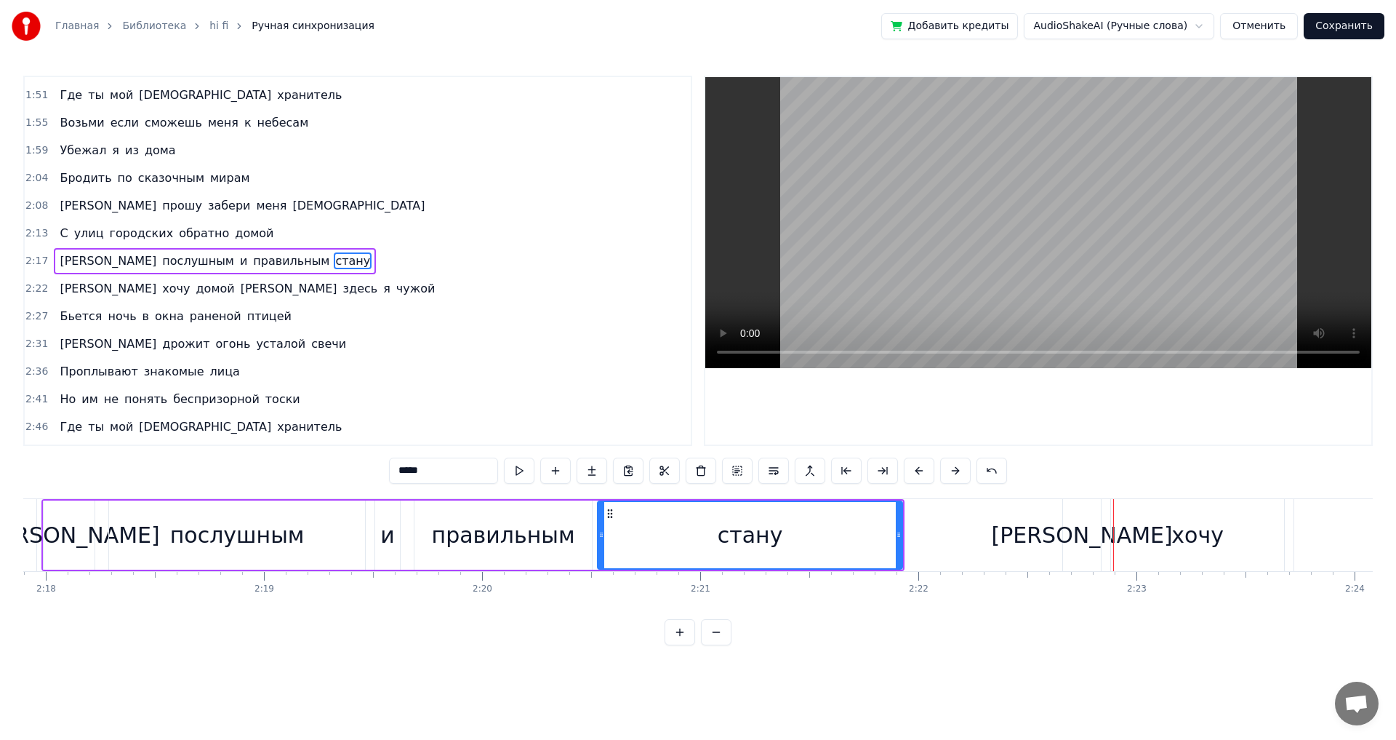
scroll to position [0, 30086]
click at [193, 541] on div "послушным" at bounding box center [239, 535] width 135 height 33
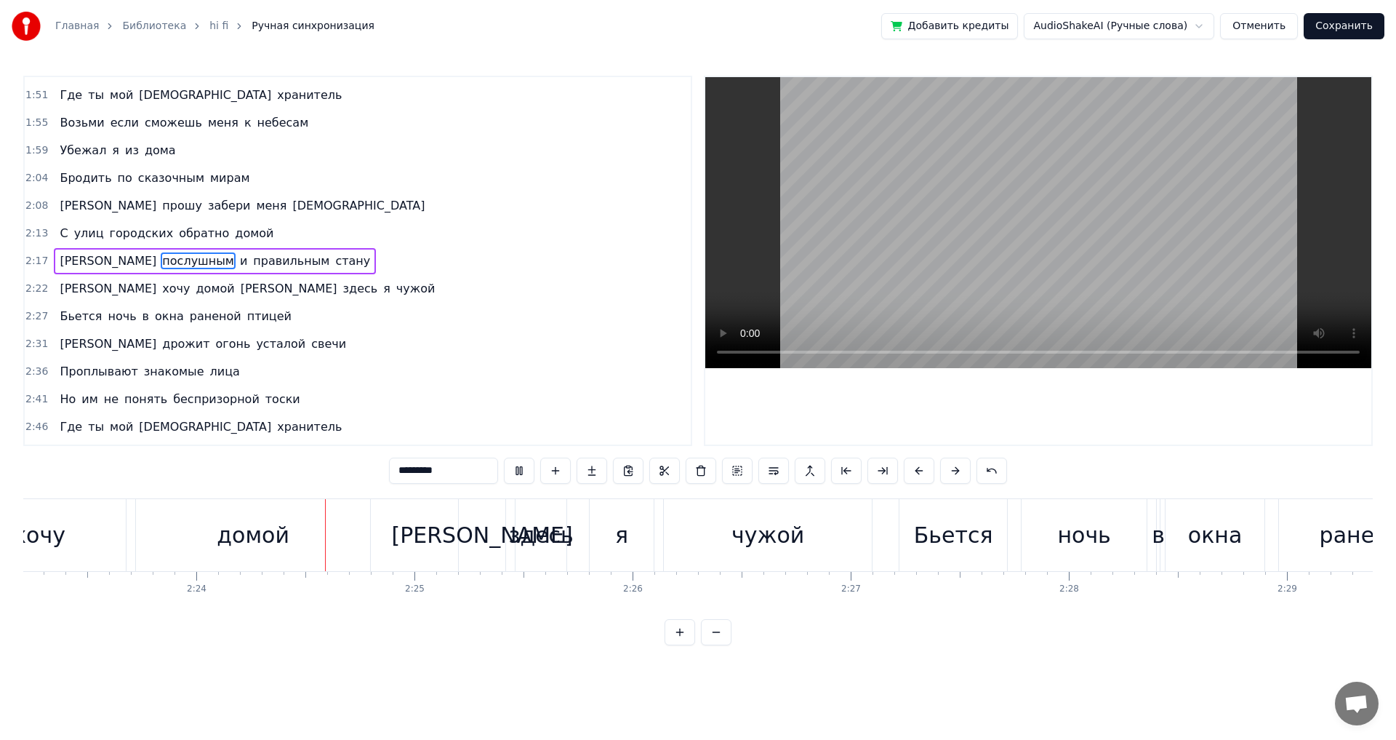
scroll to position [0, 31322]
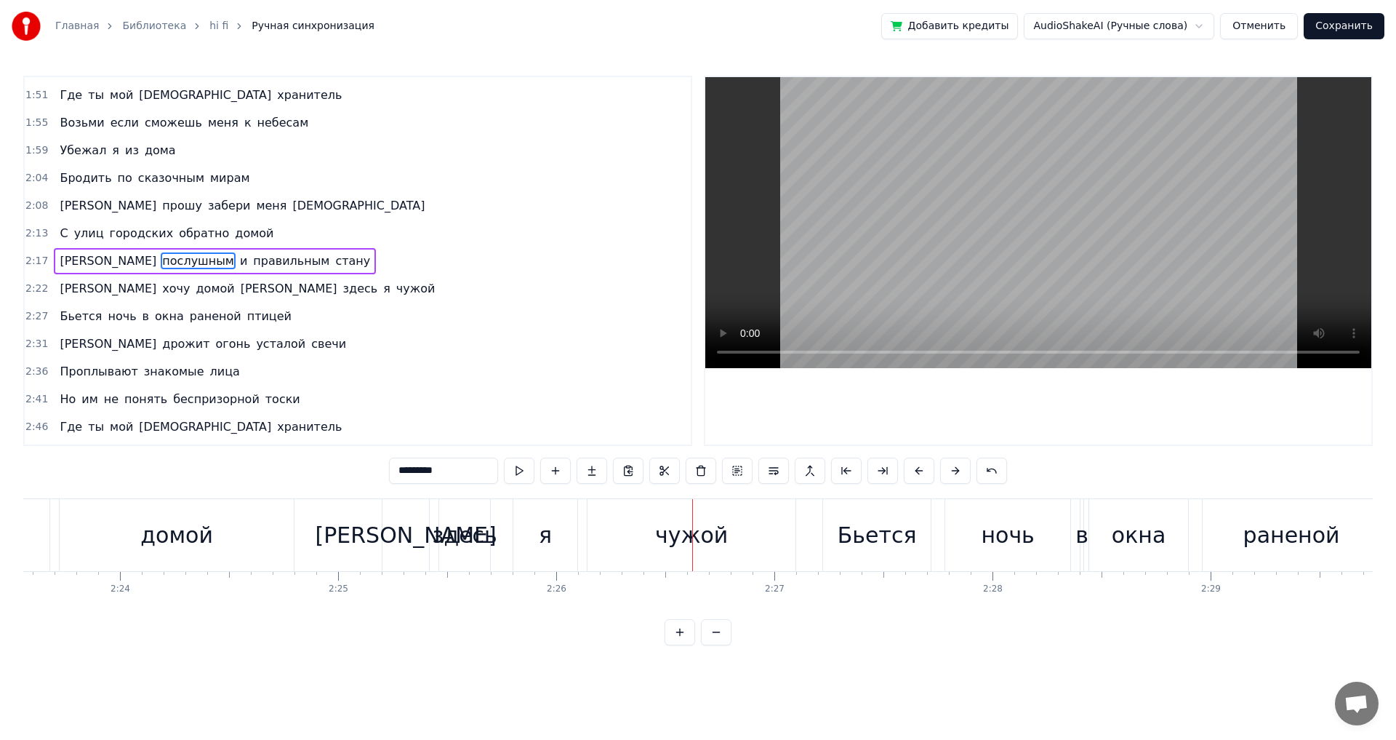
click at [401, 543] on div "[PERSON_NAME]" at bounding box center [406, 535] width 181 height 33
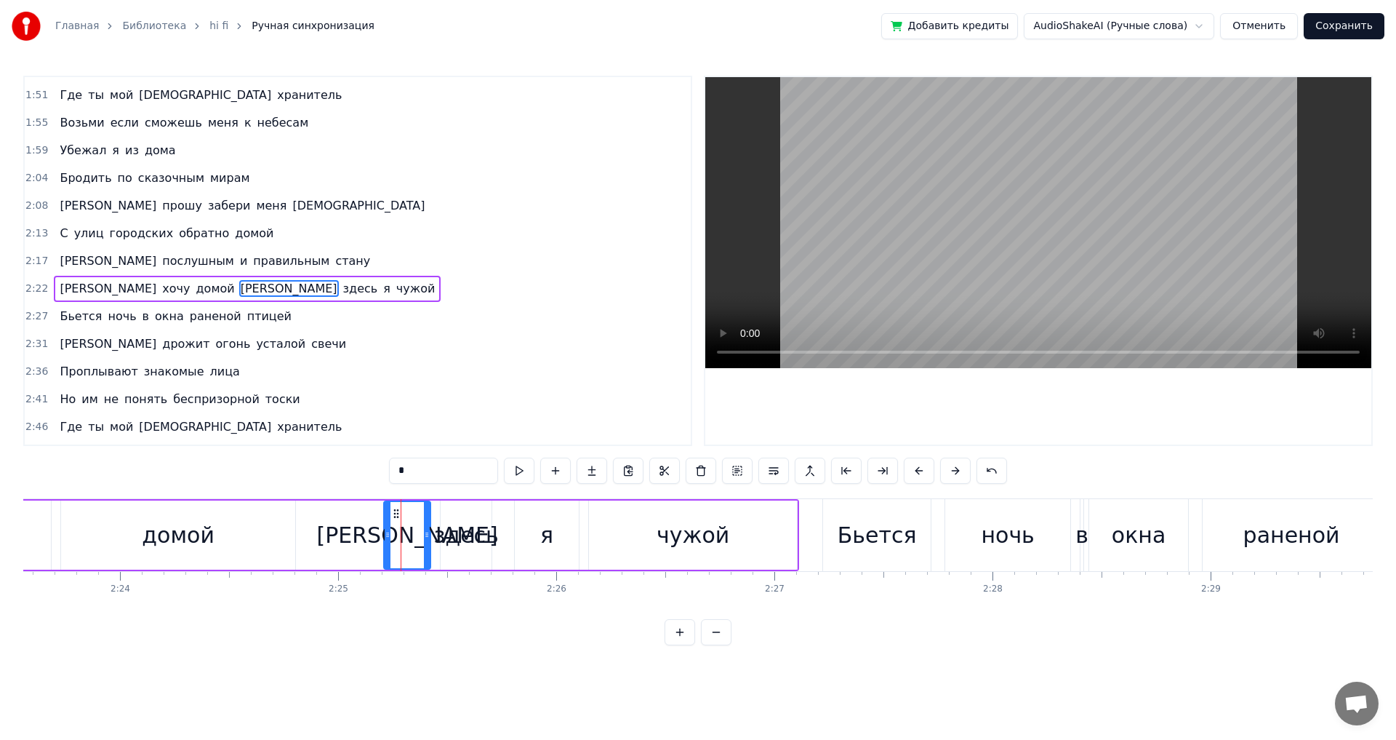
scroll to position [576, 0]
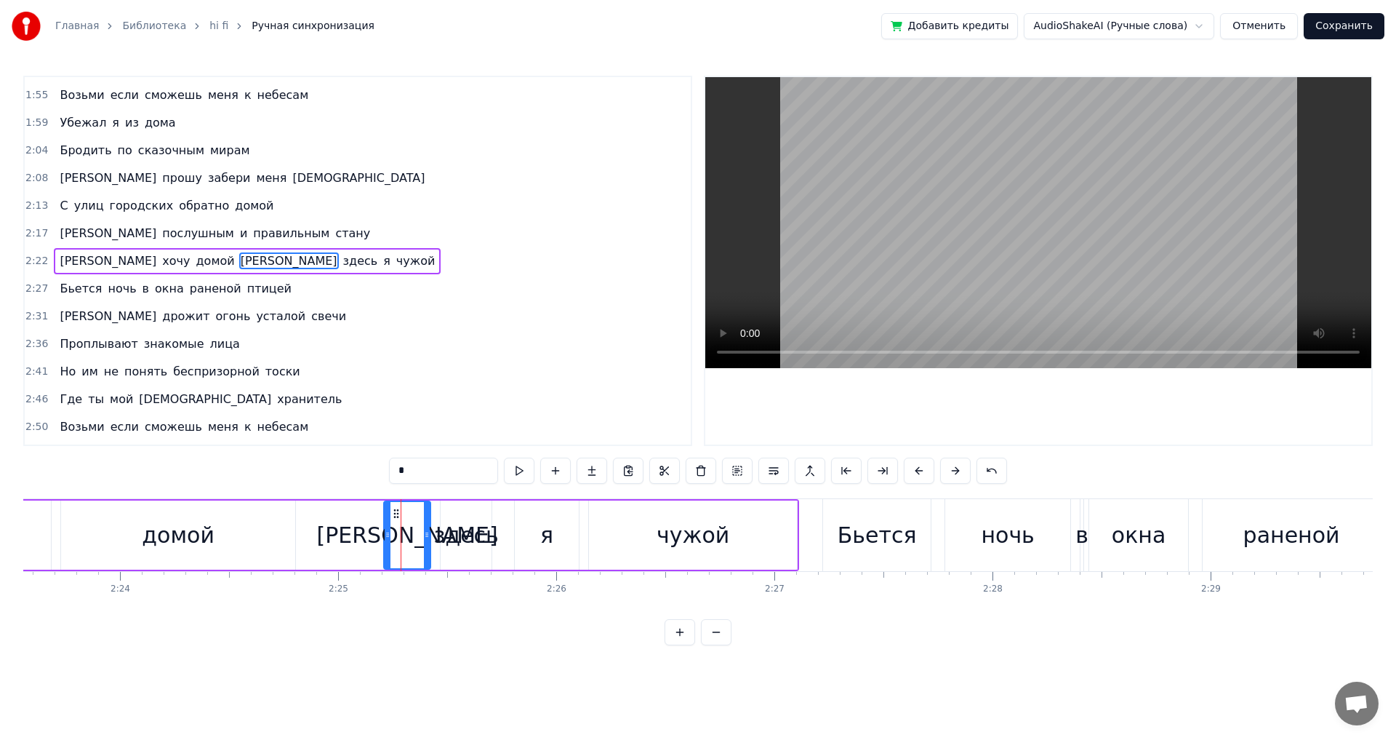
click at [513, 468] on button at bounding box center [519, 470] width 31 height 26
click at [460, 537] on div "здесь" at bounding box center [465, 535] width 65 height 33
type input "*****"
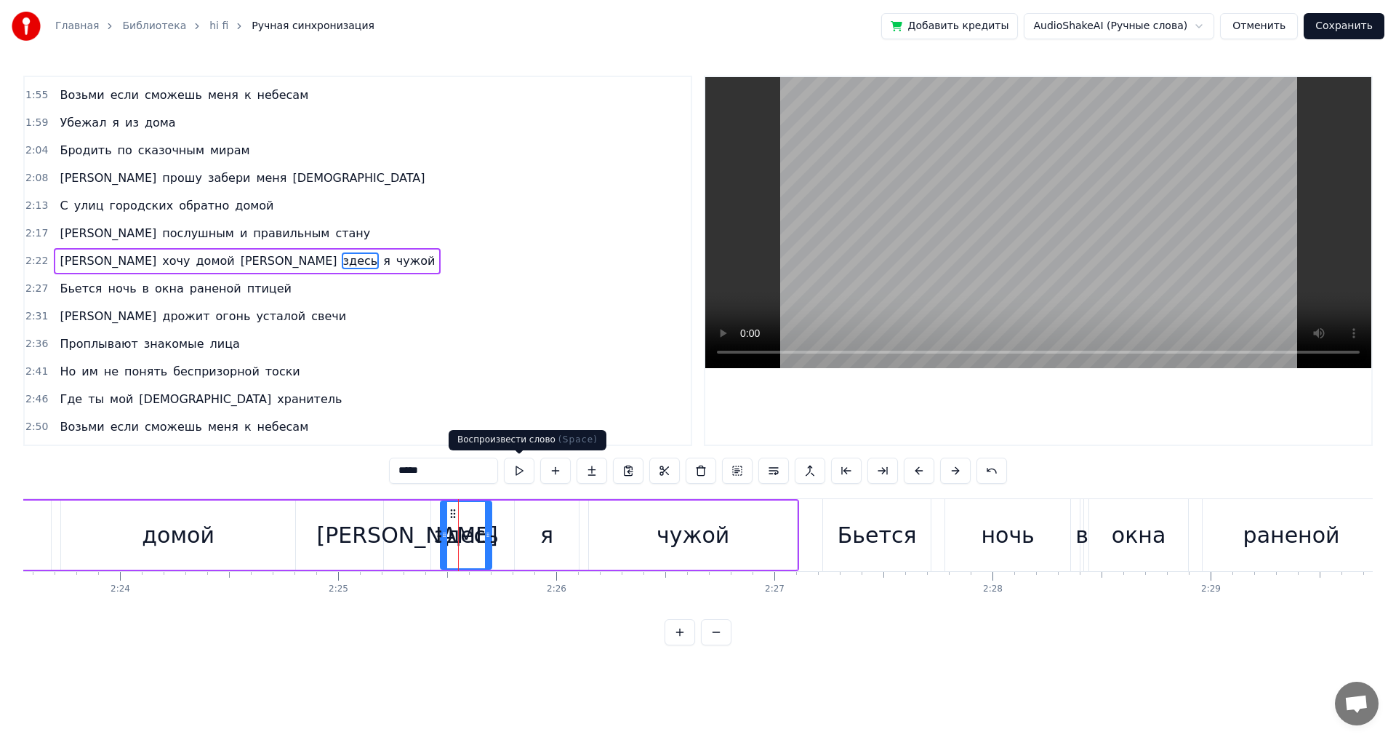
click at [518, 469] on button at bounding box center [519, 470] width 31 height 26
click at [489, 532] on icon at bounding box center [488, 535] width 6 height 12
click at [487, 536] on div at bounding box center [487, 535] width 1 height 72
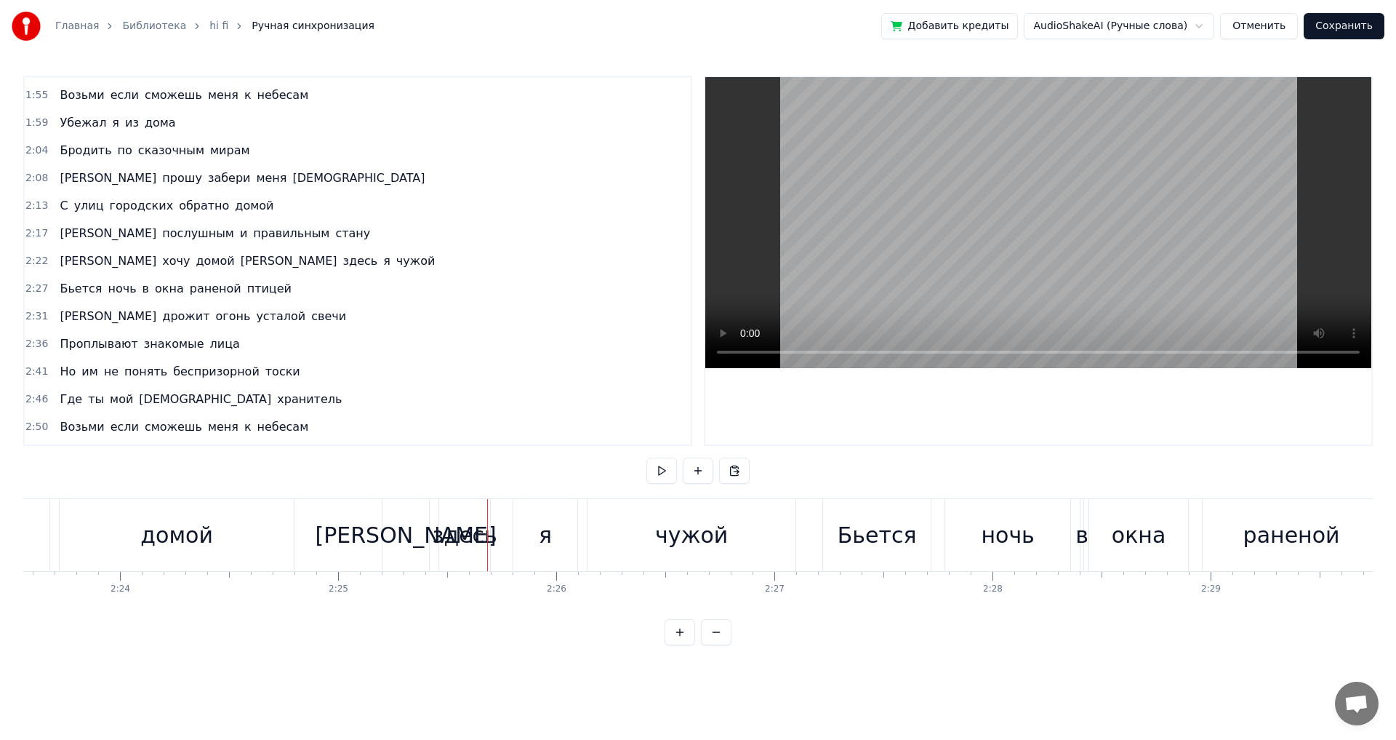
click at [474, 534] on div "здесь" at bounding box center [464, 535] width 65 height 33
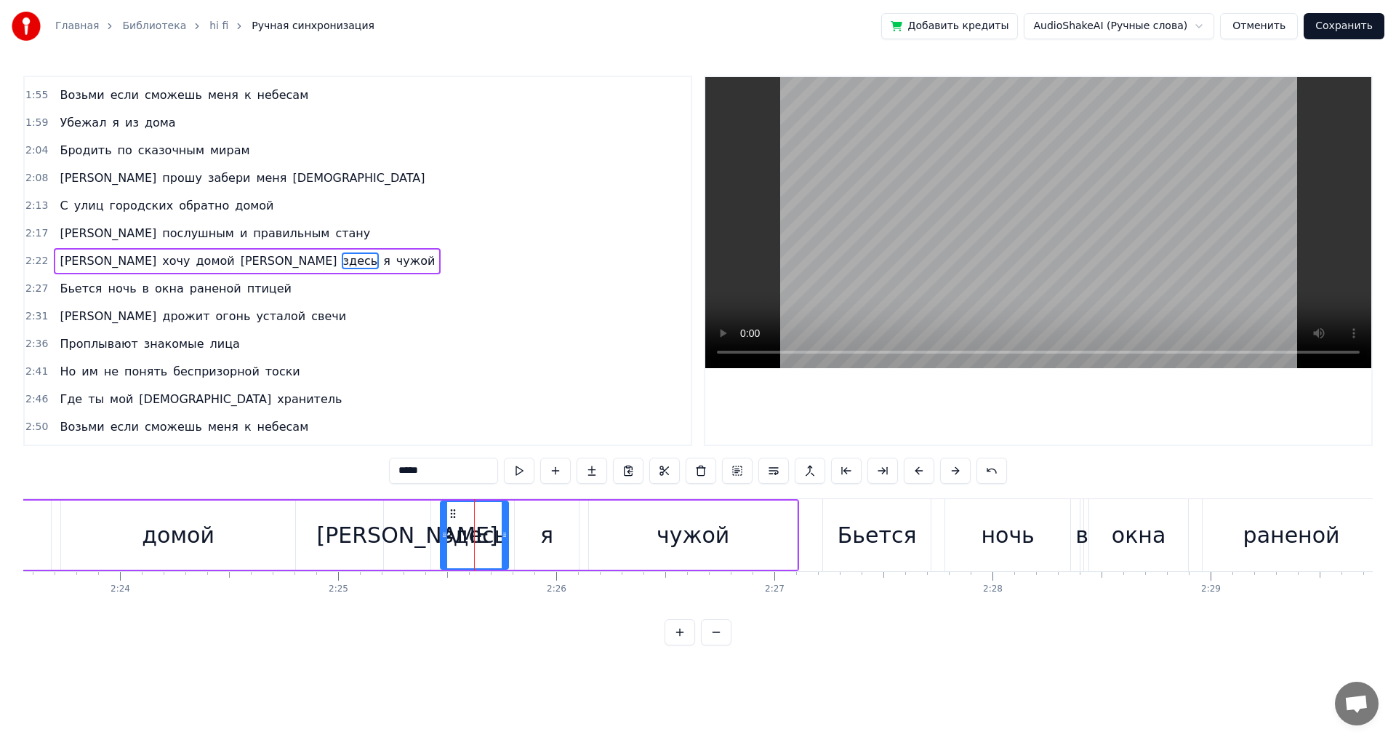
drag, startPoint x: 487, startPoint y: 535, endPoint x: 504, endPoint y: 536, distance: 16.8
click at [504, 536] on icon at bounding box center [505, 535] width 6 height 12
click at [189, 536] on div "домой" at bounding box center [178, 535] width 73 height 33
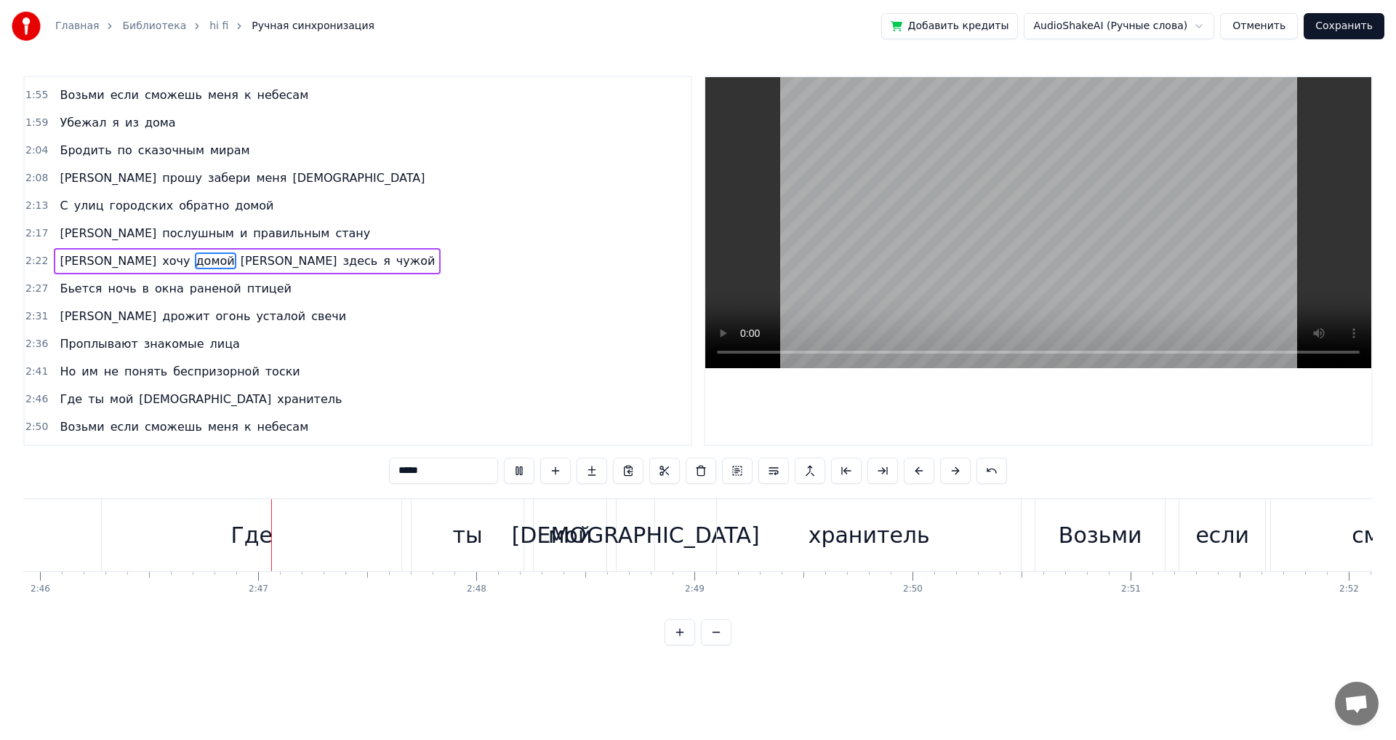
scroll to position [0, 36203]
click at [231, 534] on div "Где" at bounding box center [251, 535] width 300 height 72
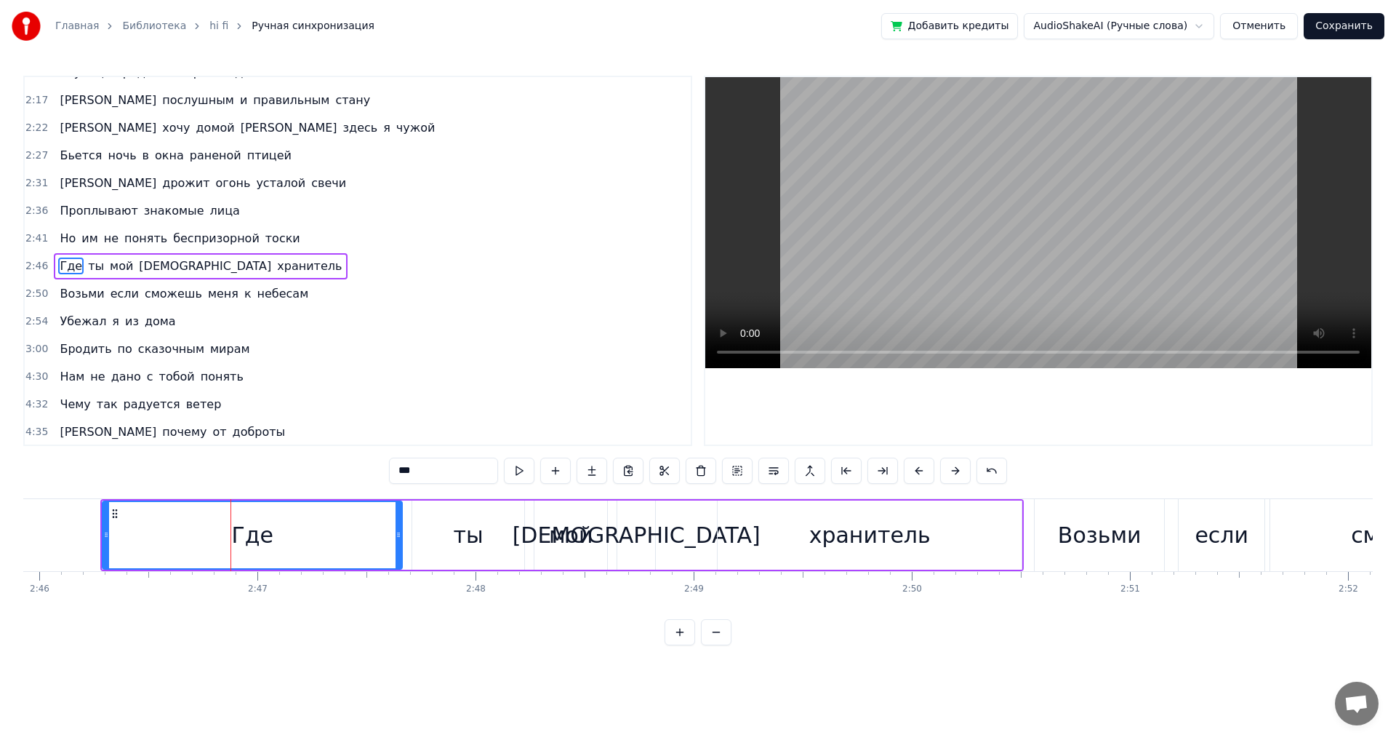
scroll to position [714, 0]
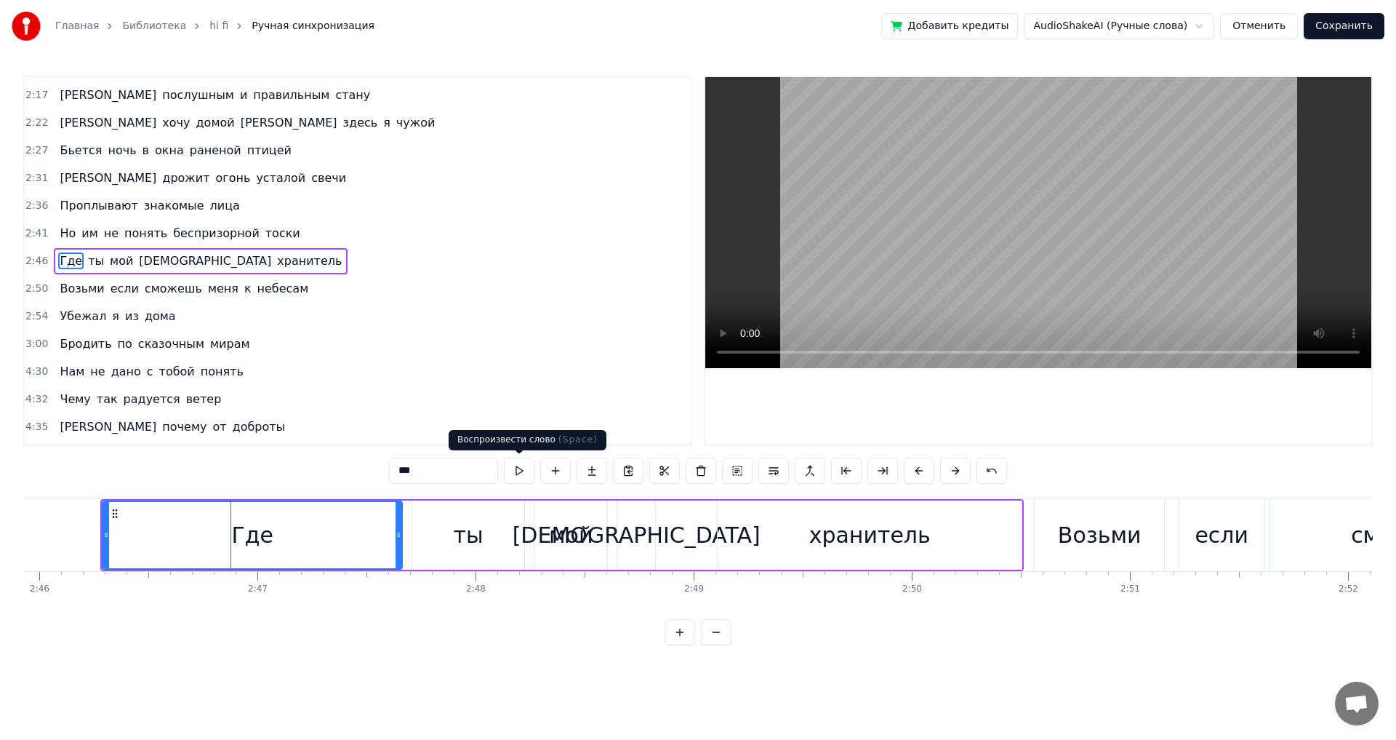
click at [521, 465] on button at bounding box center [519, 470] width 31 height 26
click at [357, 539] on div "Где" at bounding box center [252, 535] width 298 height 66
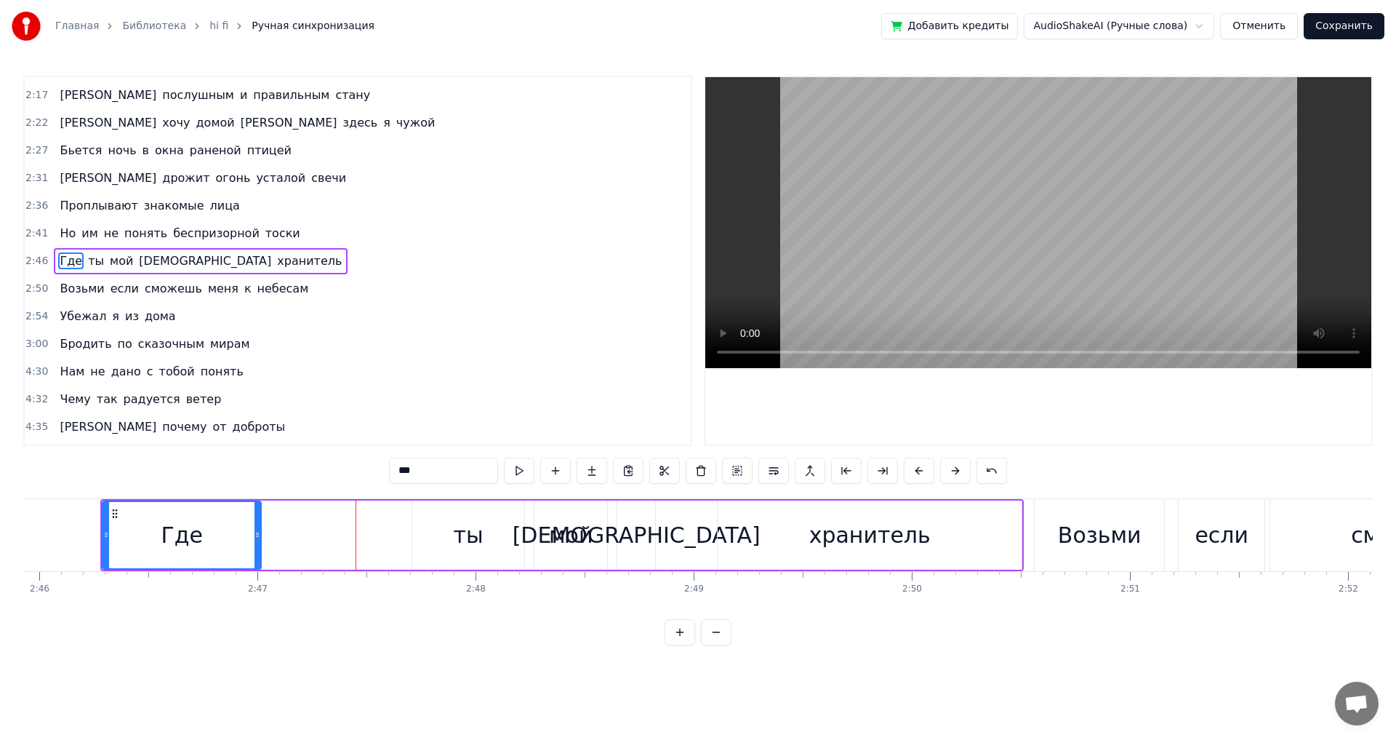
drag, startPoint x: 399, startPoint y: 540, endPoint x: 257, endPoint y: 540, distance: 141.1
click at [257, 540] on icon at bounding box center [258, 535] width 6 height 12
click at [454, 537] on div "ты" at bounding box center [468, 534] width 112 height 69
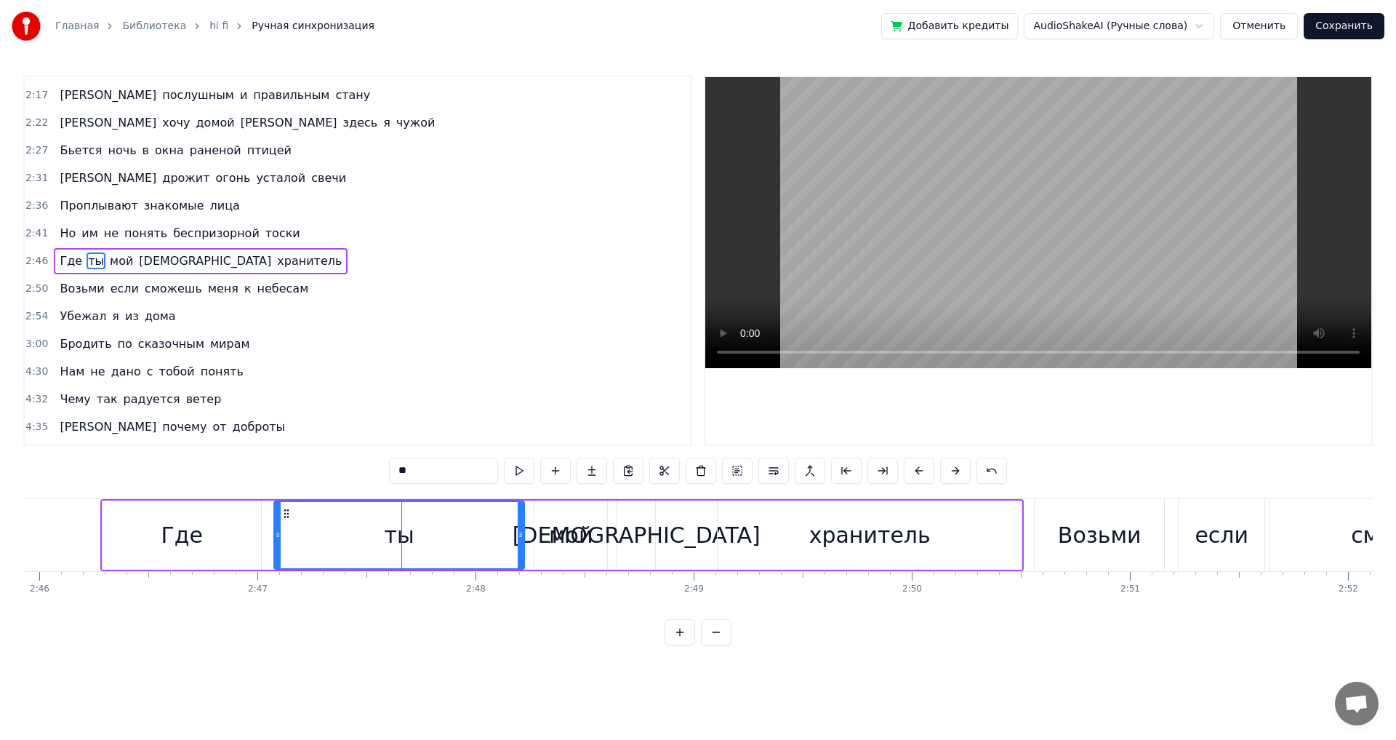
drag, startPoint x: 415, startPoint y: 537, endPoint x: 276, endPoint y: 541, distance: 139.0
click at [276, 541] on div at bounding box center [278, 535] width 6 height 66
drag, startPoint x: 521, startPoint y: 538, endPoint x: 400, endPoint y: 536, distance: 121.5
click at [400, 536] on icon at bounding box center [399, 535] width 6 height 12
click at [188, 536] on div "Где" at bounding box center [182, 535] width 42 height 33
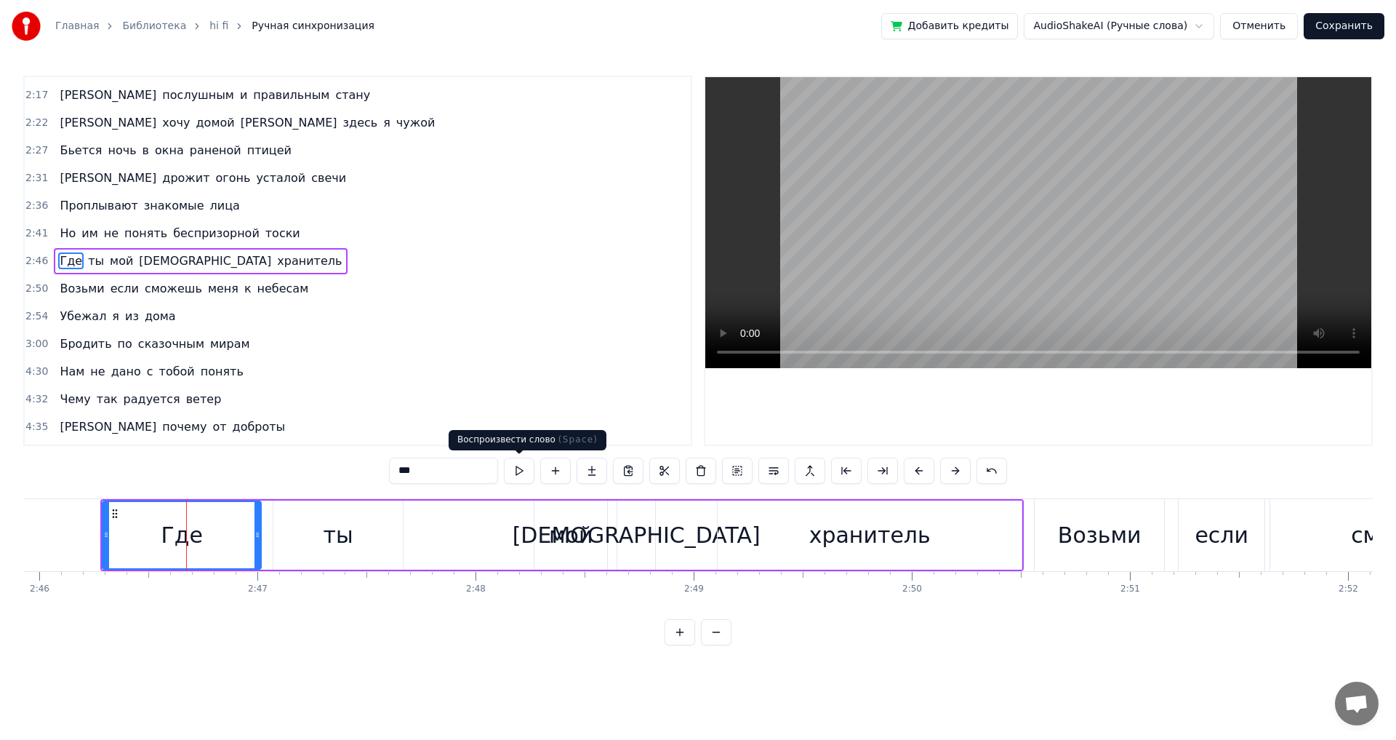
click at [520, 466] on button at bounding box center [519, 470] width 31 height 26
click at [345, 548] on div "ты" at bounding box center [339, 535] width 30 height 33
type input "**"
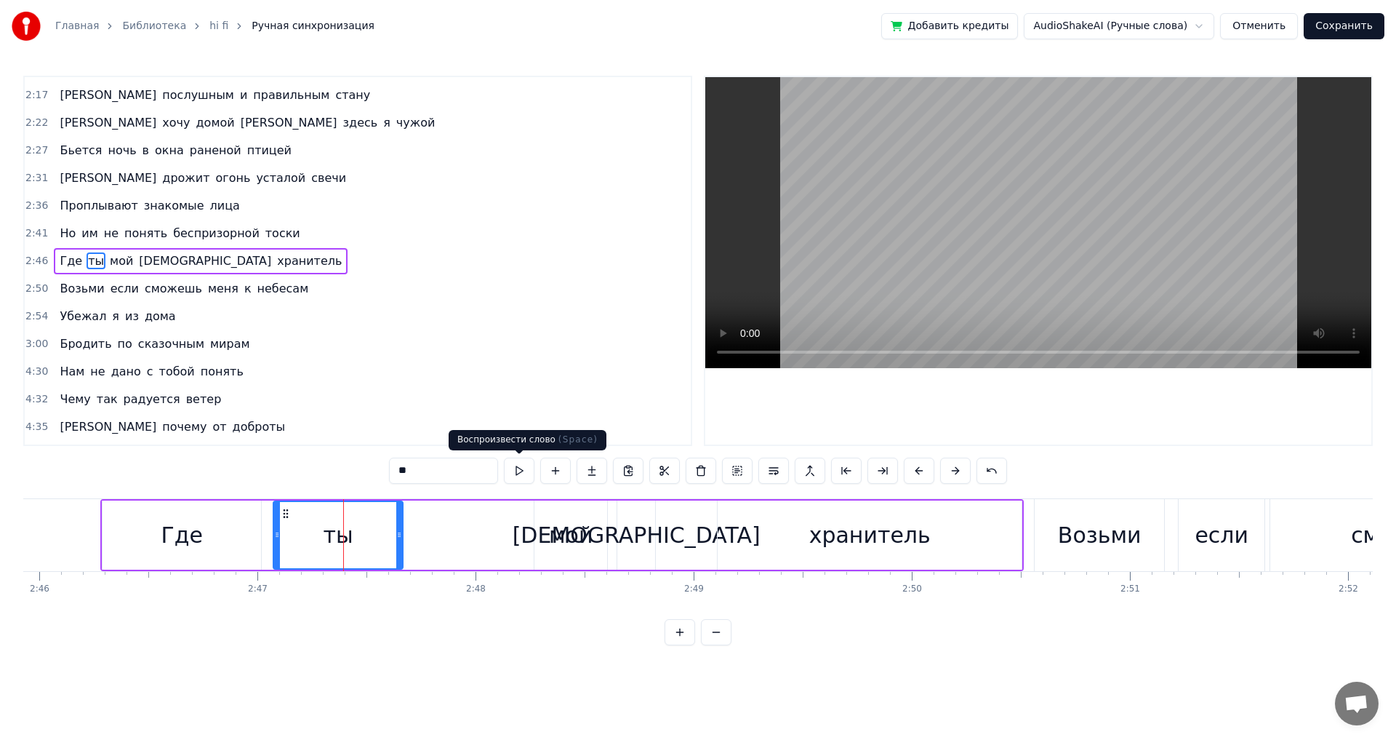
click at [519, 474] on button at bounding box center [519, 470] width 31 height 26
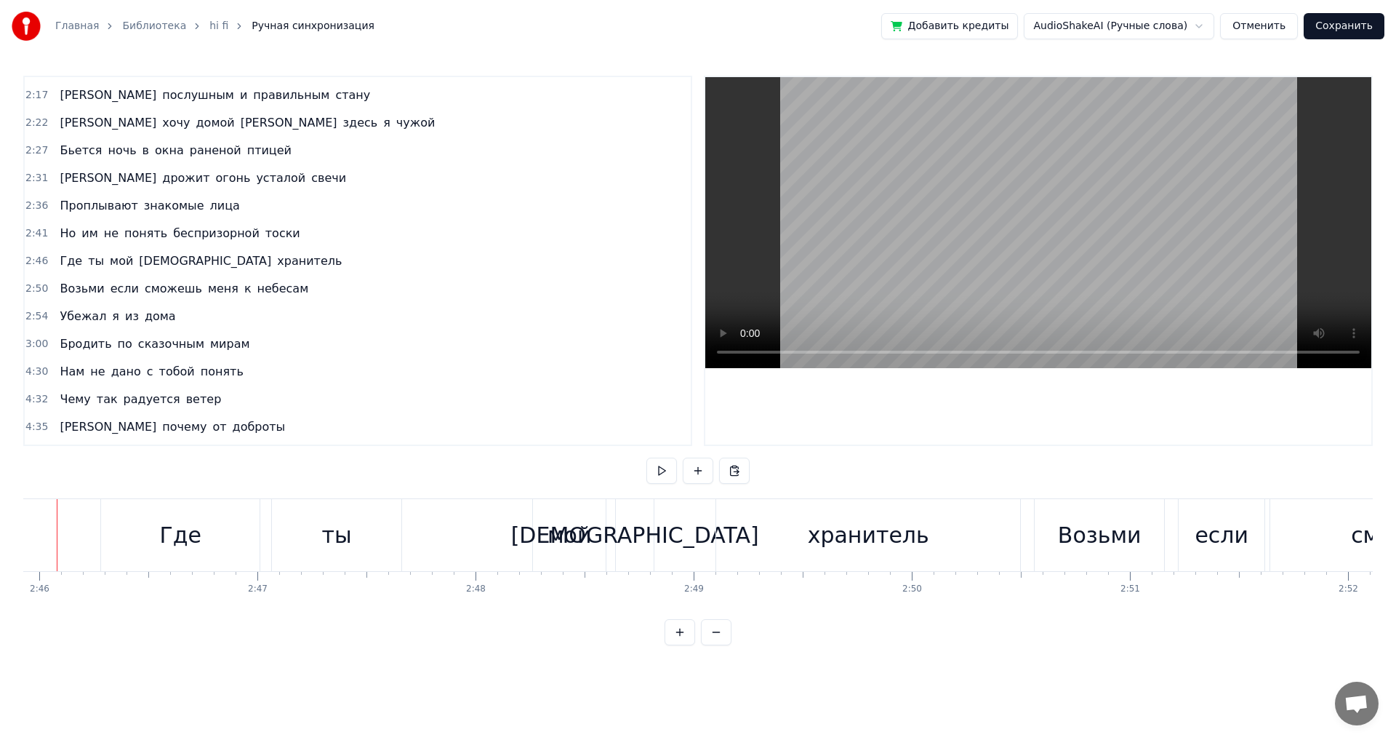
scroll to position [0, 36163]
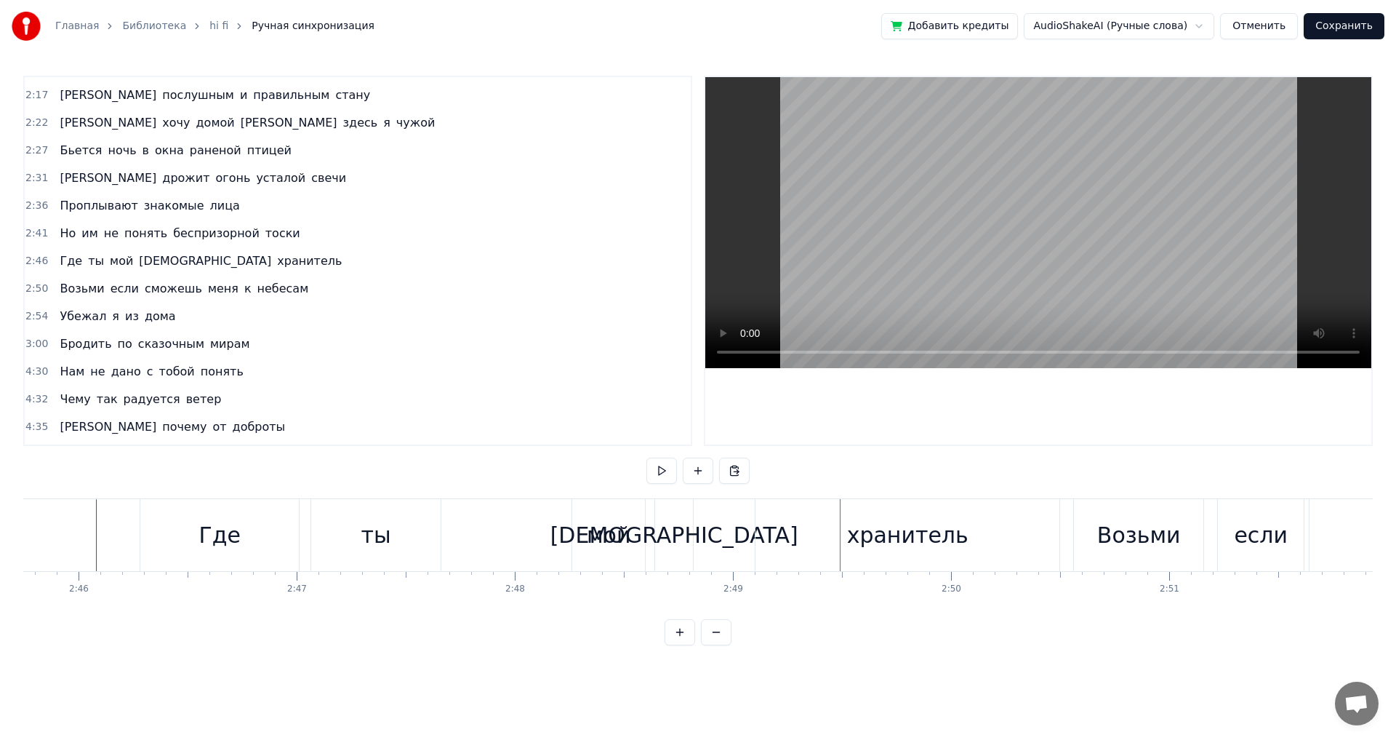
click at [673, 550] on div "[DEMOGRAPHIC_DATA]" at bounding box center [675, 535] width 248 height 33
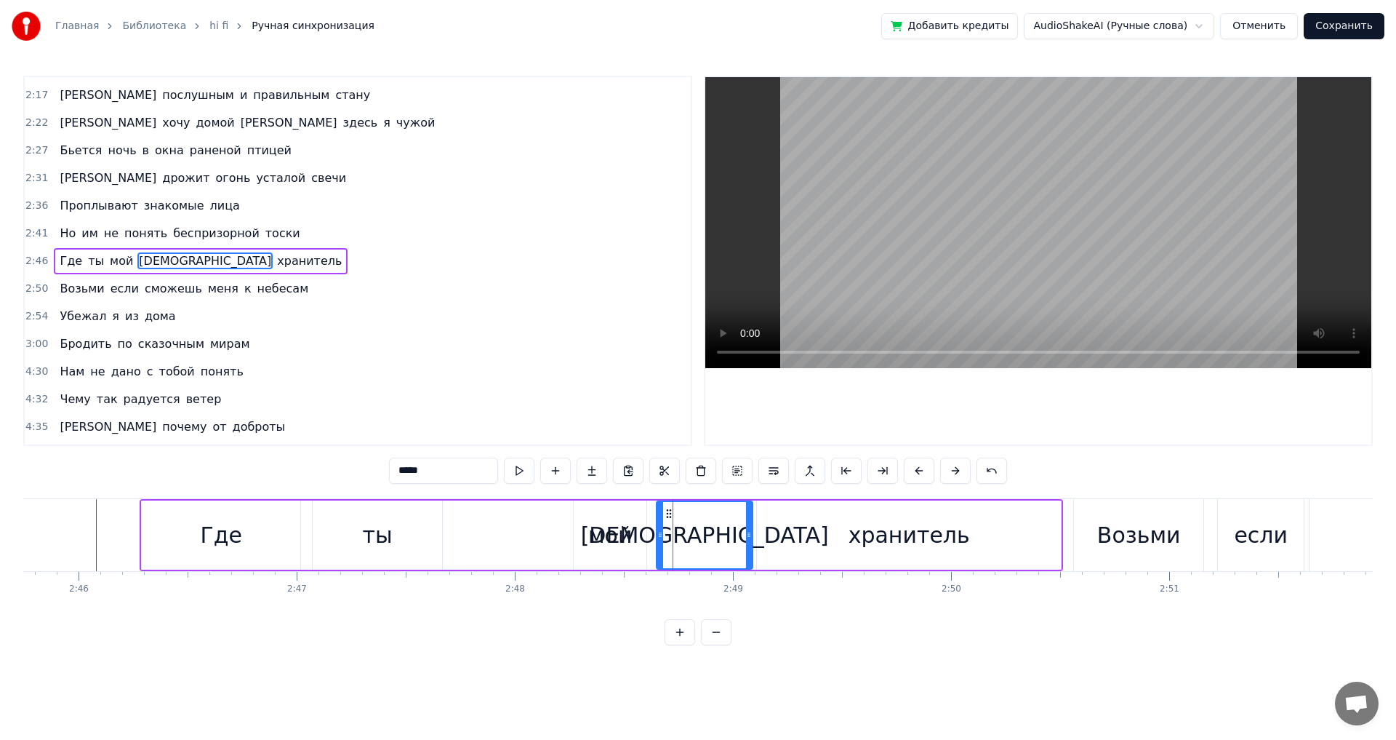
drag, startPoint x: 692, startPoint y: 543, endPoint x: 751, endPoint y: 552, distance: 58.9
click at [751, 552] on div at bounding box center [749, 535] width 6 height 66
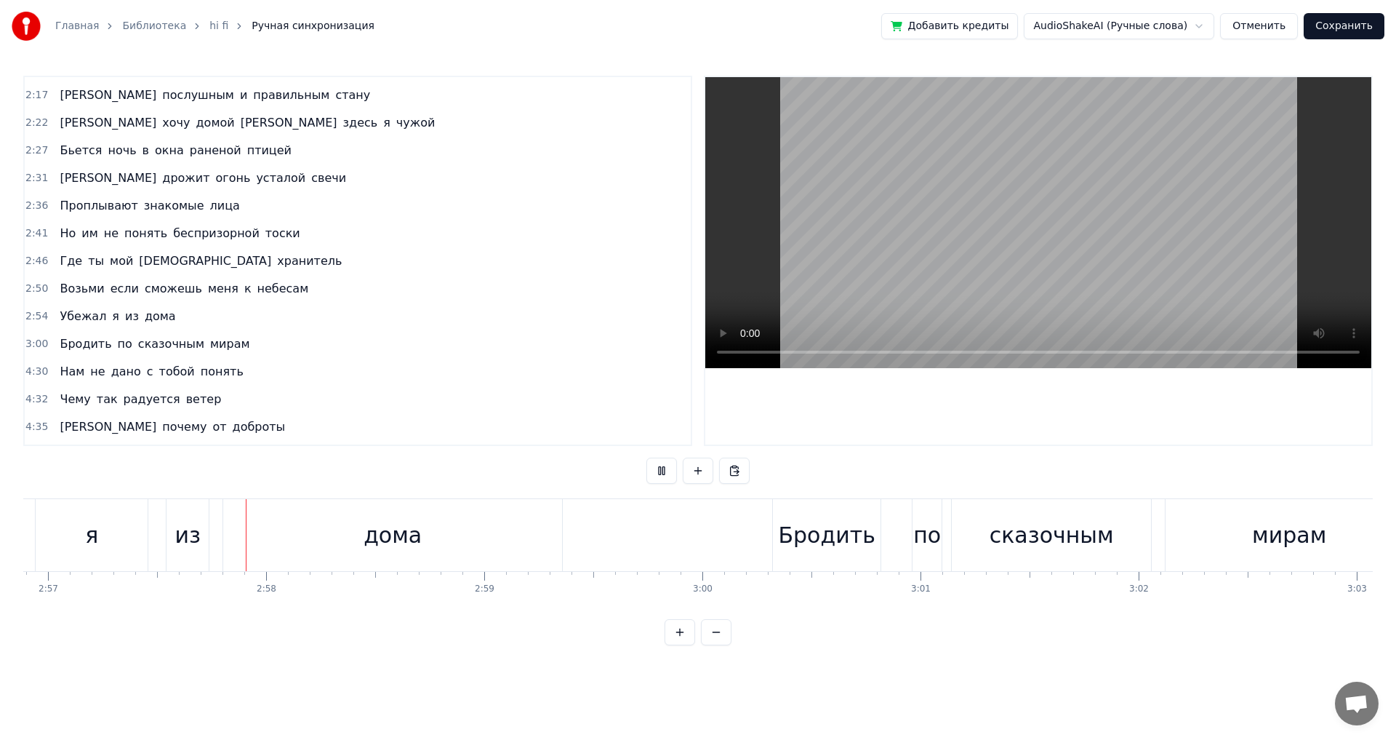
scroll to position [0, 38595]
click at [529, 544] on div "дома" at bounding box center [391, 535] width 339 height 72
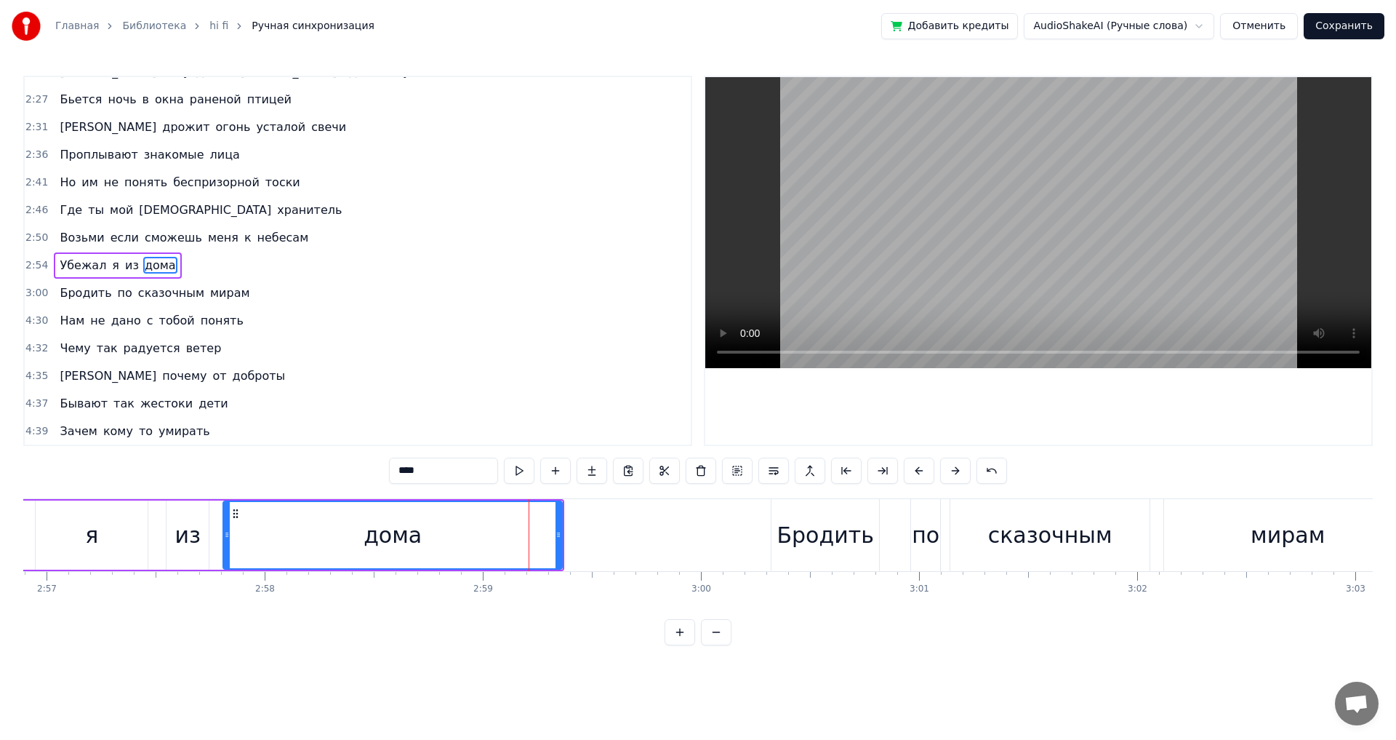
scroll to position [769, 0]
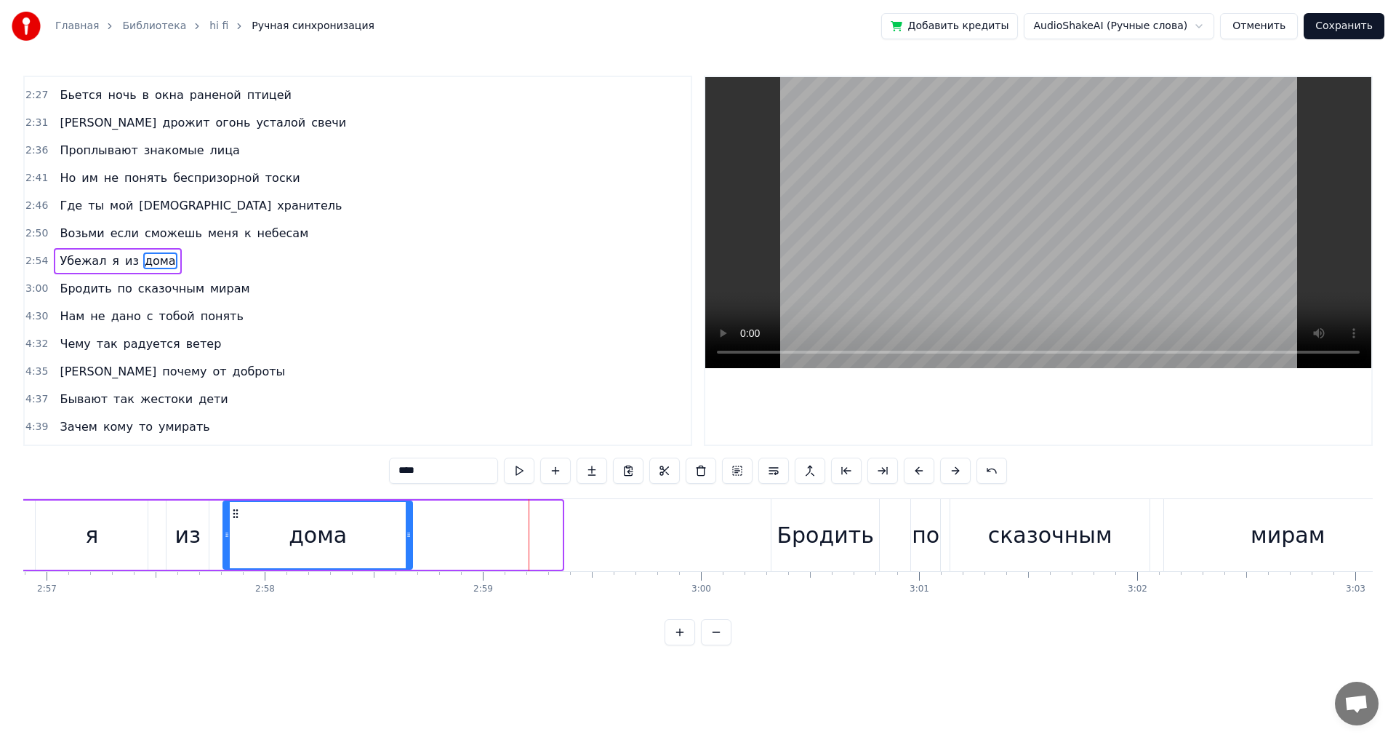
drag, startPoint x: 559, startPoint y: 533, endPoint x: 409, endPoint y: 542, distance: 150.1
click at [409, 542] on div at bounding box center [409, 535] width 6 height 66
click at [89, 539] on div "я" at bounding box center [91, 535] width 13 height 33
type input "*"
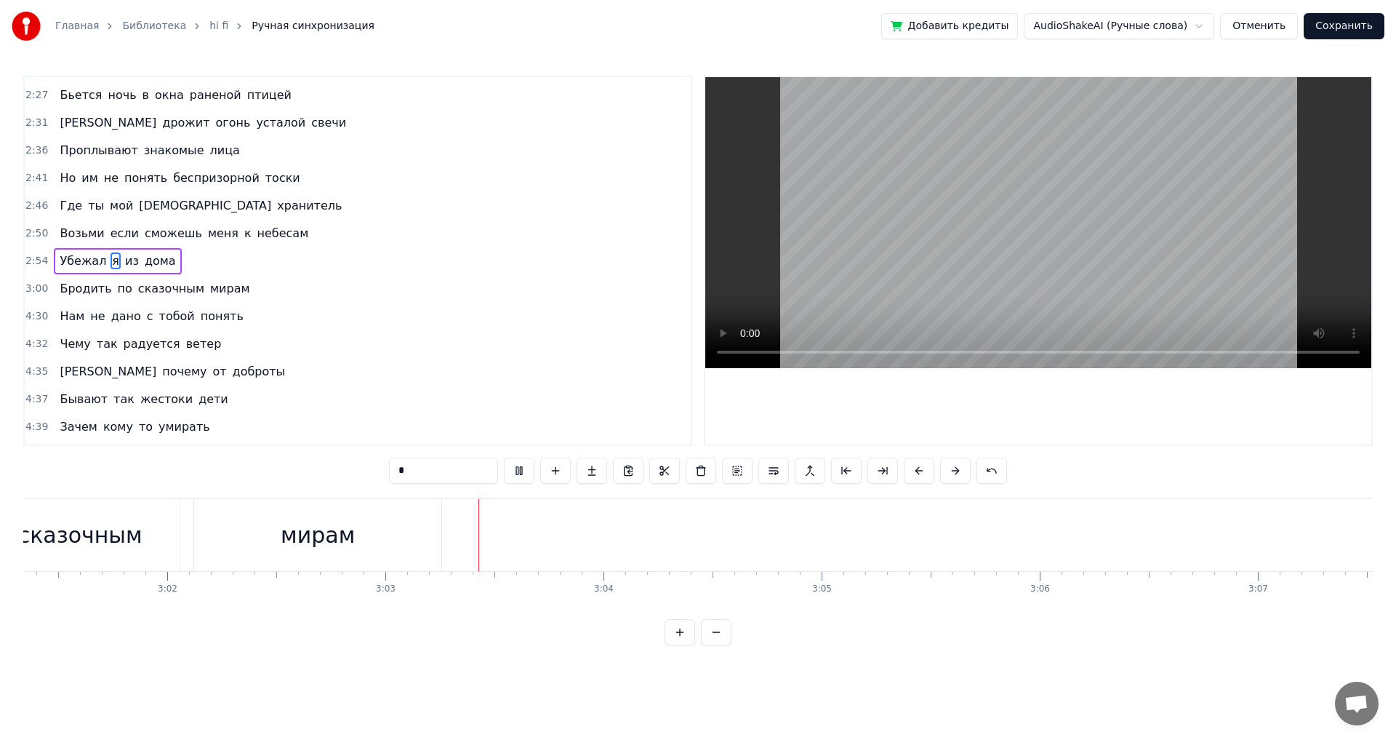
scroll to position [0, 39844]
click at [1336, 28] on button "Сохранить" at bounding box center [1344, 26] width 81 height 26
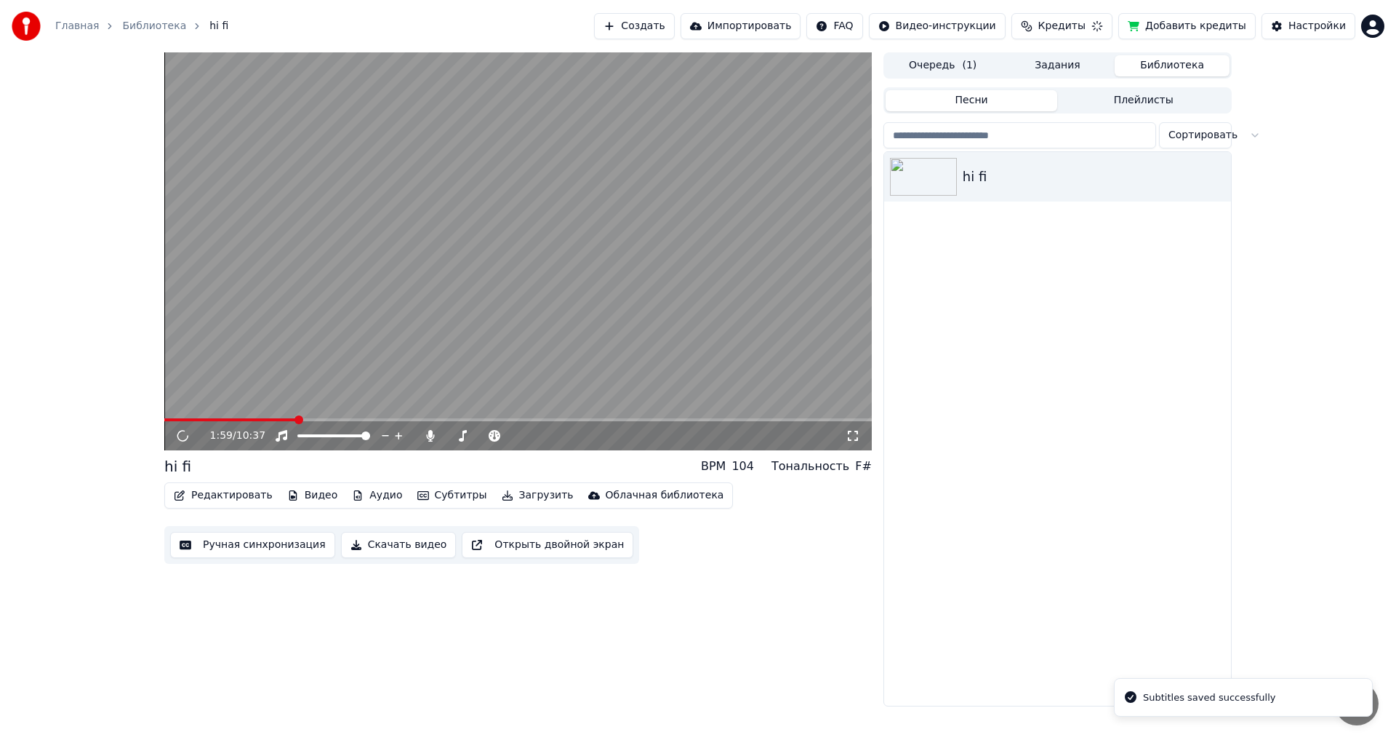
click at [296, 420] on span at bounding box center [518, 419] width 708 height 3
click at [315, 418] on span at bounding box center [518, 419] width 708 height 3
click at [344, 420] on span at bounding box center [518, 419] width 708 height 3
click at [361, 420] on span at bounding box center [518, 419] width 708 height 3
click at [385, 421] on span at bounding box center [518, 419] width 708 height 3
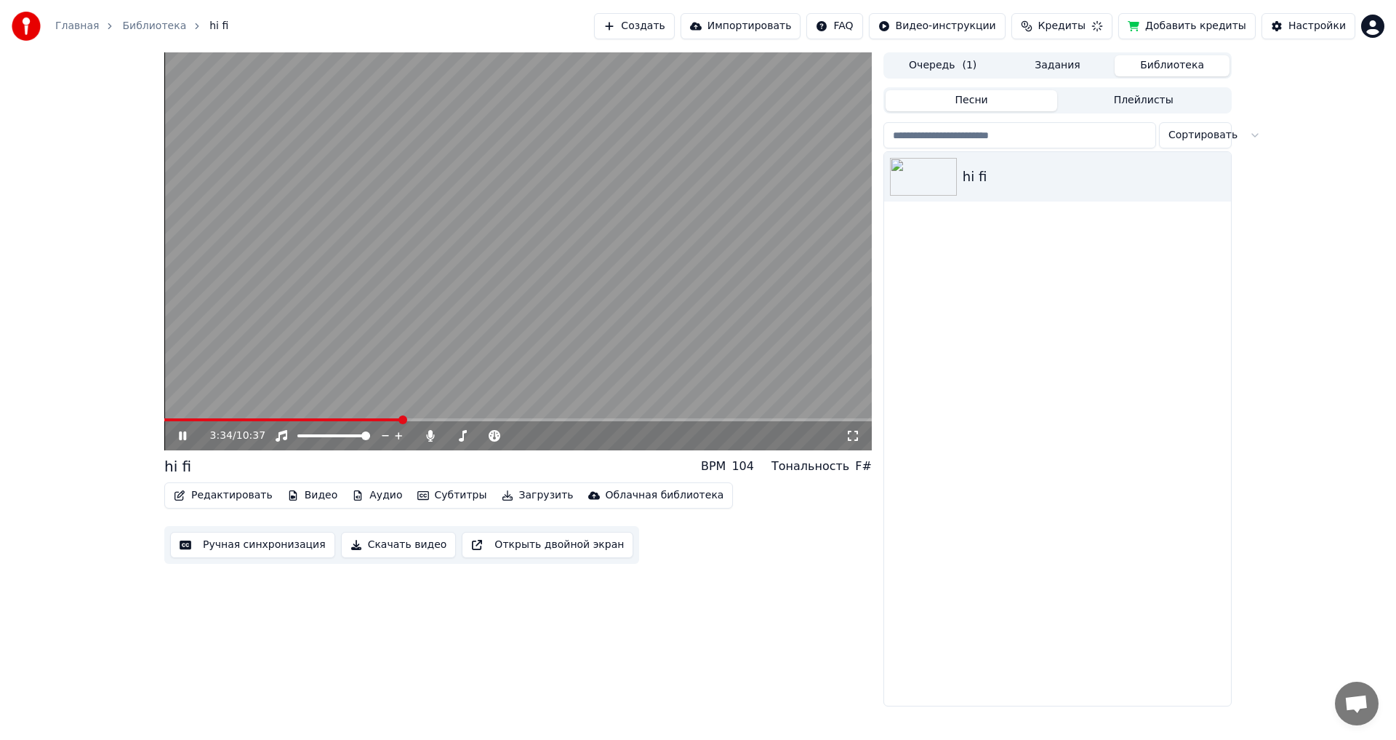
click at [402, 419] on span at bounding box center [518, 419] width 708 height 3
click at [419, 419] on span at bounding box center [518, 419] width 708 height 3
click at [457, 419] on span at bounding box center [518, 419] width 708 height 3
click at [528, 417] on video at bounding box center [518, 251] width 708 height 398
click at [530, 420] on span at bounding box center [518, 419] width 708 height 3
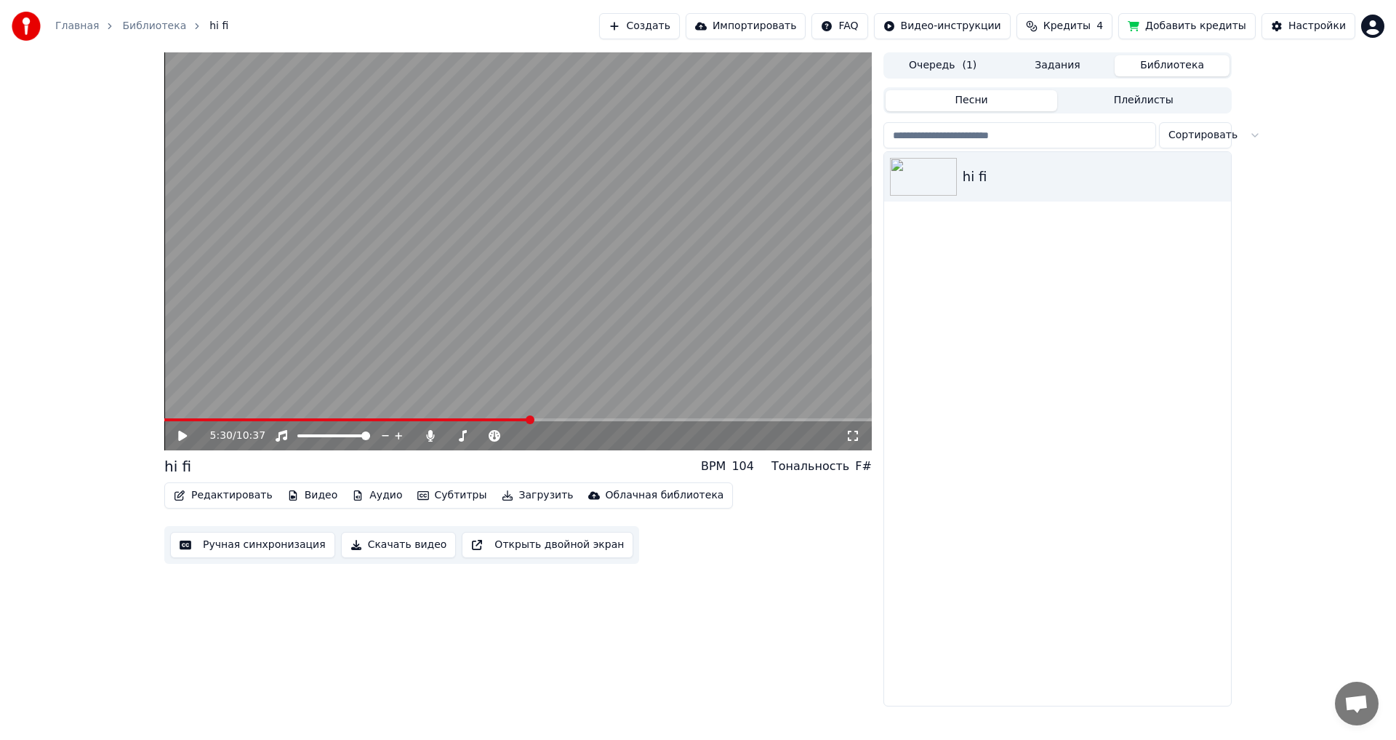
click at [174, 441] on div "5:30 / 10:37" at bounding box center [518, 435] width 696 height 15
click at [178, 433] on icon at bounding box center [193, 436] width 34 height 12
click at [596, 420] on span at bounding box center [518, 419] width 708 height 3
click at [619, 417] on video at bounding box center [518, 251] width 708 height 398
click at [625, 418] on span at bounding box center [518, 419] width 708 height 3
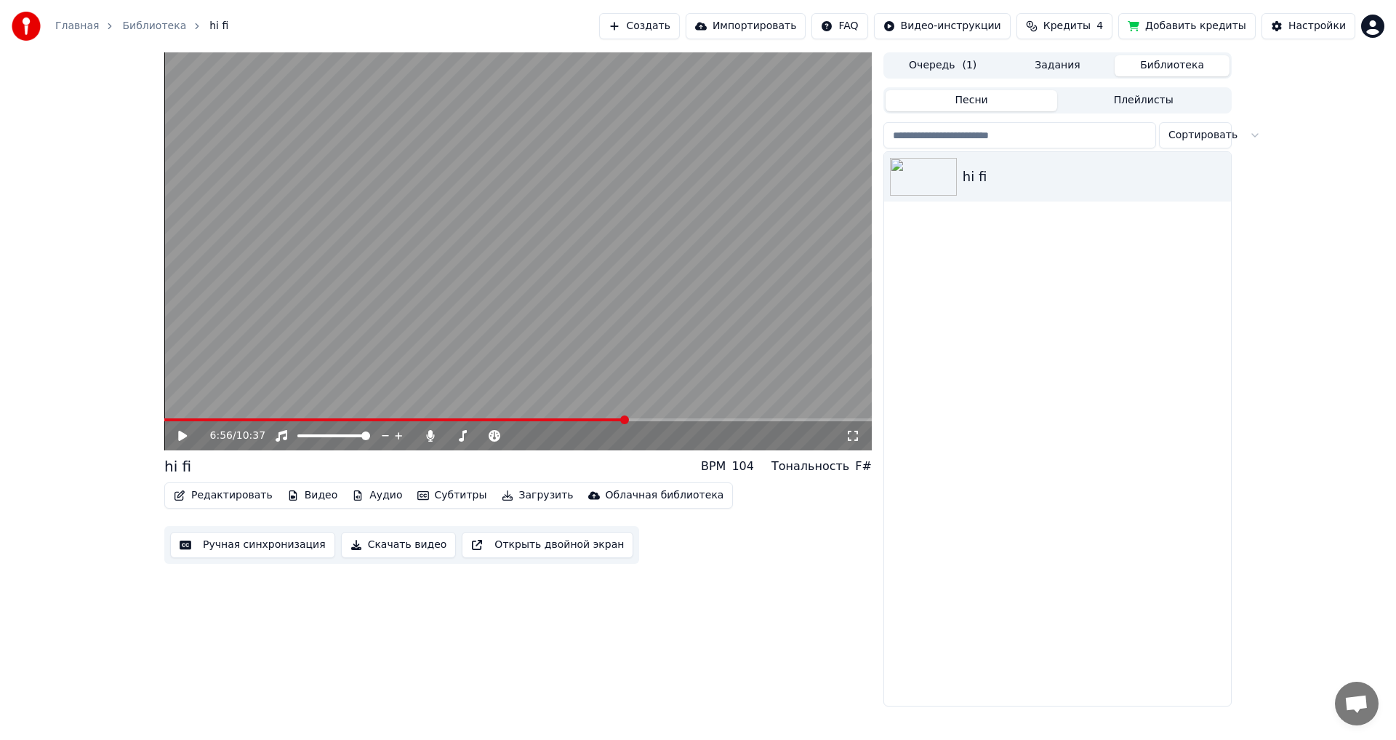
click at [192, 436] on icon at bounding box center [193, 436] width 34 height 12
click at [640, 417] on video at bounding box center [518, 251] width 708 height 398
click at [644, 421] on span at bounding box center [518, 419] width 708 height 3
click at [180, 438] on icon at bounding box center [182, 436] width 9 height 10
click at [658, 420] on span at bounding box center [518, 419] width 708 height 3
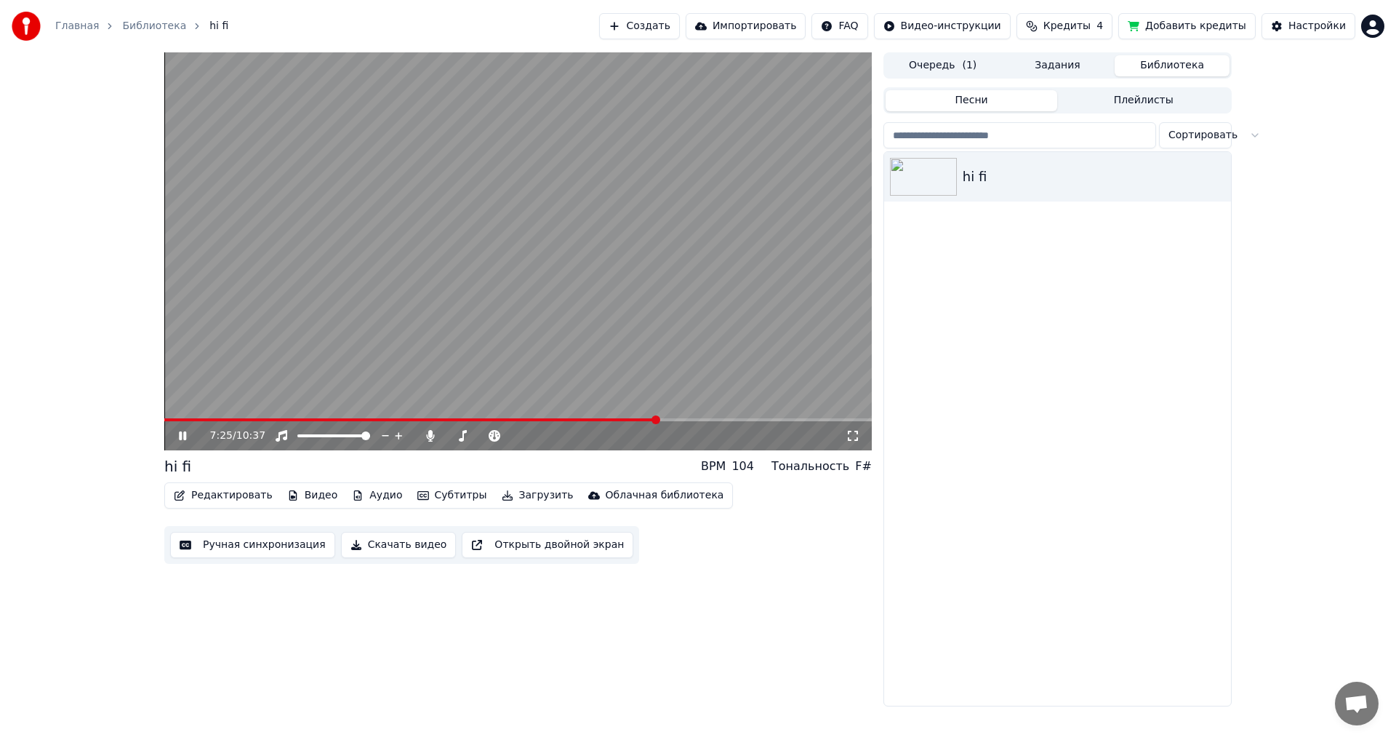
click at [668, 420] on span at bounding box center [518, 419] width 708 height 3
click at [680, 420] on span at bounding box center [518, 419] width 708 height 3
click at [692, 419] on span at bounding box center [518, 419] width 708 height 3
click at [703, 418] on span at bounding box center [518, 419] width 708 height 3
click at [178, 438] on icon at bounding box center [193, 436] width 34 height 12
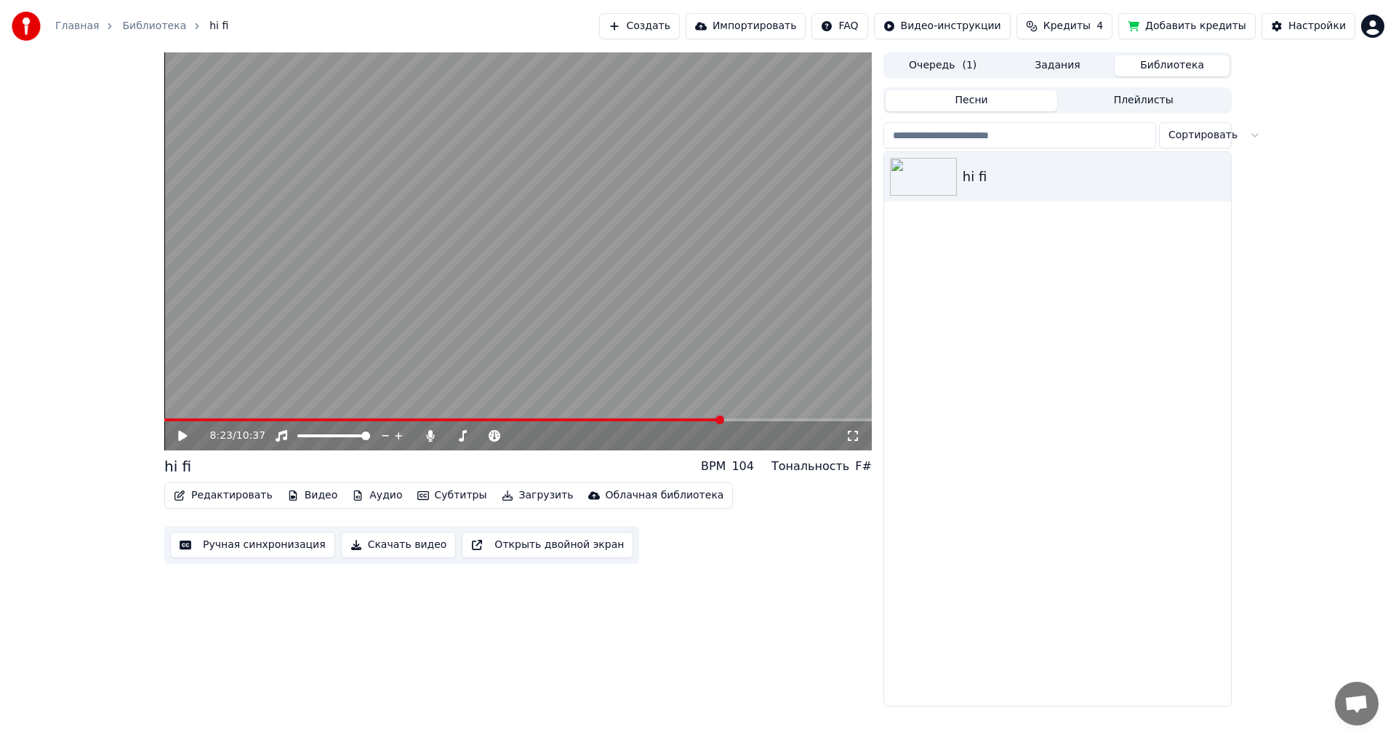
click at [207, 492] on button "Редактировать" at bounding box center [223, 495] width 111 height 20
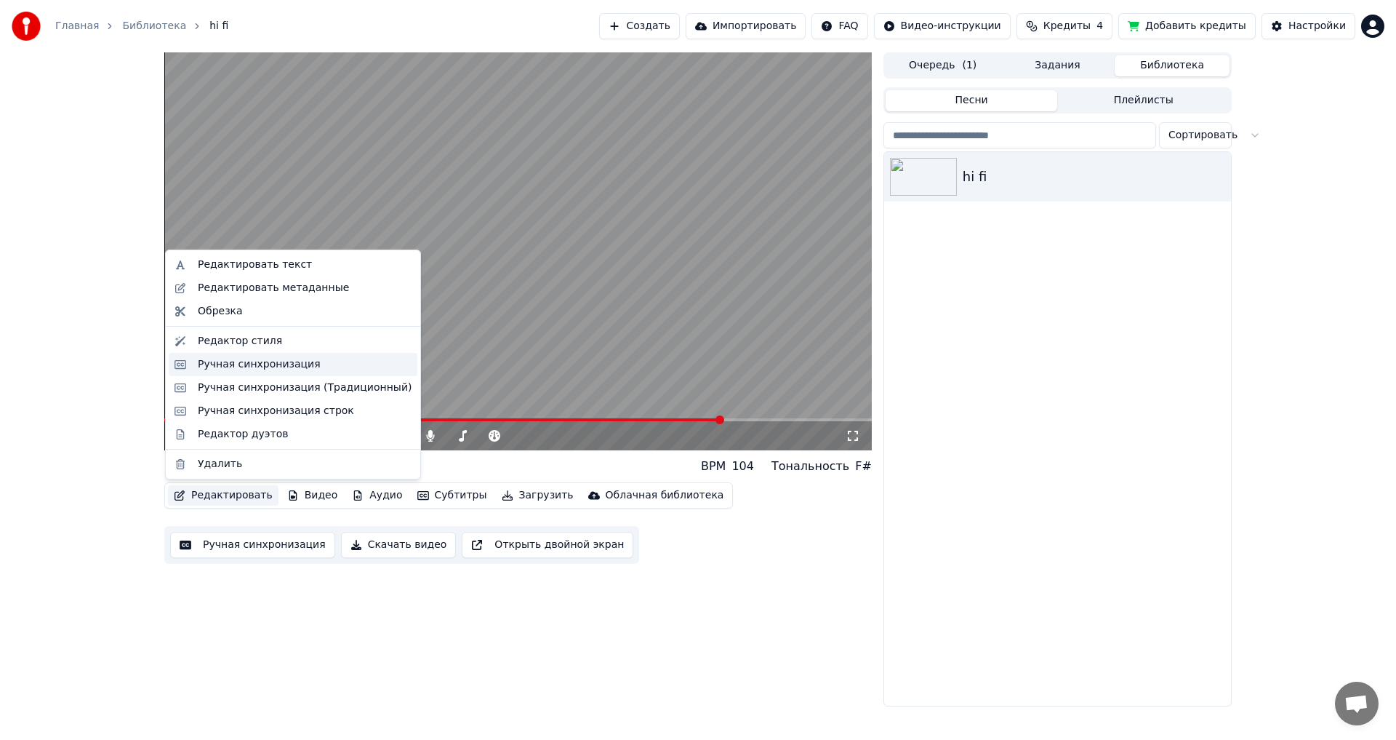
click at [242, 364] on div "Ручная синхронизация" at bounding box center [259, 364] width 123 height 15
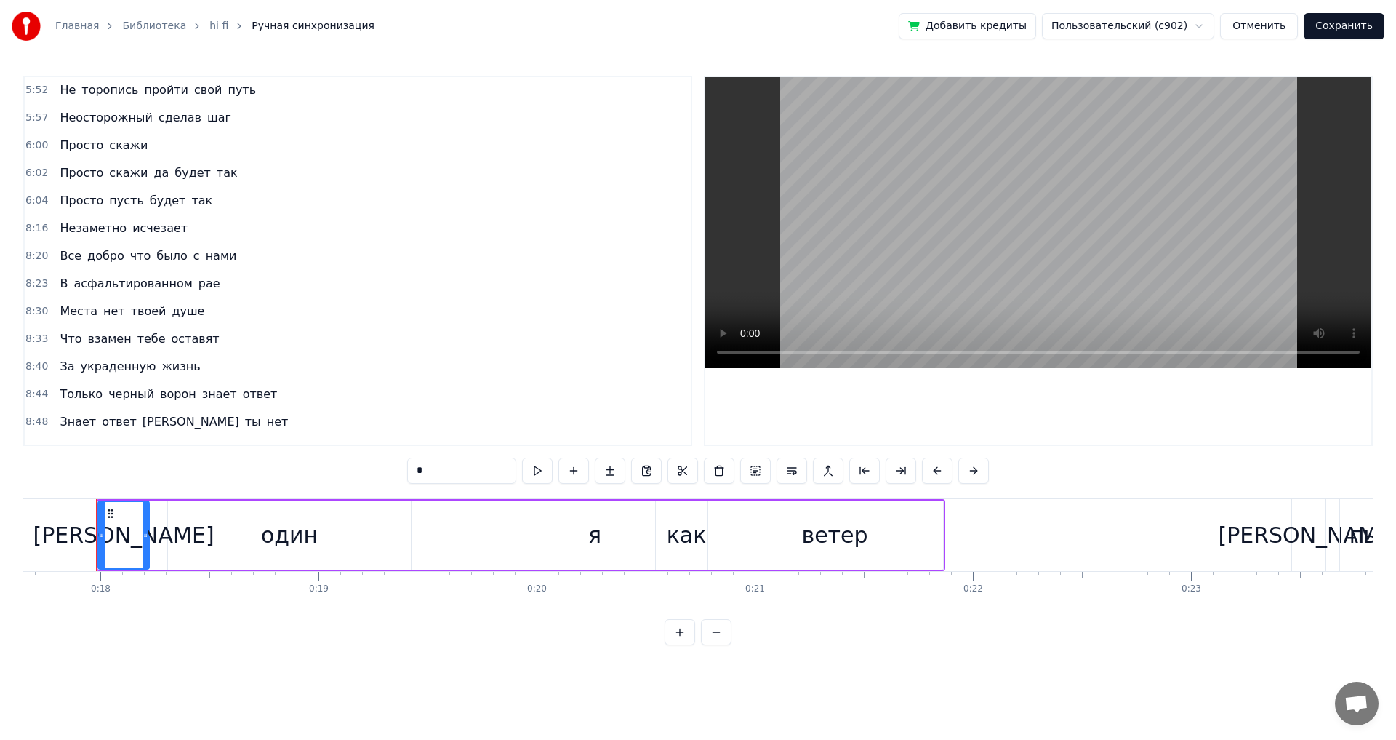
scroll to position [1633, 0]
click at [66, 231] on span "Незаметно" at bounding box center [93, 226] width 70 height 17
type input "*********"
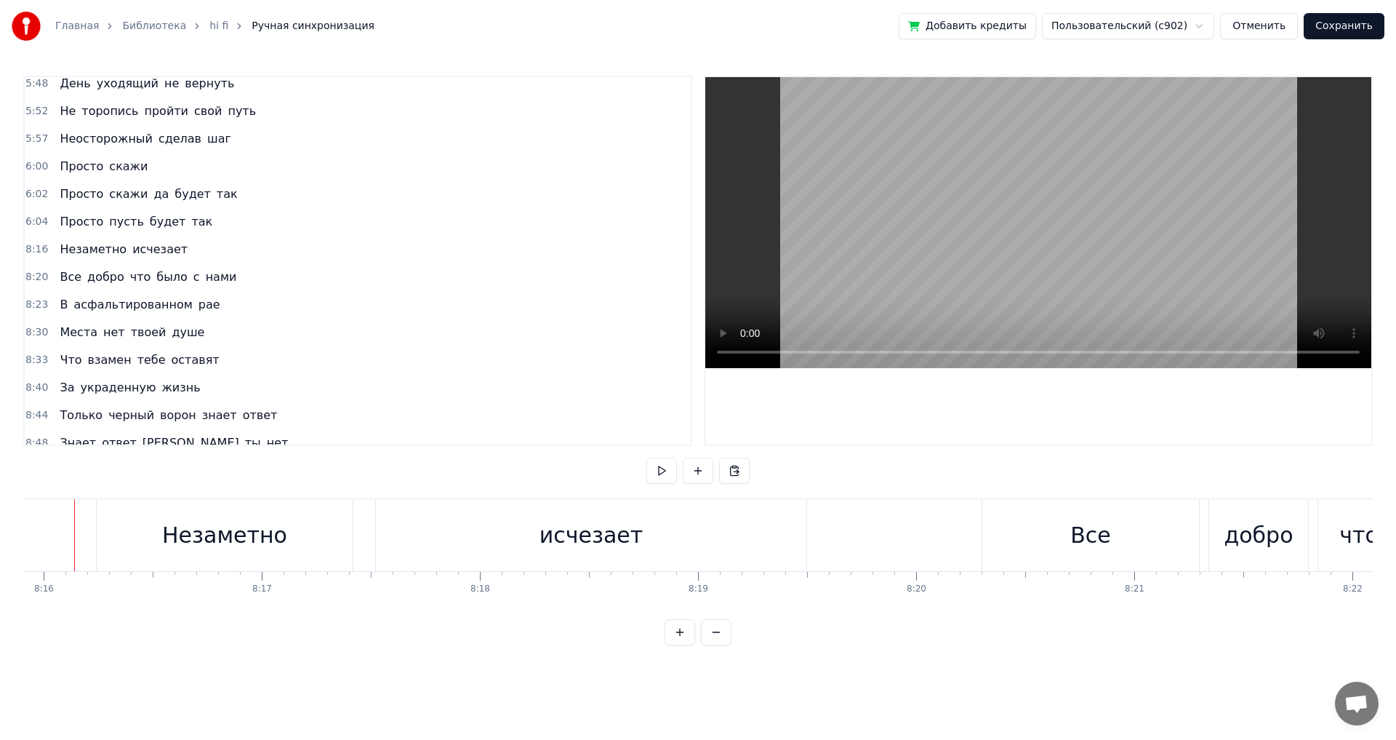
scroll to position [0, 108178]
click at [809, 540] on div "исчезает" at bounding box center [613, 535] width 431 height 72
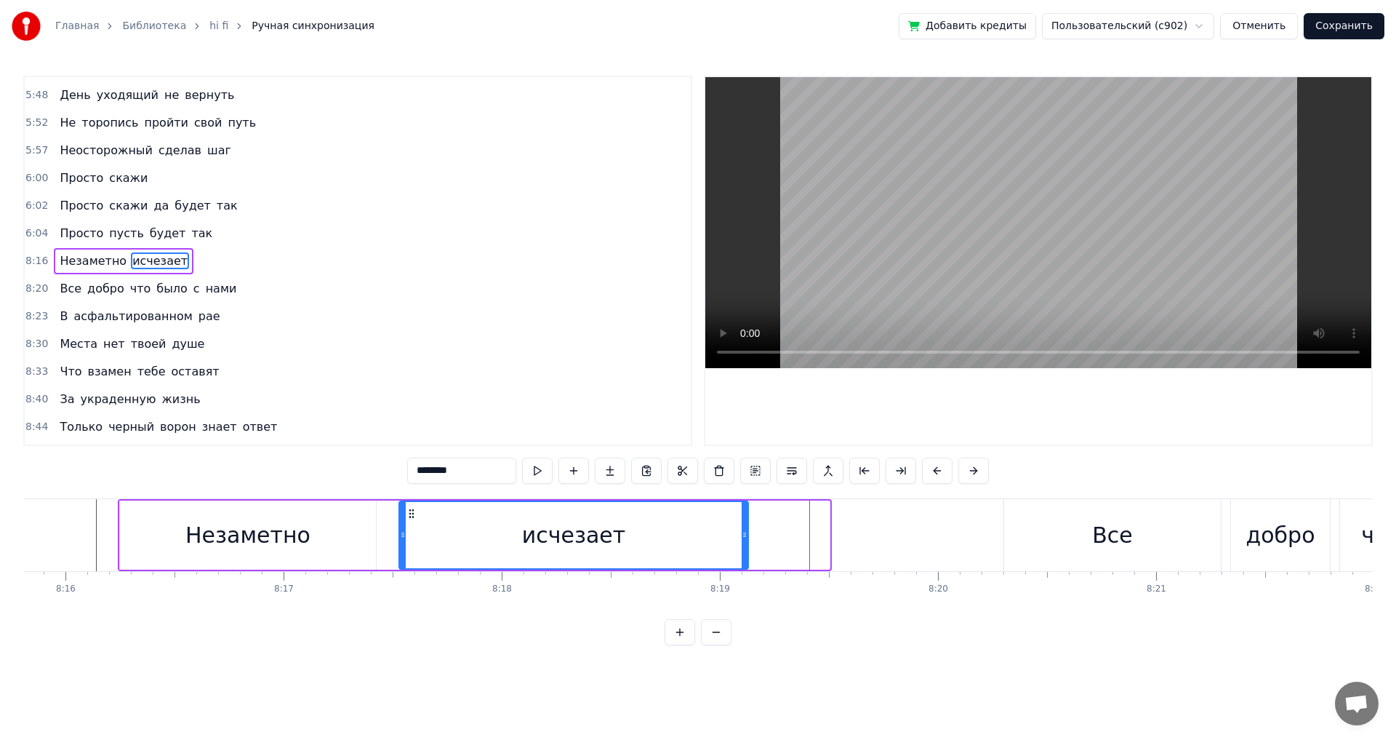
drag, startPoint x: 826, startPoint y: 539, endPoint x: 745, endPoint y: 546, distance: 81.8
click at [745, 546] on div at bounding box center [745, 535] width 6 height 66
click at [1080, 548] on div "Все" at bounding box center [1112, 535] width 217 height 72
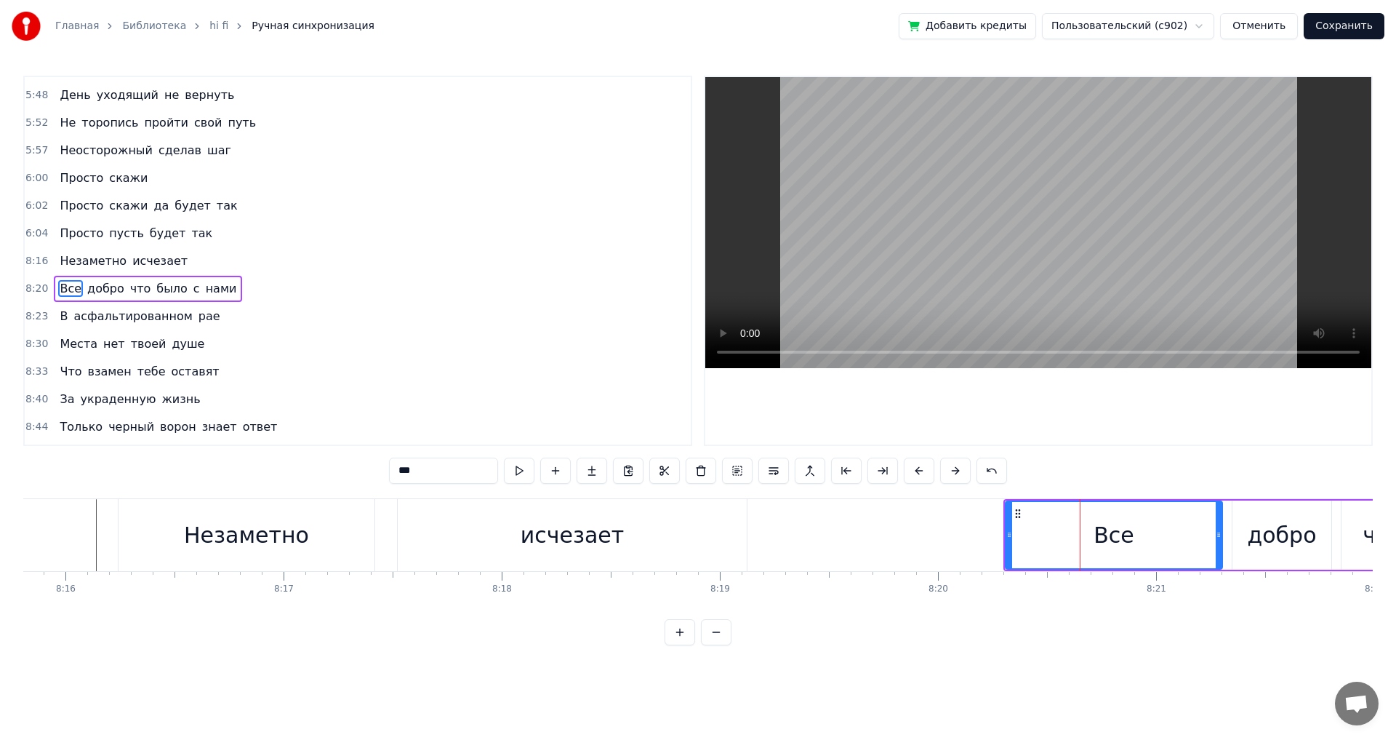
scroll to position [1626, 0]
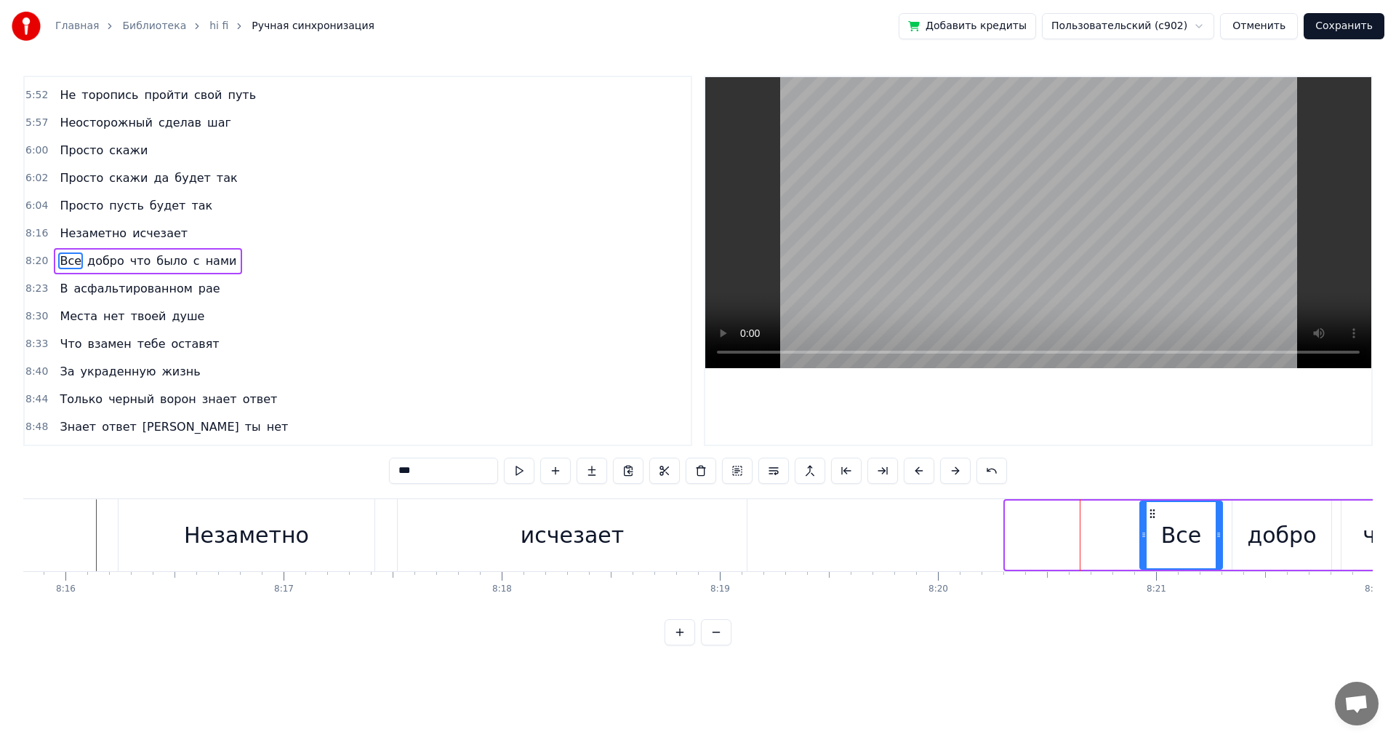
drag, startPoint x: 1007, startPoint y: 539, endPoint x: 1141, endPoint y: 538, distance: 134.5
click at [1141, 538] on icon at bounding box center [1144, 535] width 6 height 12
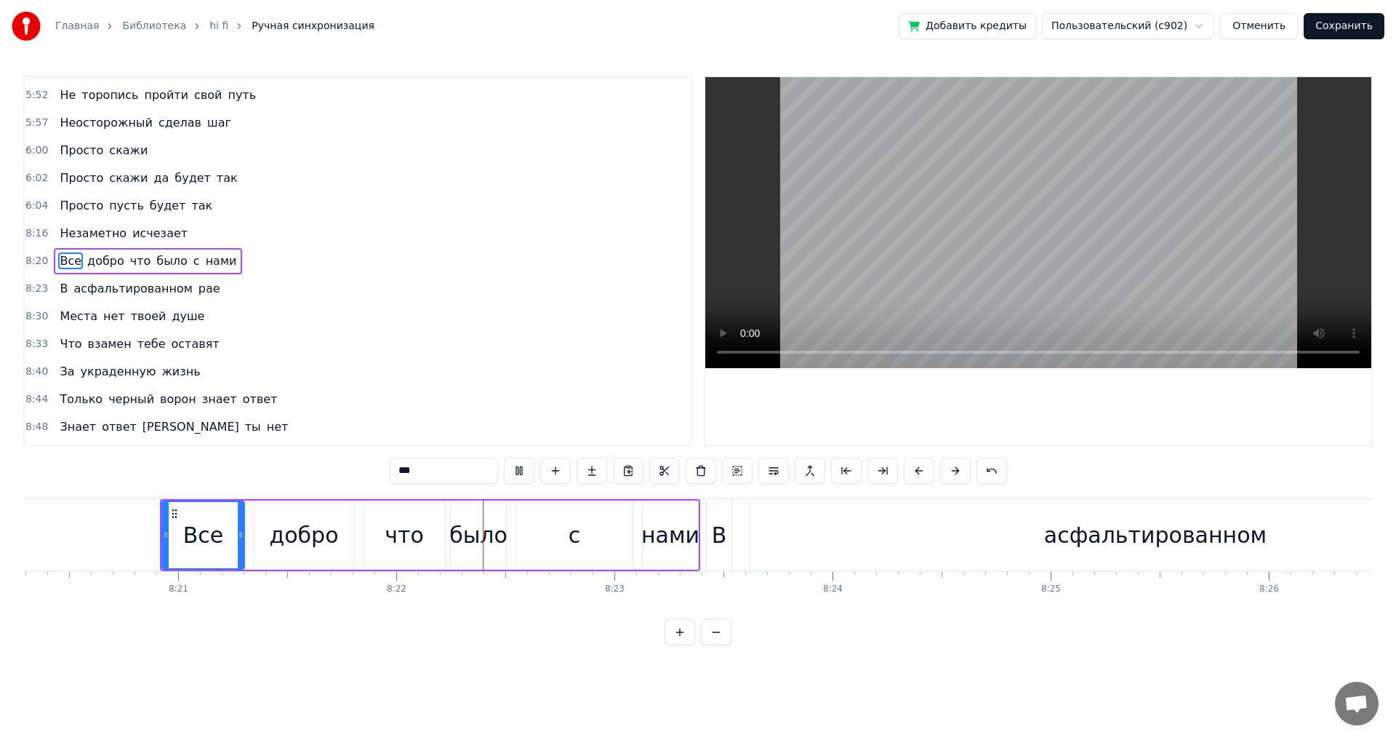
scroll to position [0, 109434]
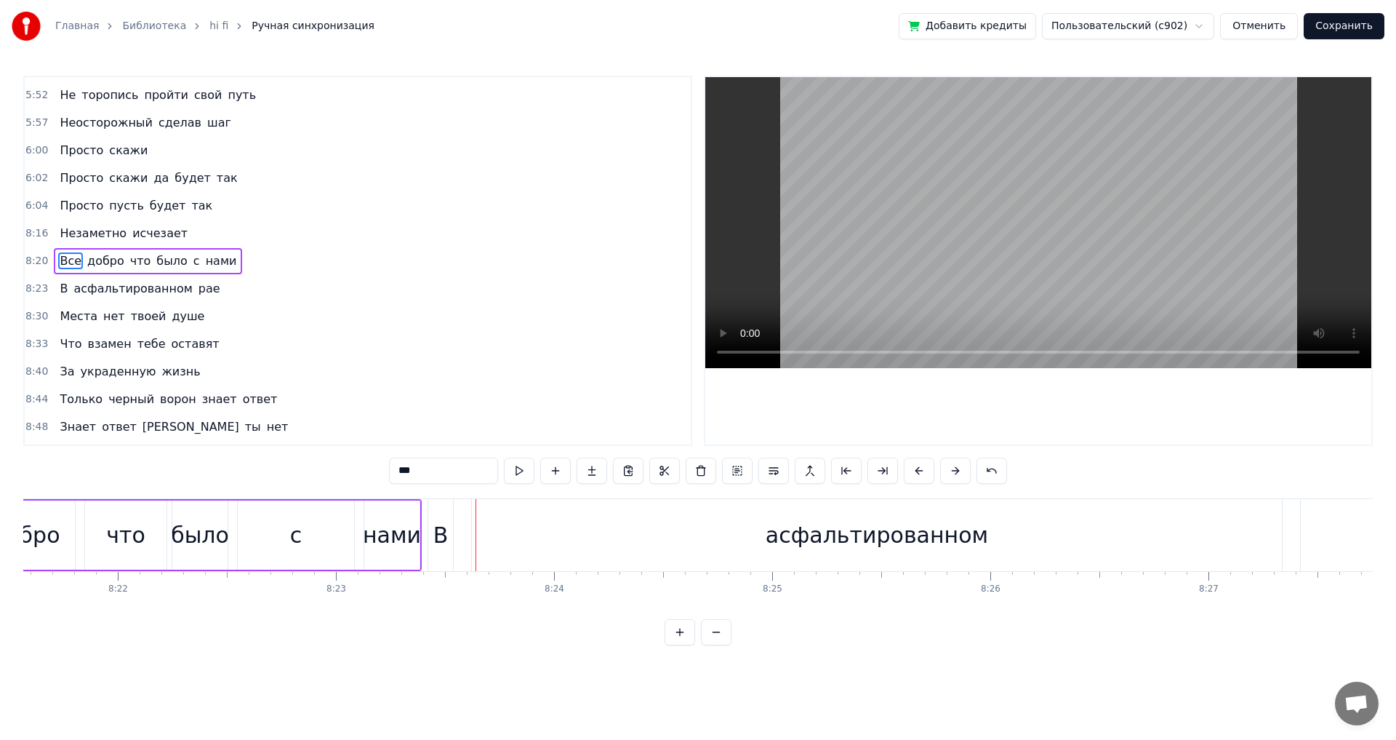
click at [277, 540] on div "с" at bounding box center [296, 534] width 116 height 69
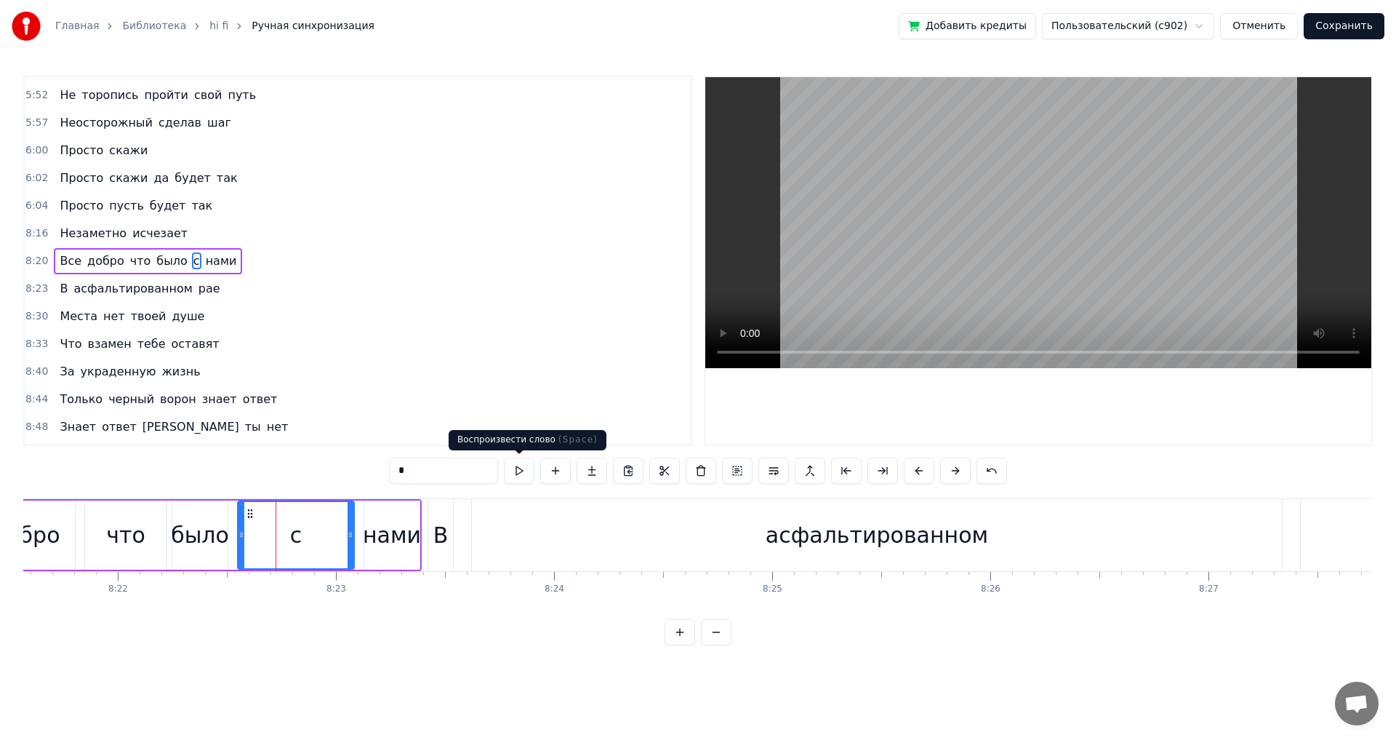
click at [516, 471] on button at bounding box center [519, 470] width 31 height 26
click at [292, 554] on div "с" at bounding box center [296, 535] width 115 height 66
drag, startPoint x: 351, startPoint y: 540, endPoint x: 303, endPoint y: 541, distance: 48.0
click at [303, 541] on div at bounding box center [303, 535] width 6 height 66
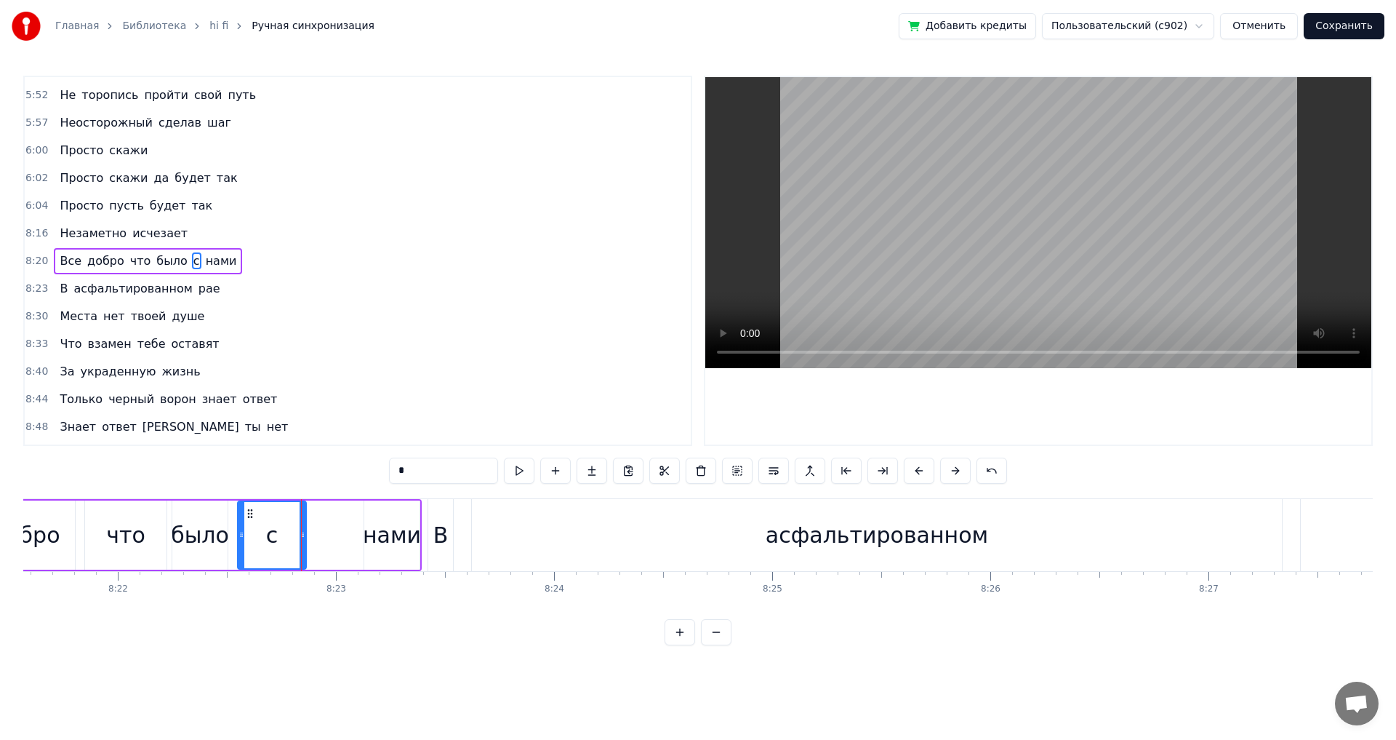
click at [377, 535] on div "нами" at bounding box center [392, 535] width 58 height 33
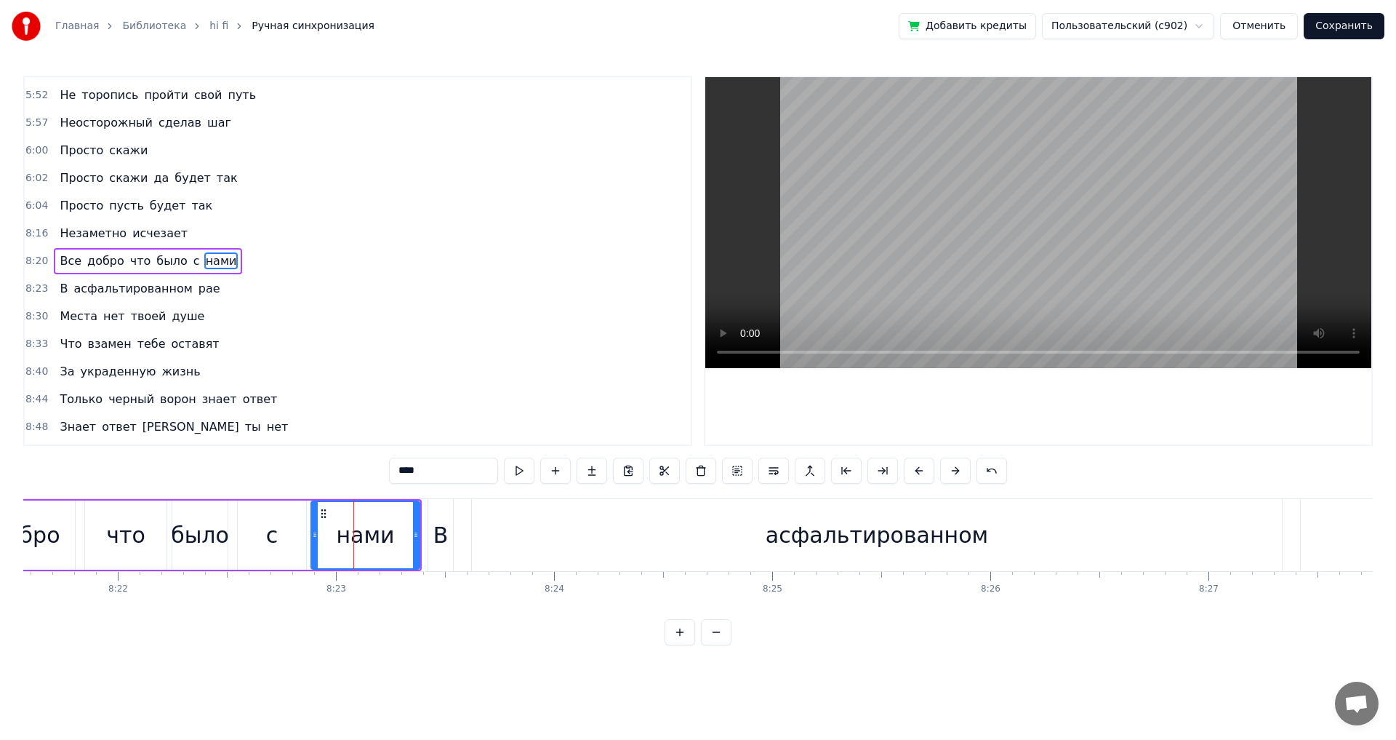
drag, startPoint x: 367, startPoint y: 540, endPoint x: 313, endPoint y: 543, distance: 53.2
click at [313, 543] on div at bounding box center [315, 535] width 6 height 66
click at [117, 537] on div "что" at bounding box center [125, 535] width 39 height 33
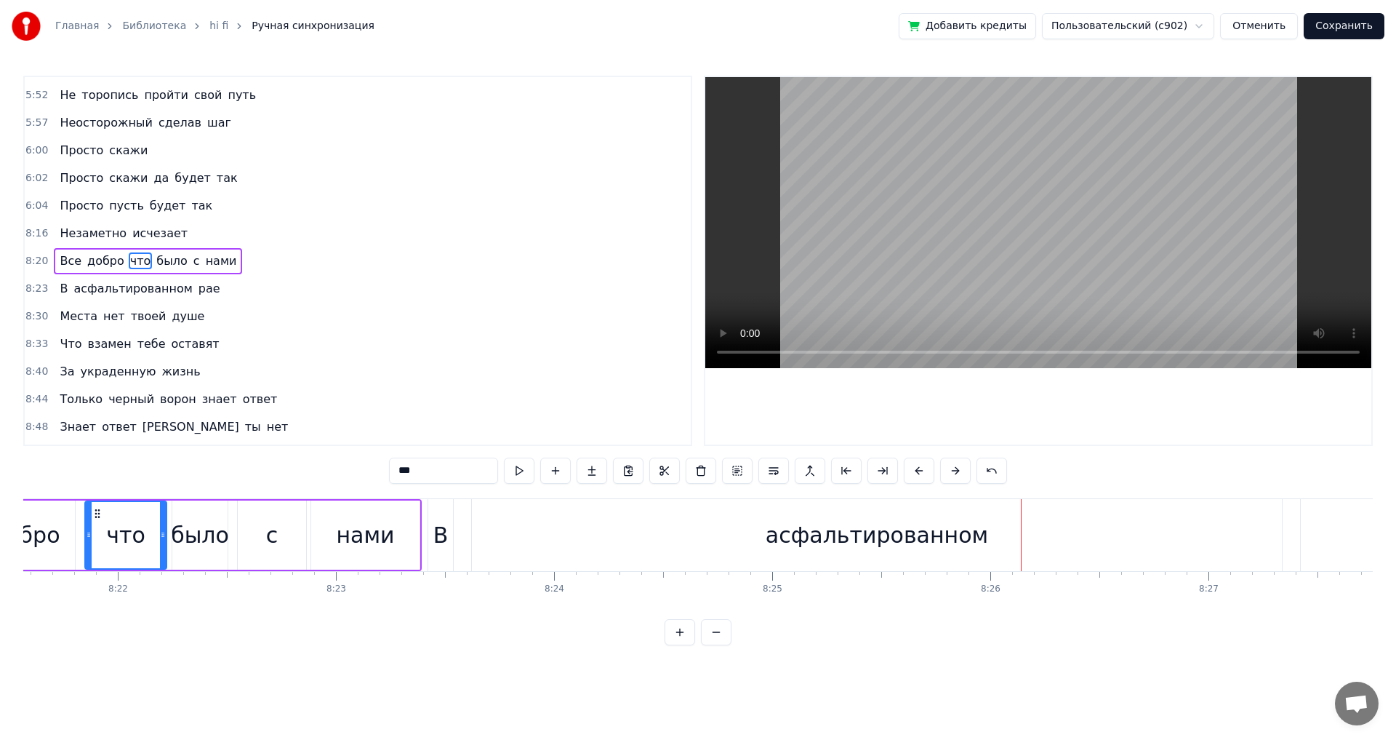
click at [548, 548] on div "асфальтированном" at bounding box center [877, 535] width 810 height 72
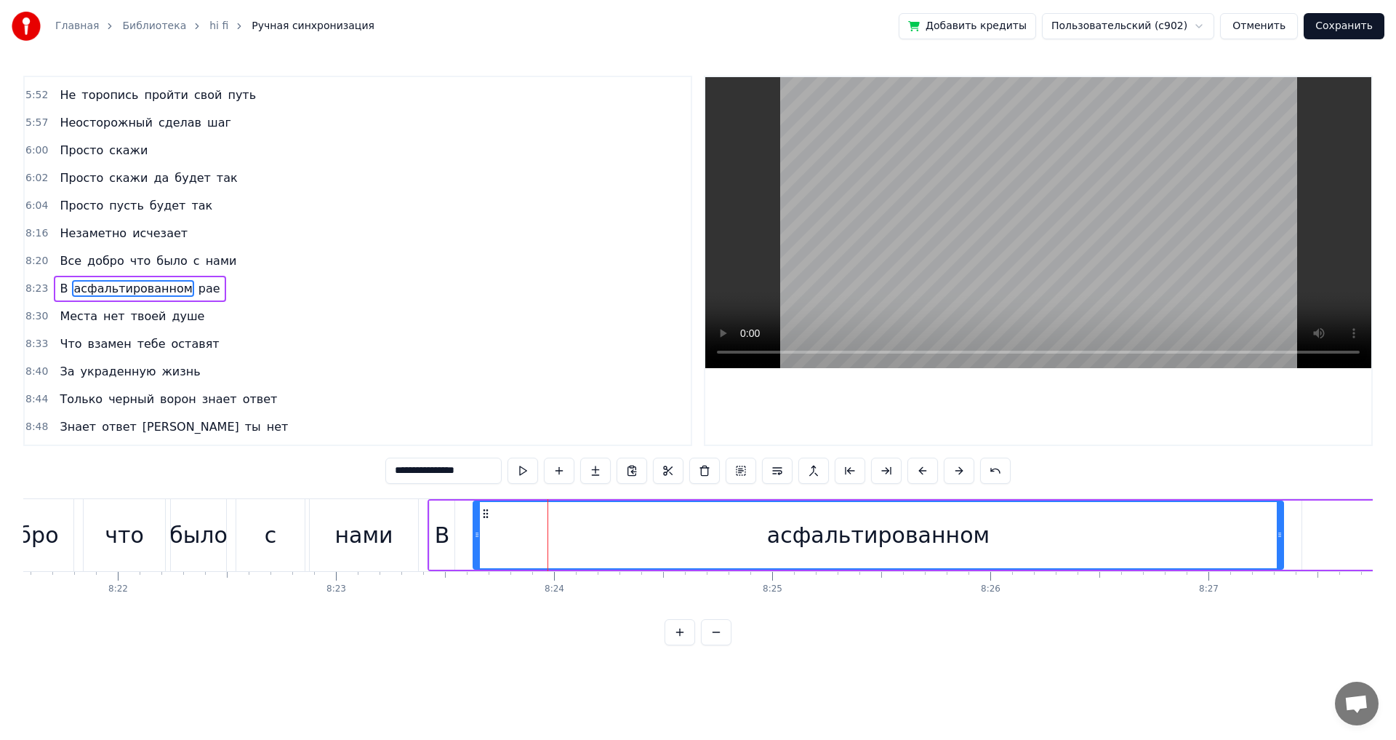
scroll to position [1654, 0]
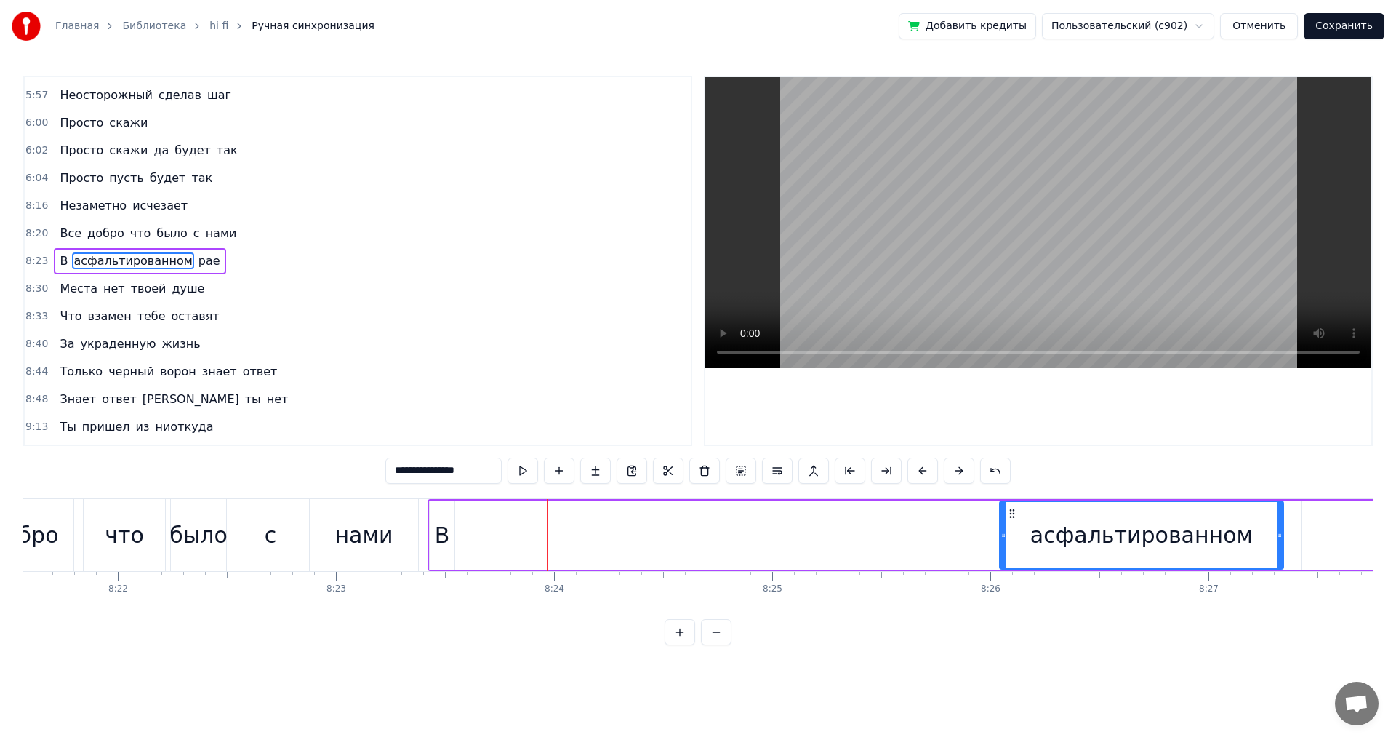
drag, startPoint x: 477, startPoint y: 535, endPoint x: 1004, endPoint y: 562, distance: 527.3
click at [1004, 562] on div at bounding box center [1004, 535] width 6 height 66
click at [452, 535] on div "В" at bounding box center [442, 534] width 25 height 69
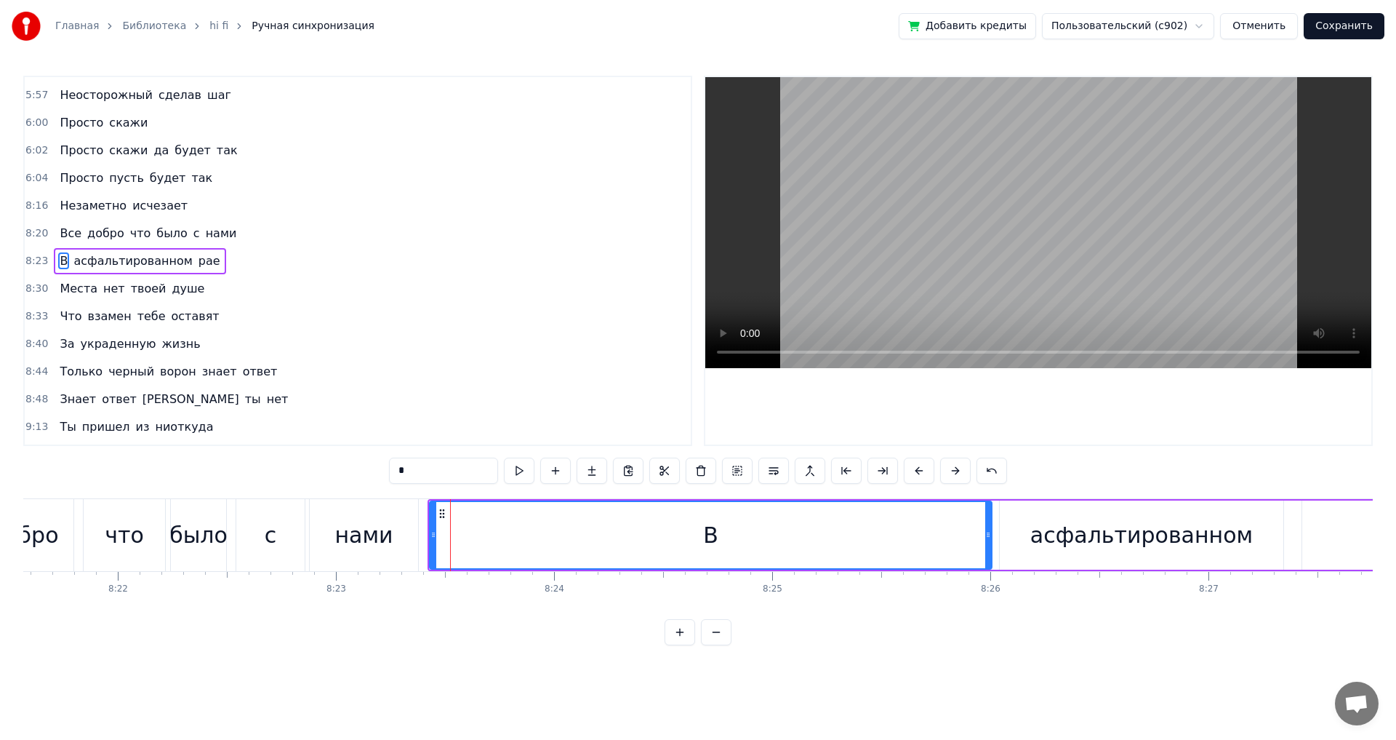
drag, startPoint x: 452, startPoint y: 535, endPoint x: 989, endPoint y: 575, distance: 538.9
click at [989, 575] on div "Я один я как ветер Я пью земную благодать А в трудный день или под вечер Светил…" at bounding box center [698, 552] width 1350 height 109
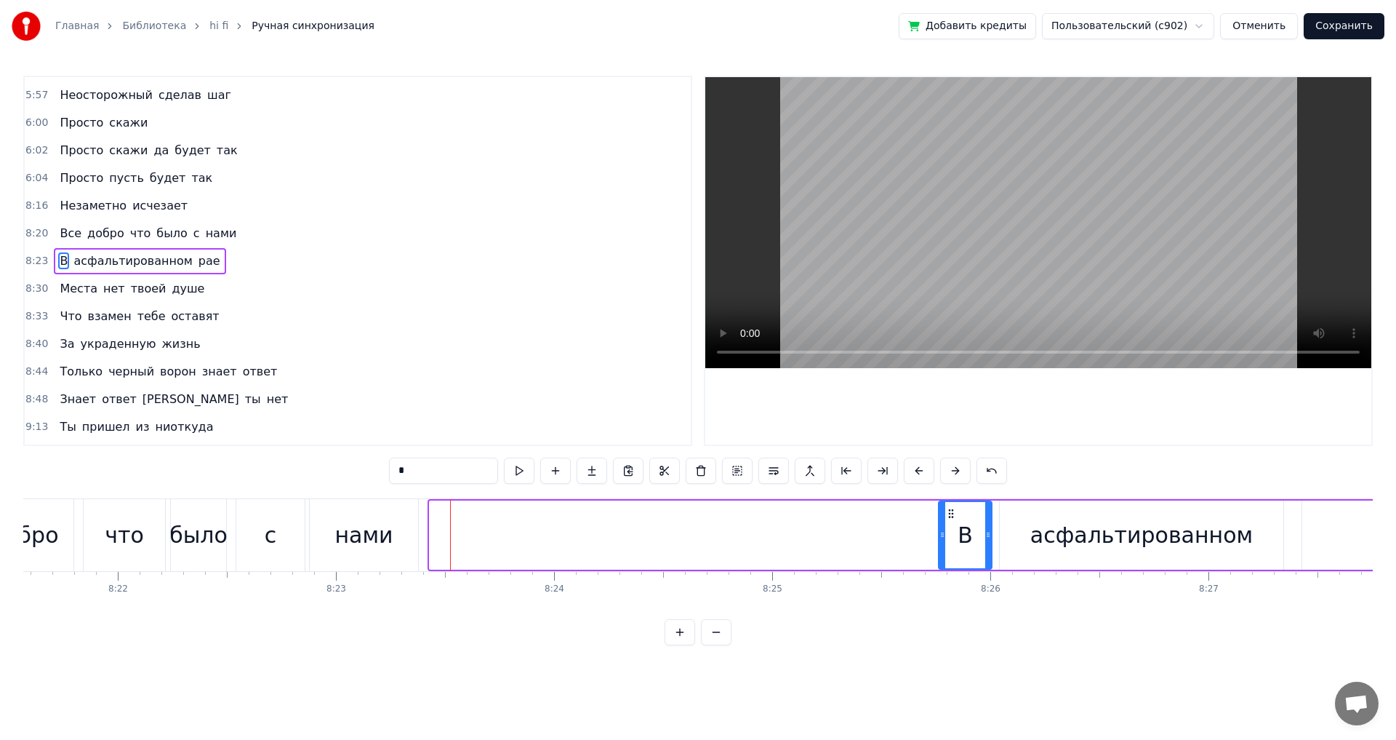
drag, startPoint x: 431, startPoint y: 539, endPoint x: 940, endPoint y: 574, distance: 510.3
click at [940, 574] on div "Я один я как ветер Я пью земную благодать А в трудный день или под вечер Светил…" at bounding box center [698, 552] width 1350 height 109
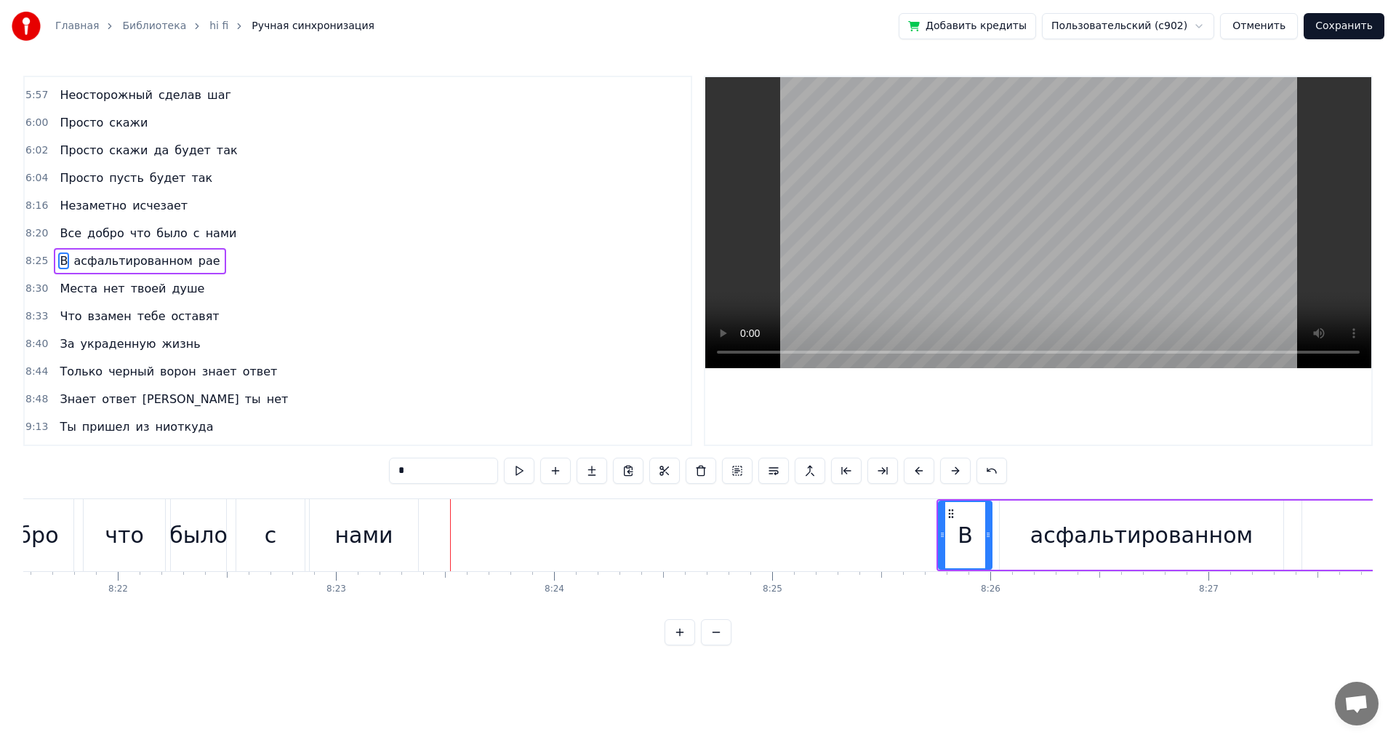
click at [261, 537] on div "с" at bounding box center [270, 535] width 68 height 72
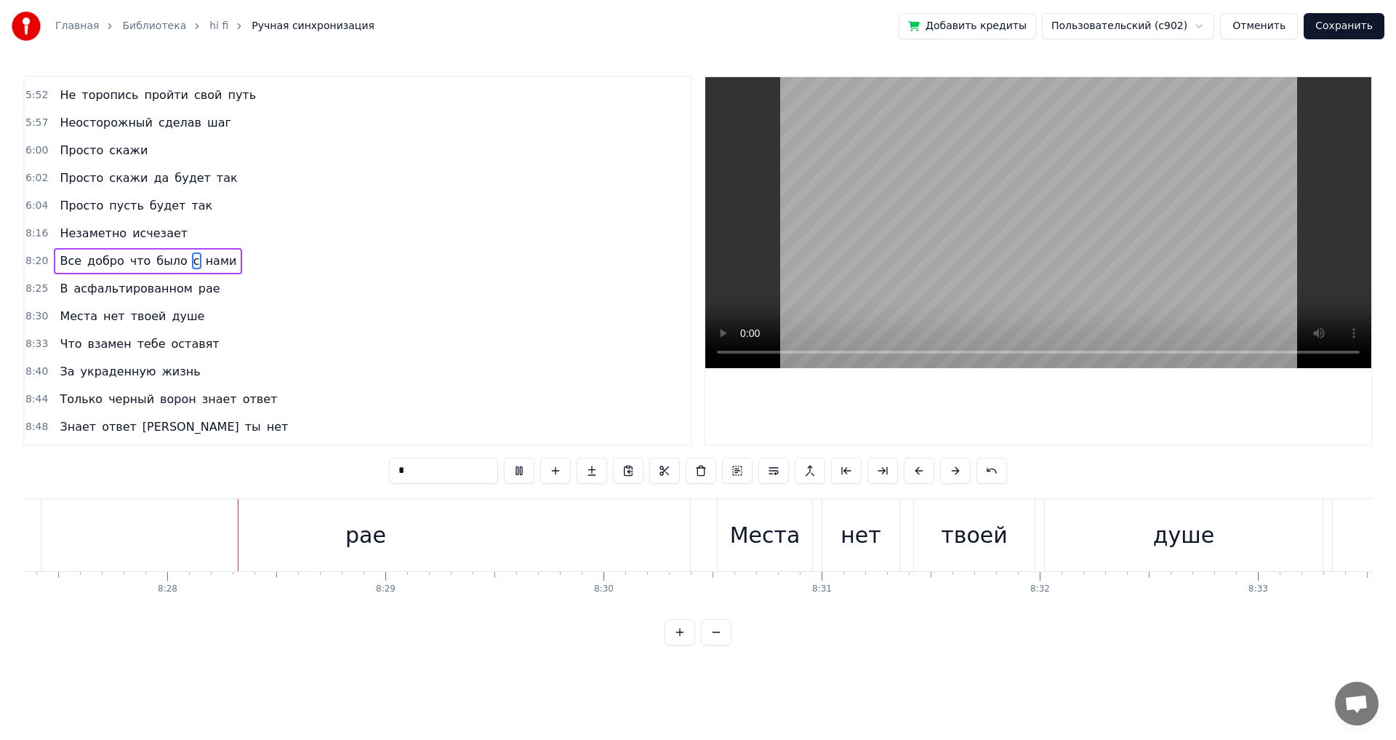
scroll to position [0, 110695]
click at [676, 524] on div "рае" at bounding box center [365, 535] width 649 height 72
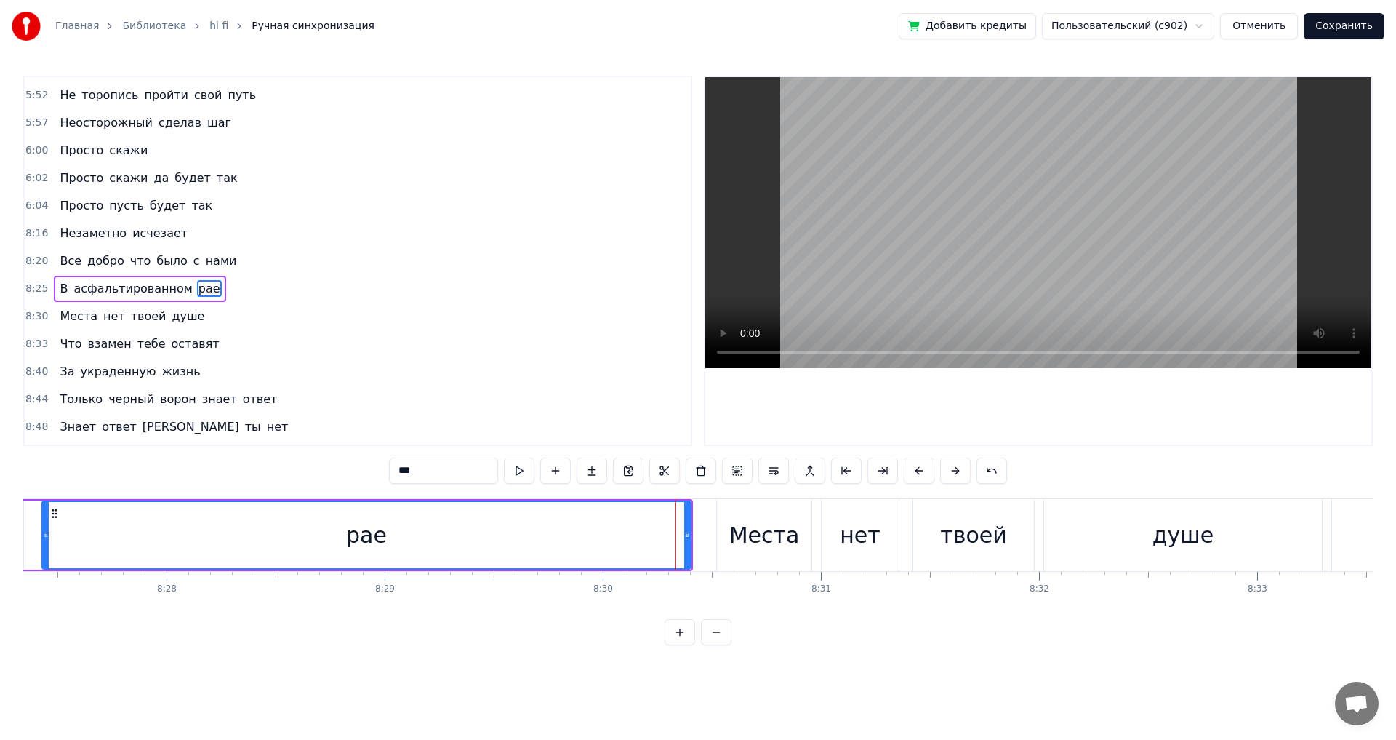
scroll to position [1654, 0]
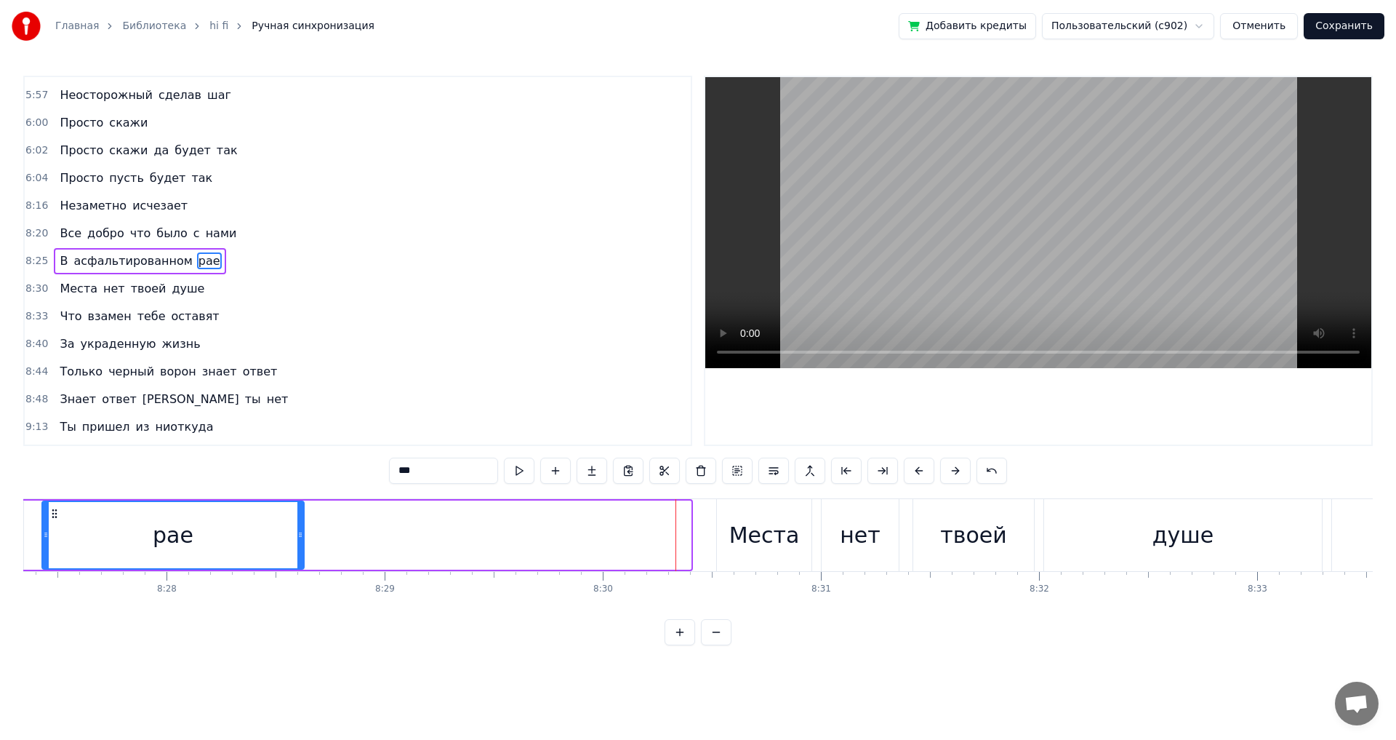
drag, startPoint x: 689, startPoint y: 536, endPoint x: 302, endPoint y: 540, distance: 386.9
click at [302, 540] on icon at bounding box center [300, 535] width 6 height 12
click at [140, 535] on div "рае" at bounding box center [173, 535] width 260 height 66
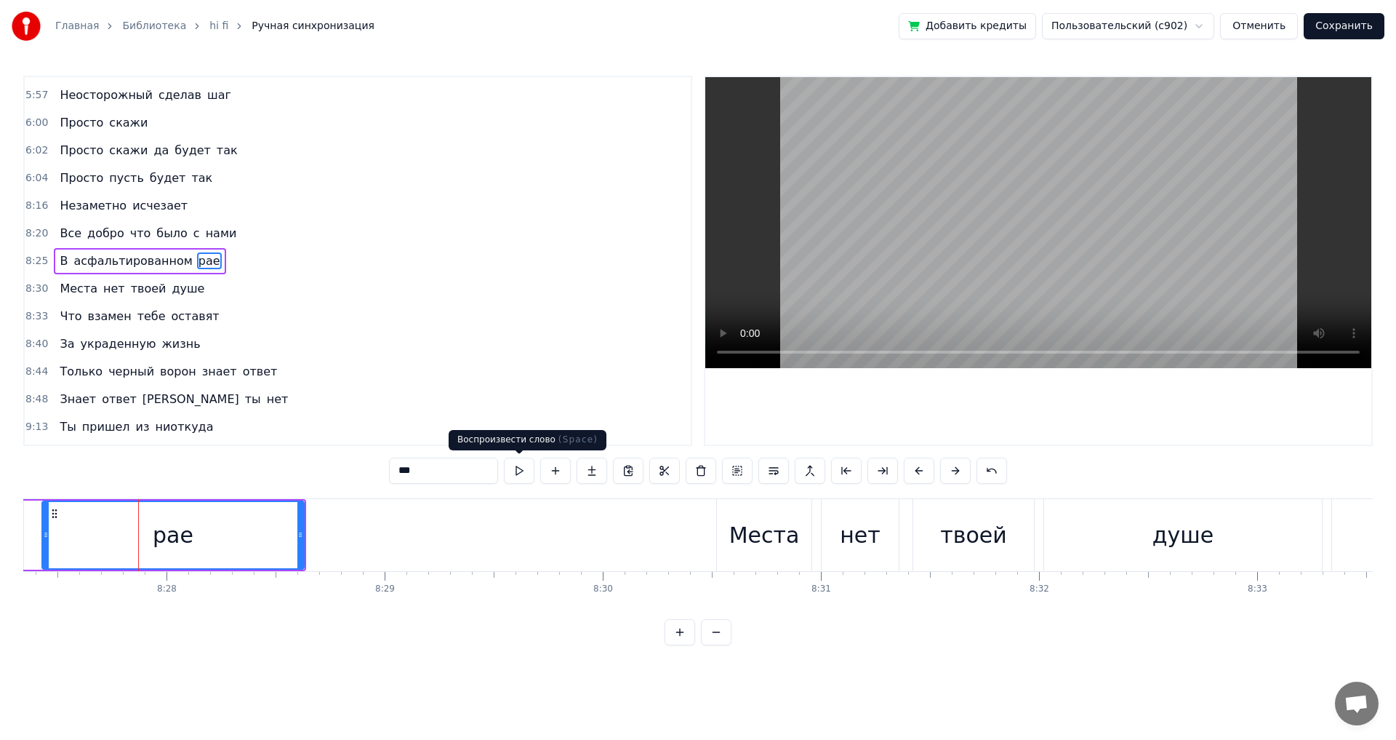
click at [516, 471] on button at bounding box center [519, 470] width 31 height 26
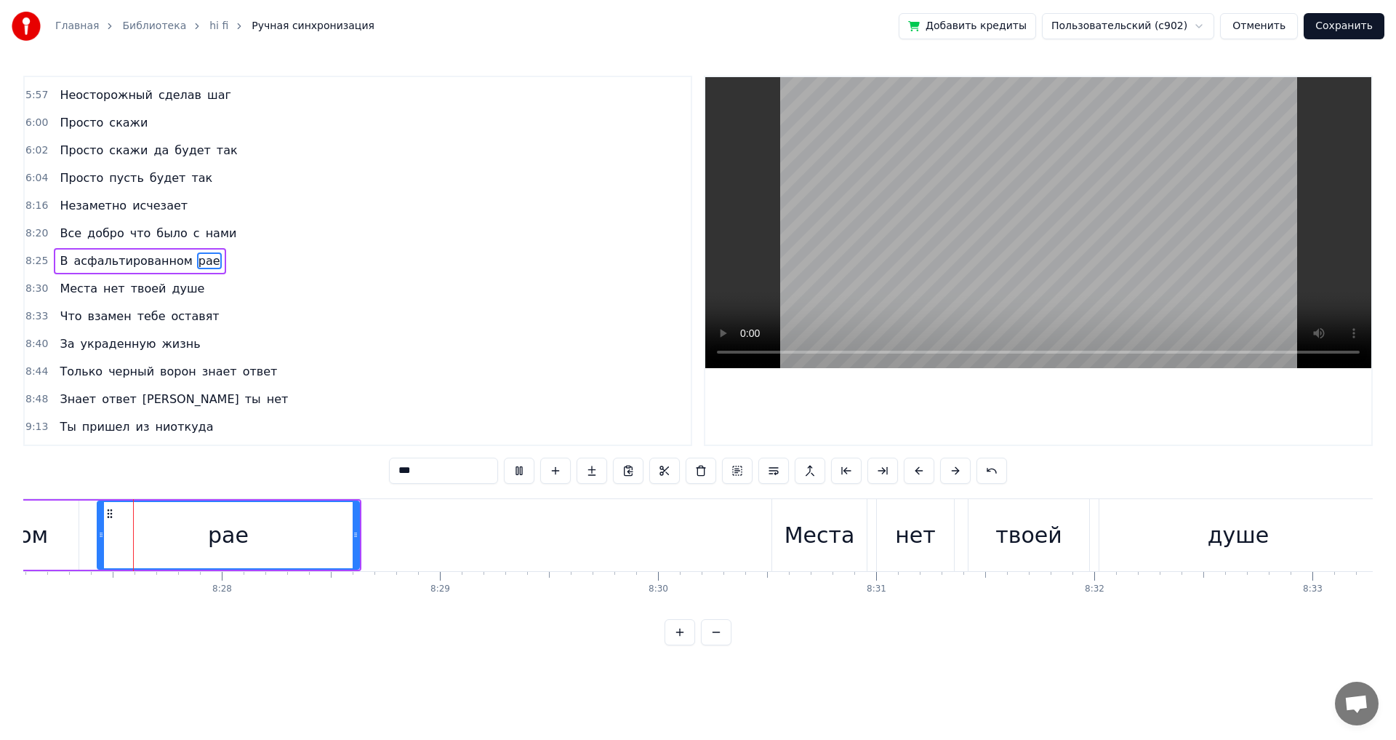
scroll to position [0, 110639]
click at [519, 471] on button at bounding box center [519, 470] width 31 height 26
drag, startPoint x: 357, startPoint y: 537, endPoint x: 321, endPoint y: 539, distance: 36.4
click at [321, 539] on icon at bounding box center [320, 535] width 6 height 12
click at [818, 546] on div "Места" at bounding box center [820, 535] width 71 height 33
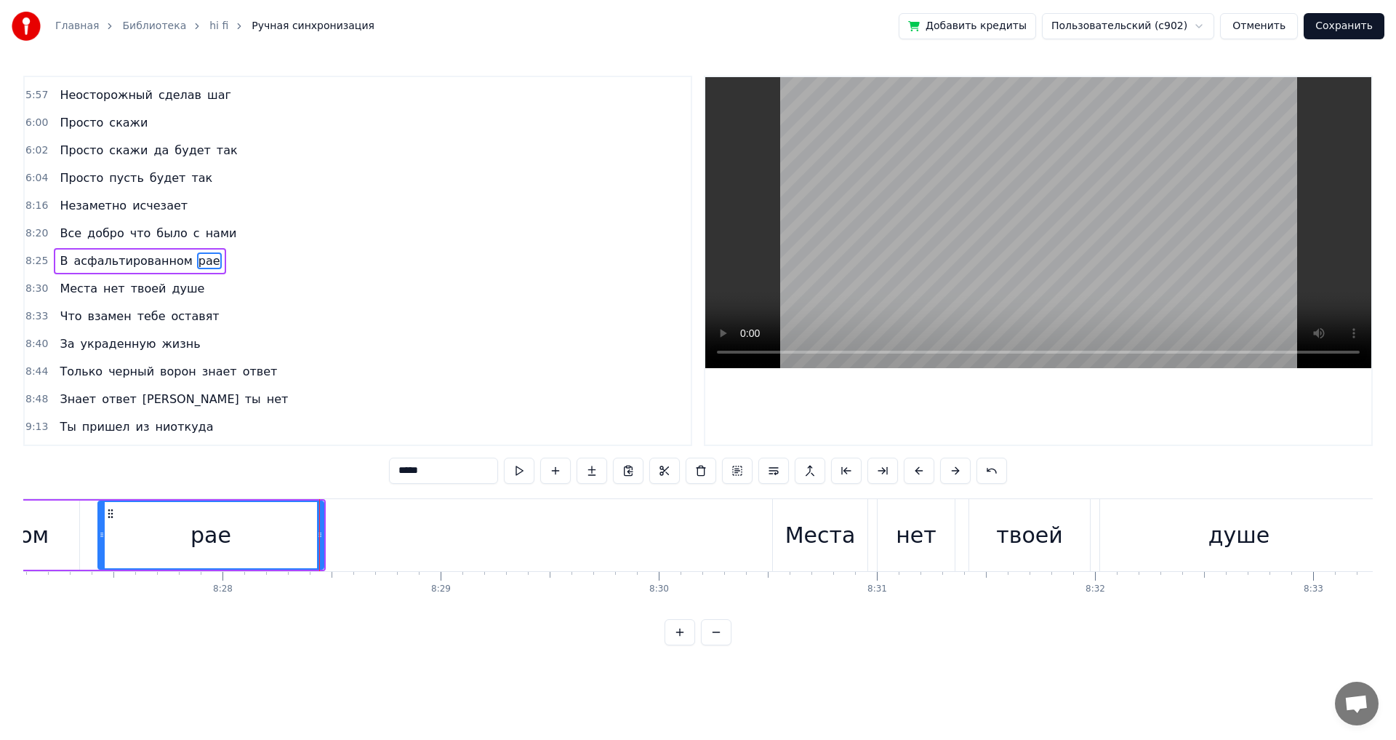
scroll to position [1681, 0]
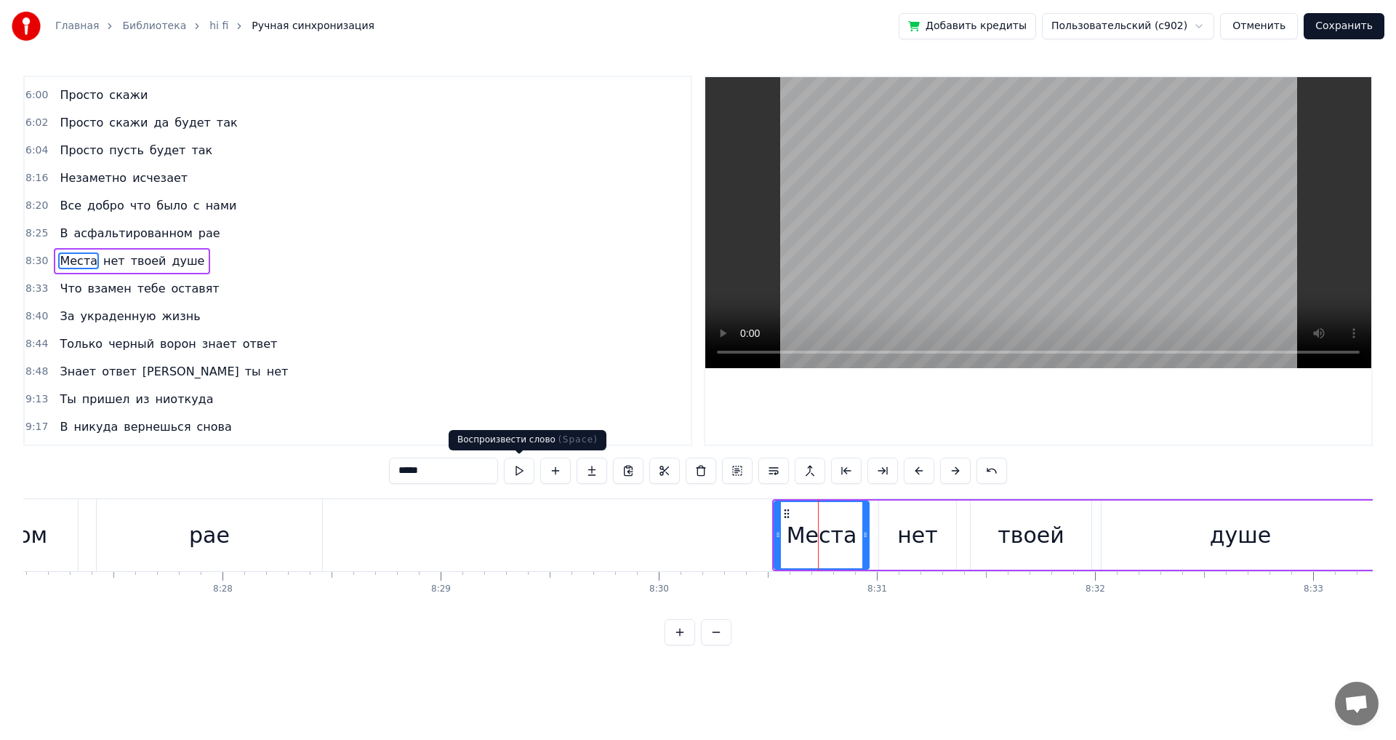
click at [524, 468] on button at bounding box center [519, 470] width 31 height 26
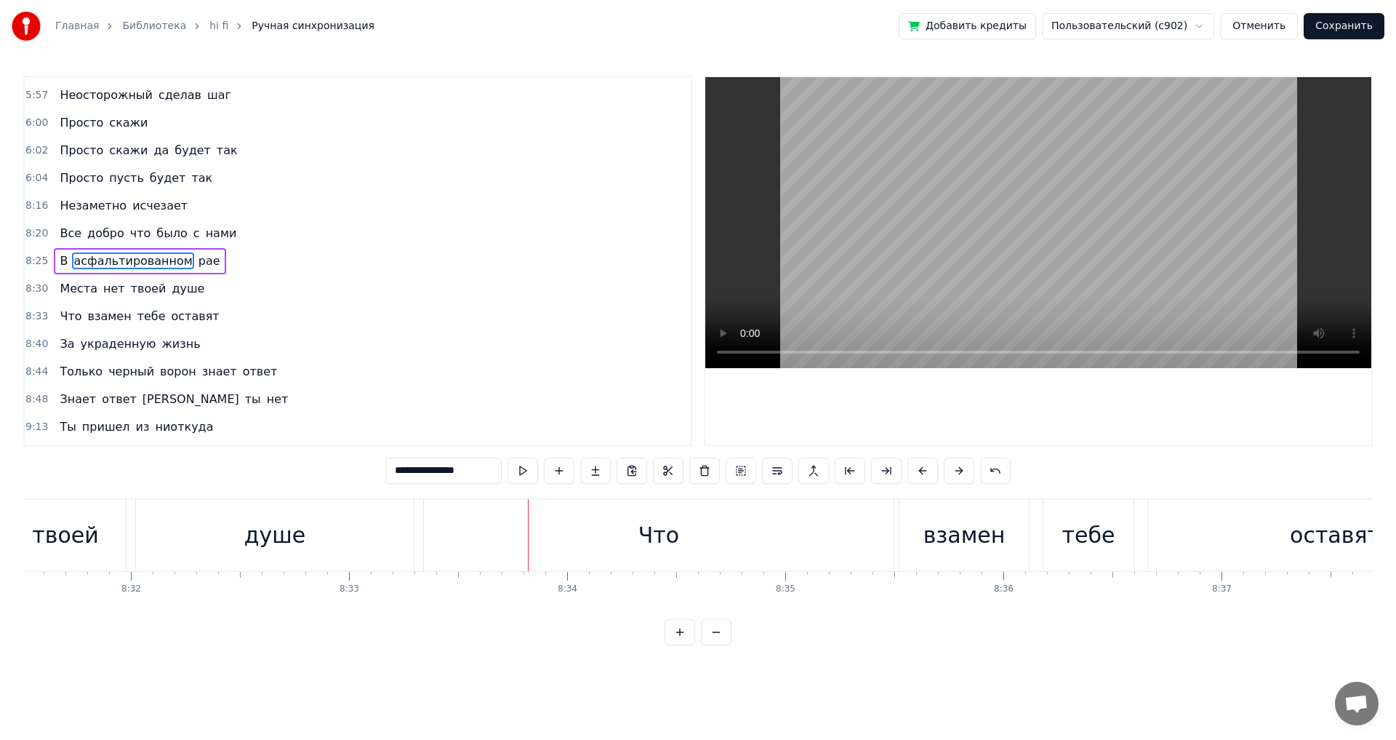
scroll to position [0, 111579]
click at [359, 532] on div "душе" at bounding box center [299, 535] width 278 height 72
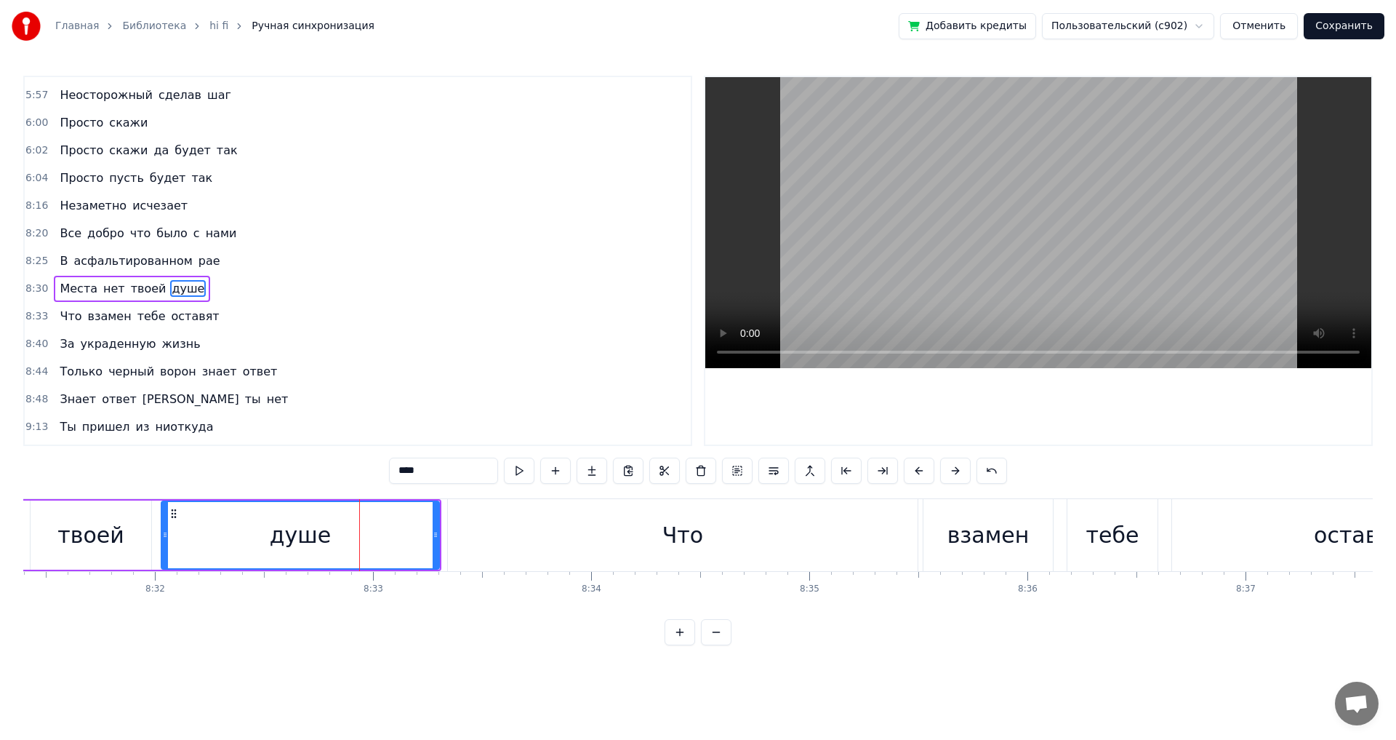
scroll to position [1681, 0]
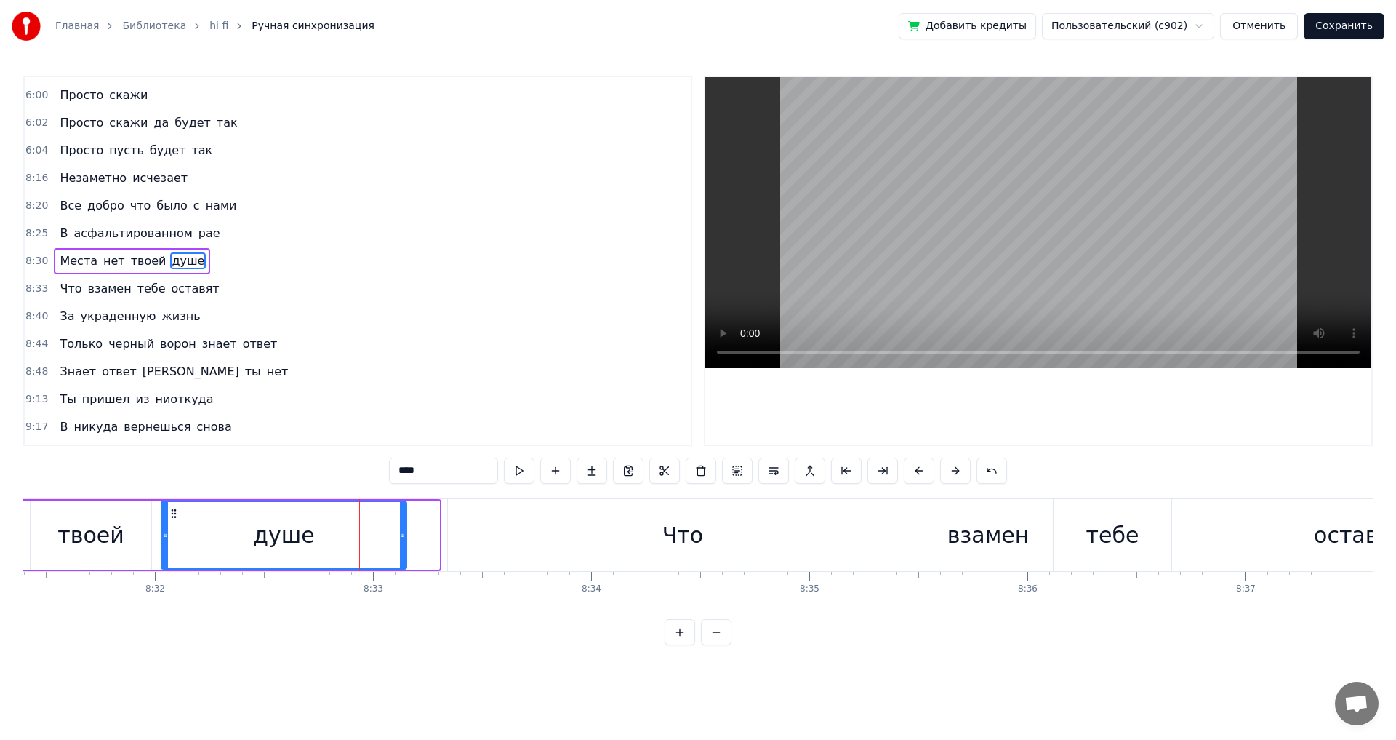
drag, startPoint x: 438, startPoint y: 534, endPoint x: 405, endPoint y: 538, distance: 33.0
click at [405, 538] on icon at bounding box center [403, 535] width 6 height 12
click at [527, 543] on div "Что" at bounding box center [683, 535] width 470 height 72
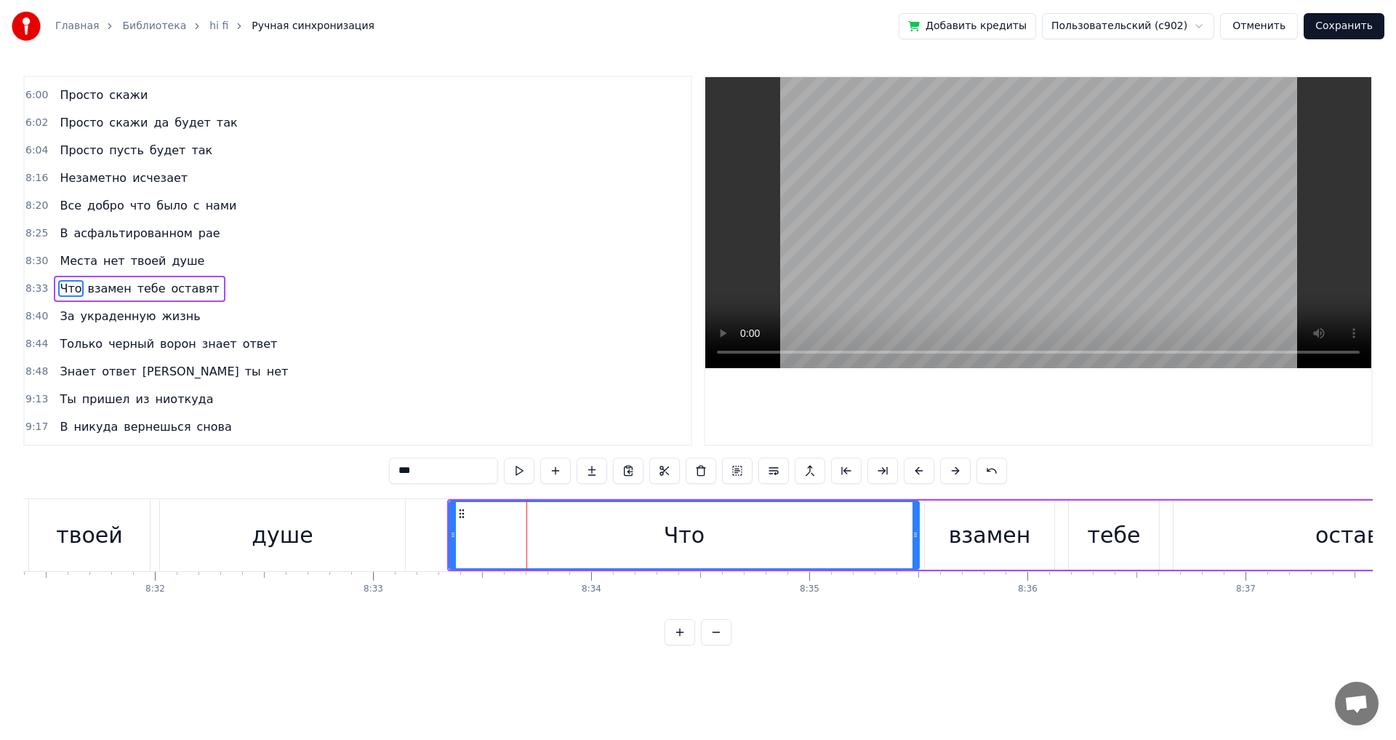
scroll to position [1709, 0]
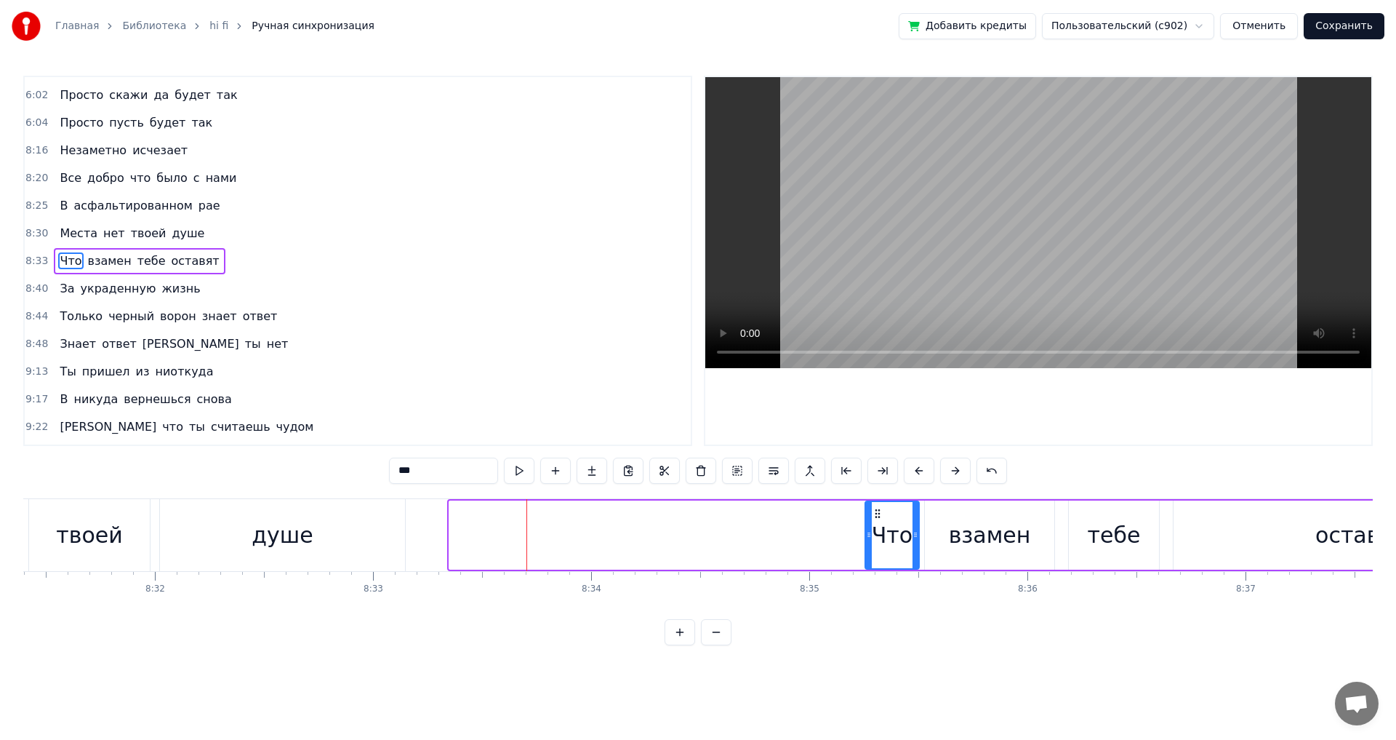
drag, startPoint x: 454, startPoint y: 537, endPoint x: 870, endPoint y: 558, distance: 416.5
click at [870, 558] on div at bounding box center [869, 535] width 6 height 66
click at [65, 537] on div "твоей" at bounding box center [89, 535] width 66 height 33
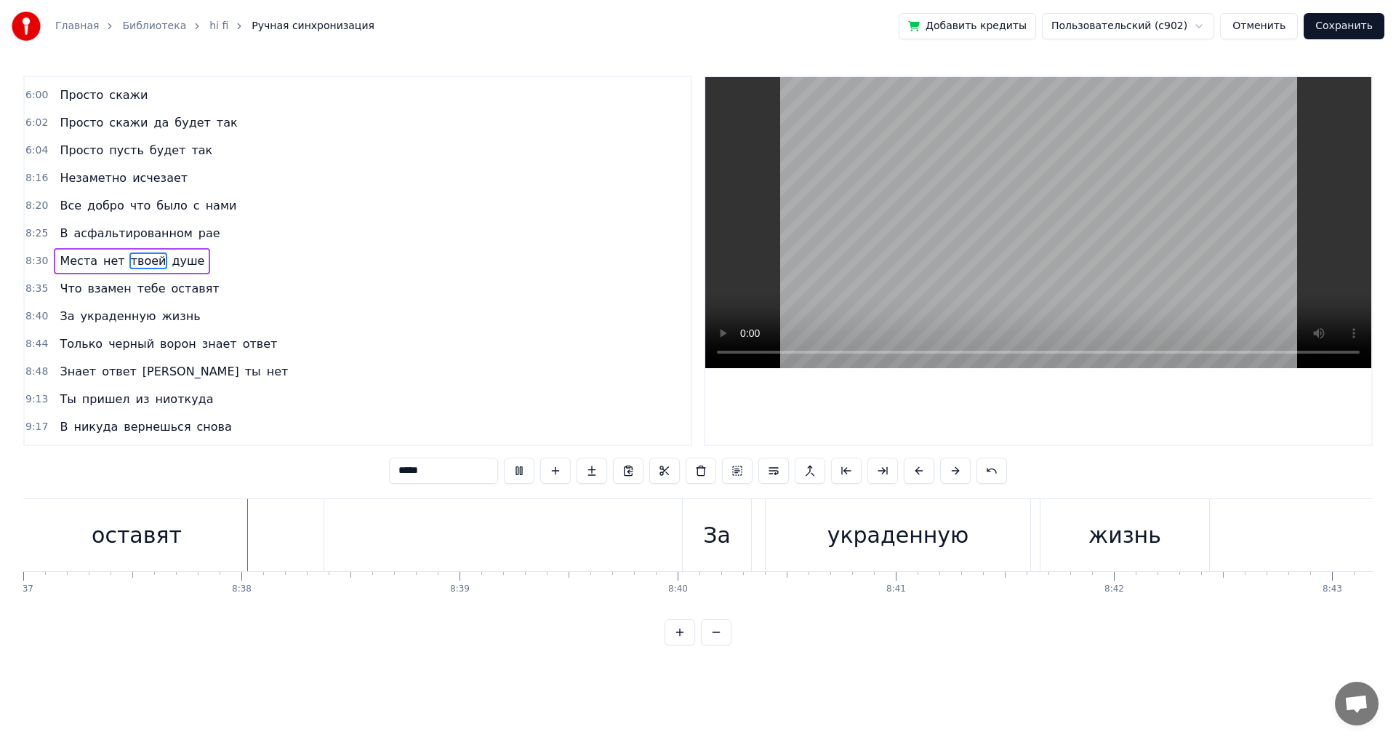
scroll to position [0, 112805]
click at [196, 535] on div "оставят" at bounding box center [134, 535] width 374 height 72
type input "*******"
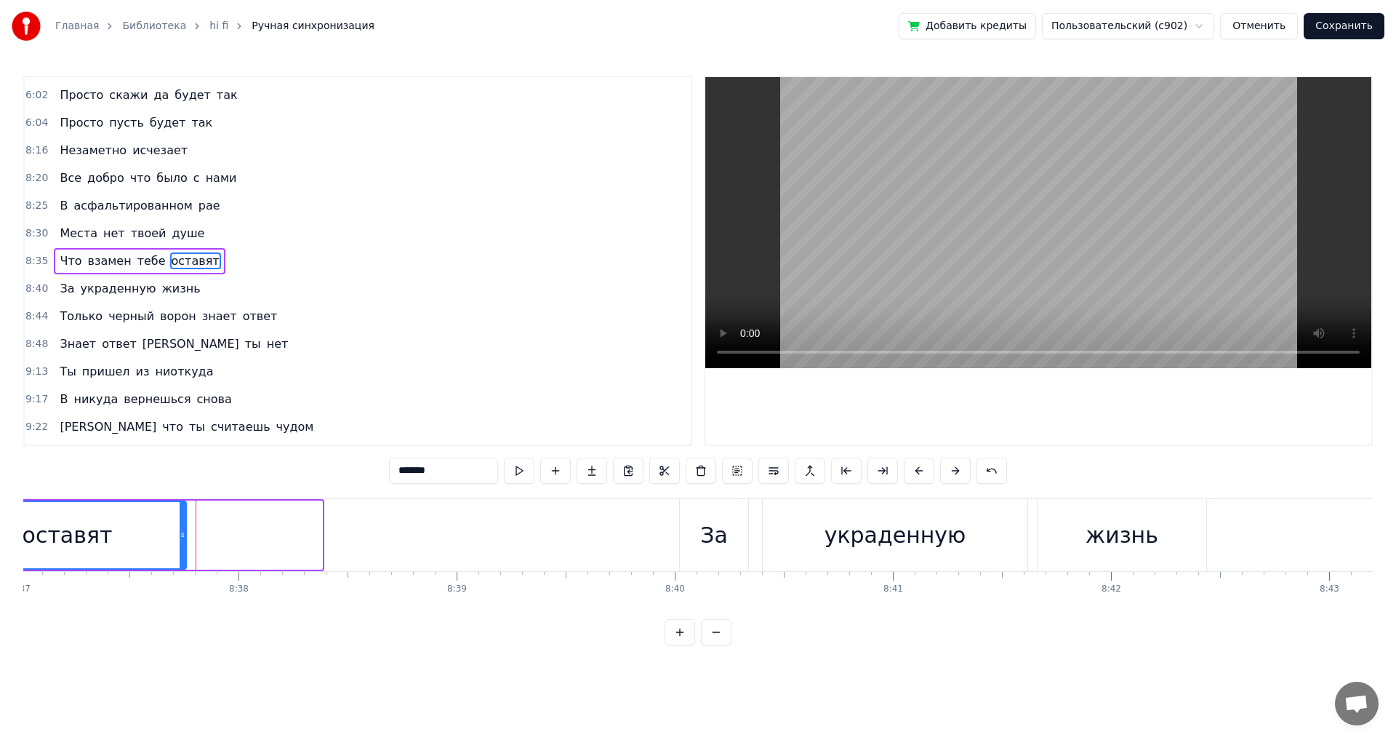
drag, startPoint x: 321, startPoint y: 536, endPoint x: 185, endPoint y: 537, distance: 136.0
click at [185, 537] on icon at bounding box center [183, 535] width 6 height 12
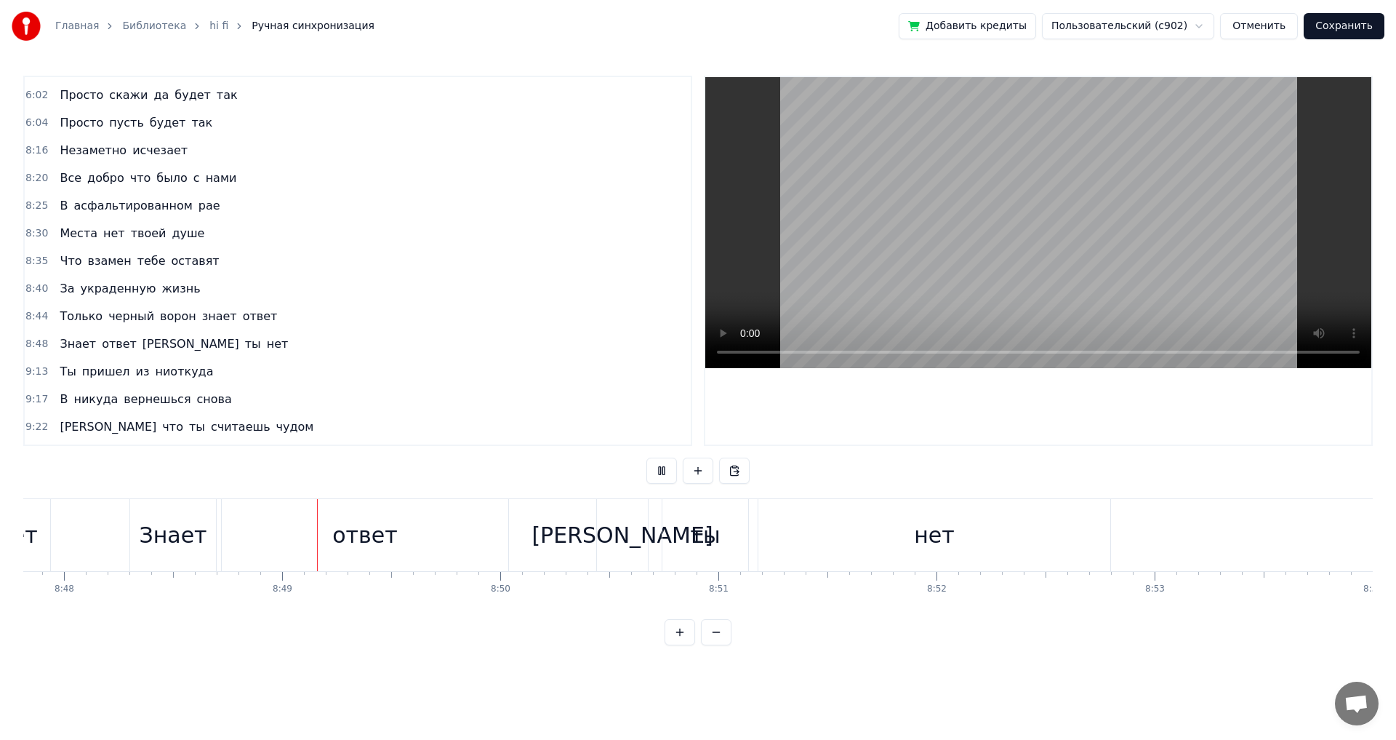
scroll to position [0, 115230]
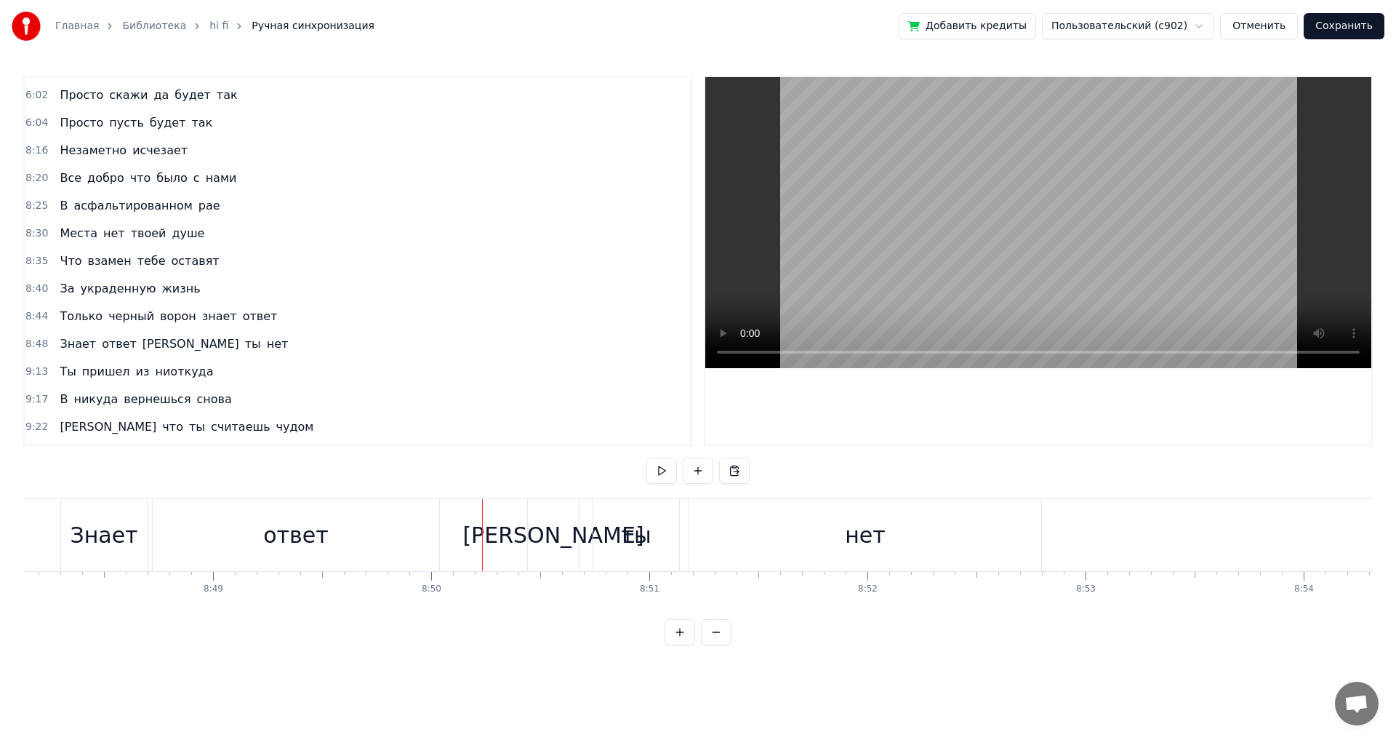
click at [316, 535] on div "ответ" at bounding box center [295, 535] width 65 height 33
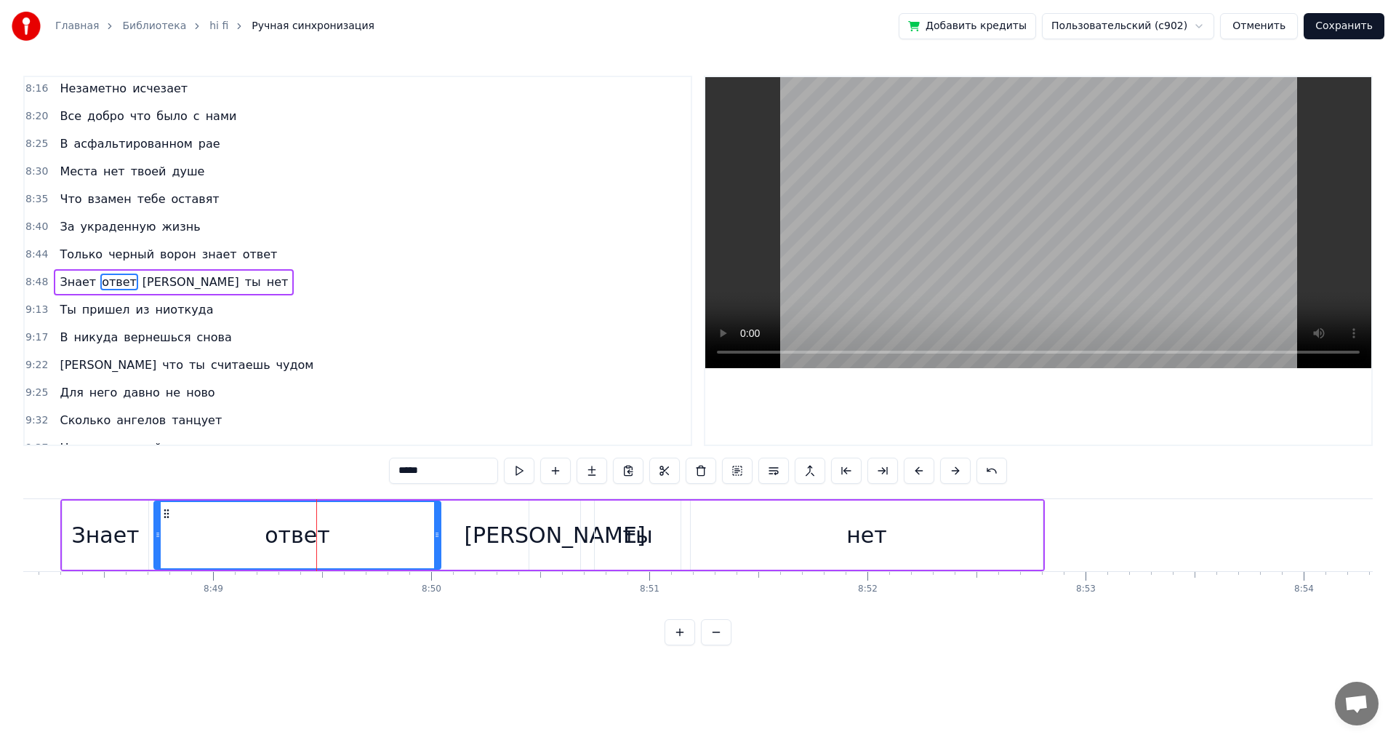
scroll to position [1792, 0]
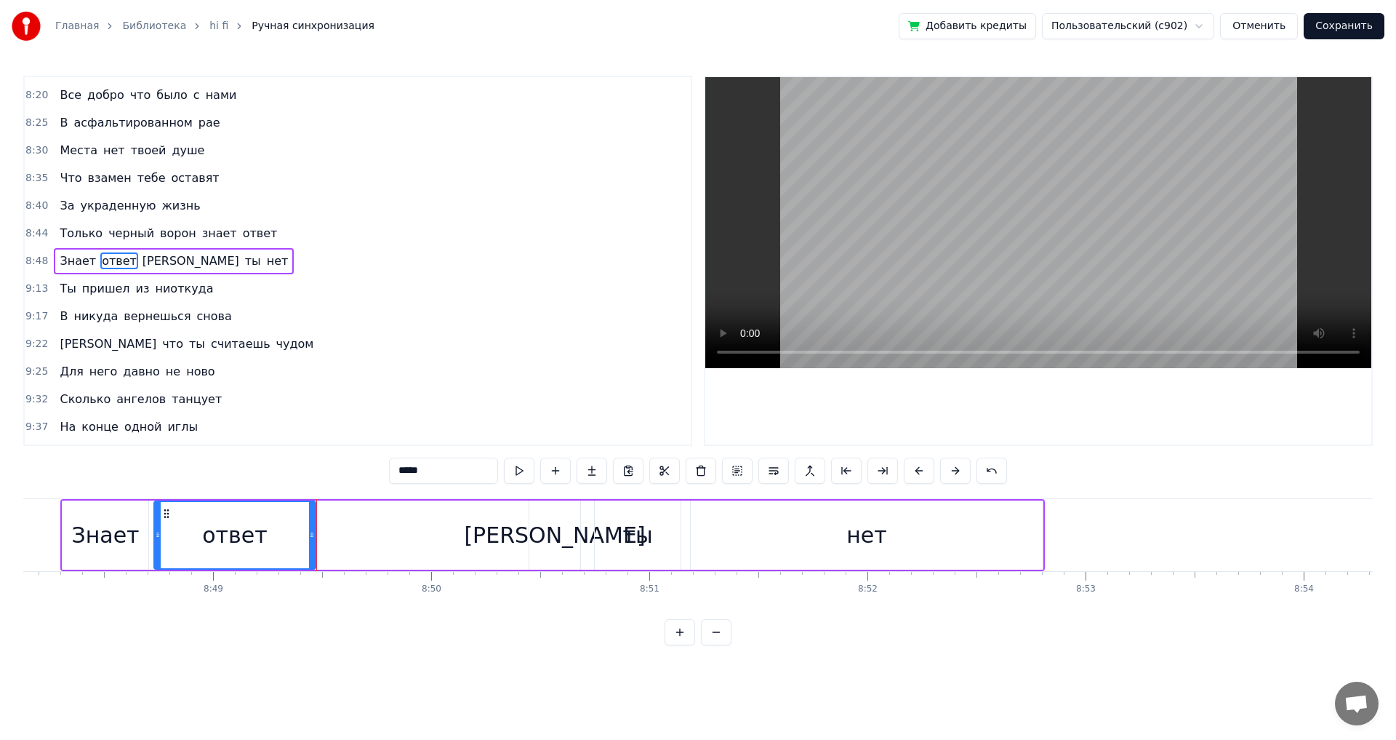
drag, startPoint x: 439, startPoint y: 537, endPoint x: 313, endPoint y: 537, distance: 125.8
click at [313, 537] on icon at bounding box center [312, 535] width 6 height 12
click at [122, 537] on div "Знает" at bounding box center [105, 535] width 68 height 33
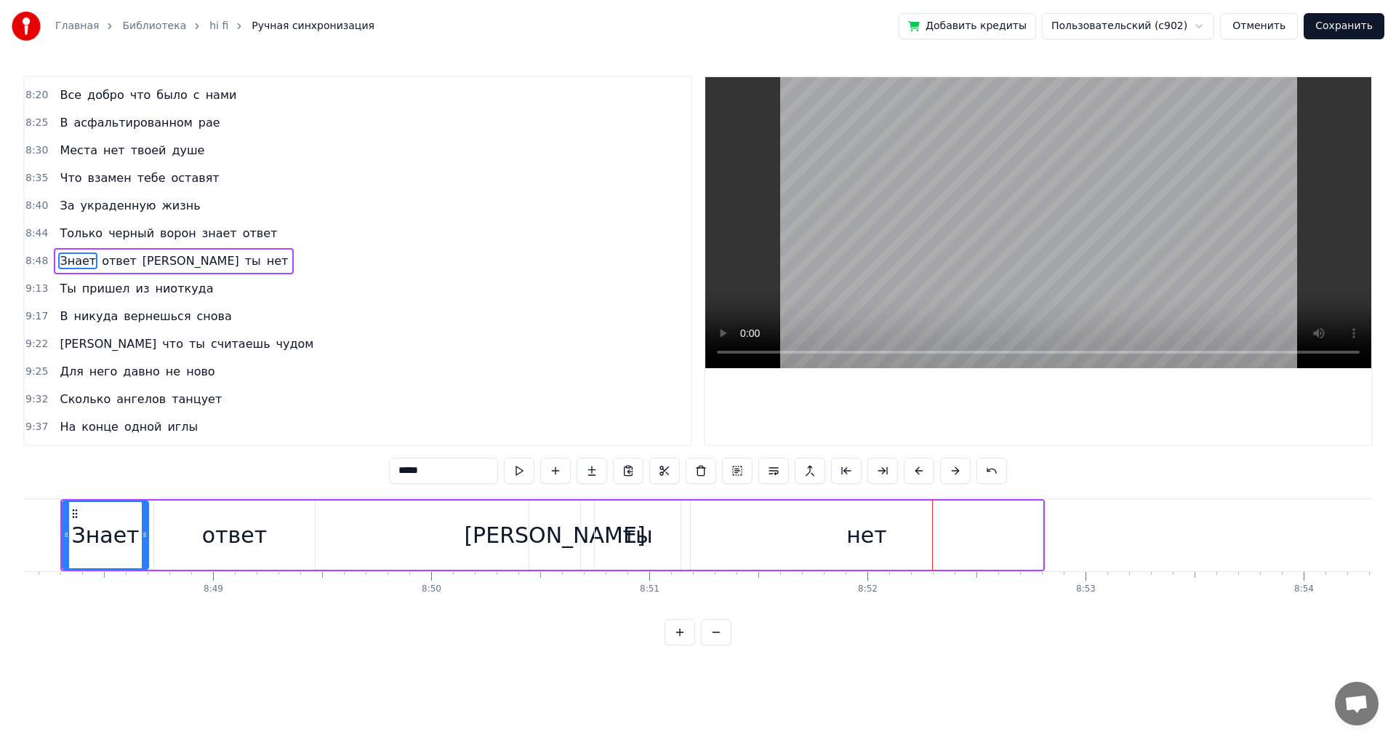
click at [1015, 543] on div "нет" at bounding box center [867, 534] width 352 height 69
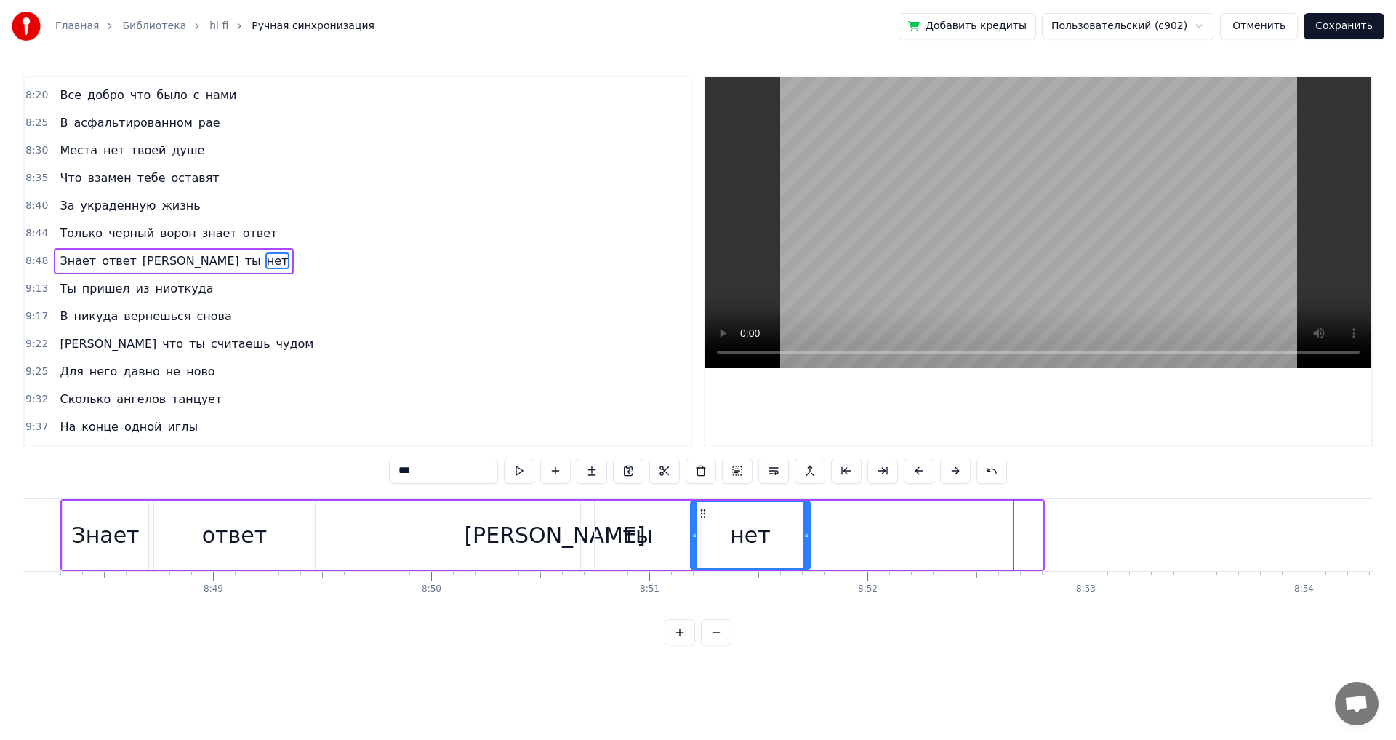
drag, startPoint x: 1039, startPoint y: 539, endPoint x: 807, endPoint y: 535, distance: 232.8
click at [807, 535] on icon at bounding box center [807, 535] width 6 height 12
click at [123, 530] on div "Знает" at bounding box center [105, 535] width 68 height 33
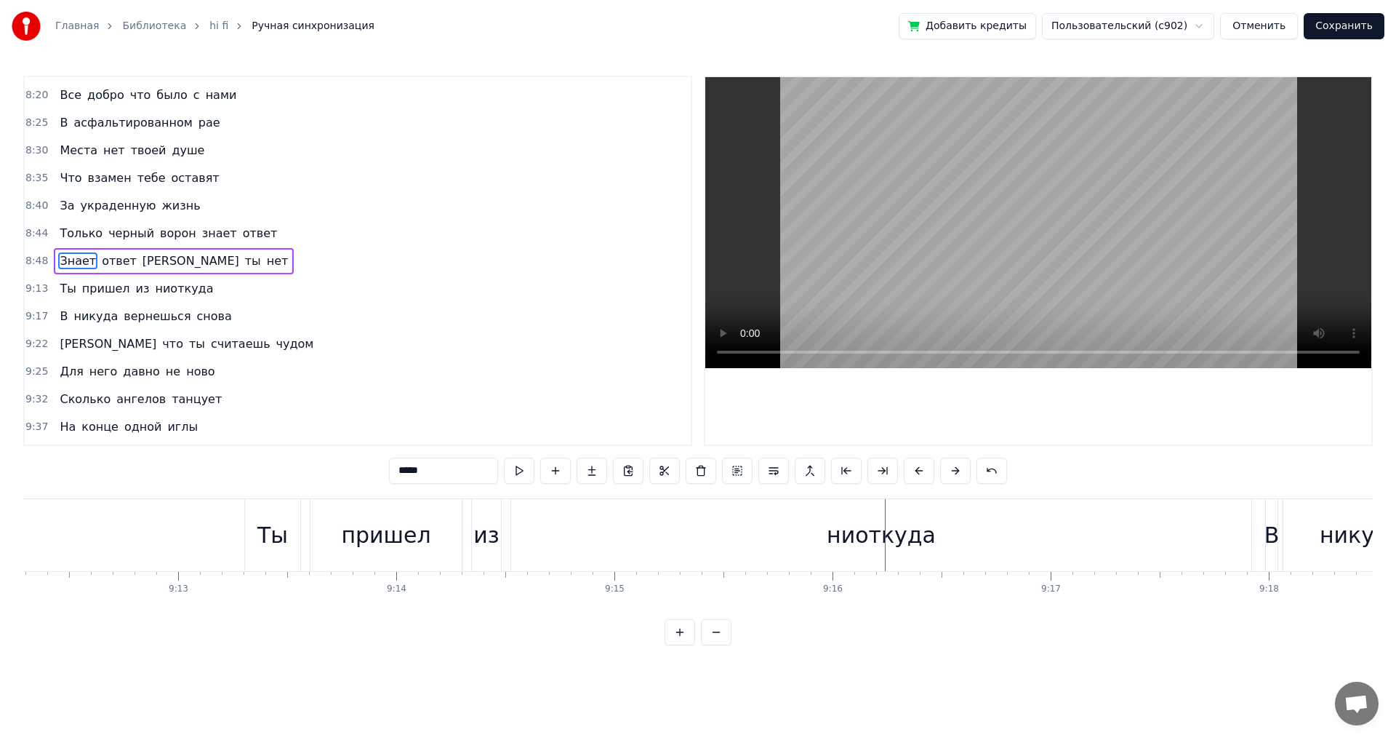
scroll to position [0, 120517]
click at [1186, 555] on div "ниоткуда" at bounding box center [865, 535] width 740 height 72
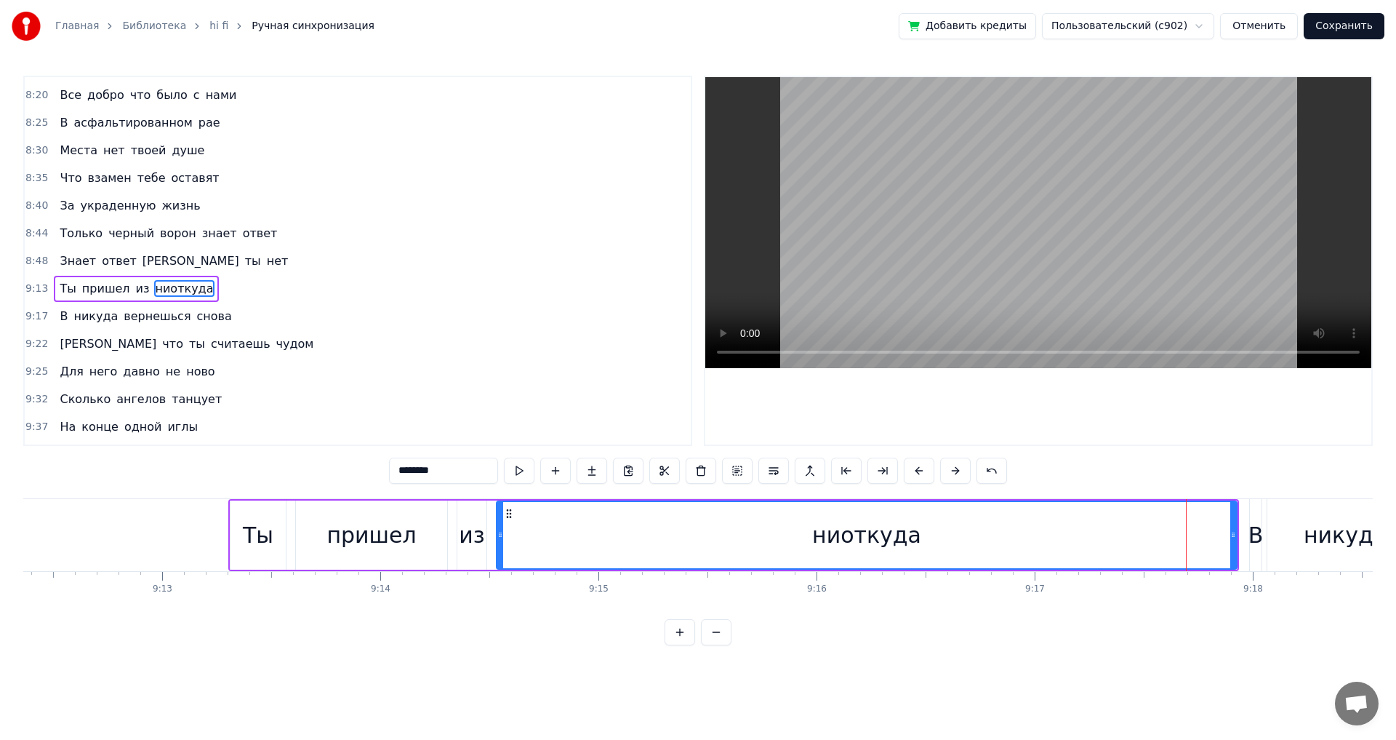
scroll to position [1820, 0]
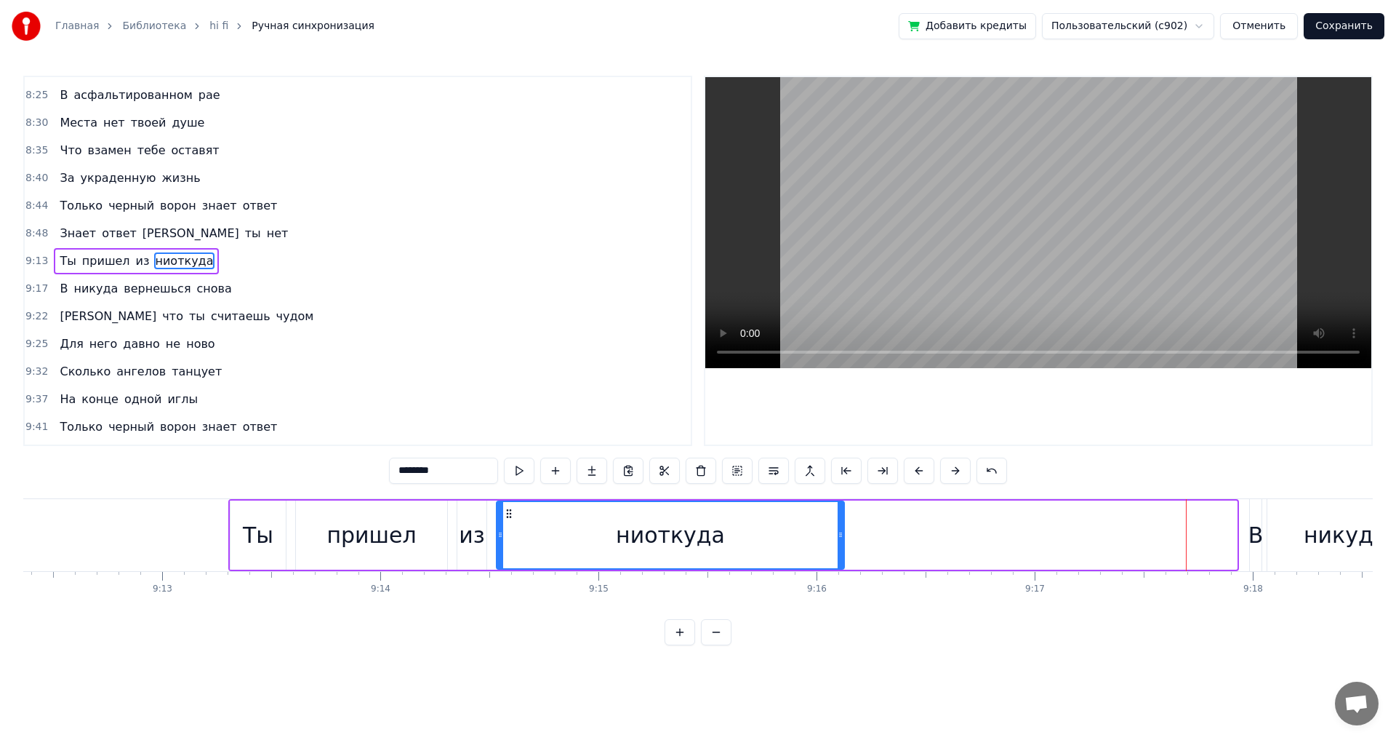
drag, startPoint x: 1233, startPoint y: 543, endPoint x: 841, endPoint y: 539, distance: 392.7
click at [841, 539] on div at bounding box center [841, 535] width 6 height 66
click at [596, 535] on div "ниоткуда" at bounding box center [670, 535] width 346 height 66
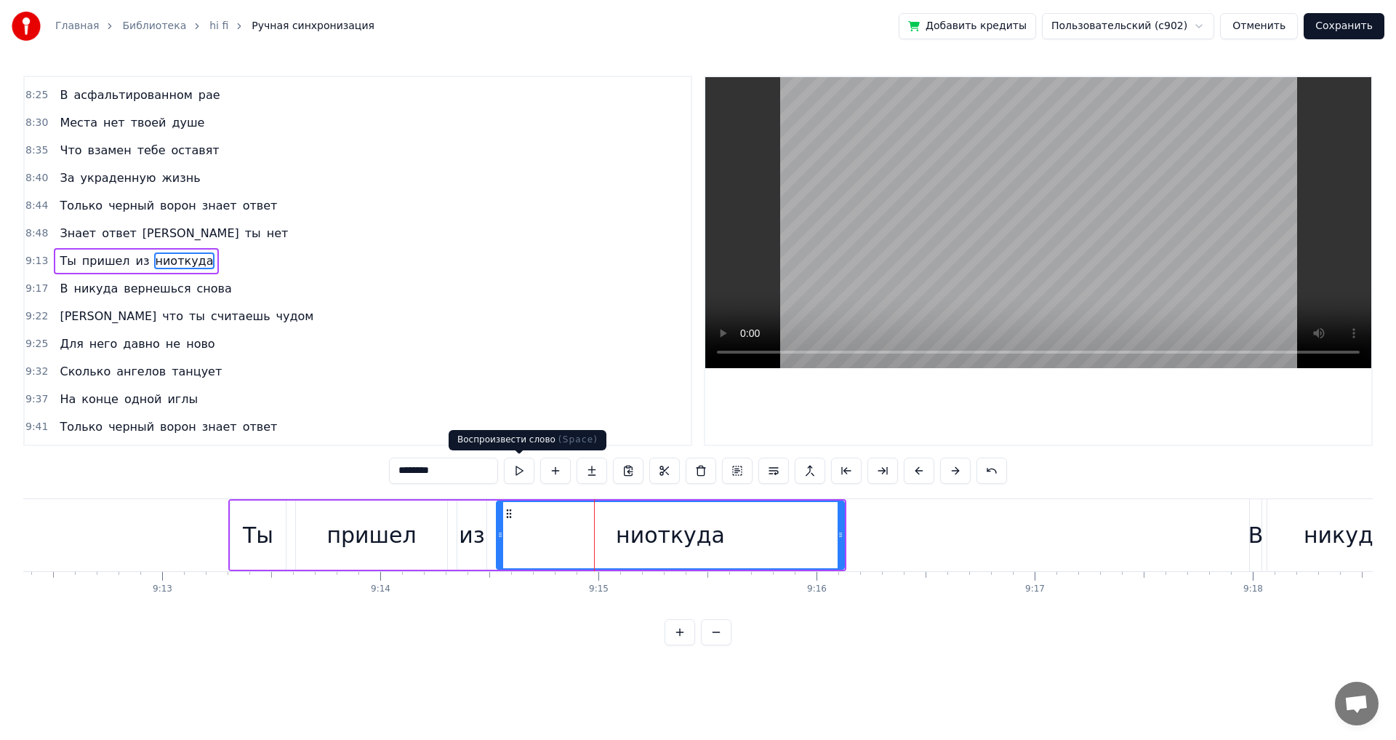
click at [522, 469] on button at bounding box center [519, 470] width 31 height 26
drag, startPoint x: 842, startPoint y: 537, endPoint x: 809, endPoint y: 540, distance: 32.8
click at [809, 540] on icon at bounding box center [808, 535] width 6 height 12
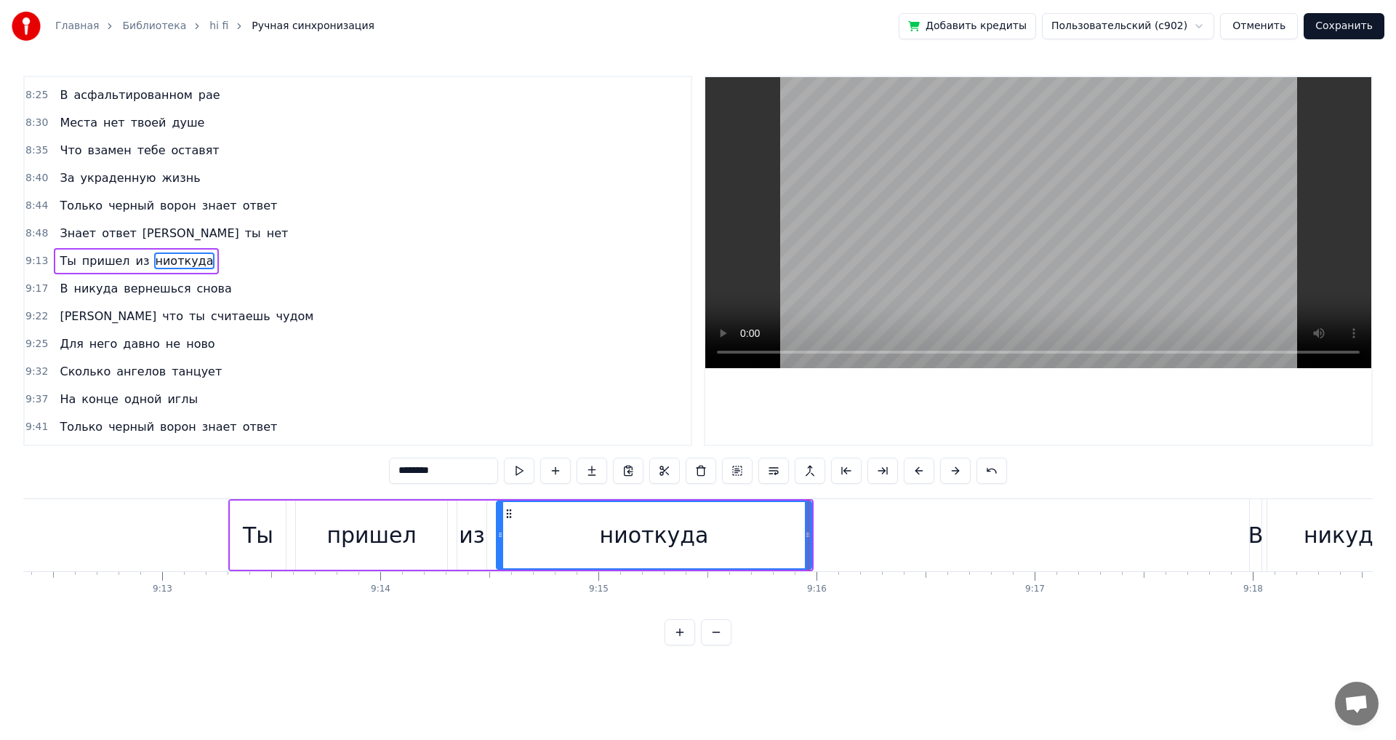
click at [1297, 557] on div "никуда" at bounding box center [1346, 535] width 156 height 72
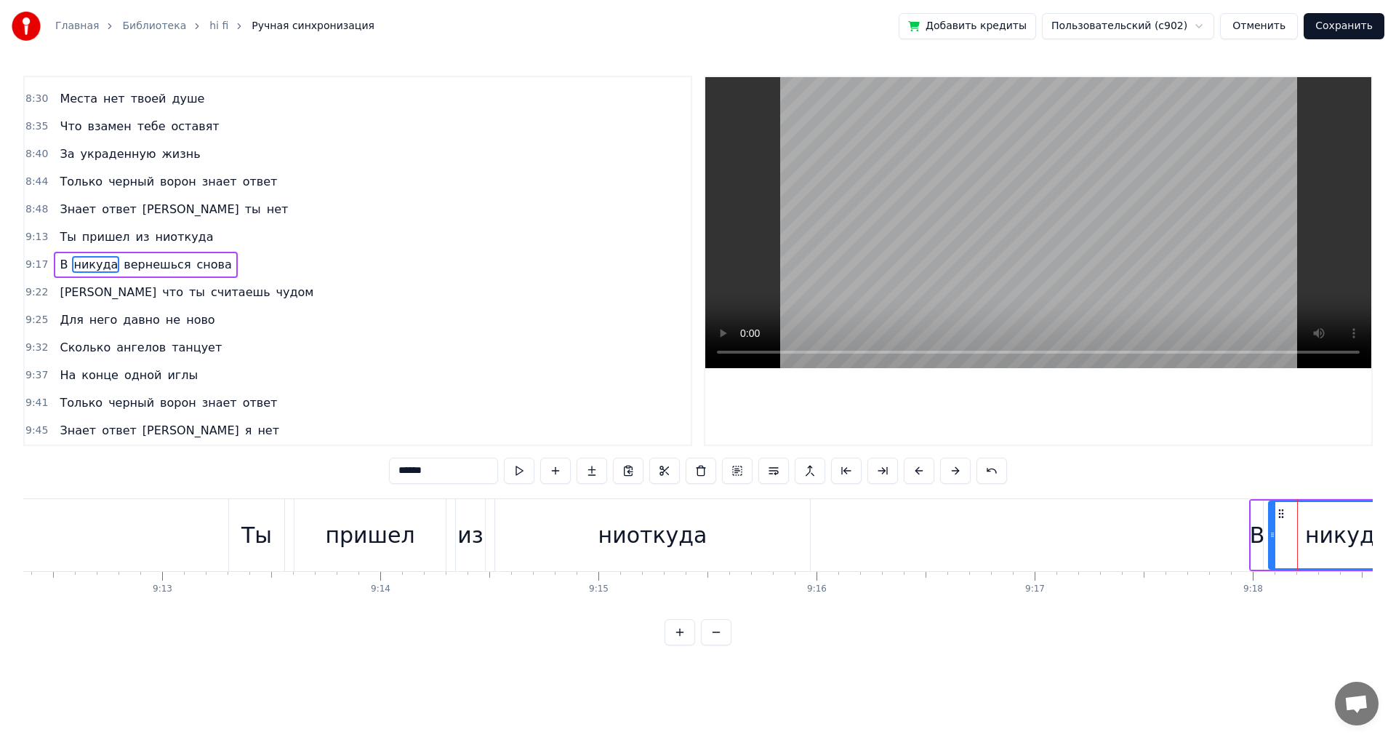
click at [1255, 555] on div "В" at bounding box center [1258, 534] width 12 height 69
type input "*"
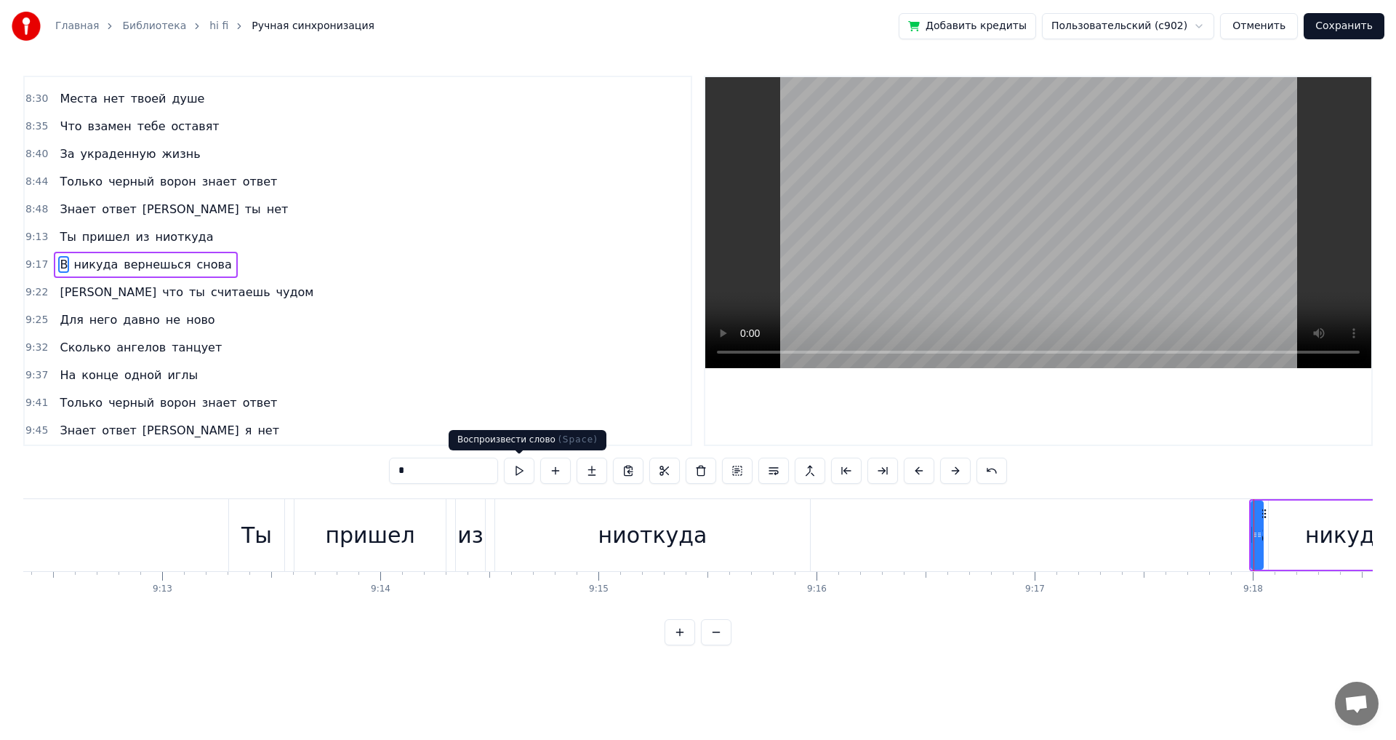
click at [523, 470] on button at bounding box center [519, 470] width 31 height 26
click at [1251, 535] on div "В" at bounding box center [1257, 535] width 15 height 33
click at [1262, 541] on div at bounding box center [1261, 535] width 6 height 66
drag, startPoint x: 1254, startPoint y: 540, endPoint x: 1244, endPoint y: 540, distance: 9.5
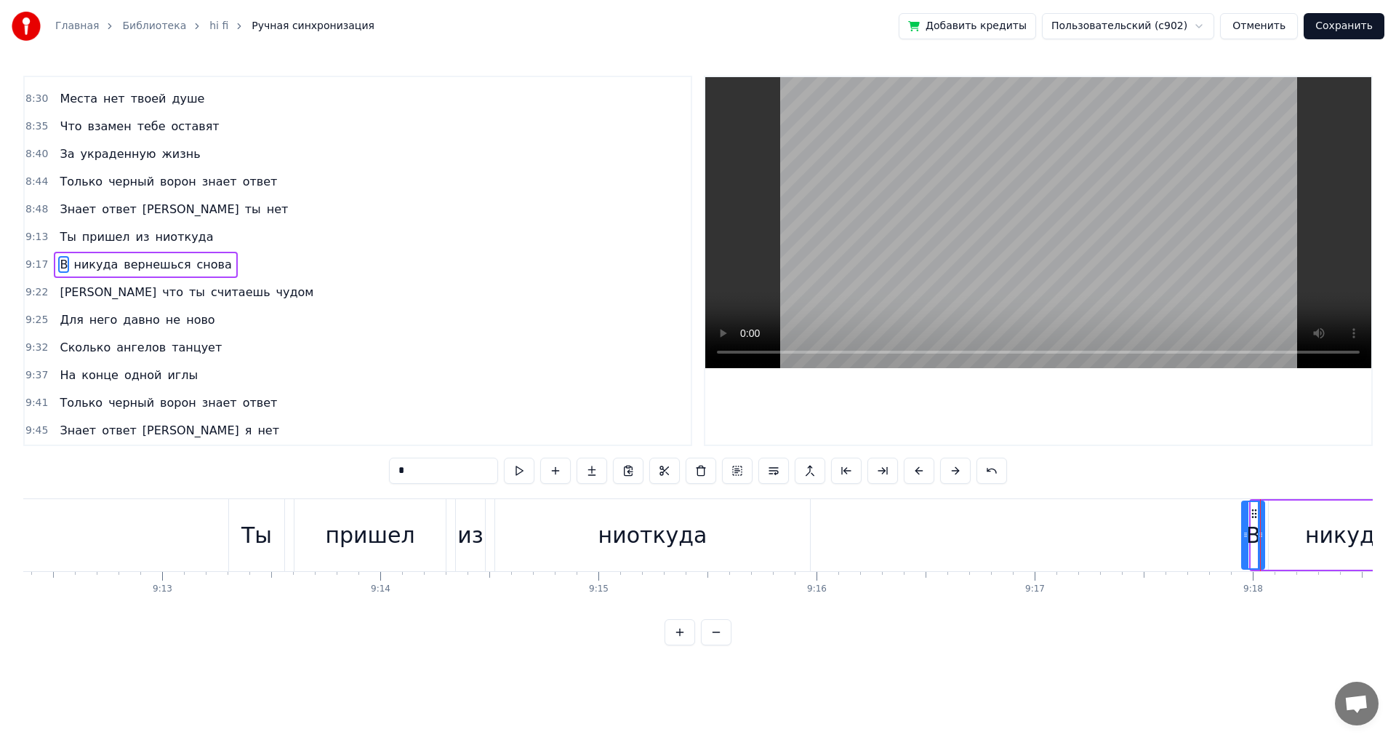
click at [1244, 540] on icon at bounding box center [1246, 535] width 6 height 12
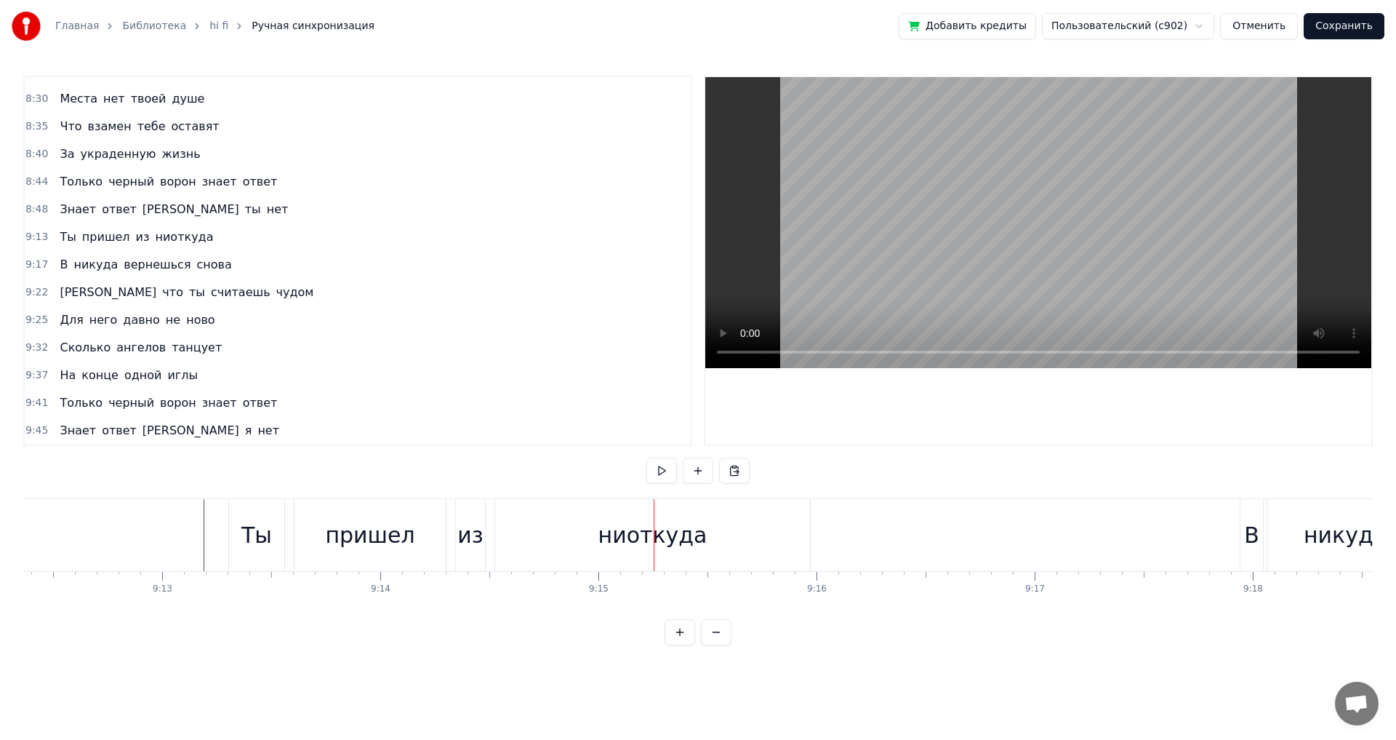
click at [457, 553] on div "из" at bounding box center [470, 535] width 29 height 72
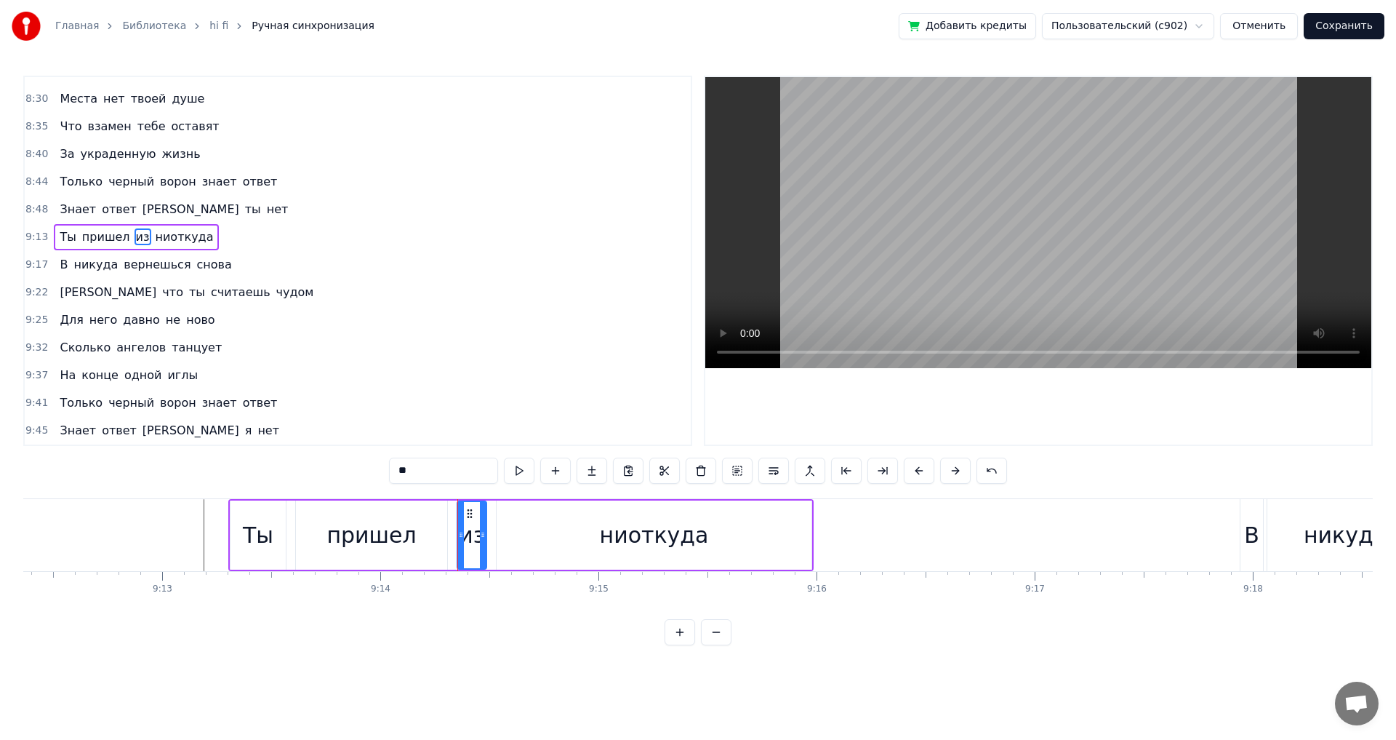
scroll to position [1820, 0]
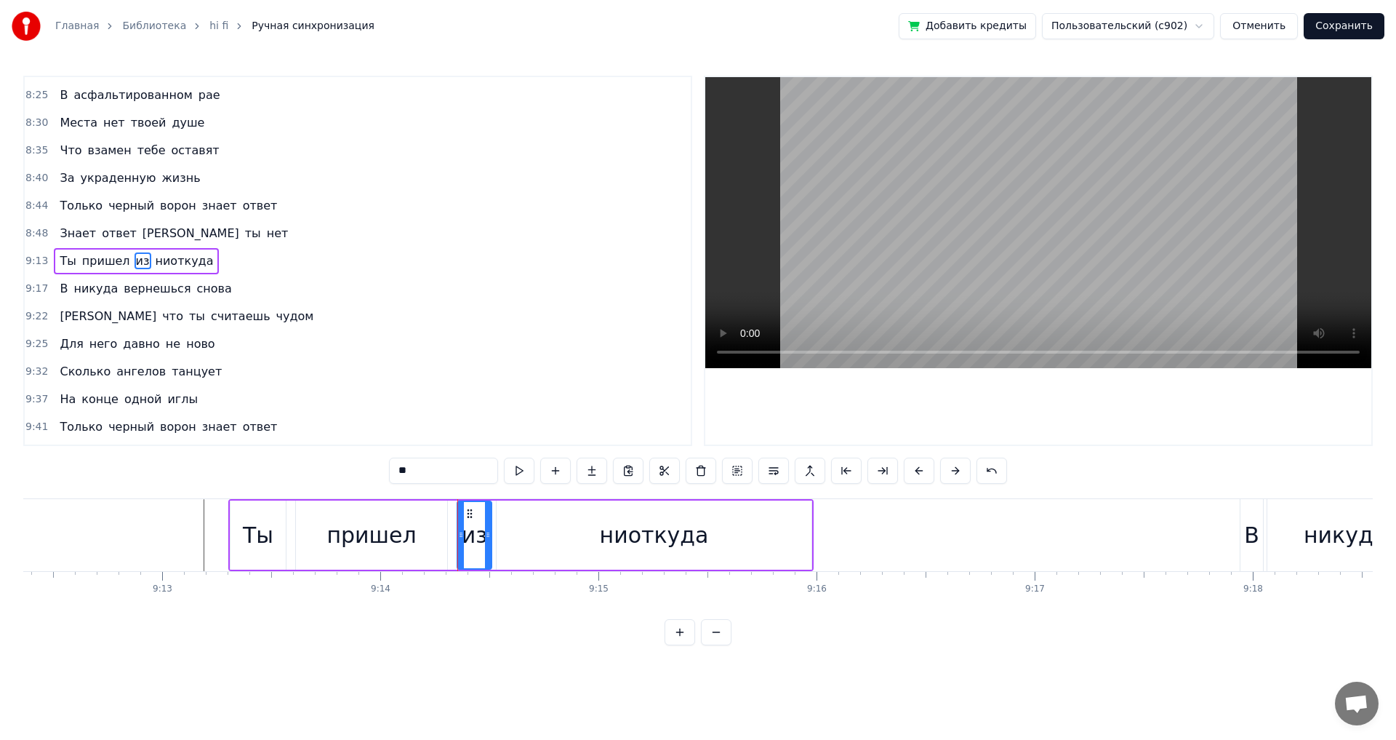
click at [488, 540] on div at bounding box center [488, 535] width 6 height 66
click at [455, 545] on div at bounding box center [457, 535] width 6 height 66
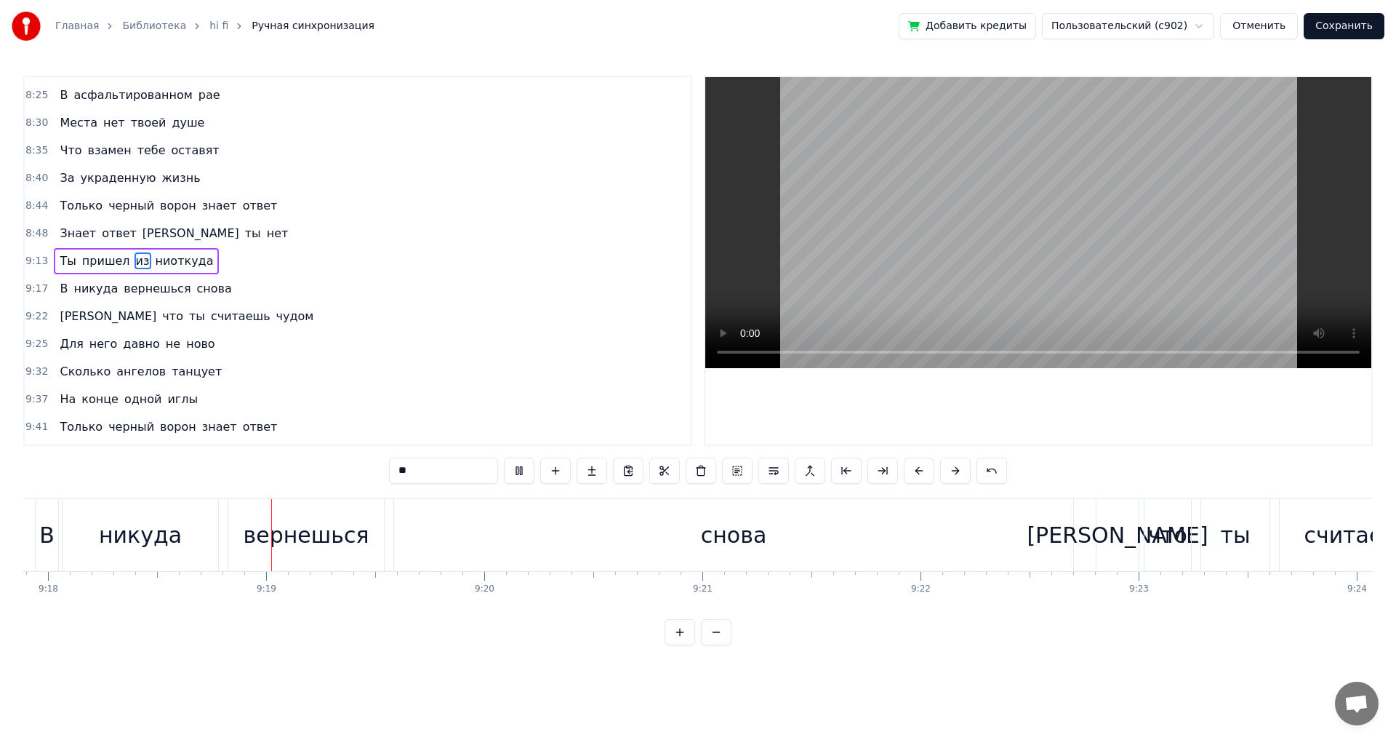
scroll to position [0, 121723]
click at [1053, 540] on div "снова" at bounding box center [732, 535] width 679 height 72
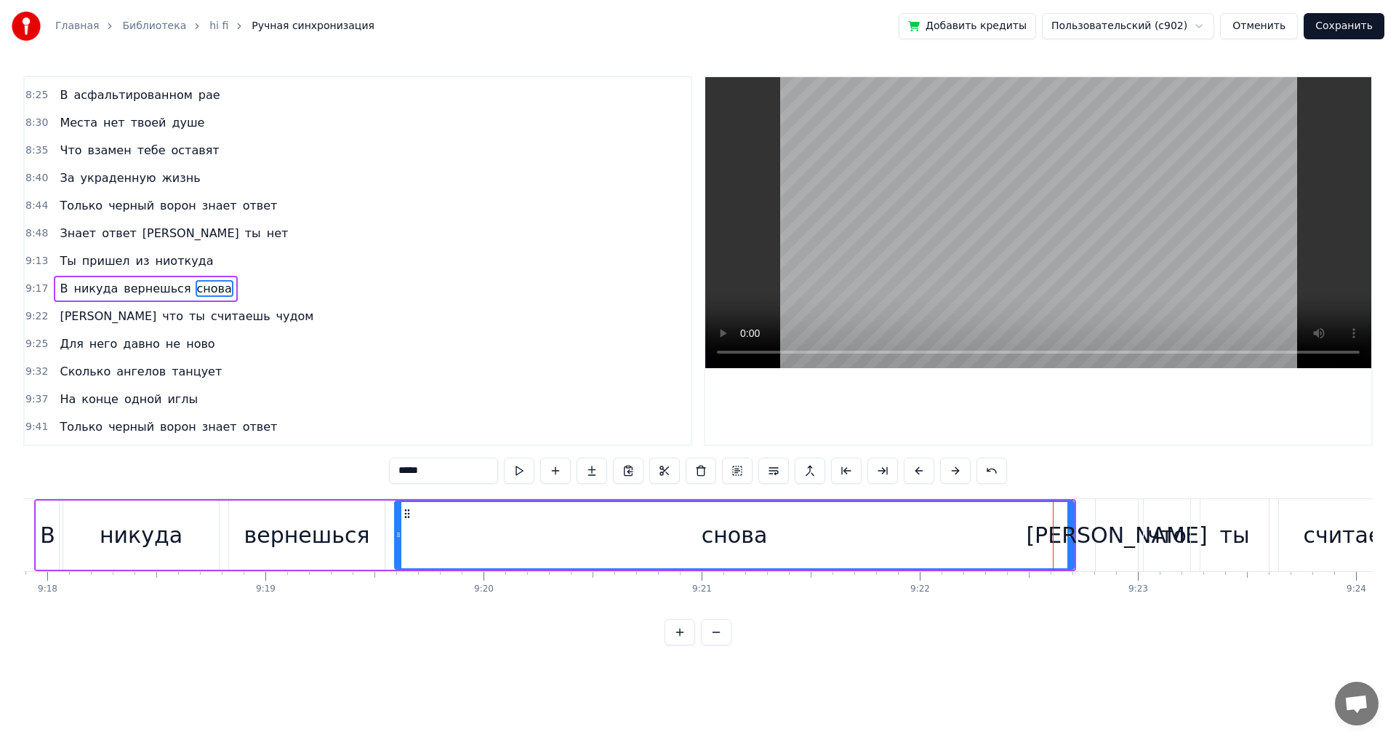
scroll to position [1844, 0]
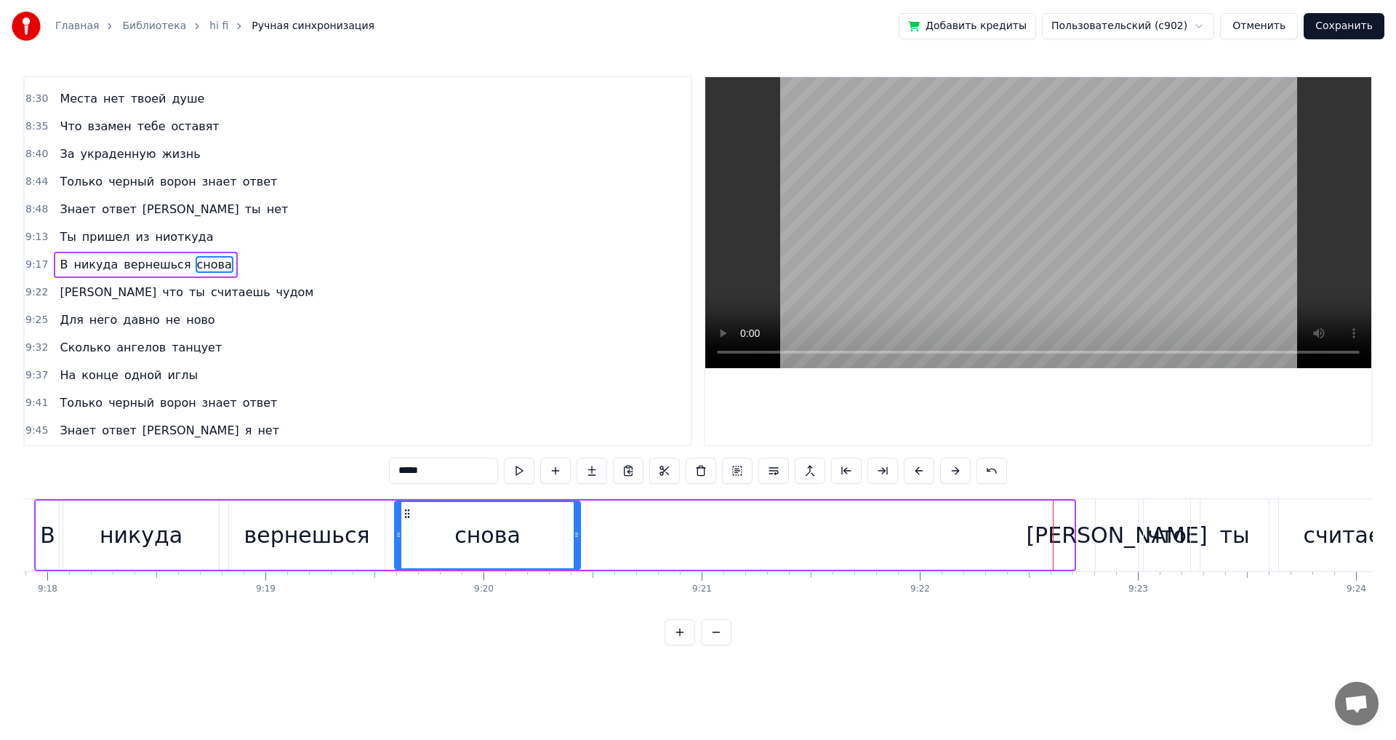
drag, startPoint x: 1070, startPoint y: 540, endPoint x: 575, endPoint y: 540, distance: 494.6
click at [575, 540] on div at bounding box center [577, 535] width 6 height 66
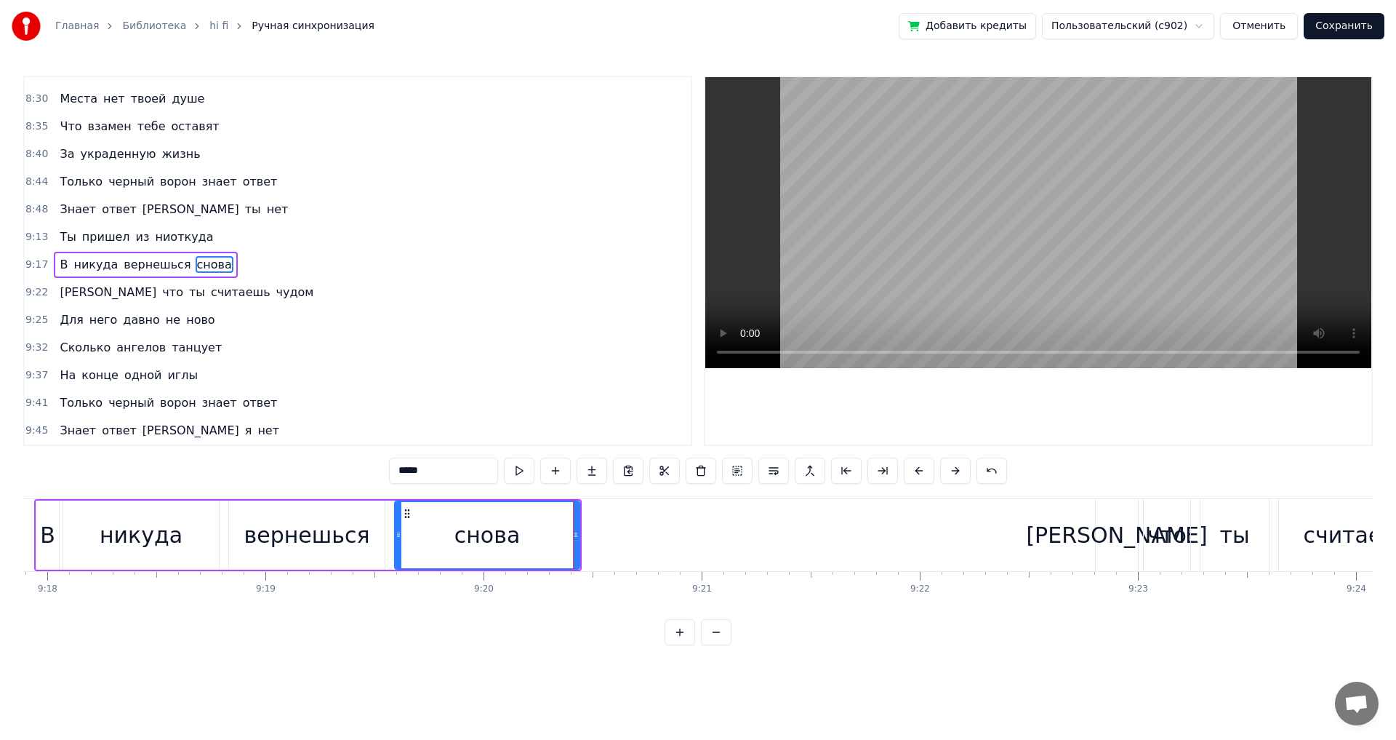
click at [292, 531] on div "вернешься" at bounding box center [307, 535] width 126 height 33
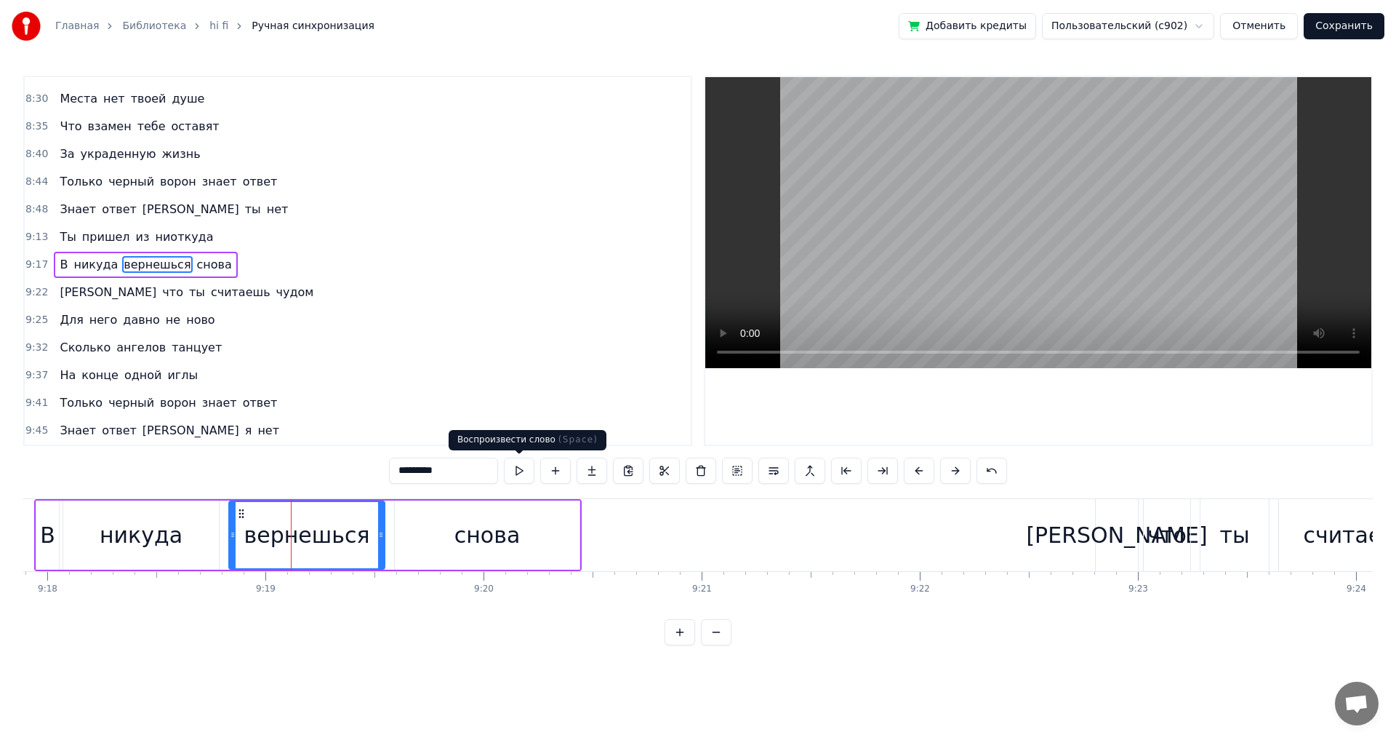
click at [519, 466] on button at bounding box center [519, 470] width 31 height 26
click at [457, 549] on div "снова" at bounding box center [487, 534] width 185 height 69
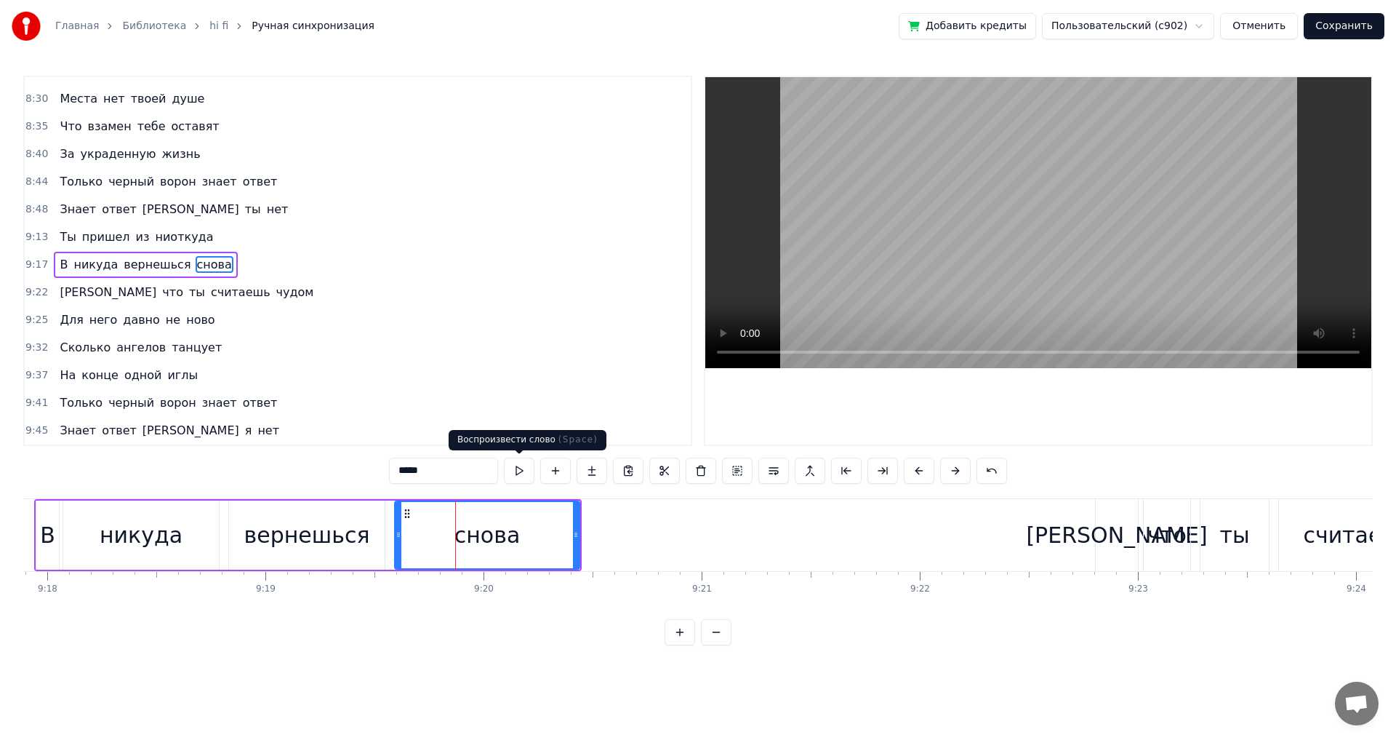
click at [516, 466] on button at bounding box center [519, 470] width 31 height 26
drag, startPoint x: 577, startPoint y: 540, endPoint x: 599, endPoint y: 540, distance: 21.1
click at [599, 540] on icon at bounding box center [597, 535] width 6 height 12
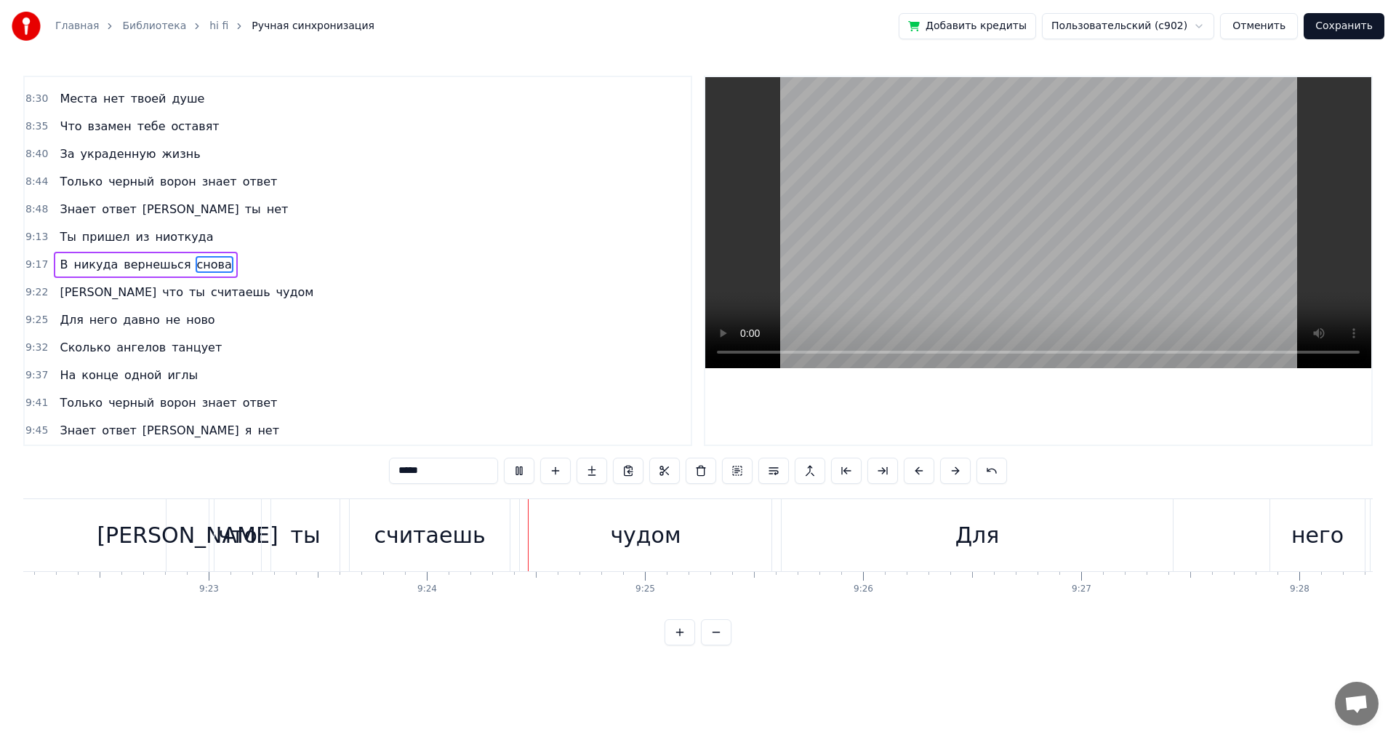
scroll to position [0, 122958]
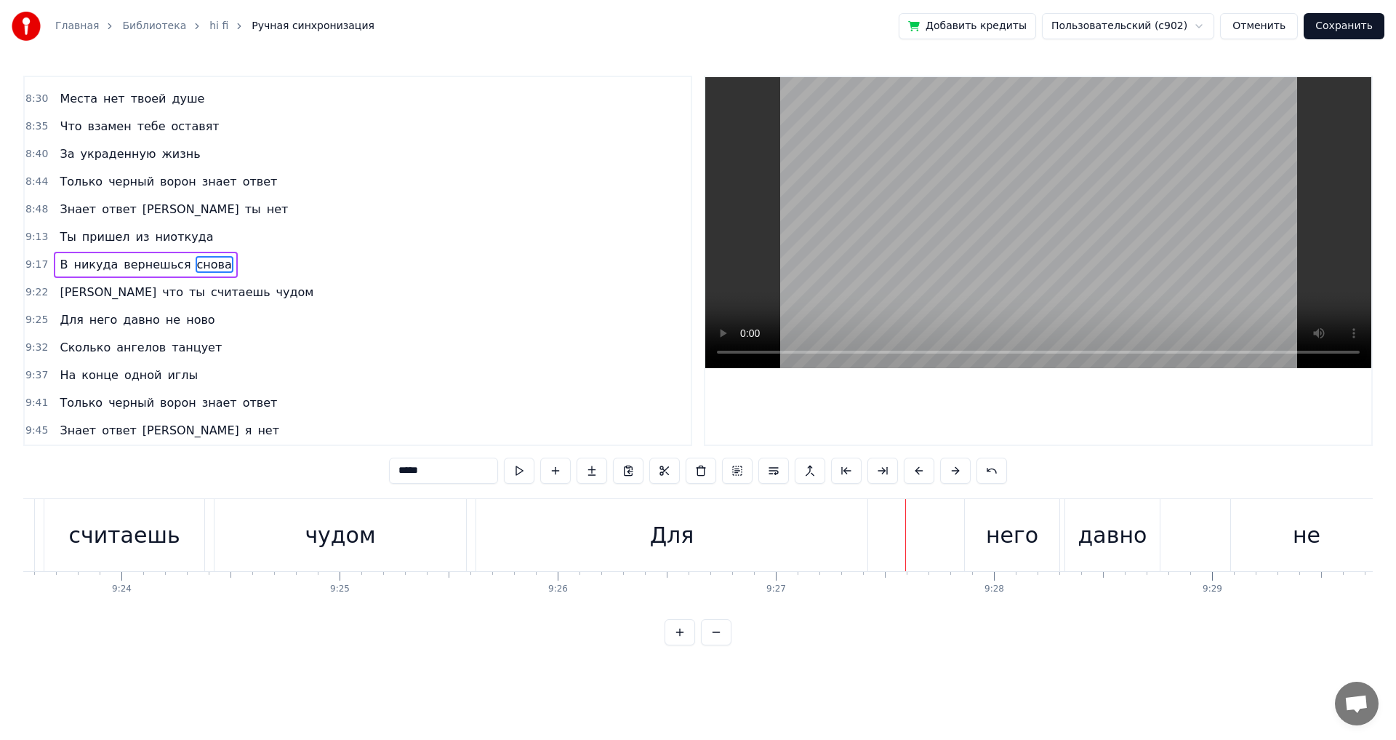
click at [839, 543] on div "Для" at bounding box center [671, 535] width 391 height 72
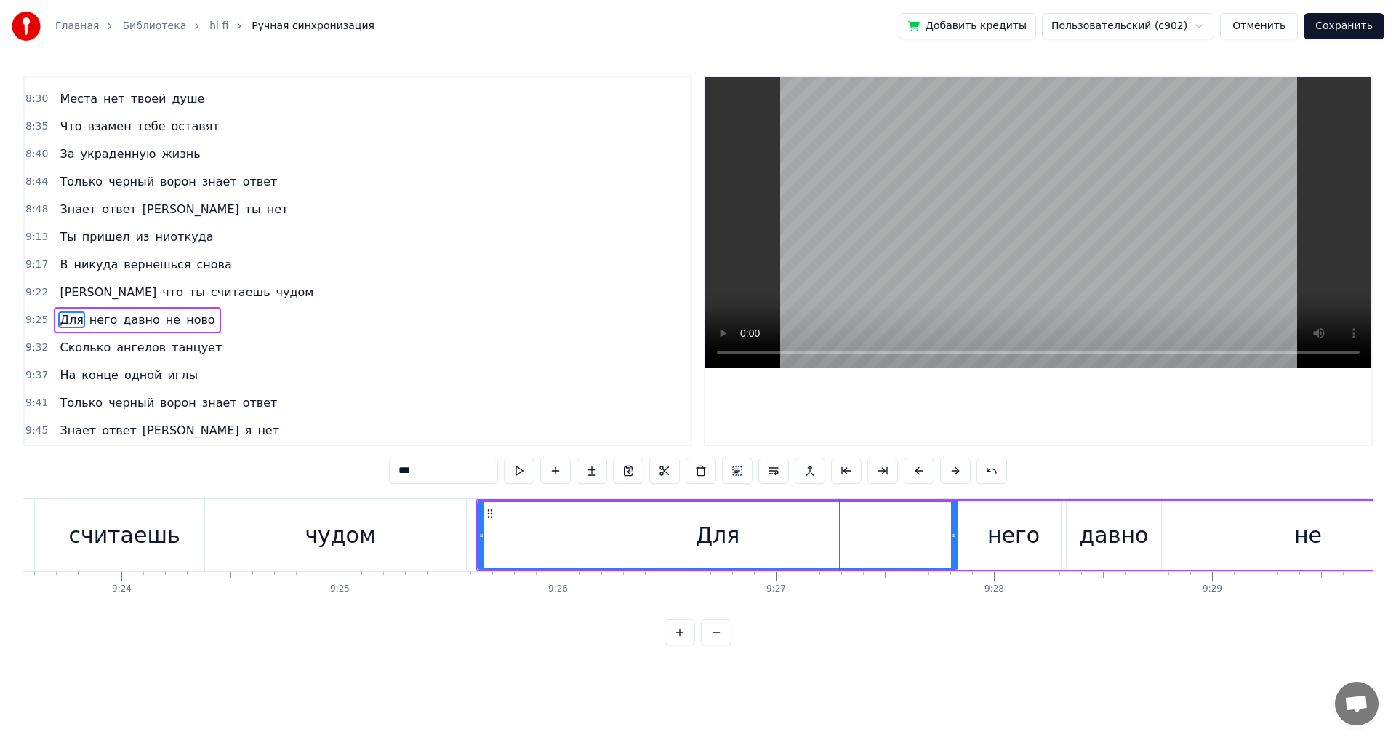
drag, startPoint x: 865, startPoint y: 537, endPoint x: 953, endPoint y: 541, distance: 88.8
click at [953, 541] on div at bounding box center [954, 535] width 6 height 66
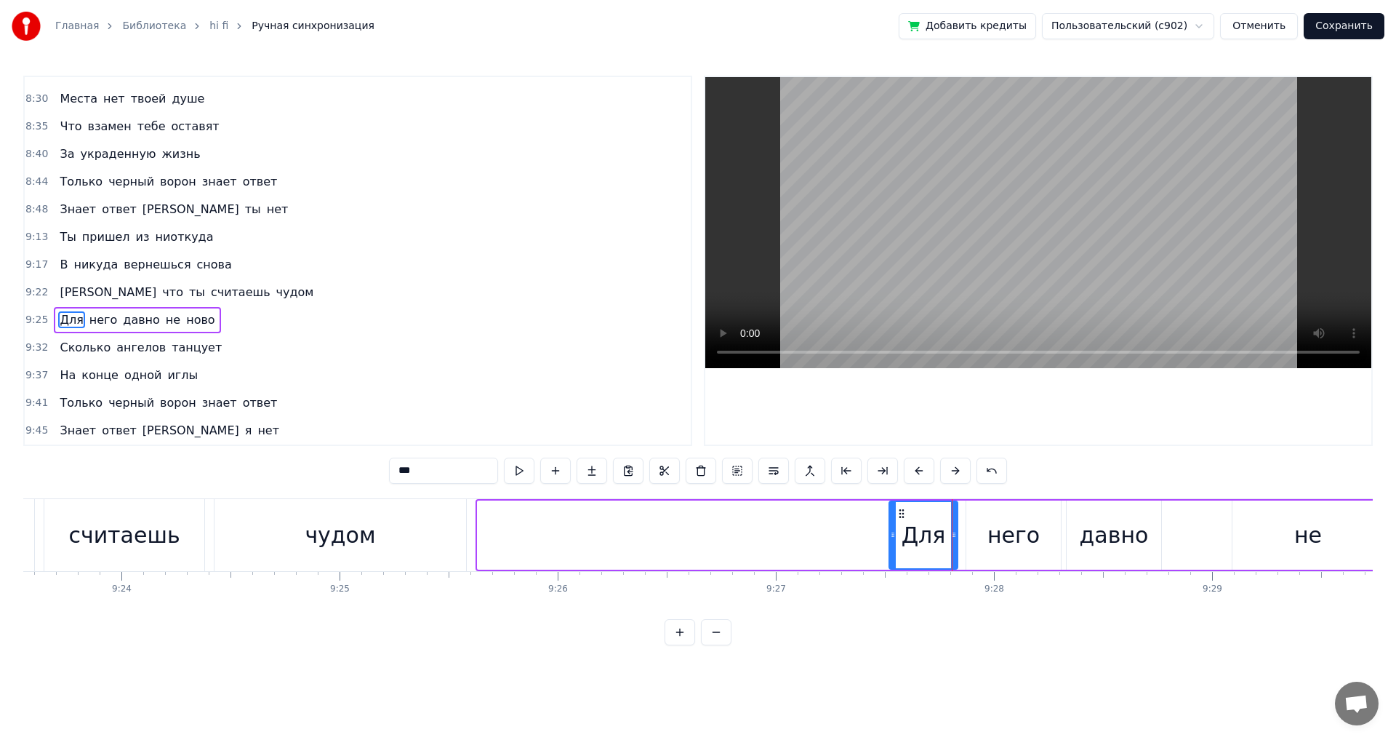
drag, startPoint x: 481, startPoint y: 535, endPoint x: 893, endPoint y: 548, distance: 411.8
click at [893, 548] on div at bounding box center [893, 535] width 6 height 66
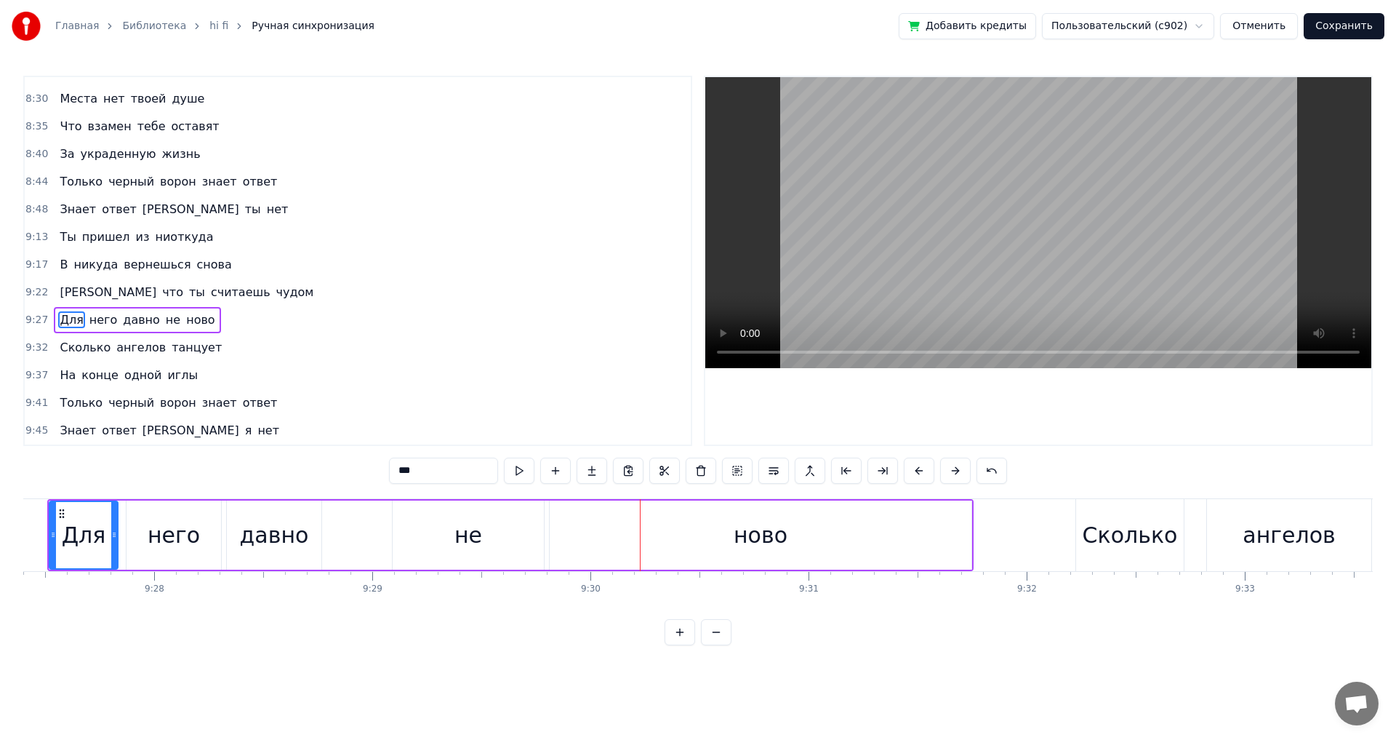
scroll to position [0, 123795]
click at [280, 543] on div "давно" at bounding box center [277, 535] width 69 height 33
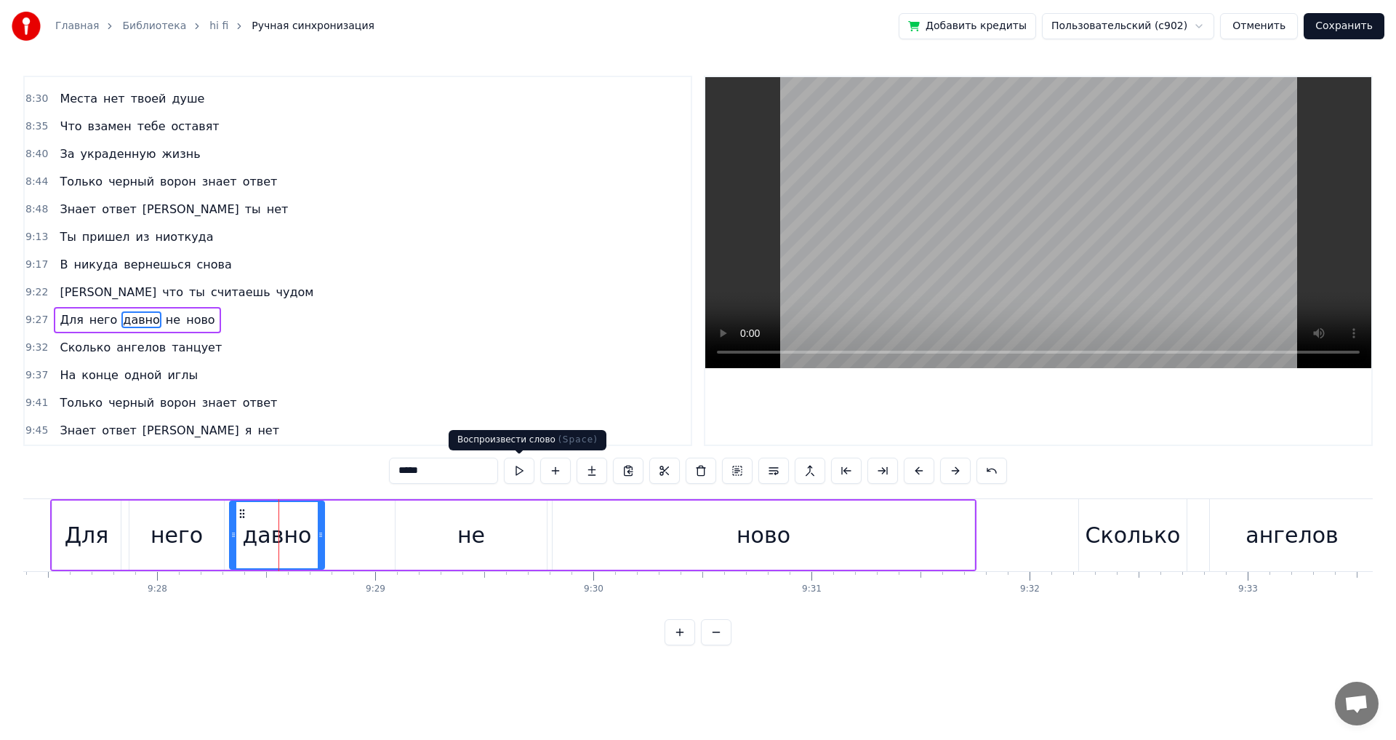
click at [523, 470] on button at bounding box center [519, 470] width 31 height 26
drag, startPoint x: 472, startPoint y: 556, endPoint x: 407, endPoint y: 556, distance: 65.5
click at [407, 556] on div "не" at bounding box center [471, 534] width 151 height 69
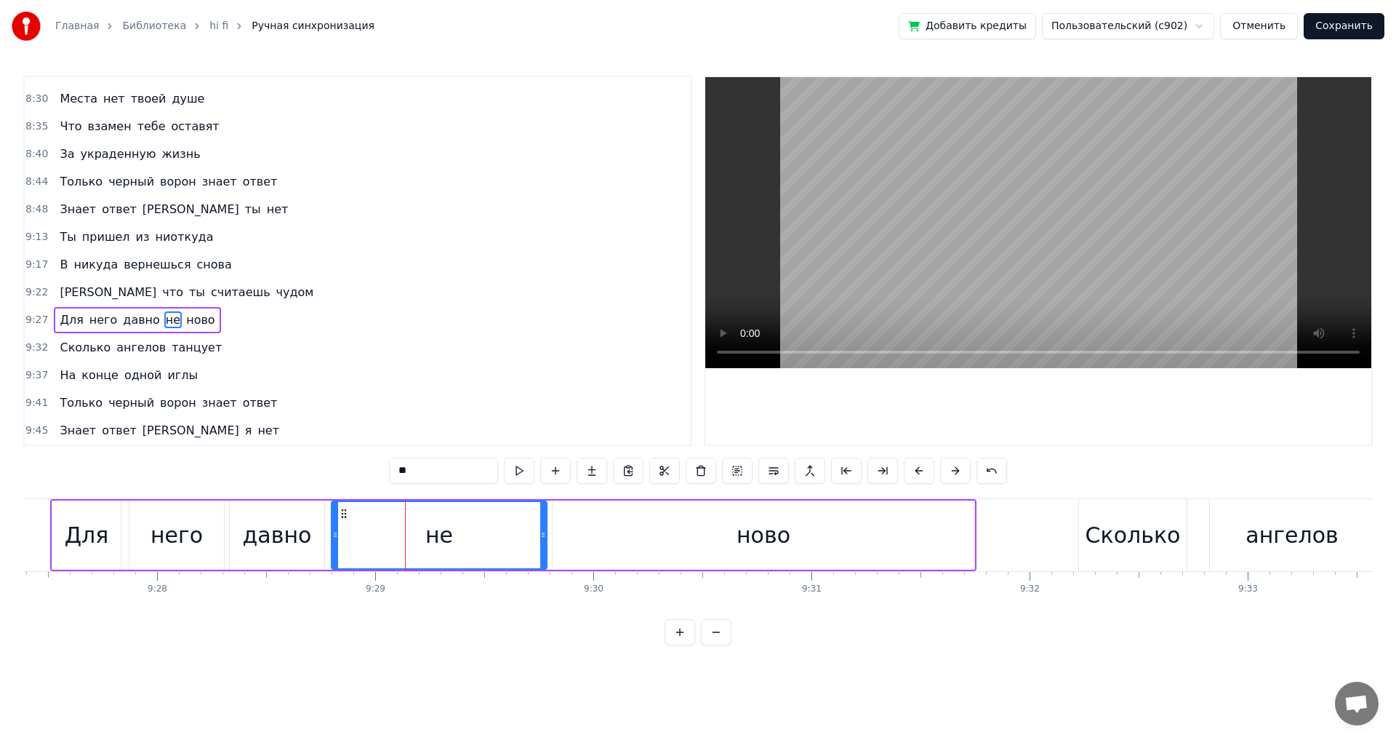
drag, startPoint x: 396, startPoint y: 535, endPoint x: 332, endPoint y: 539, distance: 64.1
click at [332, 539] on icon at bounding box center [335, 535] width 6 height 12
drag, startPoint x: 543, startPoint y: 540, endPoint x: 409, endPoint y: 542, distance: 134.6
click at [409, 542] on div at bounding box center [409, 535] width 6 height 66
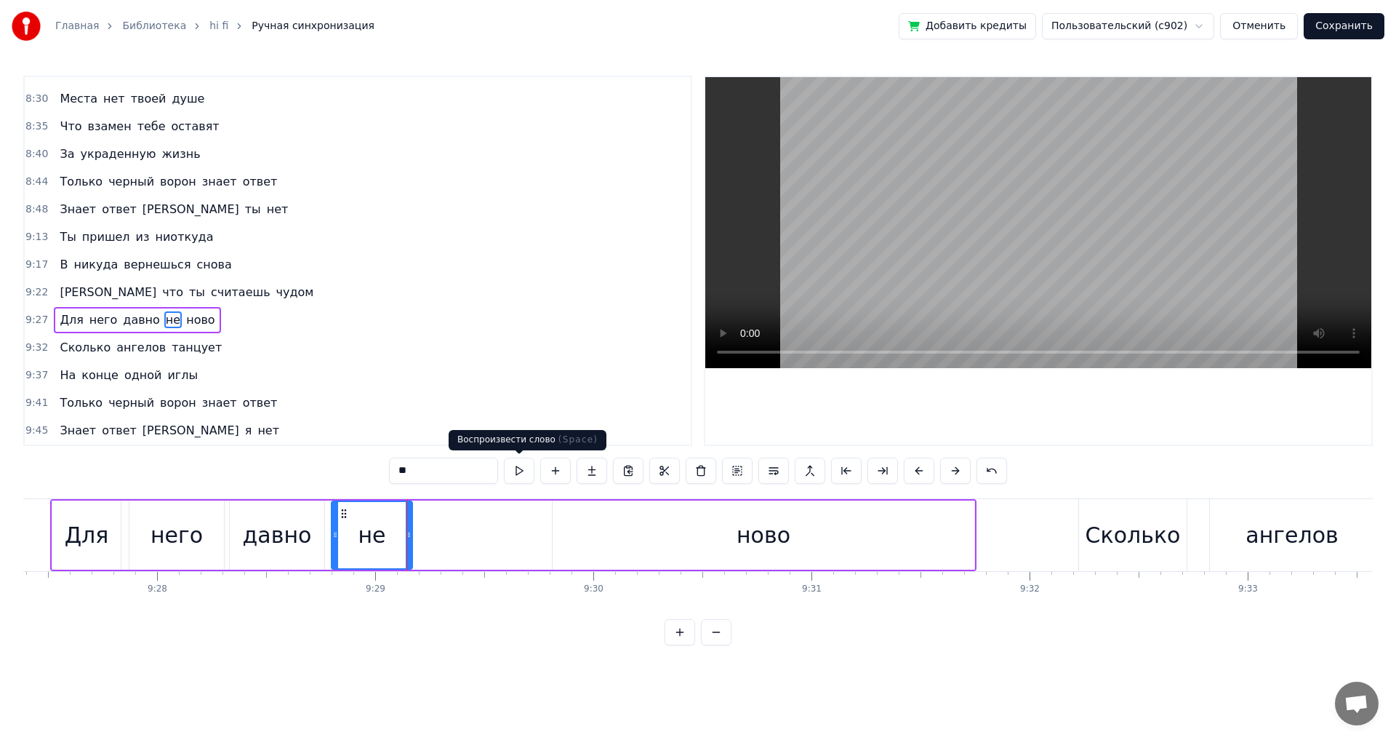
click at [516, 468] on button at bounding box center [519, 470] width 31 height 26
drag, startPoint x: 410, startPoint y: 535, endPoint x: 388, endPoint y: 535, distance: 21.8
click at [388, 535] on icon at bounding box center [387, 535] width 6 height 12
click at [567, 536] on div "ново" at bounding box center [764, 534] width 422 height 69
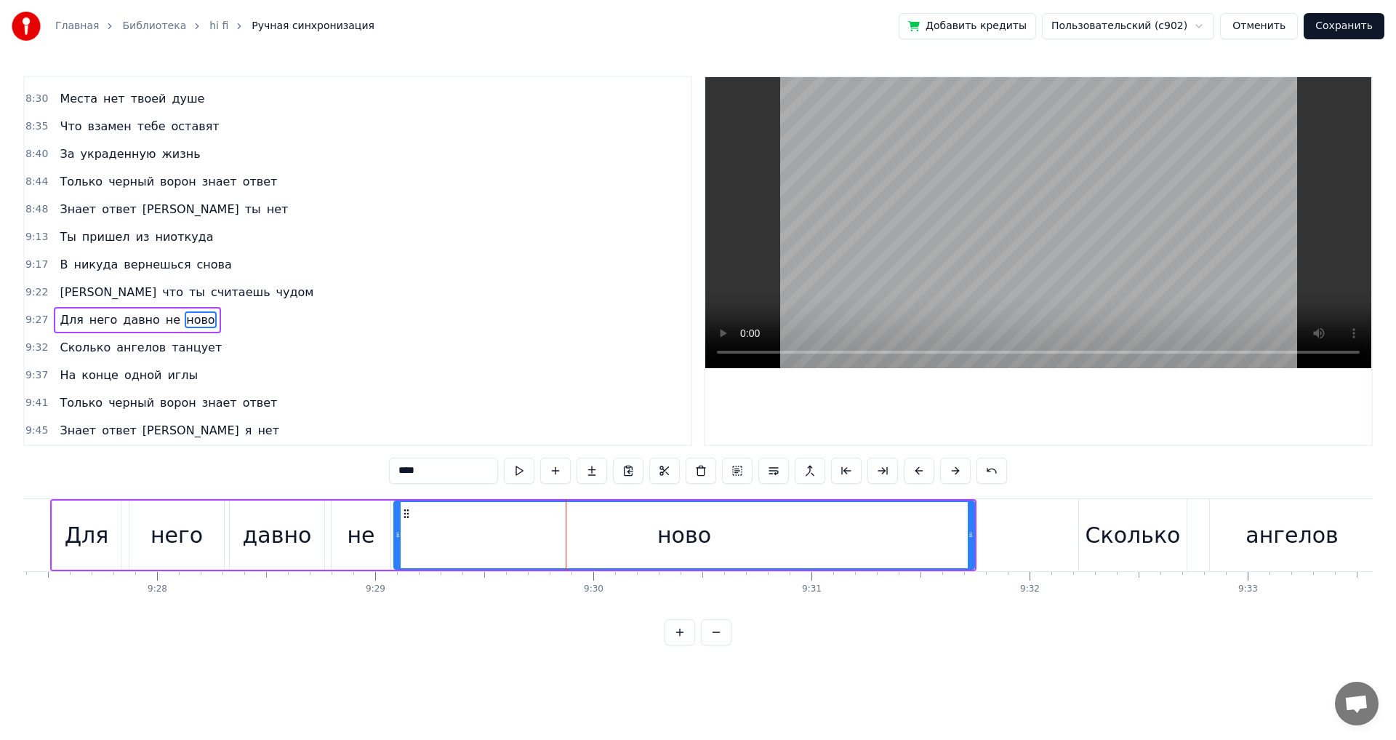
drag, startPoint x: 556, startPoint y: 538, endPoint x: 397, endPoint y: 545, distance: 158.7
click at [397, 545] on div at bounding box center [398, 535] width 6 height 66
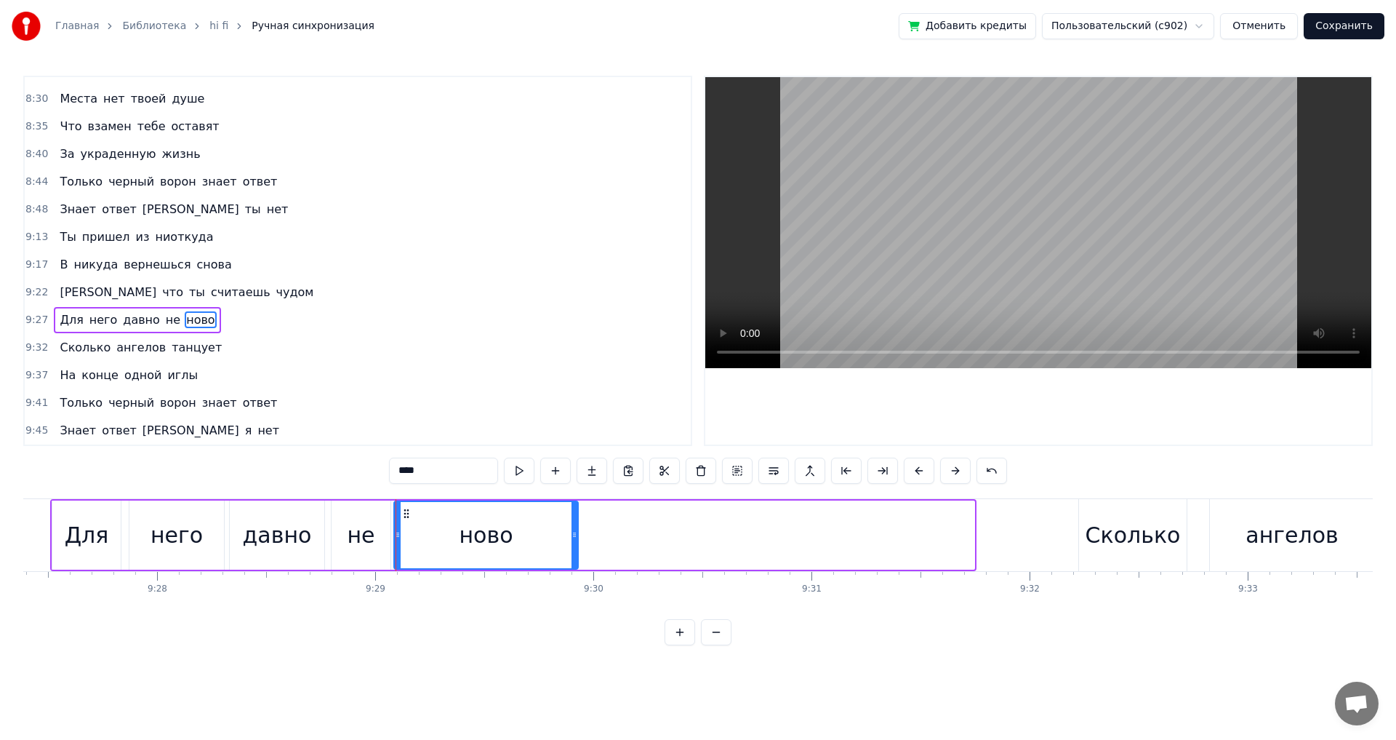
drag, startPoint x: 969, startPoint y: 537, endPoint x: 573, endPoint y: 541, distance: 396.4
click at [573, 541] on div at bounding box center [575, 535] width 6 height 66
click at [81, 541] on div "Для" at bounding box center [87, 535] width 44 height 33
type input "***"
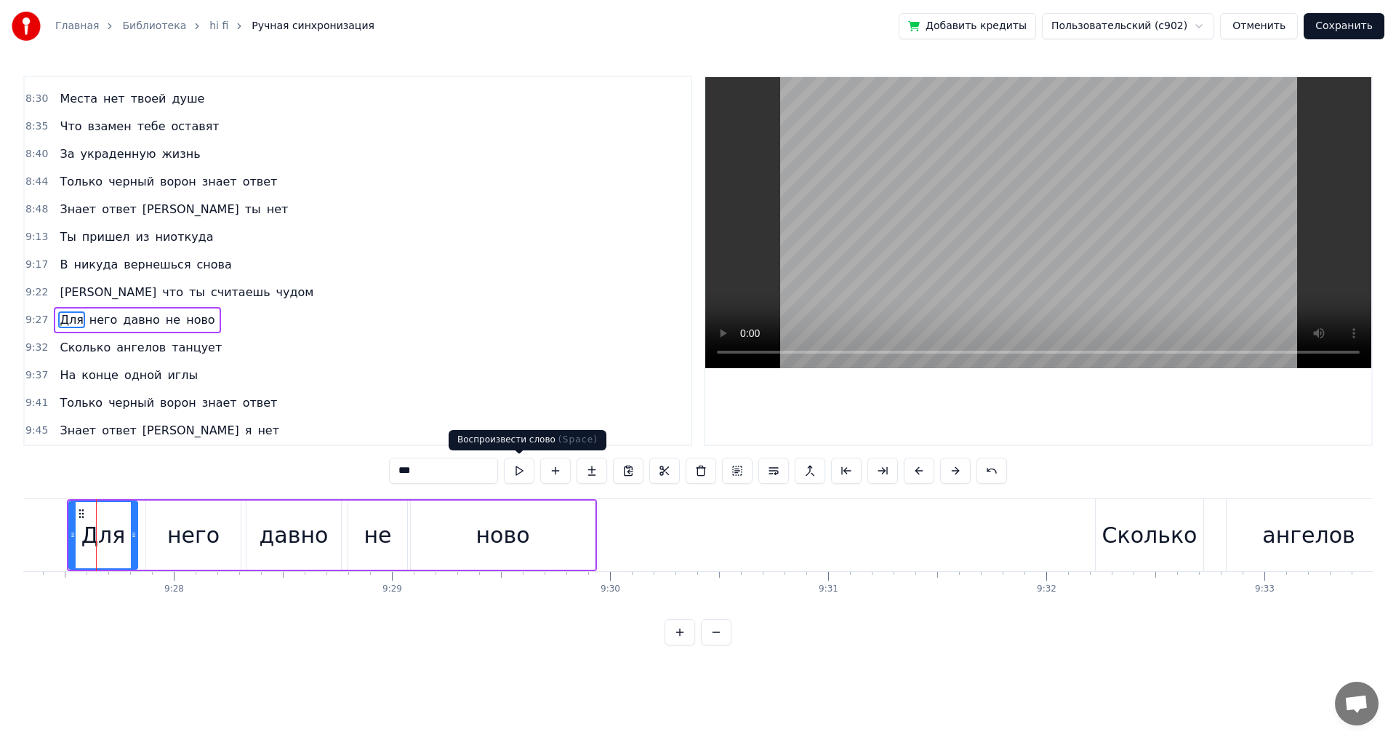
click at [515, 473] on button at bounding box center [519, 470] width 31 height 26
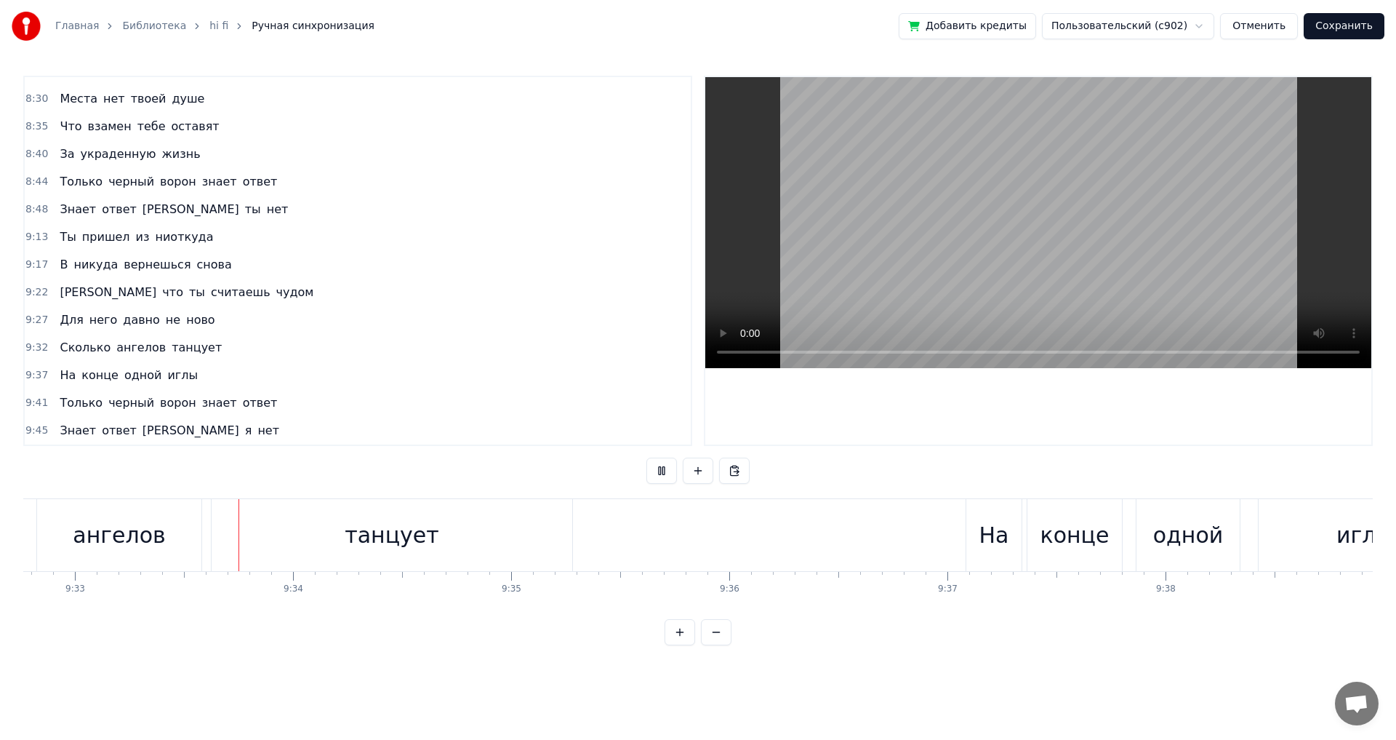
scroll to position [0, 124971]
click at [533, 545] on div "танцует" at bounding box center [389, 535] width 361 height 72
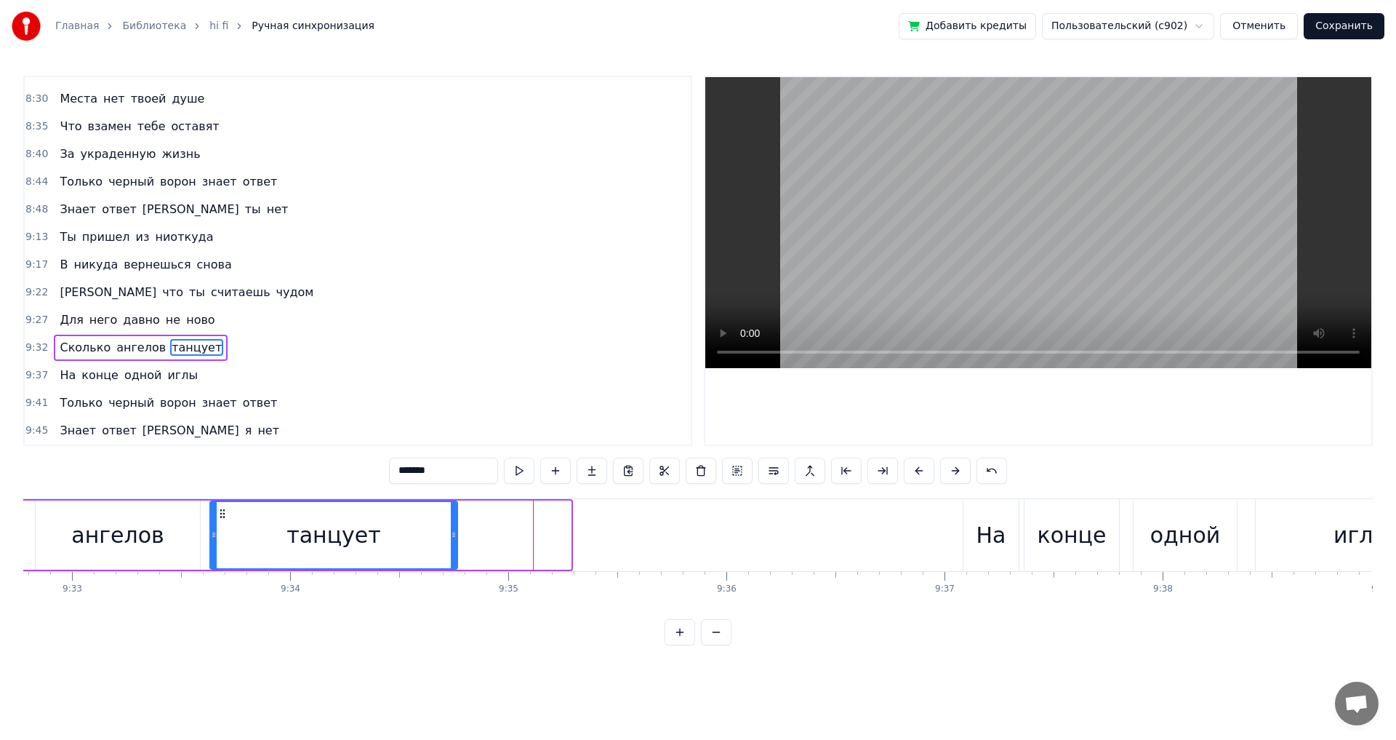
drag, startPoint x: 566, startPoint y: 540, endPoint x: 450, endPoint y: 540, distance: 115.6
click at [451, 540] on div at bounding box center [454, 535] width 6 height 66
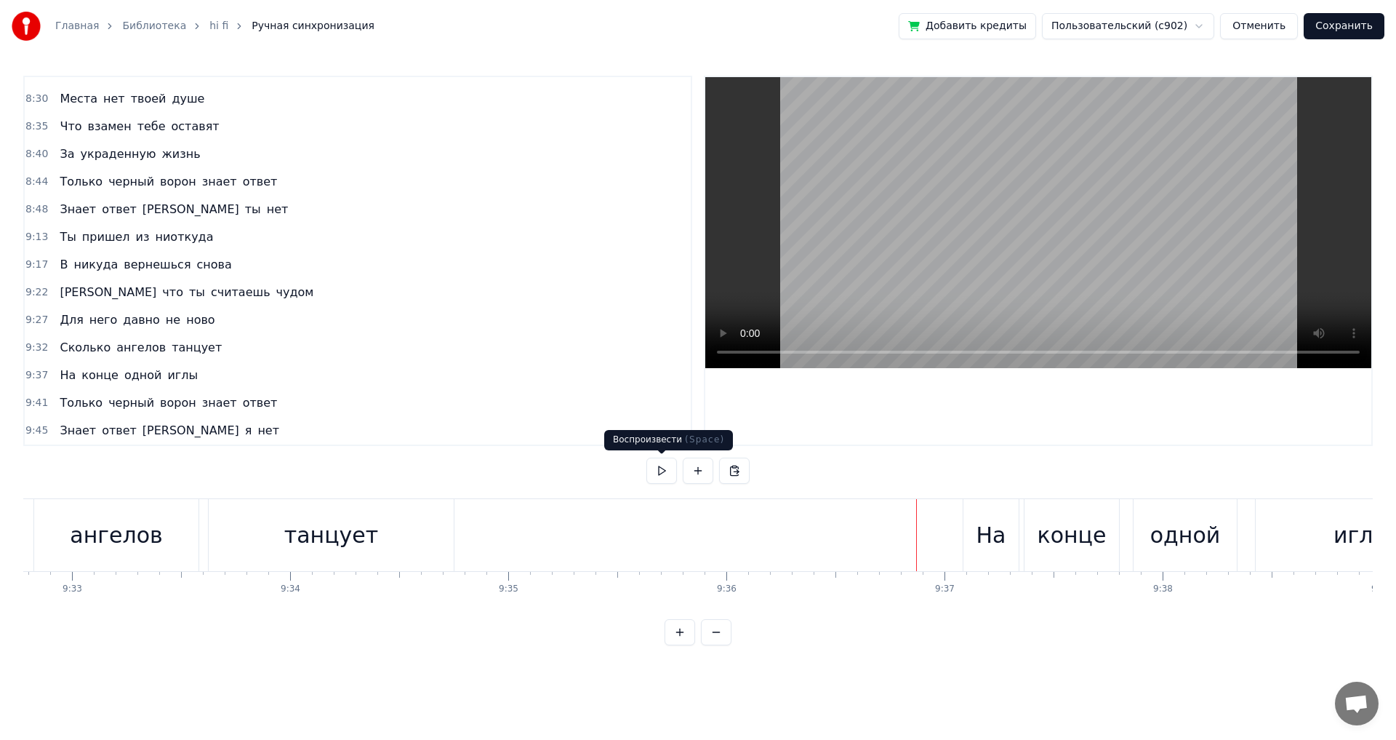
click at [659, 472] on button at bounding box center [662, 470] width 31 height 26
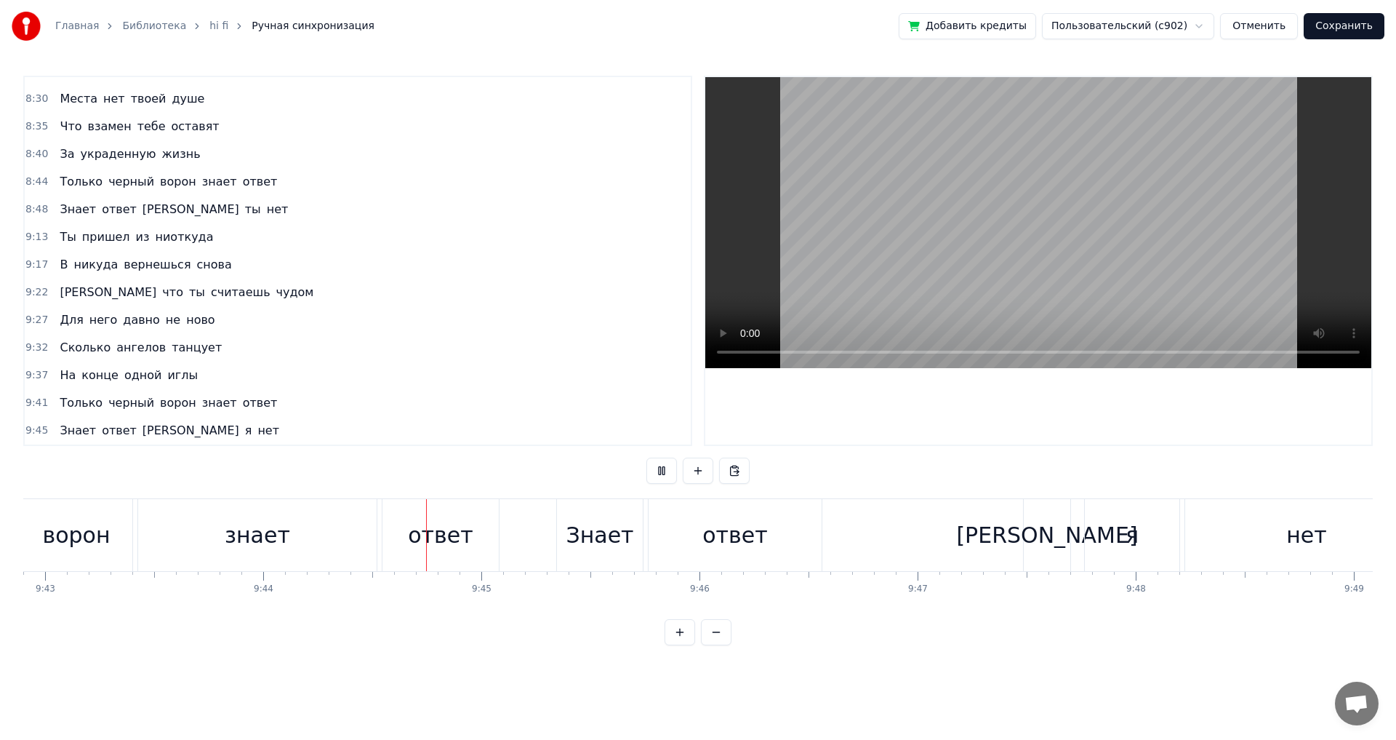
scroll to position [0, 127394]
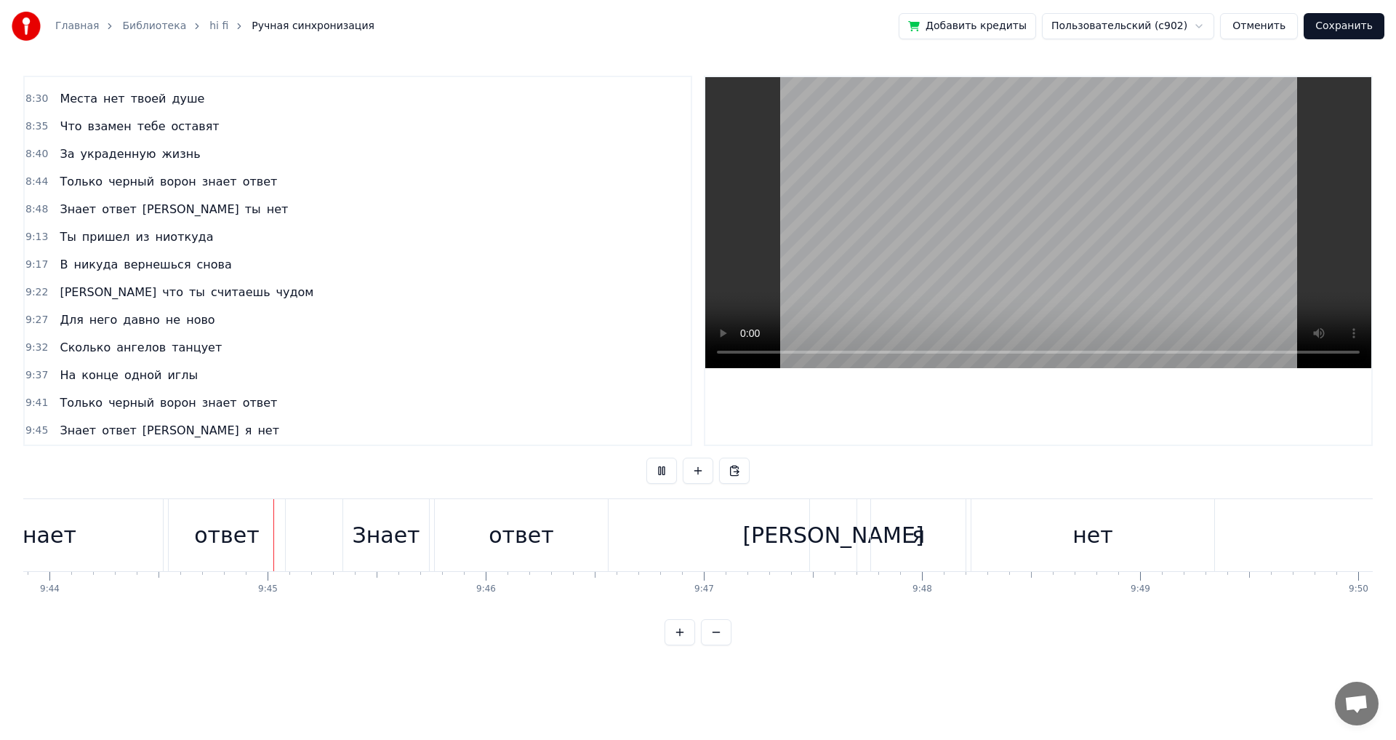
click at [659, 472] on button at bounding box center [662, 470] width 31 height 26
click at [222, 552] on div "ответ" at bounding box center [227, 535] width 116 height 72
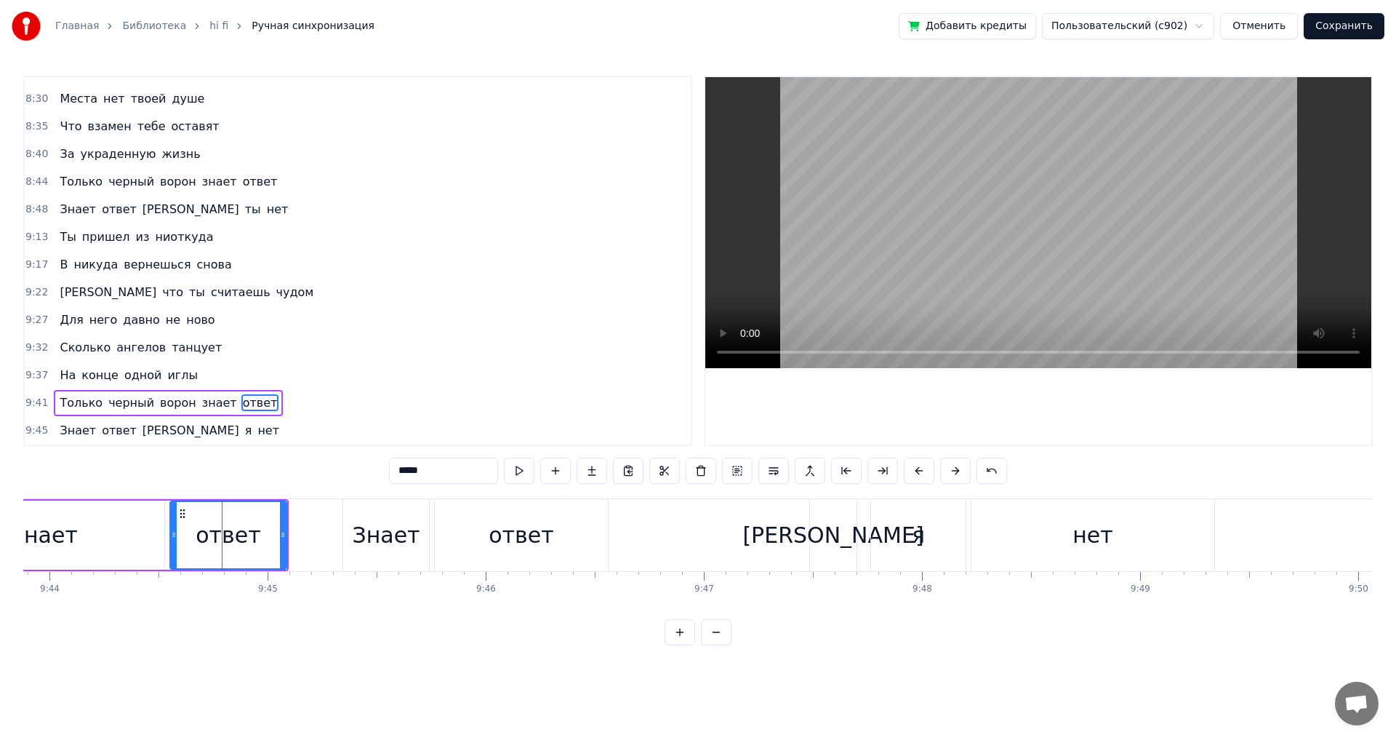
click at [105, 538] on div "знает" at bounding box center [45, 534] width 239 height 69
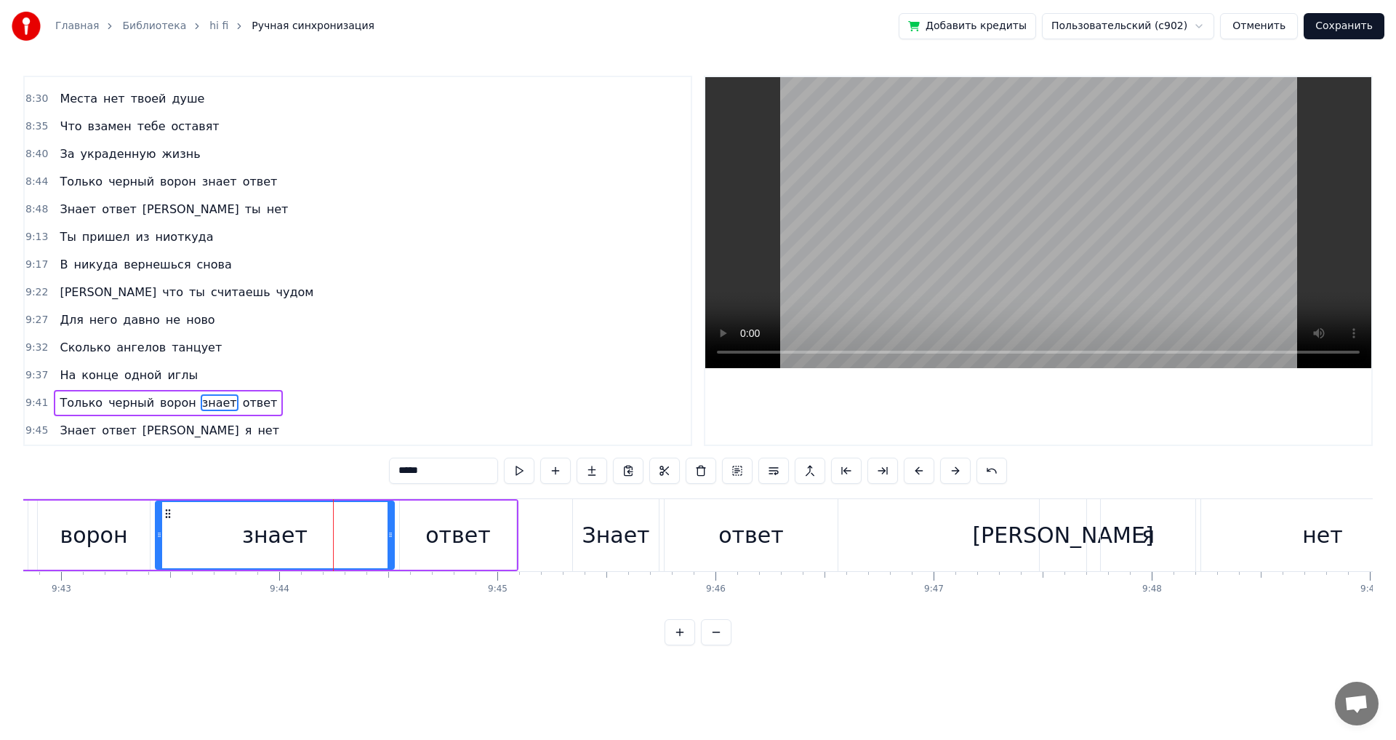
scroll to position [0, 127132]
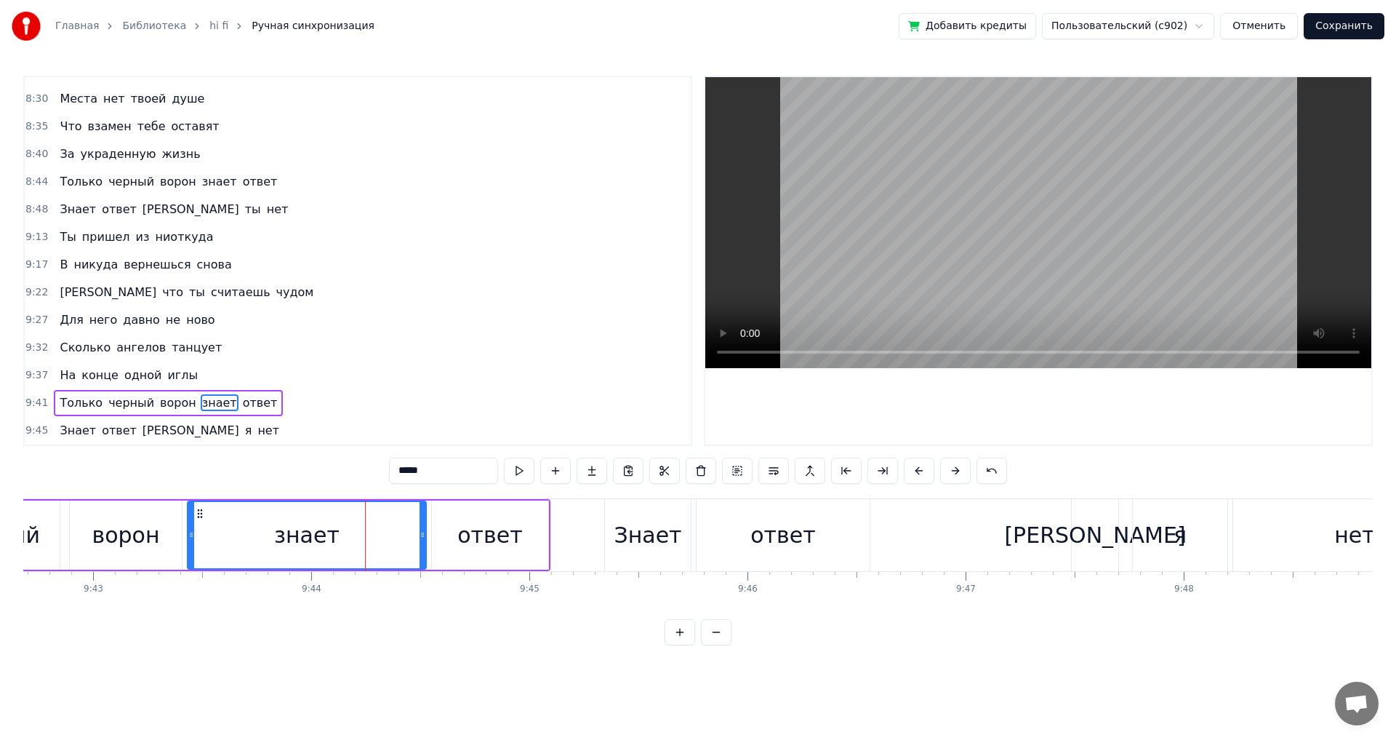
click at [271, 540] on div "знает" at bounding box center [306, 535] width 237 height 66
click at [515, 464] on button at bounding box center [519, 470] width 31 height 26
click at [514, 465] on button at bounding box center [519, 470] width 31 height 26
drag, startPoint x: 420, startPoint y: 538, endPoint x: 404, endPoint y: 535, distance: 17.1
click at [404, 535] on icon at bounding box center [406, 535] width 6 height 12
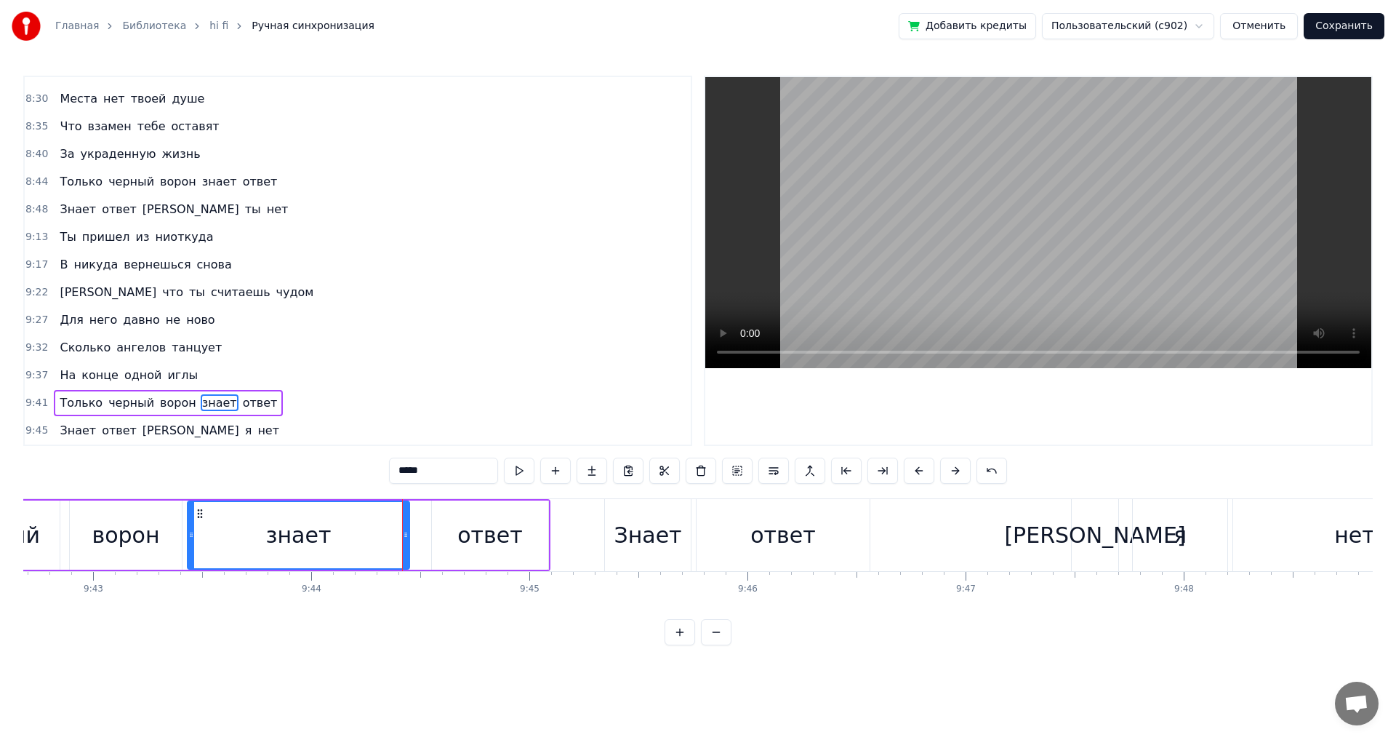
click at [451, 540] on div "ответ" at bounding box center [490, 534] width 116 height 69
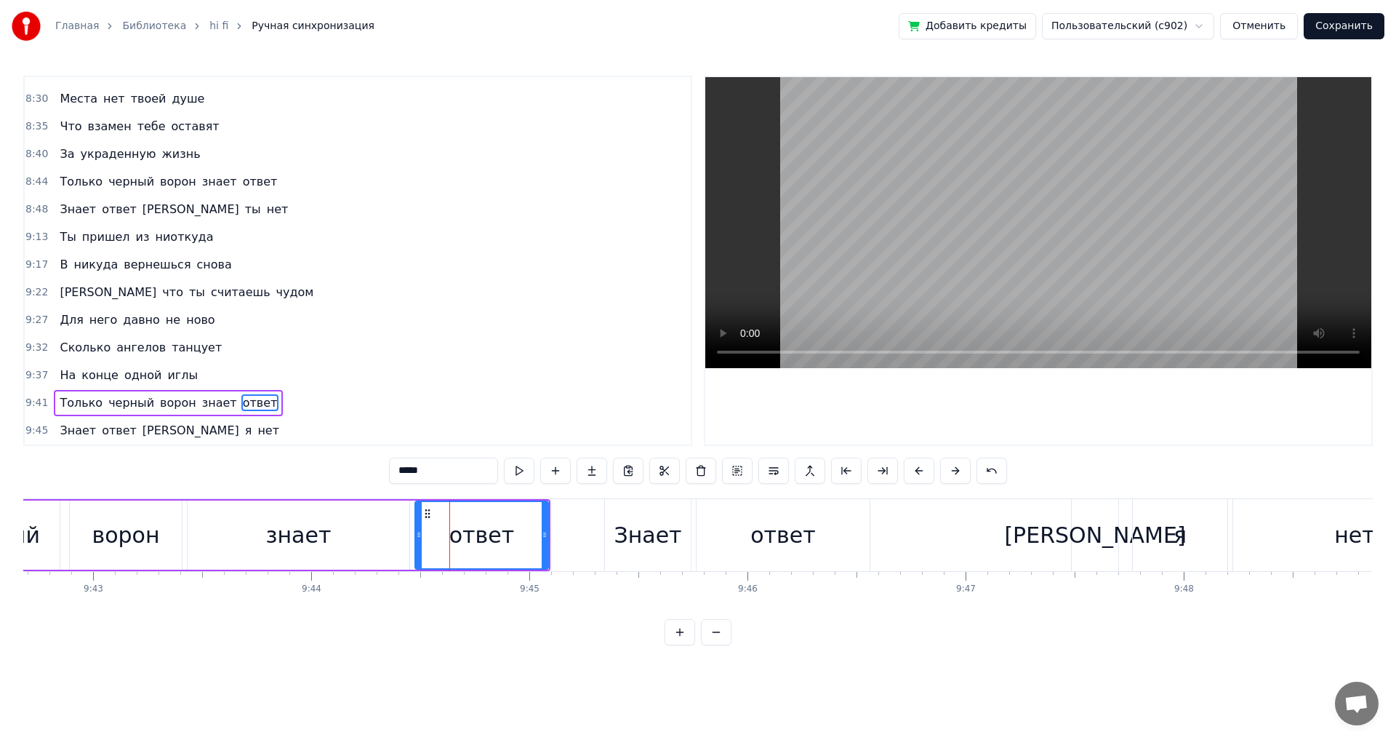
drag, startPoint x: 434, startPoint y: 542, endPoint x: 417, endPoint y: 538, distance: 17.1
click at [417, 538] on div at bounding box center [419, 535] width 6 height 66
click at [142, 529] on div "ворон" at bounding box center [126, 535] width 68 height 33
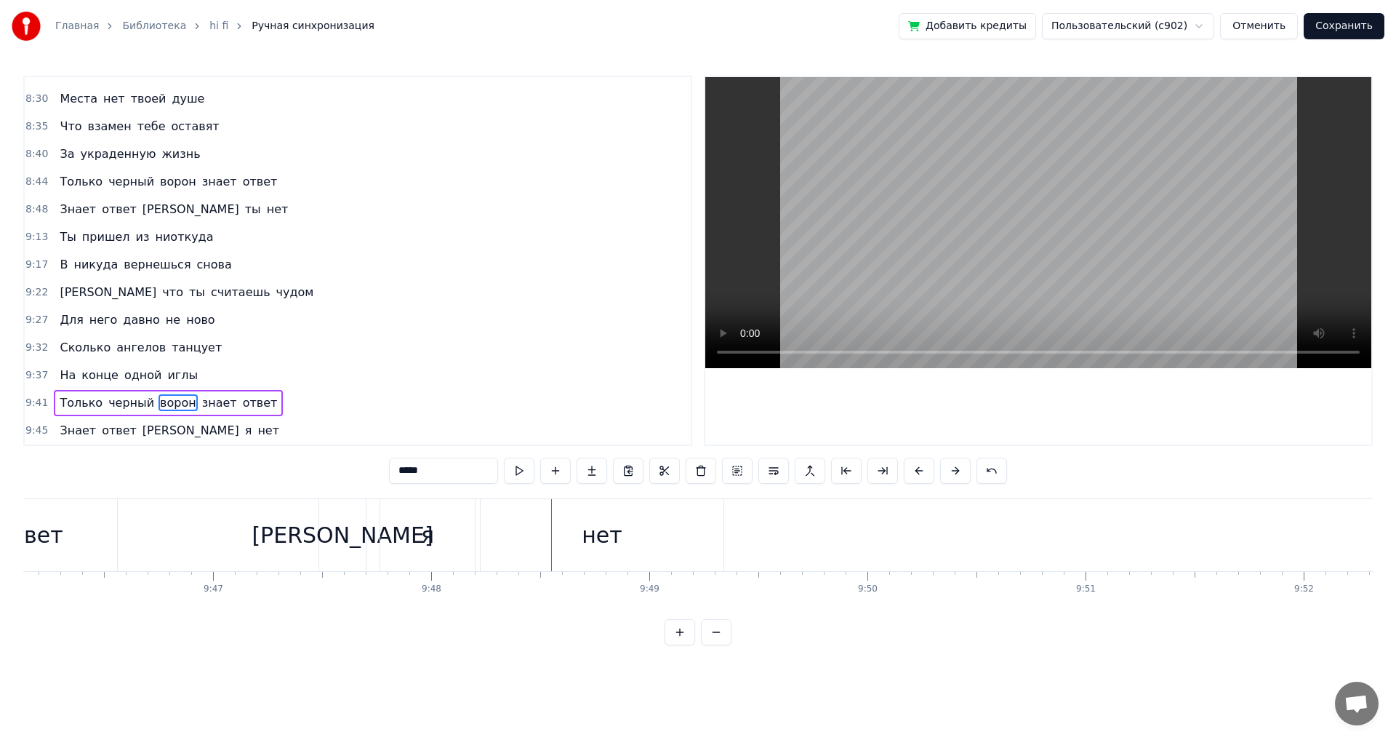
scroll to position [0, 127874]
click at [351, 551] on div "[PERSON_NAME]" at bounding box center [353, 535] width 181 height 33
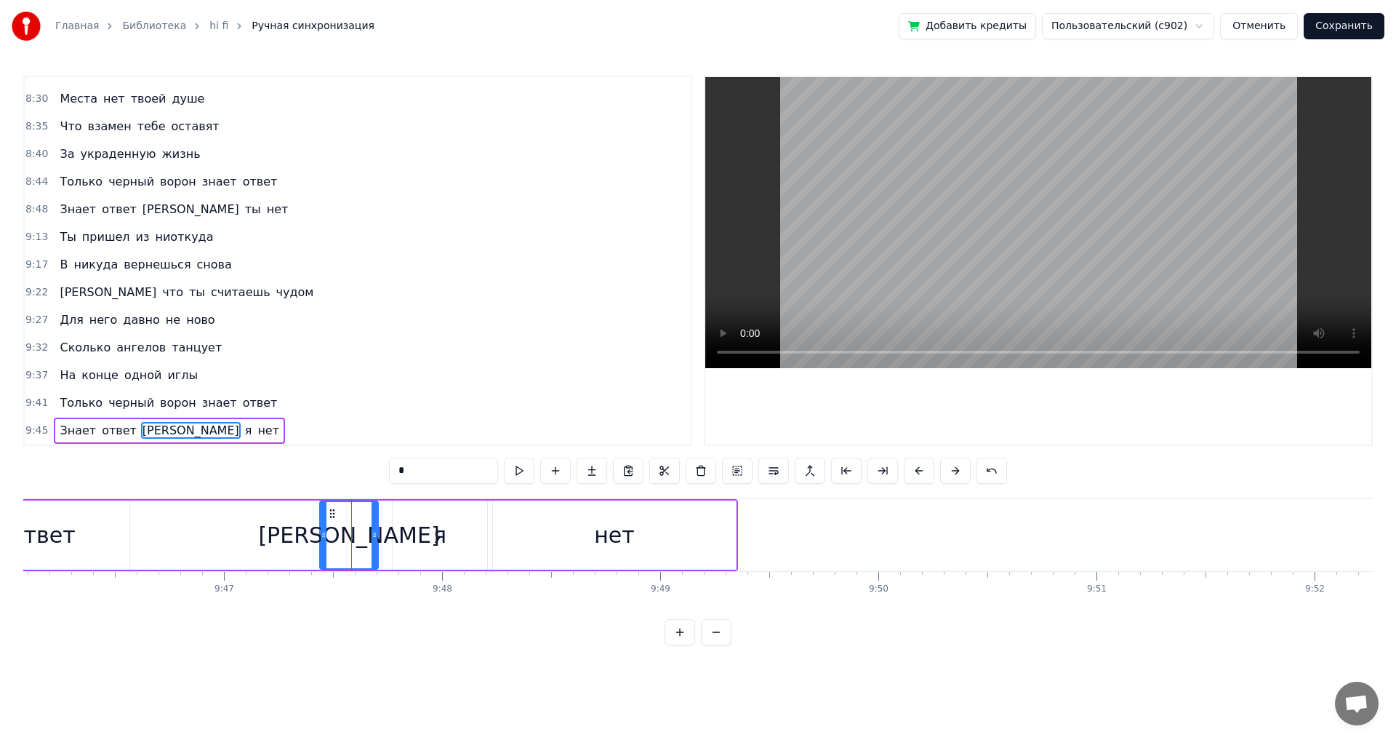
drag, startPoint x: 337, startPoint y: 542, endPoint x: 325, endPoint y: 538, distance: 12.2
click at [325, 538] on div at bounding box center [324, 535] width 6 height 66
click at [450, 548] on div "я" at bounding box center [440, 534] width 95 height 69
drag, startPoint x: 486, startPoint y: 542, endPoint x: 463, endPoint y: 538, distance: 22.8
click at [463, 538] on div at bounding box center [461, 535] width 6 height 66
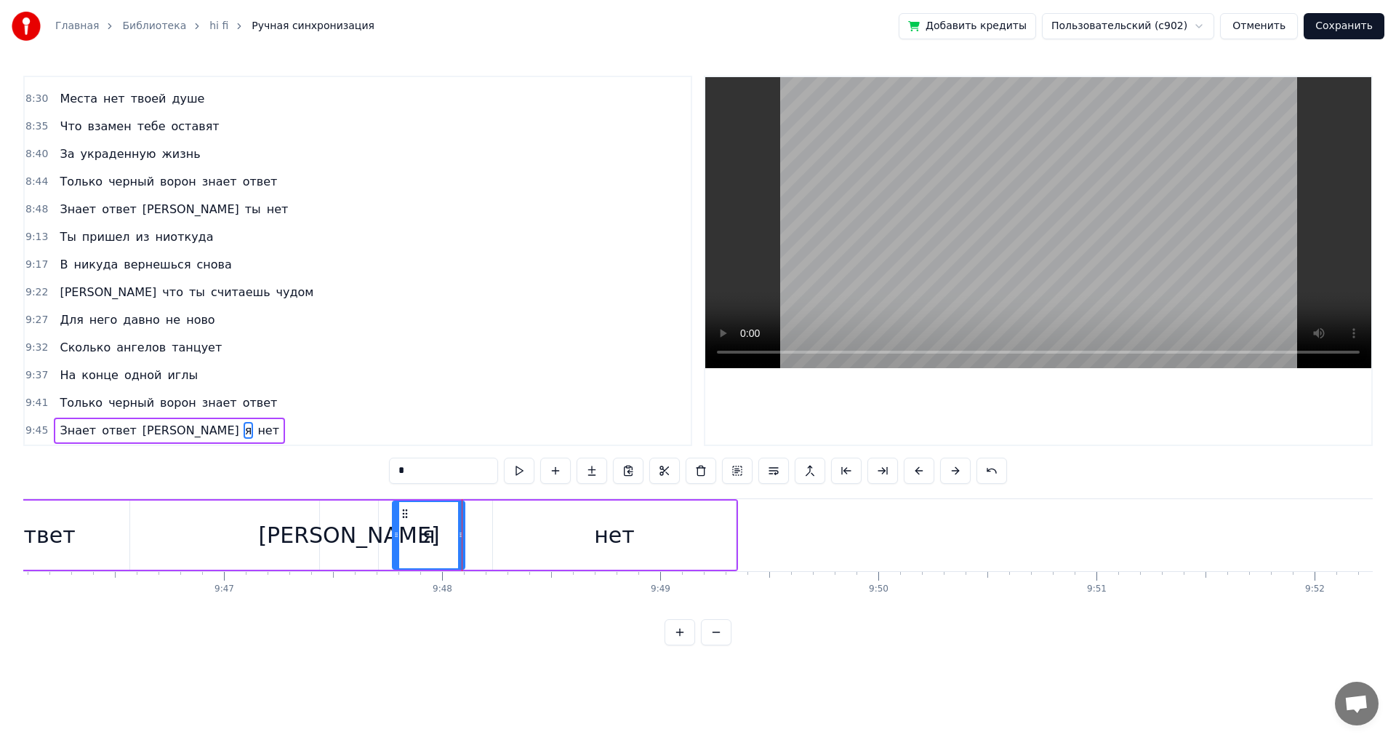
click at [536, 542] on div "нет" at bounding box center [614, 534] width 243 height 69
type input "***"
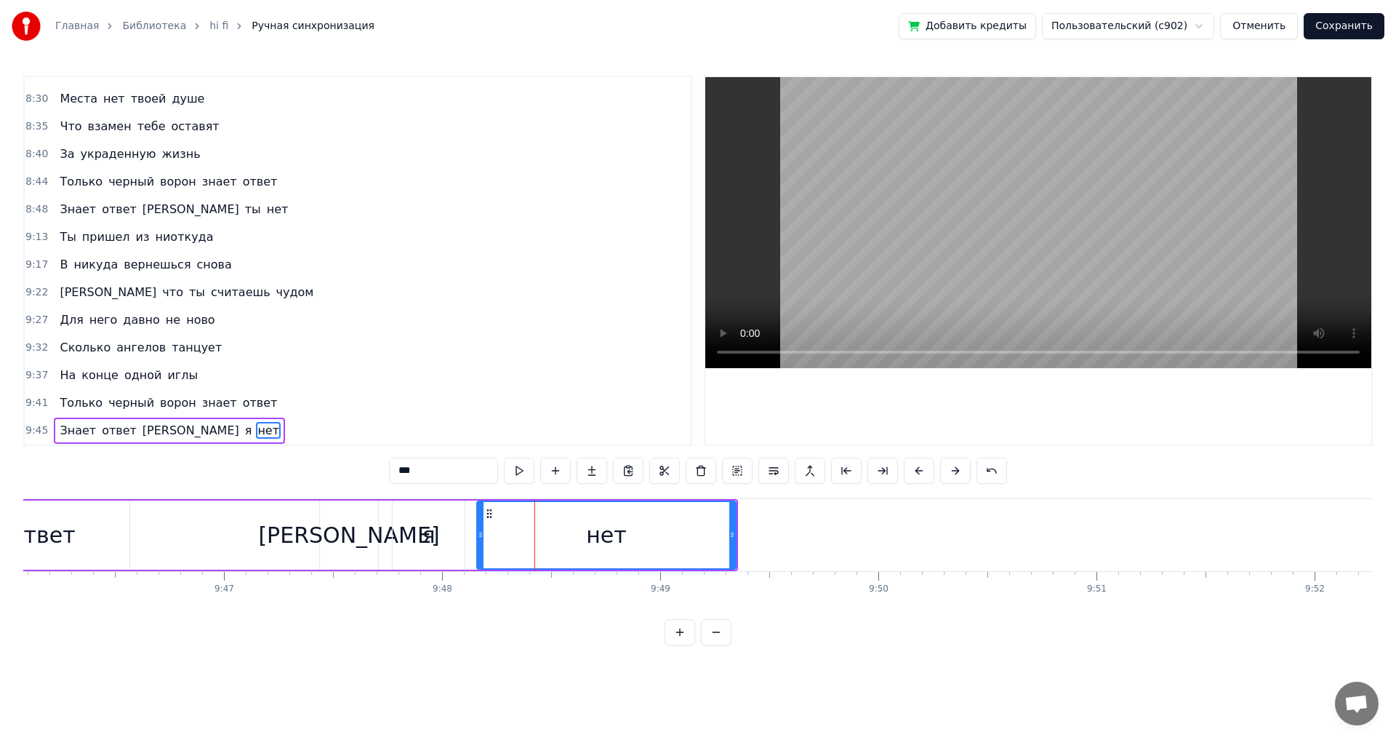
drag, startPoint x: 496, startPoint y: 537, endPoint x: 480, endPoint y: 533, distance: 16.4
click at [480, 533] on icon at bounding box center [481, 535] width 6 height 12
drag, startPoint x: 733, startPoint y: 535, endPoint x: 650, endPoint y: 532, distance: 82.9
click at [650, 532] on icon at bounding box center [650, 535] width 6 height 12
click at [199, 519] on div "Знает ответ а я нет" at bounding box center [259, 535] width 793 height 72
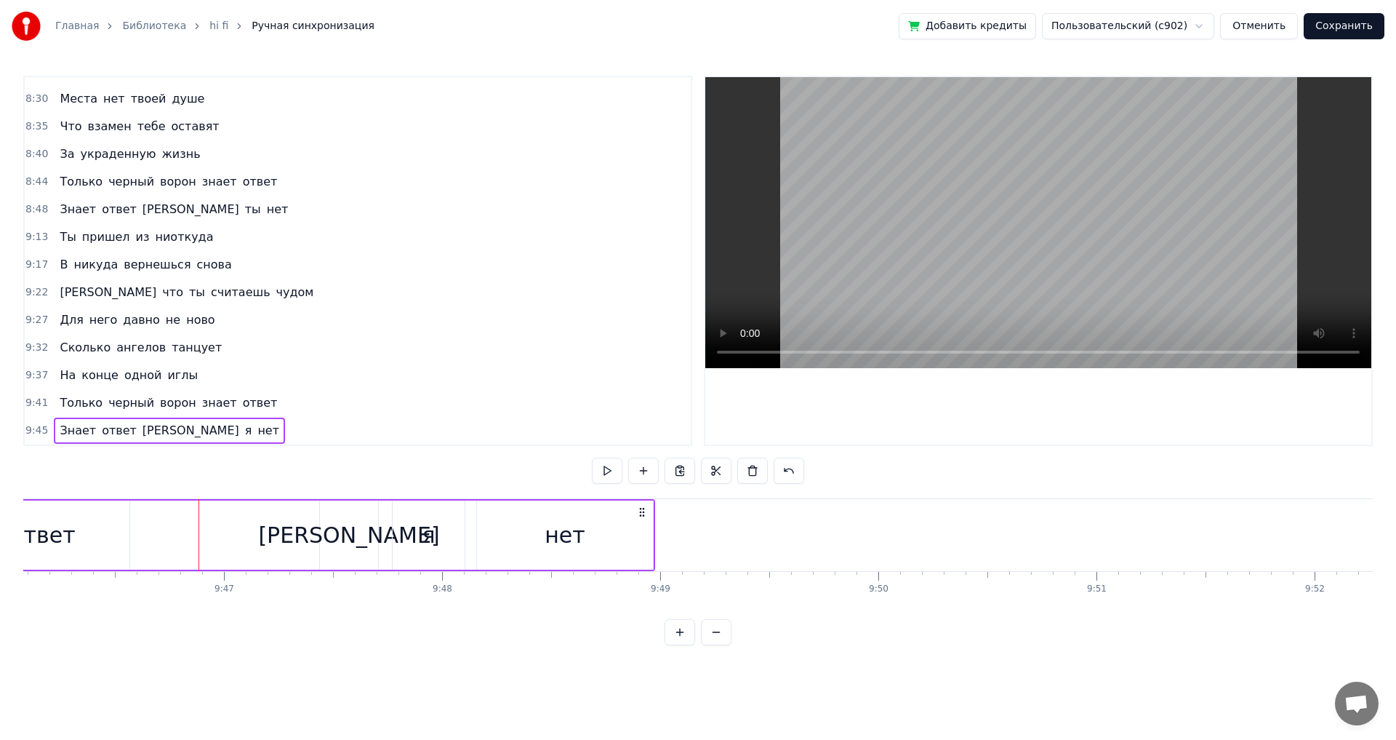
click at [157, 530] on div "Знает ответ а я нет" at bounding box center [259, 535] width 793 height 72
click at [188, 528] on div "Знает ответ а я нет" at bounding box center [259, 535] width 793 height 72
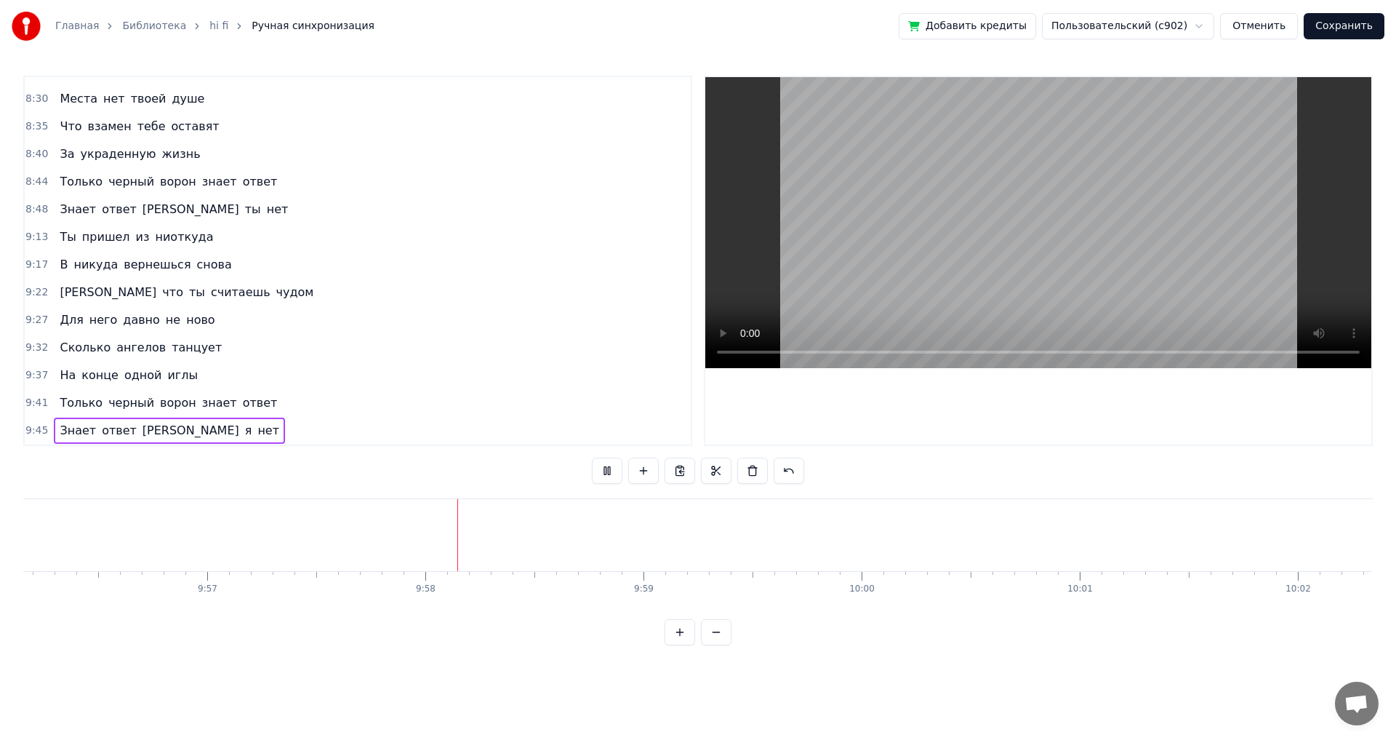
scroll to position [0, 130325]
click at [1367, 28] on button "Сохранить" at bounding box center [1344, 26] width 81 height 26
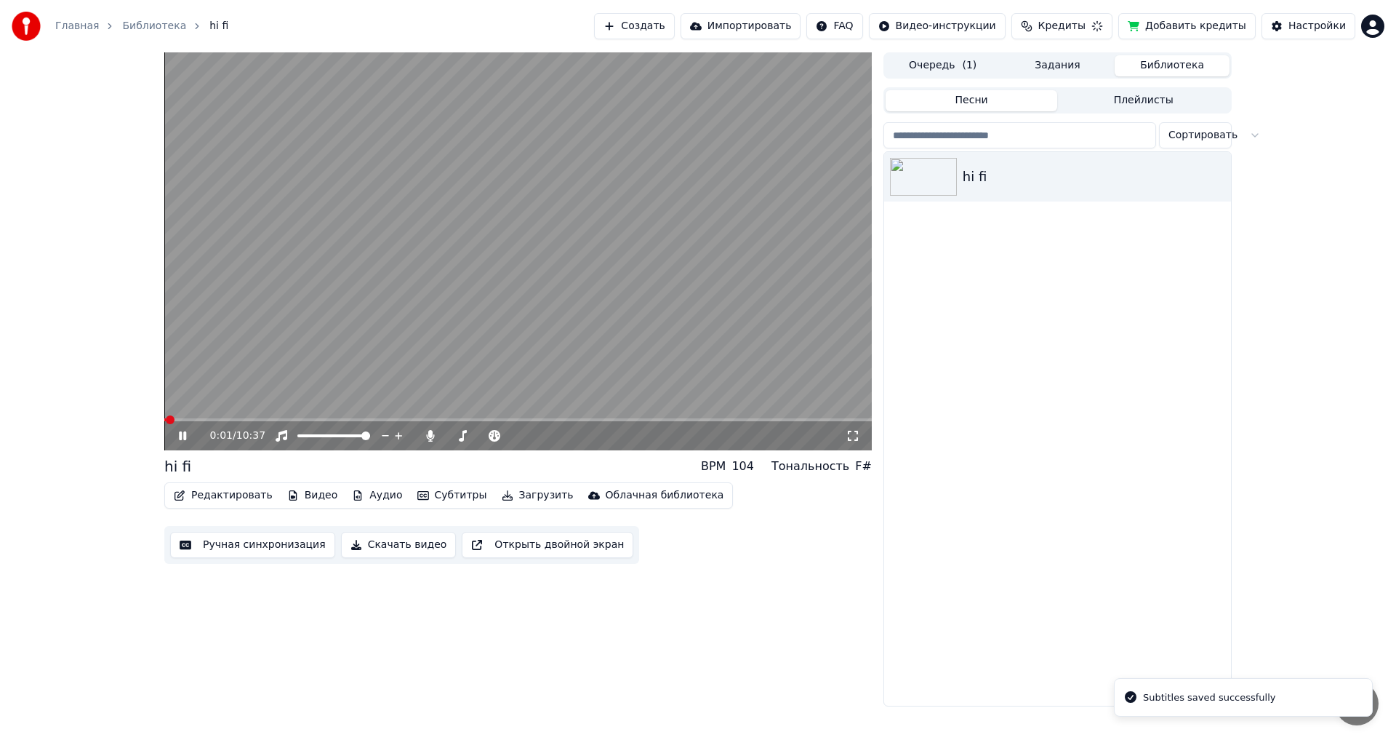
click at [186, 420] on span at bounding box center [518, 419] width 708 height 3
click at [181, 421] on span at bounding box center [175, 419] width 23 height 3
click at [468, 433] on span at bounding box center [469, 435] width 9 height 9
click at [418, 421] on span at bounding box center [518, 419] width 708 height 3
click at [435, 418] on span at bounding box center [518, 419] width 708 height 3
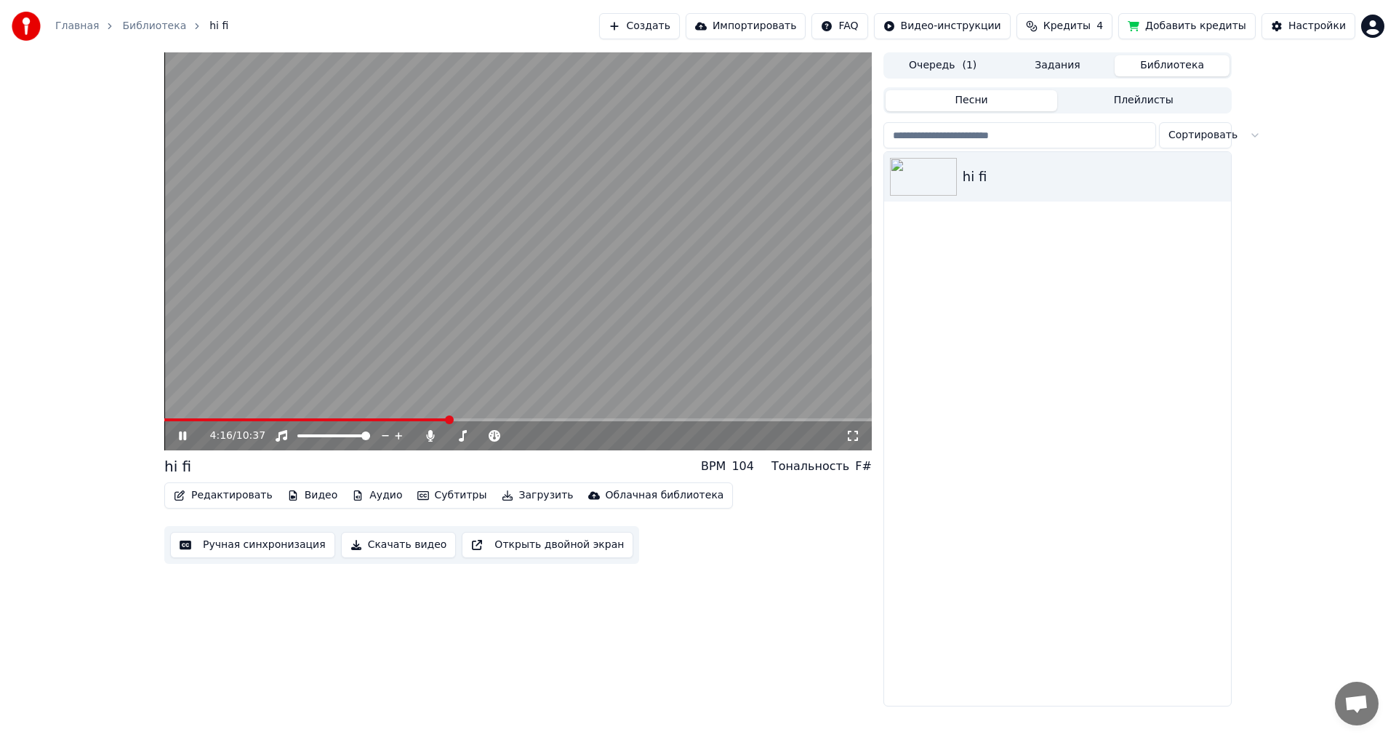
click at [448, 420] on span at bounding box center [518, 419] width 708 height 3
click at [457, 420] on span at bounding box center [518, 419] width 708 height 3
click at [521, 418] on span at bounding box center [518, 419] width 708 height 3
click at [530, 418] on span at bounding box center [518, 419] width 708 height 3
click at [525, 420] on span at bounding box center [348, 419] width 368 height 3
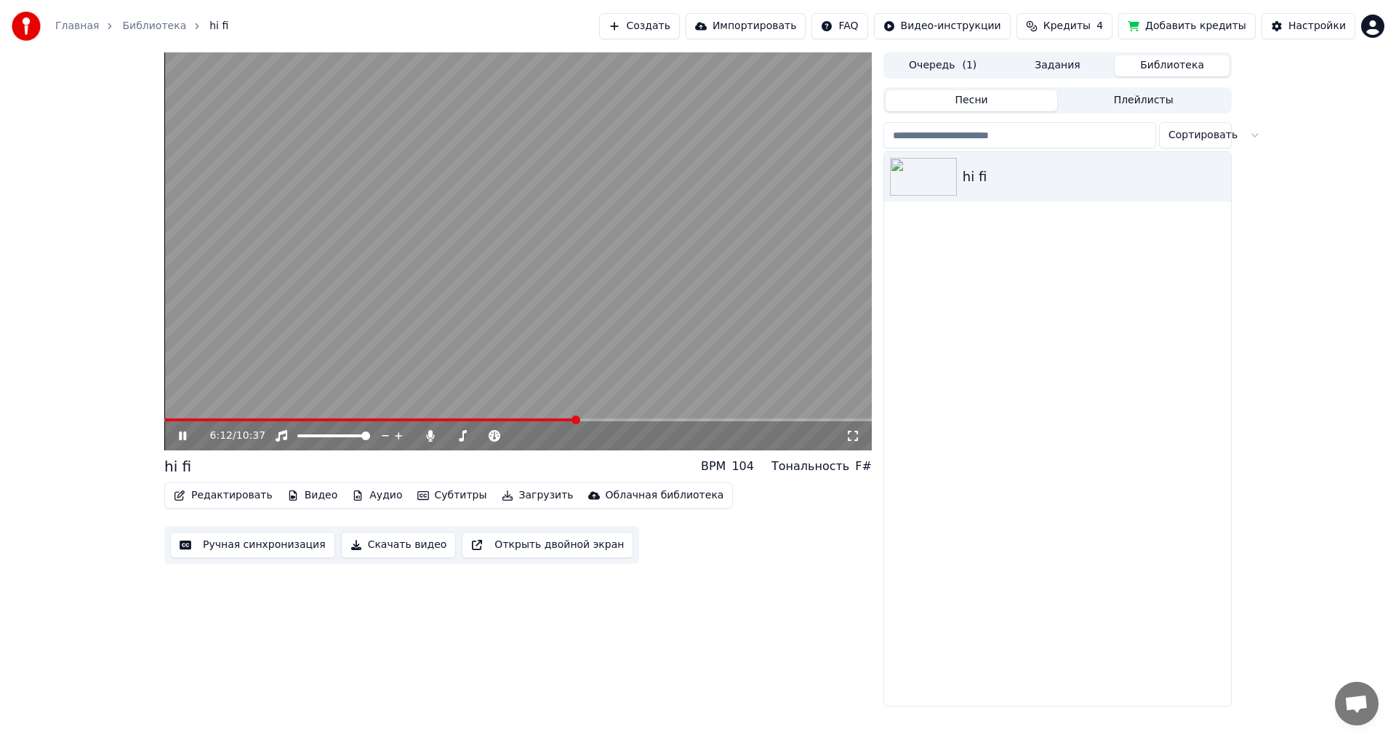
click at [600, 418] on span at bounding box center [518, 419] width 708 height 3
click at [613, 419] on span at bounding box center [518, 419] width 708 height 3
click at [627, 419] on span at bounding box center [518, 419] width 708 height 3
click at [640, 419] on span at bounding box center [518, 419] width 708 height 3
click at [657, 418] on span at bounding box center [518, 419] width 708 height 3
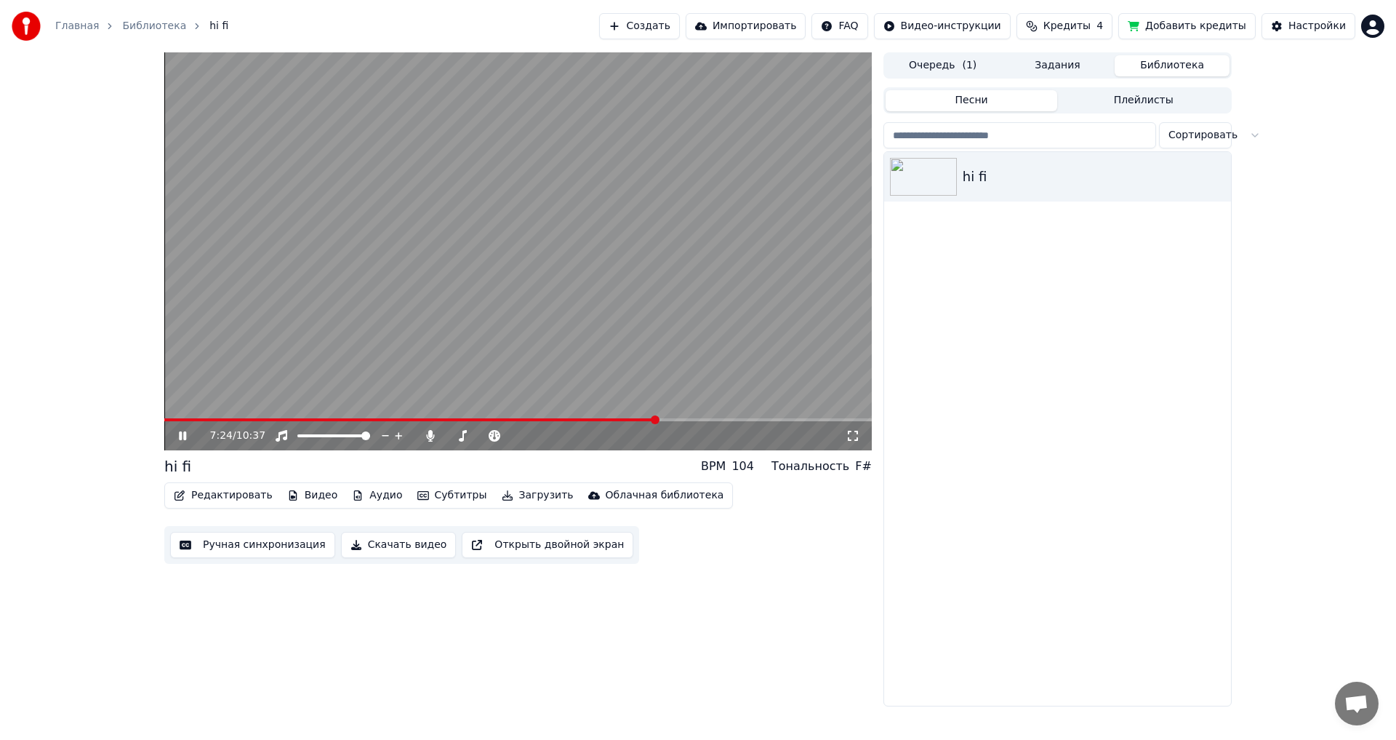
click at [670, 418] on span at bounding box center [518, 419] width 708 height 3
click at [687, 419] on span at bounding box center [518, 419] width 708 height 3
click at [703, 420] on span at bounding box center [518, 419] width 708 height 3
click at [771, 417] on video at bounding box center [518, 251] width 708 height 398
click at [775, 418] on span at bounding box center [518, 419] width 708 height 3
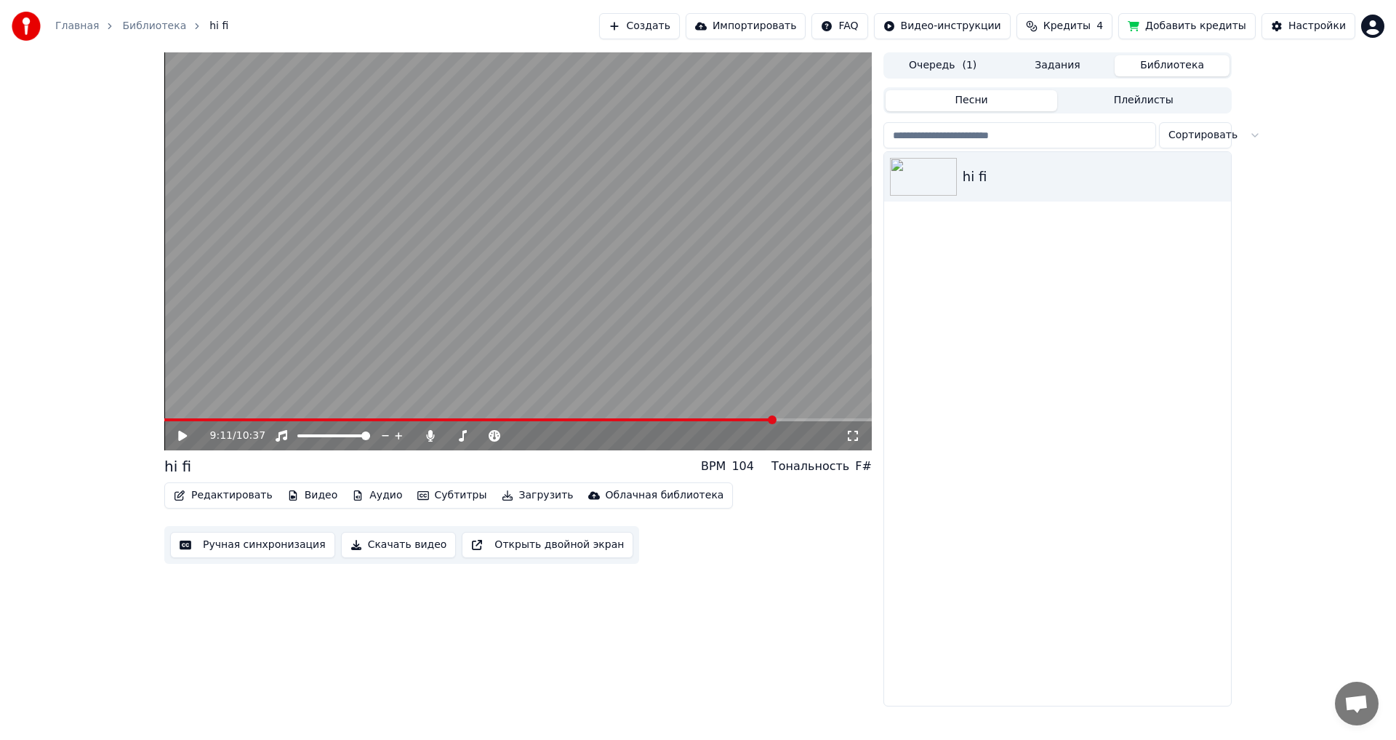
click at [180, 436] on icon at bounding box center [182, 436] width 9 height 10
click at [834, 419] on span at bounding box center [518, 419] width 708 height 3
click at [849, 419] on span at bounding box center [518, 419] width 708 height 3
click at [184, 436] on icon at bounding box center [182, 435] width 7 height 9
click at [169, 420] on span at bounding box center [507, 419] width 687 height 3
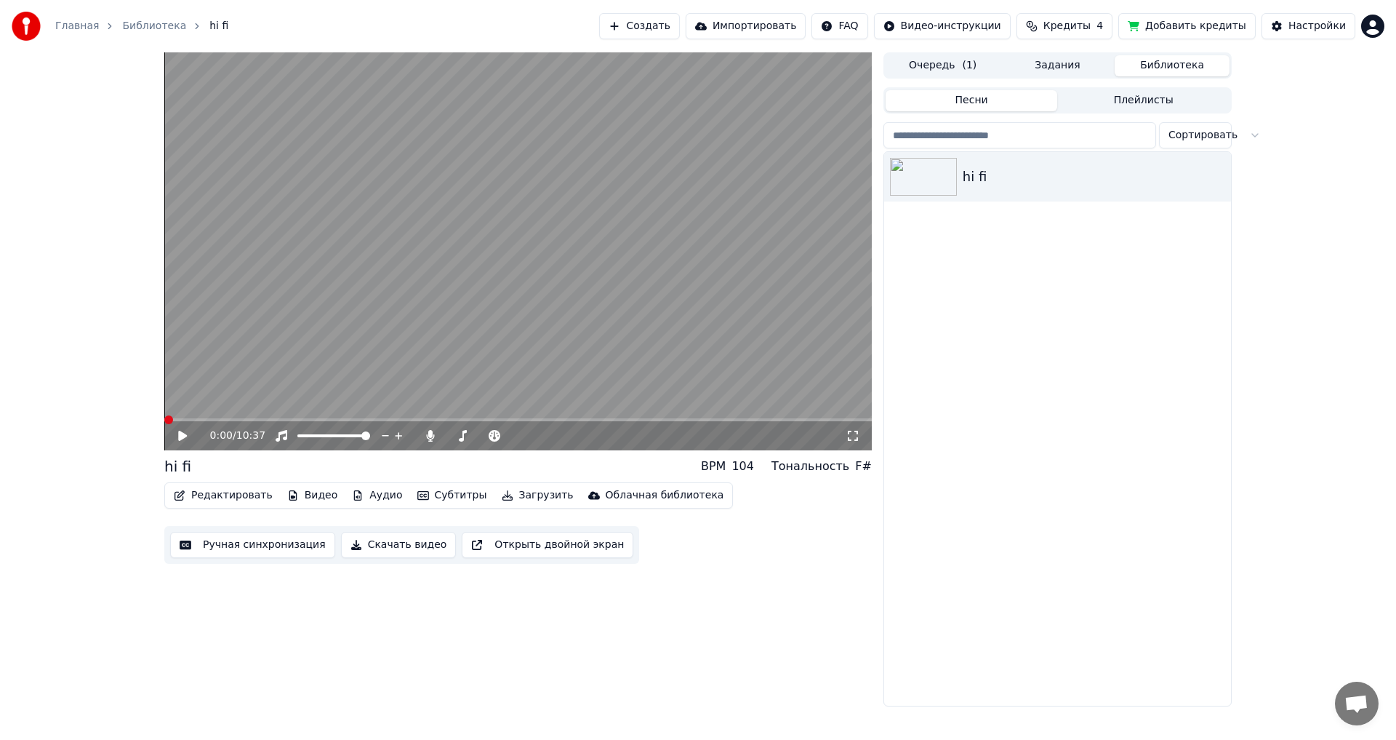
click at [164, 424] on span at bounding box center [168, 419] width 9 height 9
click at [183, 434] on icon at bounding box center [182, 436] width 9 height 10
click at [183, 436] on icon at bounding box center [193, 436] width 34 height 12
click at [524, 495] on button "Загрузить" at bounding box center [538, 495] width 84 height 20
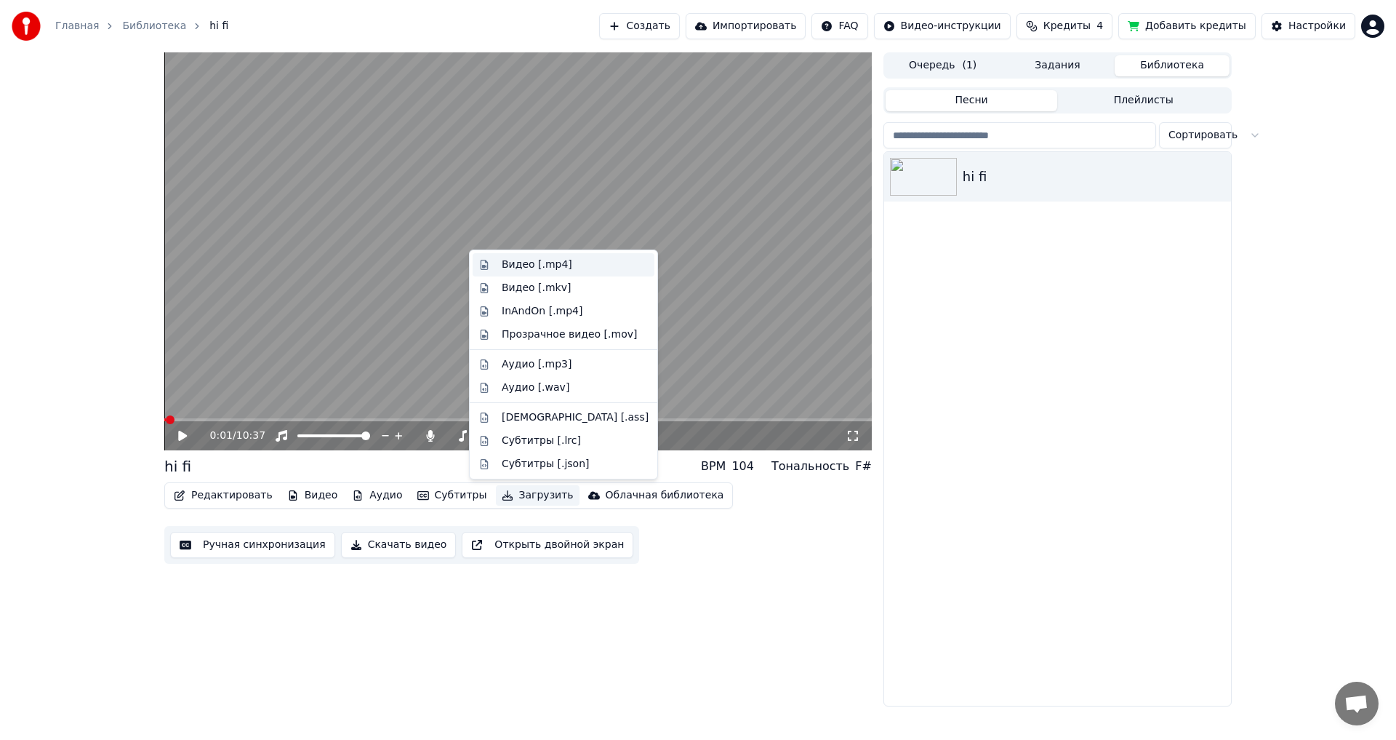
click at [511, 267] on div "Видео [.mp4]" at bounding box center [537, 264] width 71 height 15
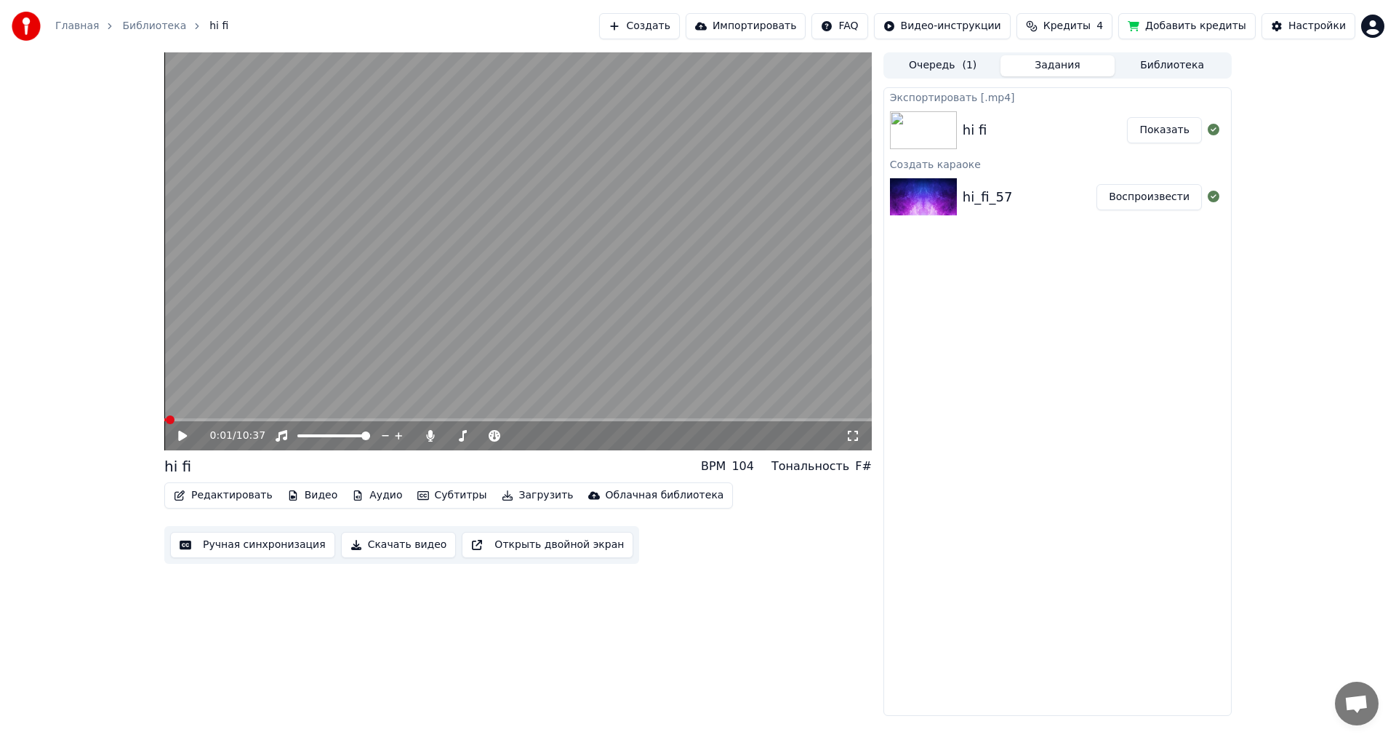
click at [1149, 123] on button "Показать" at bounding box center [1164, 130] width 75 height 26
